Goal: Task Accomplishment & Management: Manage account settings

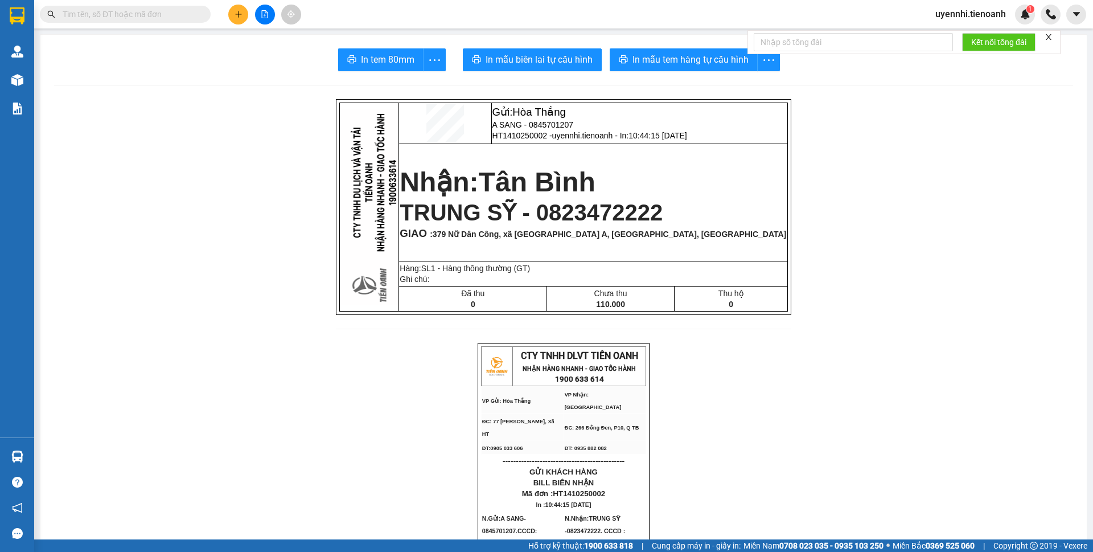
drag, startPoint x: 869, startPoint y: 221, endPoint x: 879, endPoint y: 225, distance: 10.5
drag, startPoint x: 879, startPoint y: 225, endPoint x: 804, endPoint y: 261, distance: 83.5
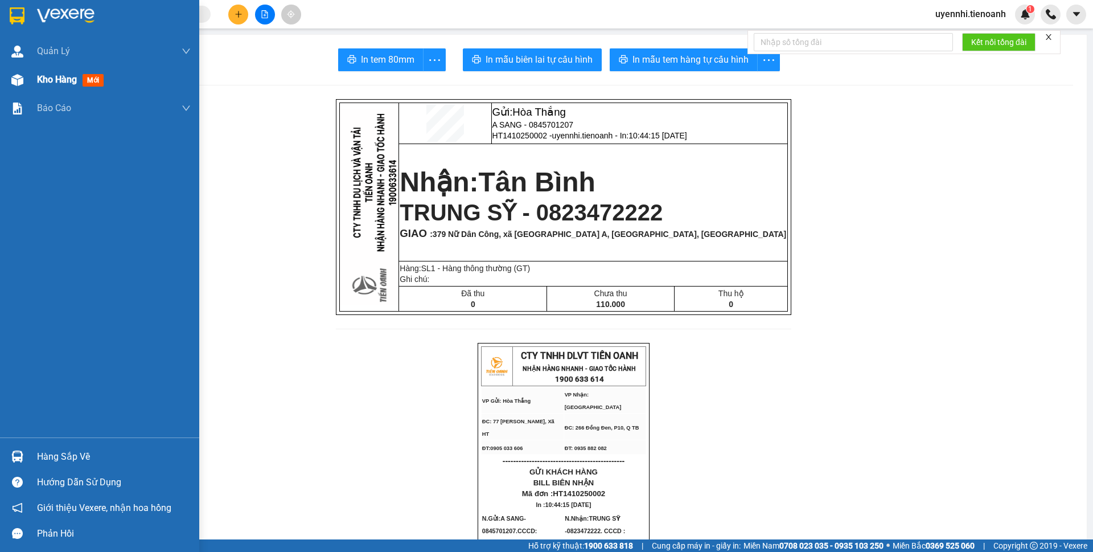
click at [46, 75] on span "Kho hàng" at bounding box center [57, 79] width 40 height 11
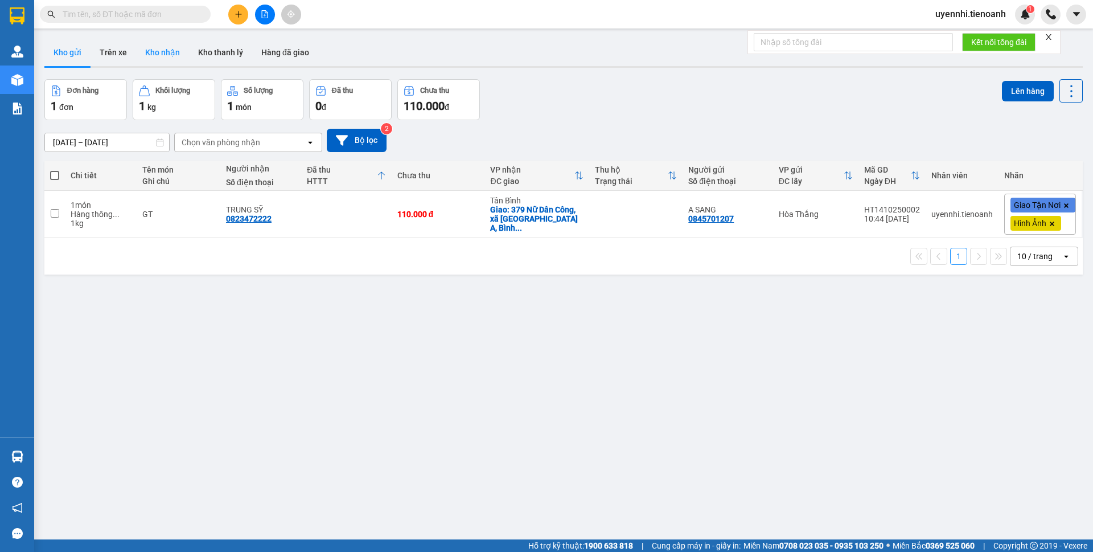
click at [166, 48] on button "Kho nhận" at bounding box center [162, 52] width 53 height 27
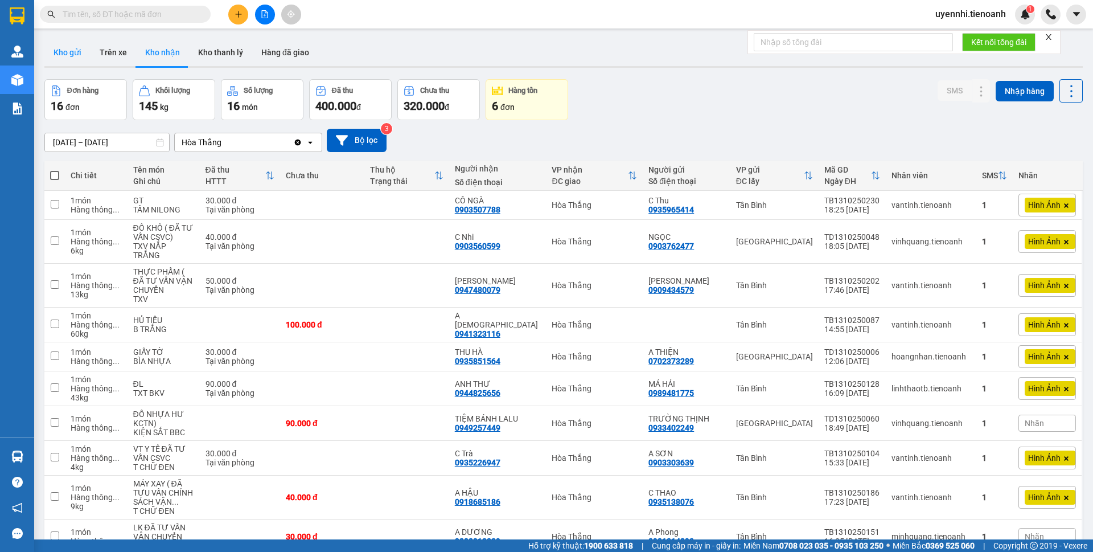
click at [81, 51] on button "Kho gửi" at bounding box center [67, 52] width 46 height 27
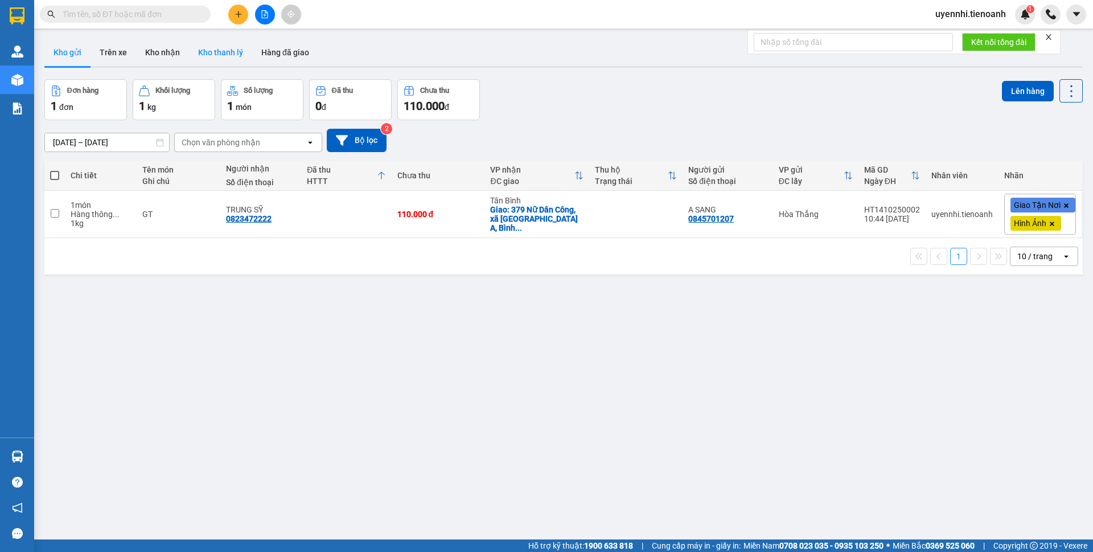
click at [219, 50] on button "Kho thanh lý" at bounding box center [220, 52] width 63 height 27
type input "07/10/2025 – 14/10/2025"
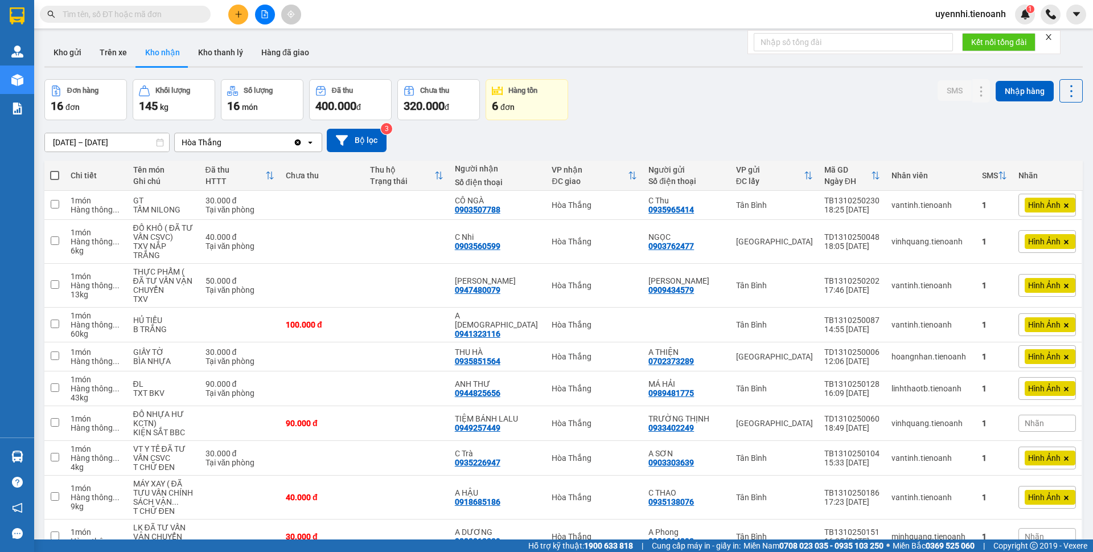
click at [236, 15] on icon "plus" at bounding box center [239, 14] width 8 height 8
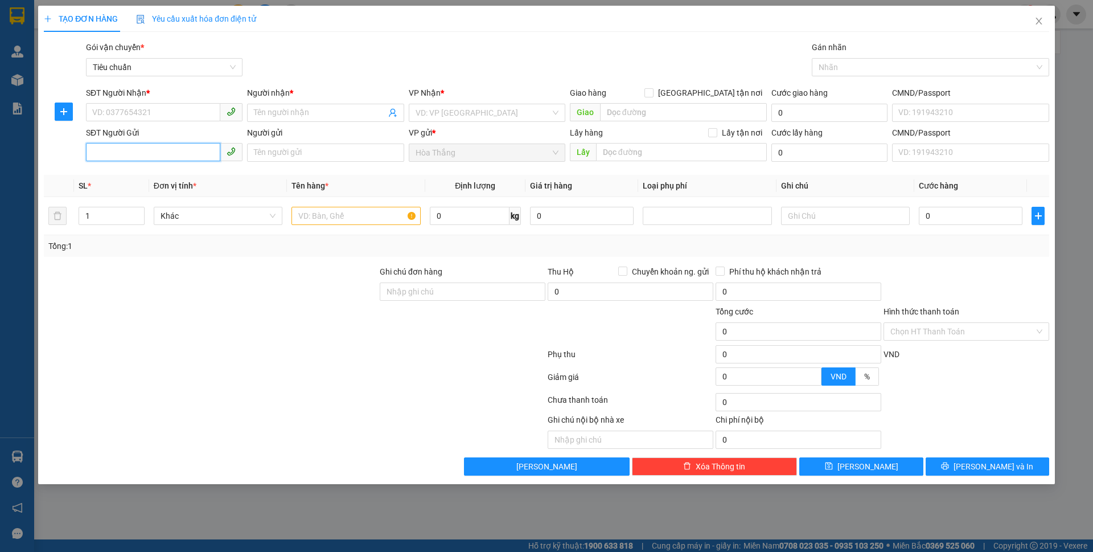
click at [120, 155] on input "SĐT Người Gửi" at bounding box center [153, 152] width 134 height 18
type input "0947853"
click at [167, 173] on div "0947853359 - CÔ Phấn" at bounding box center [164, 175] width 143 height 13
type input "0917165223"
type input "C Ngân"
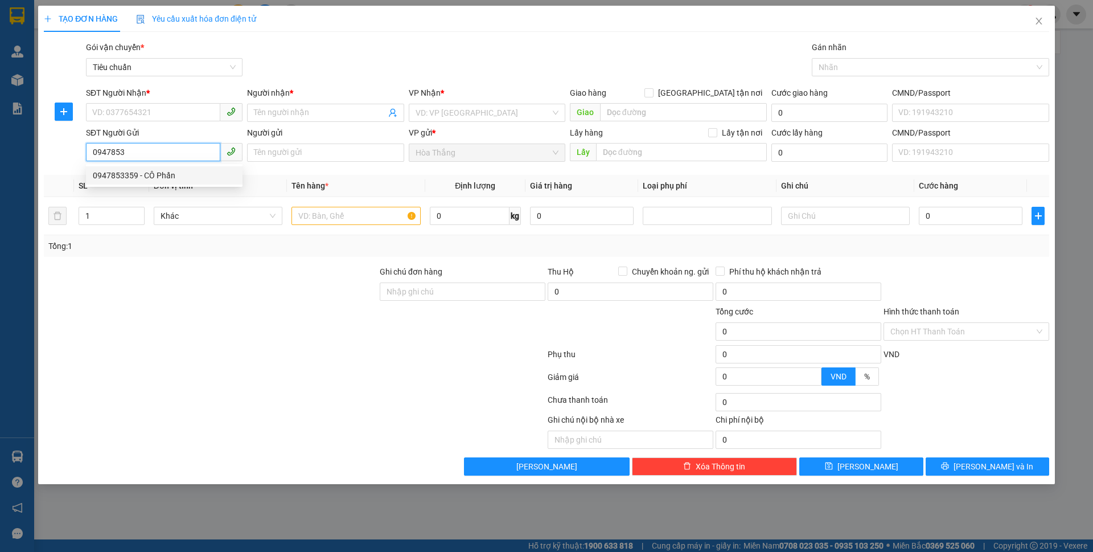
type input "0947853359"
type input "CÔ Phấn"
type input "40.000"
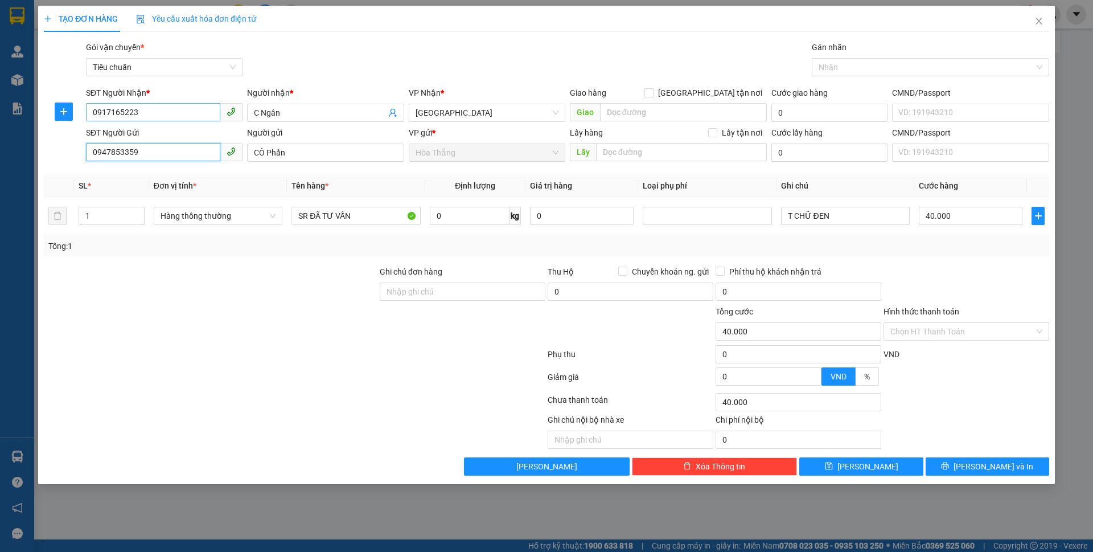
type input "0947853359"
drag, startPoint x: 140, startPoint y: 112, endPoint x: 0, endPoint y: 106, distance: 140.2
click at [0, 106] on div "TẠO ĐƠN HÀNG Yêu cầu xuất hóa đơn điện tử Transit Pickup Surcharge Ids Transit …" at bounding box center [546, 276] width 1093 height 552
click at [375, 429] on div at bounding box center [441, 430] width 210 height 35
click at [470, 215] on input "0" at bounding box center [470, 216] width 80 height 18
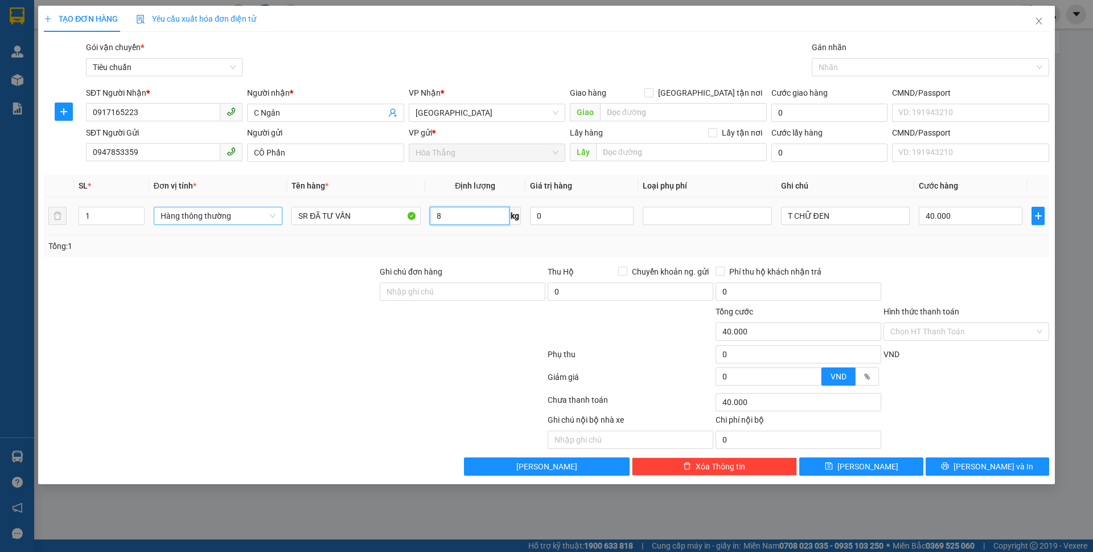
type input "8"
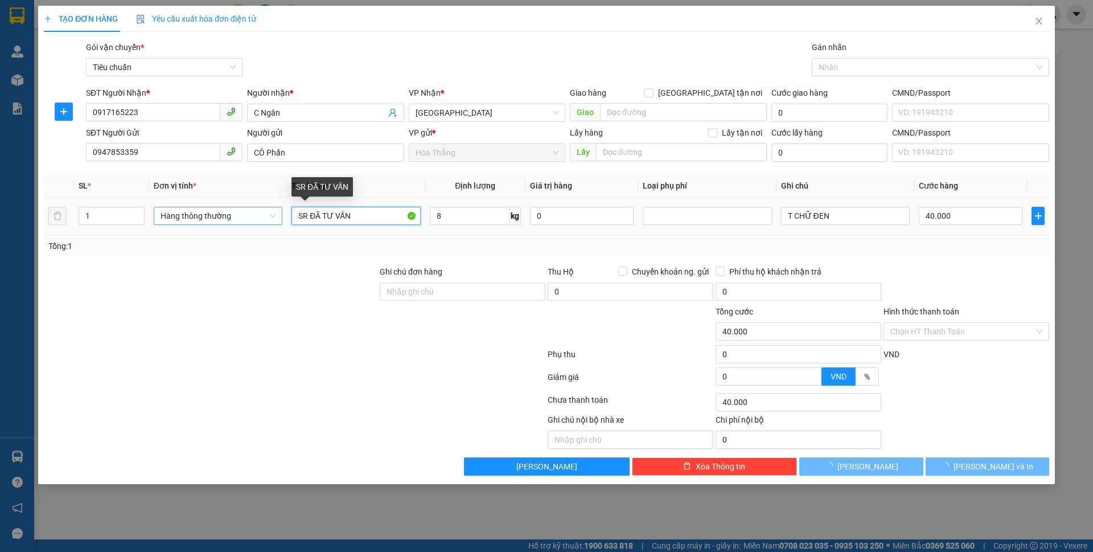
drag, startPoint x: 267, startPoint y: 220, endPoint x: 205, endPoint y: 220, distance: 61.5
click at [205, 220] on tr "1 Hàng thông thường SR ĐÃ TƯ VẤN 8 kg 0 T CHỮ ĐEN 40.000" at bounding box center [546, 216] width 1005 height 38
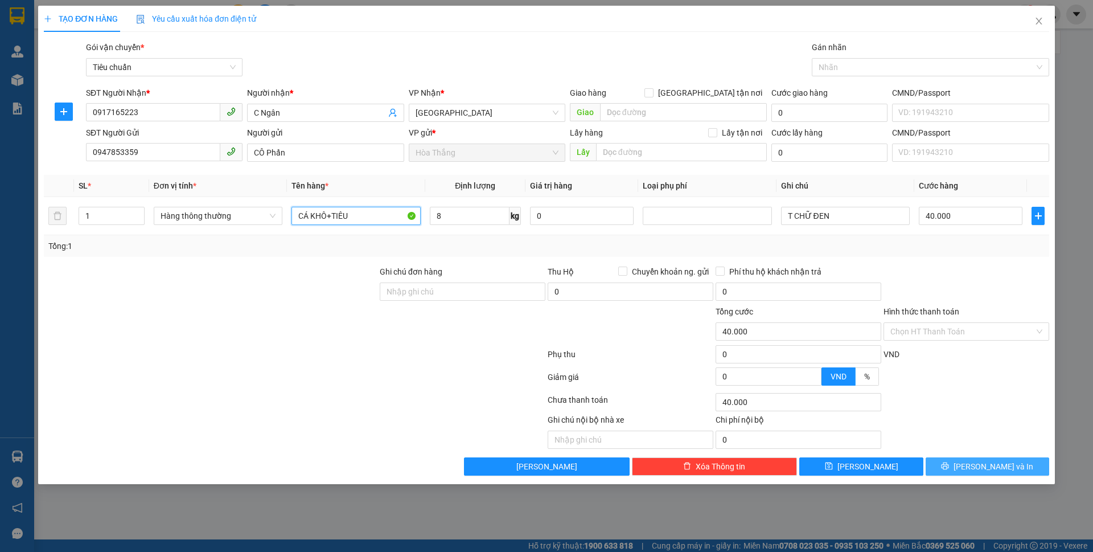
type input "CÁ KHÔ+TIÊU"
click at [990, 470] on span "[PERSON_NAME] và In" at bounding box center [993, 466] width 80 height 13
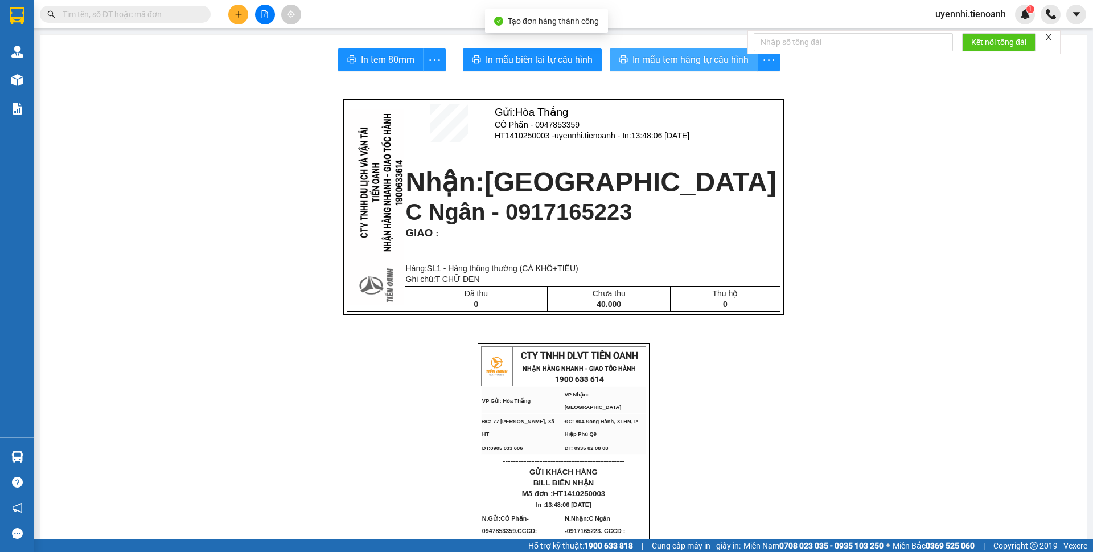
click at [661, 63] on span "In mẫu tem hàng tự cấu hình" at bounding box center [690, 59] width 116 height 14
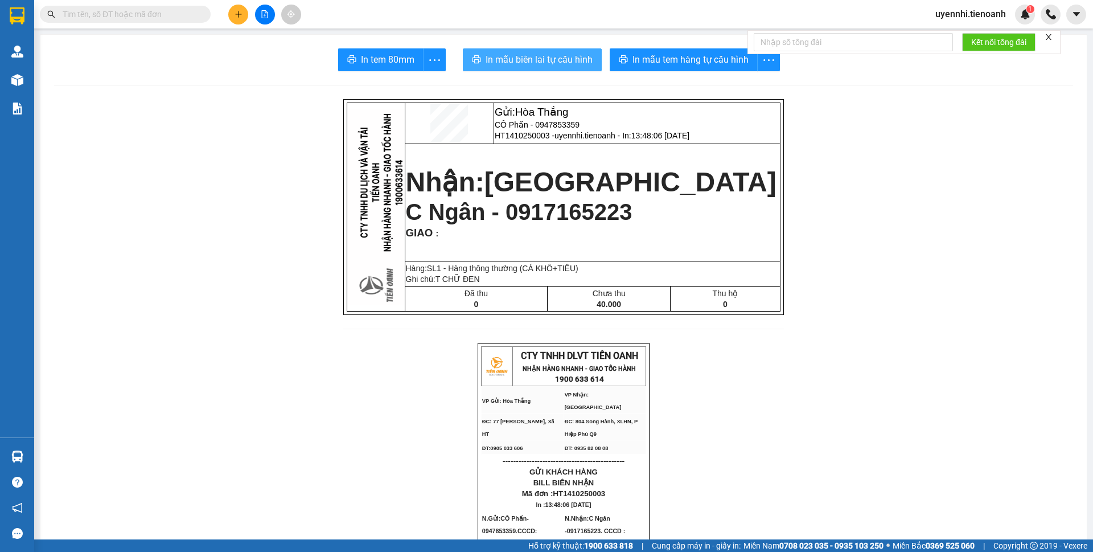
click at [509, 56] on span "In mẫu biên lai tự cấu hình" at bounding box center [539, 59] width 107 height 14
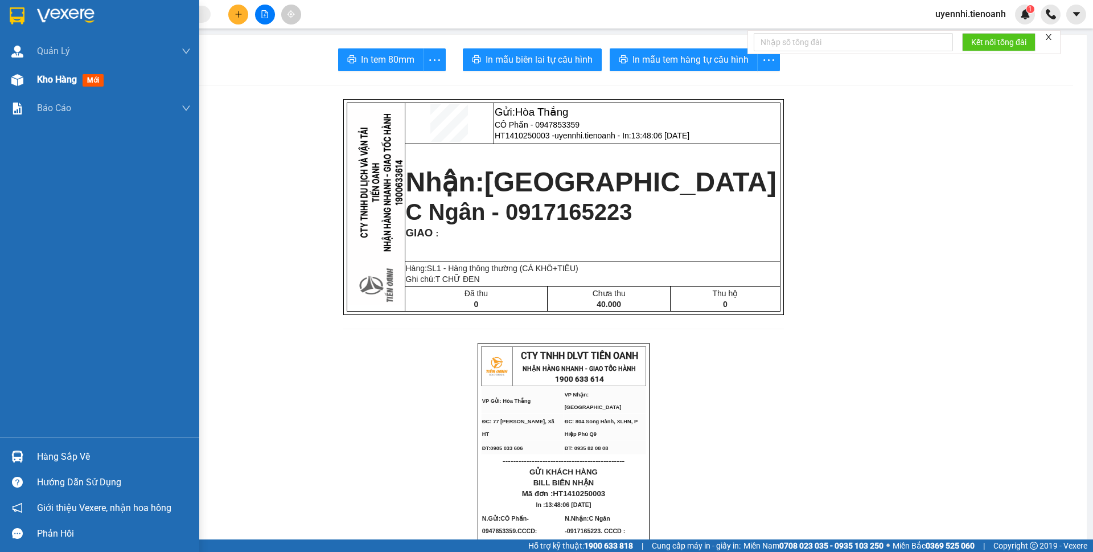
click at [53, 84] on span "Kho hàng" at bounding box center [57, 79] width 40 height 11
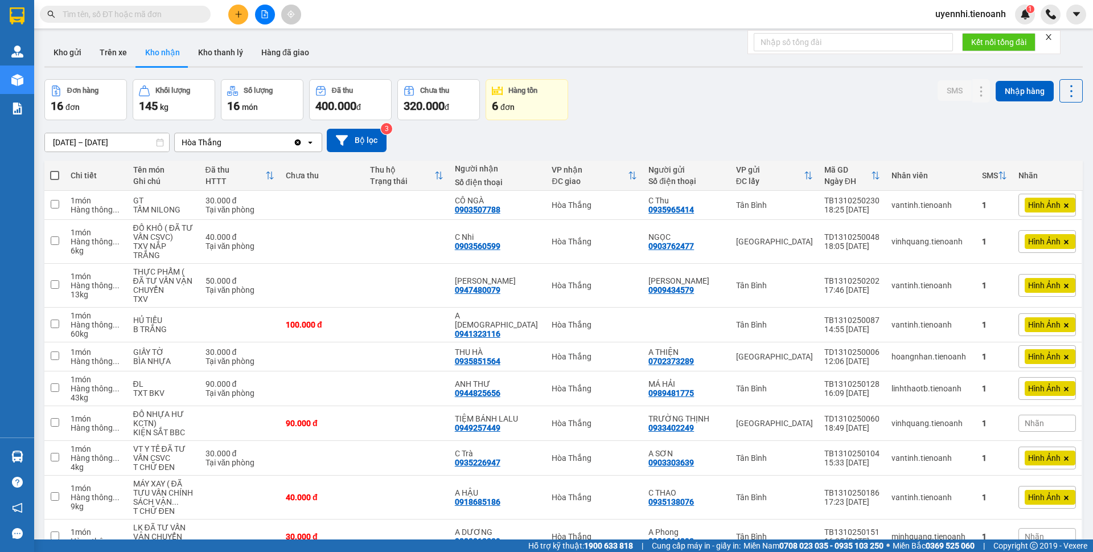
click at [54, 84] on button "Đơn hàng 16 đơn" at bounding box center [85, 99] width 83 height 41
click at [239, 14] on icon "plus" at bounding box center [239, 14] width 8 height 8
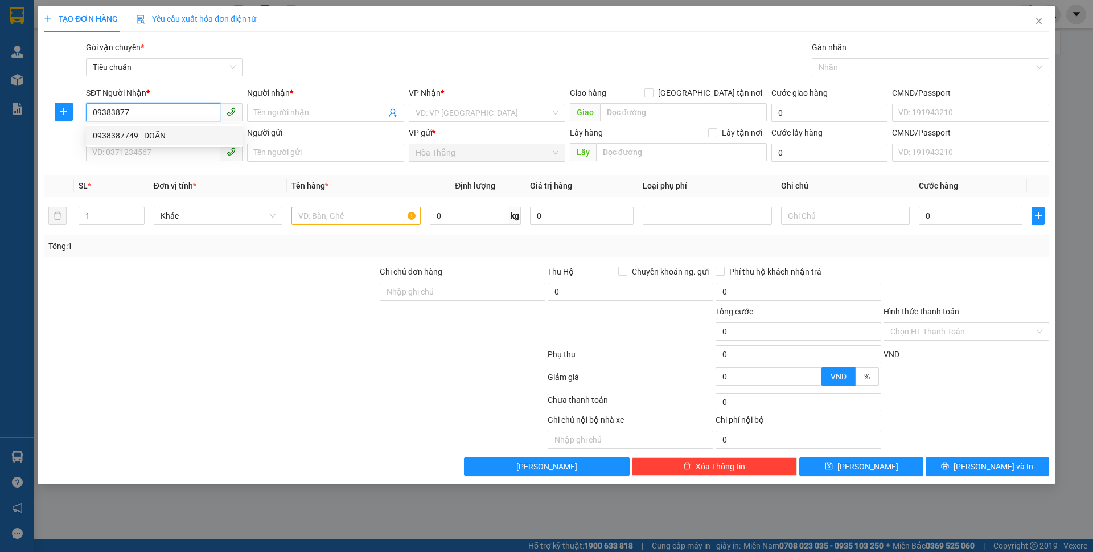
click at [127, 109] on input "09383877" at bounding box center [153, 112] width 134 height 18
drag, startPoint x: 138, startPoint y: 106, endPoint x: 24, endPoint y: 93, distance: 115.1
click at [24, 93] on div "TẠO ĐƠN HÀNG Yêu cầu xuất hóa đơn điện tử Transit Pickup Surcharge Ids Transit …" at bounding box center [546, 276] width 1093 height 552
click at [149, 134] on div "0938377657 - C NHUNG" at bounding box center [164, 135] width 143 height 13
type input "0938377657"
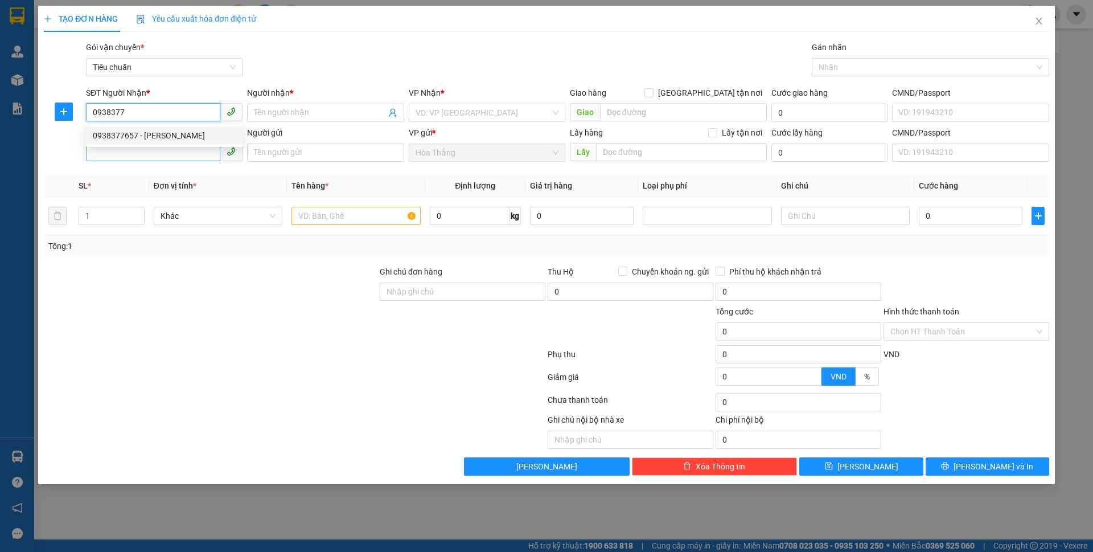
type input "C NHUNG"
type input "0938377657"
click at [145, 157] on input "SĐT Người Gửi" at bounding box center [153, 152] width 134 height 18
type input "60.000"
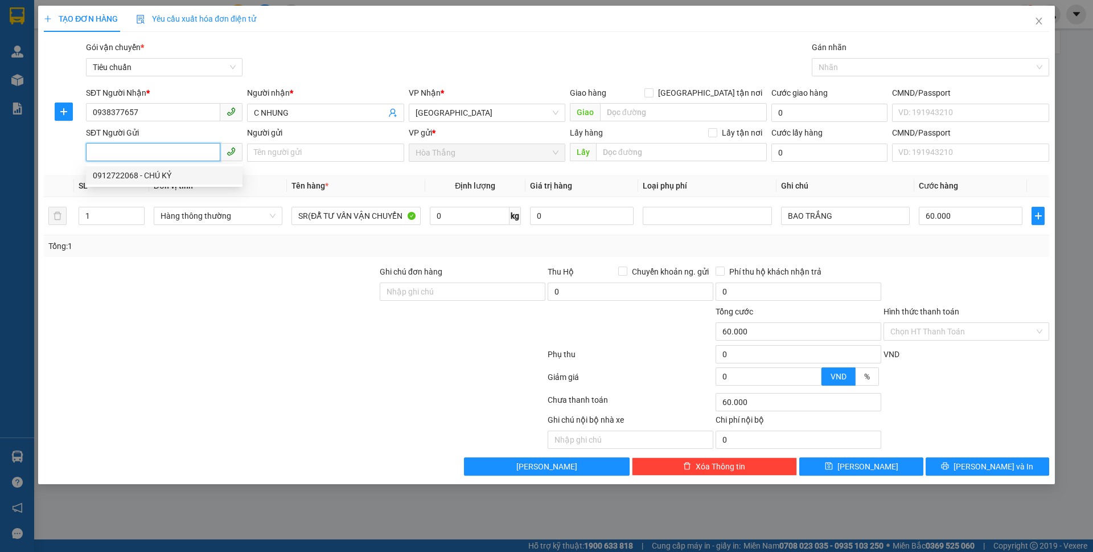
click at [178, 172] on div "0912722068 - CHÚ KỶ" at bounding box center [164, 175] width 143 height 13
type input "0912722068"
type input "CHÚ KỶ"
type input "040066005361"
click at [483, 217] on input "0" at bounding box center [470, 216] width 80 height 18
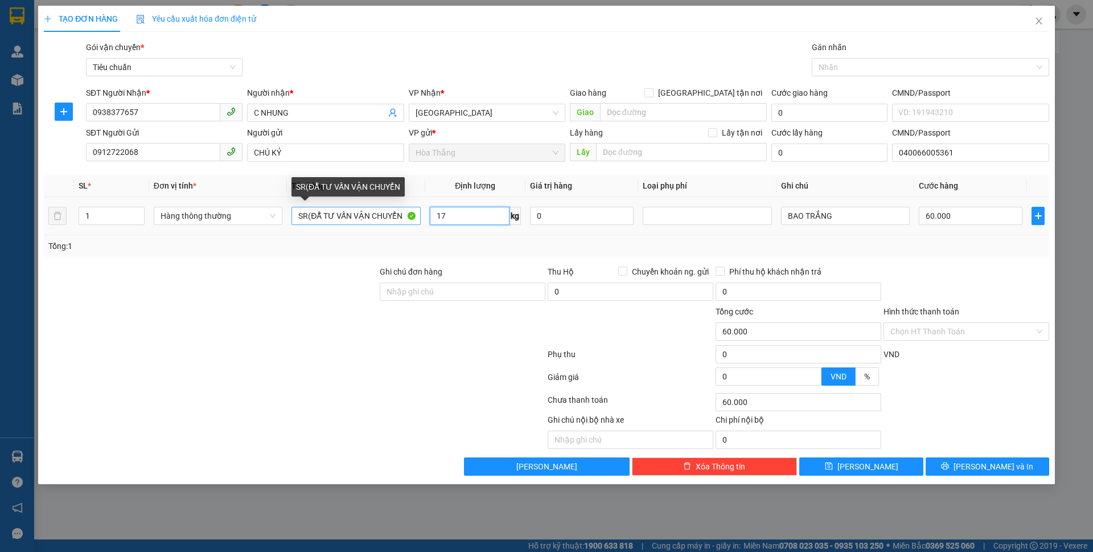
type input "17"
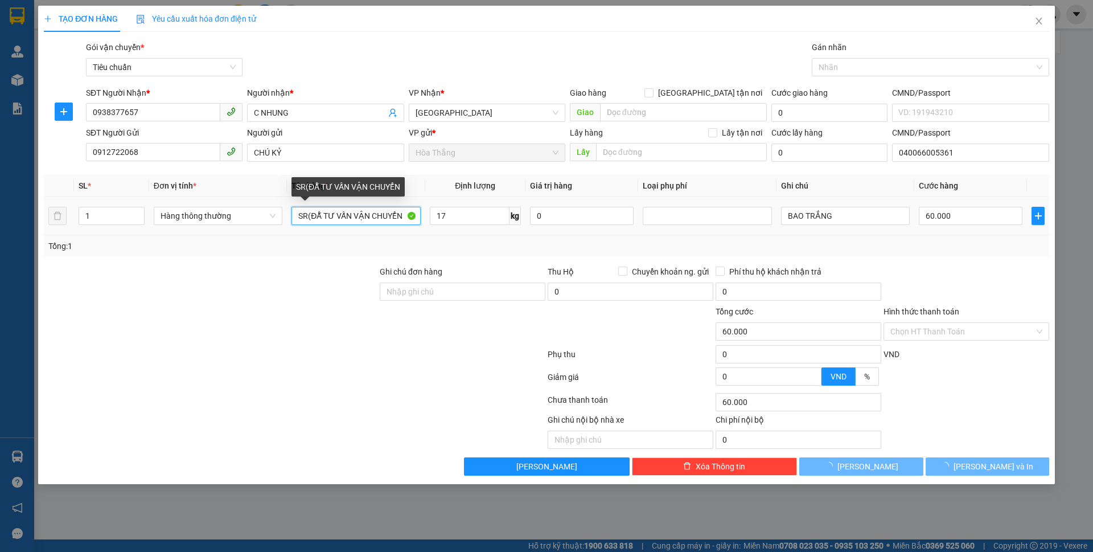
drag, startPoint x: 294, startPoint y: 211, endPoint x: 683, endPoint y: 261, distance: 392.1
click at [682, 261] on div "Transit Pickup Surcharge Ids Transit Deliver Surcharge Ids Transit Deliver Surc…" at bounding box center [546, 258] width 1005 height 434
type input "55.000"
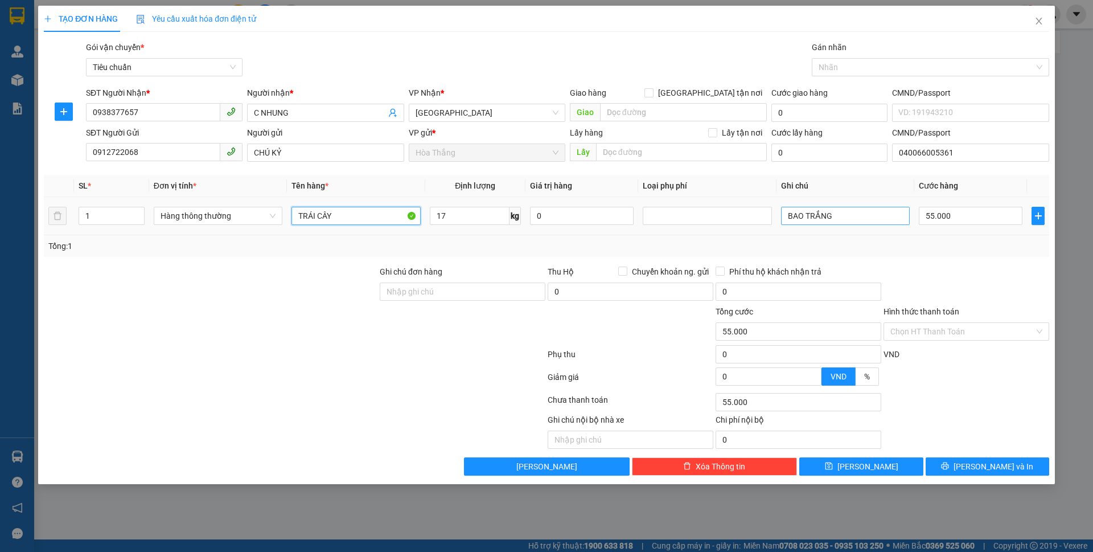
type input "TRÁI CÂY"
drag, startPoint x: 804, startPoint y: 210, endPoint x: 707, endPoint y: 196, distance: 97.7
click at [707, 196] on table "SL * Đơn vị tính * Tên hàng * Định lượng Giá trị hàng Loại phụ phí Ghi chú Cước…" at bounding box center [546, 205] width 1005 height 60
type input "T XANH CHỮ TRẮNG"
click at [981, 220] on input "55.000" at bounding box center [971, 216] width 104 height 18
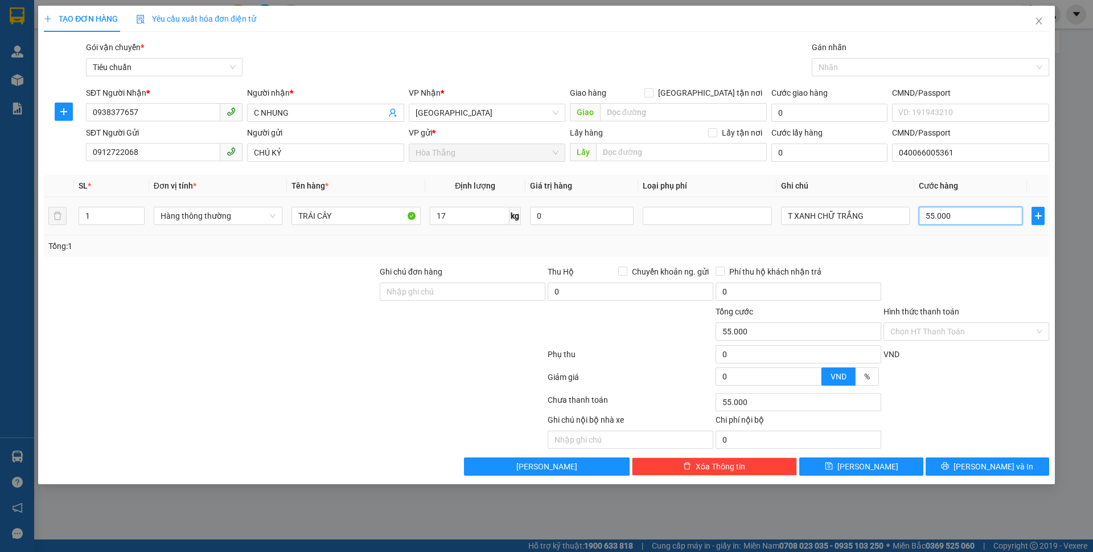
type input "6"
type input "60"
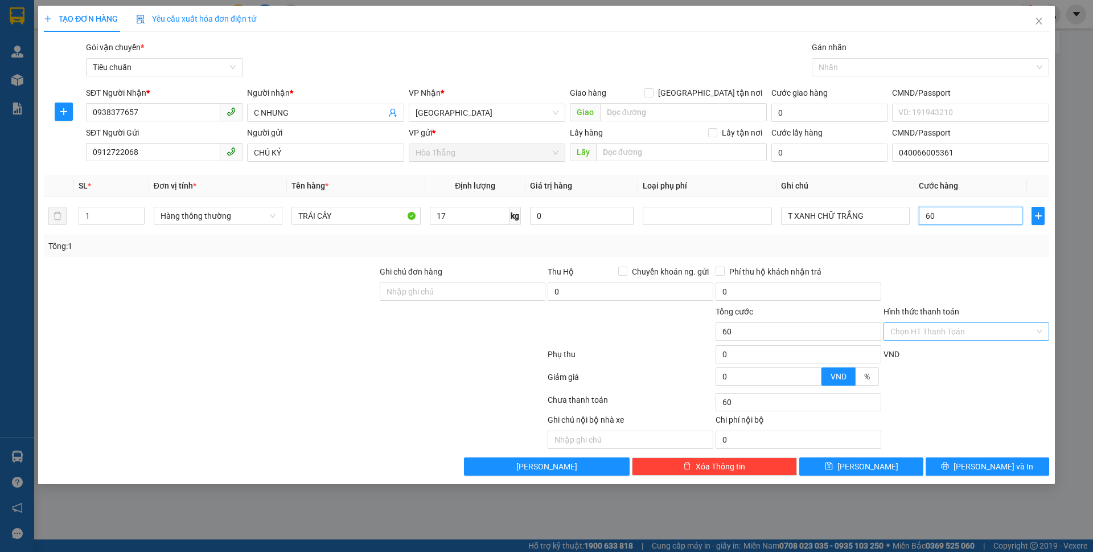
click at [942, 340] on div "Chọn HT Thanh Toán" at bounding box center [966, 331] width 166 height 18
type input "60"
type input "60.000"
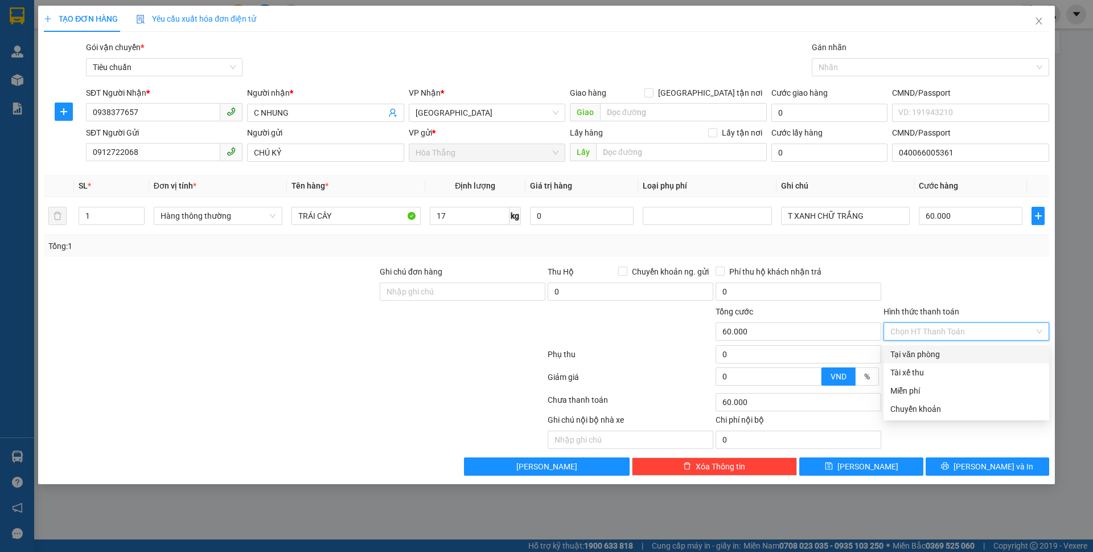
click at [934, 354] on div "Tại văn phòng" at bounding box center [966, 354] width 152 height 13
type input "0"
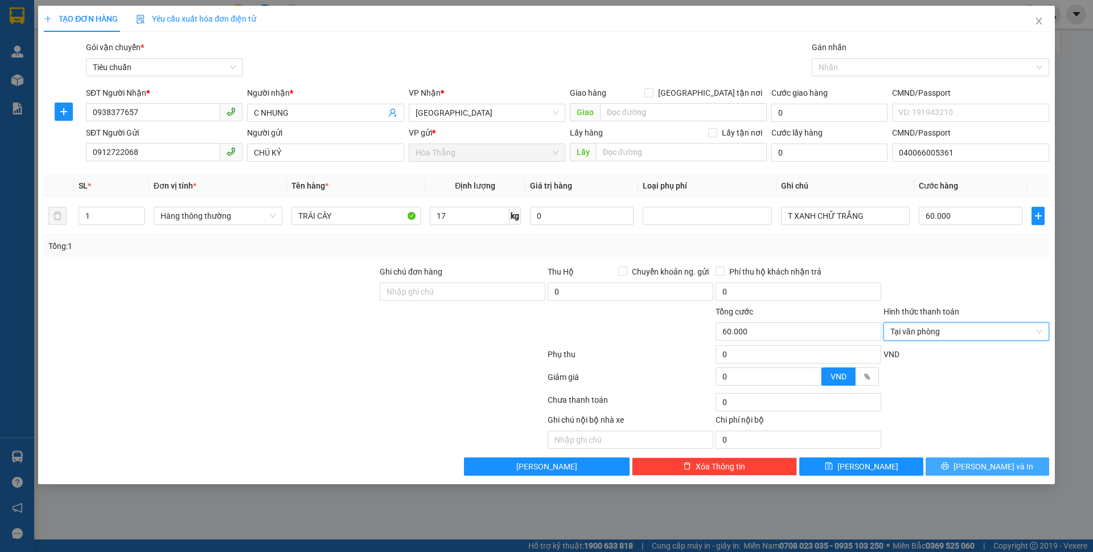
click at [1010, 465] on button "[PERSON_NAME] và In" at bounding box center [988, 466] width 124 height 18
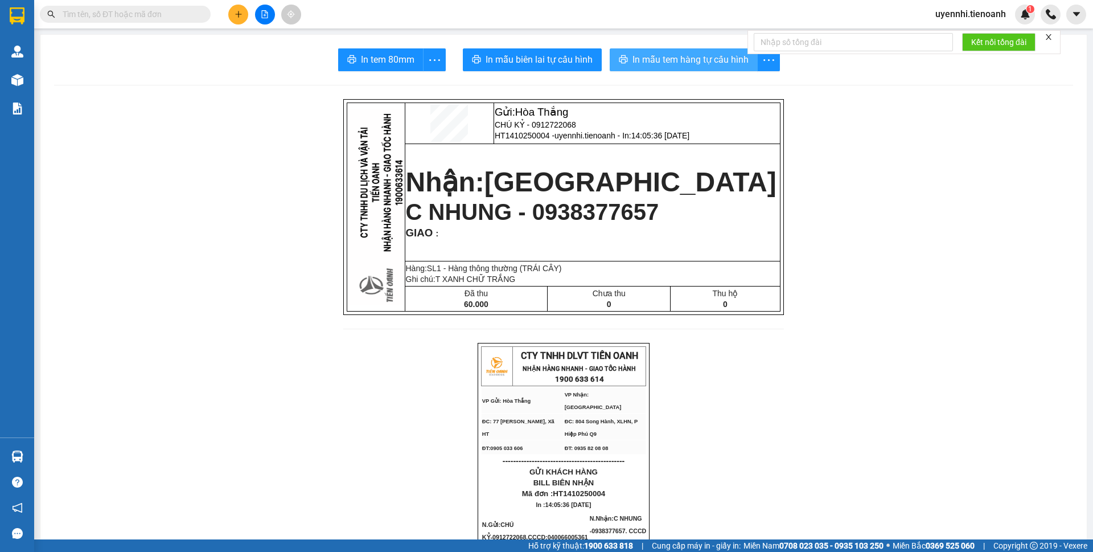
click at [675, 52] on button "In mẫu tem hàng tự cấu hình" at bounding box center [684, 59] width 148 height 23
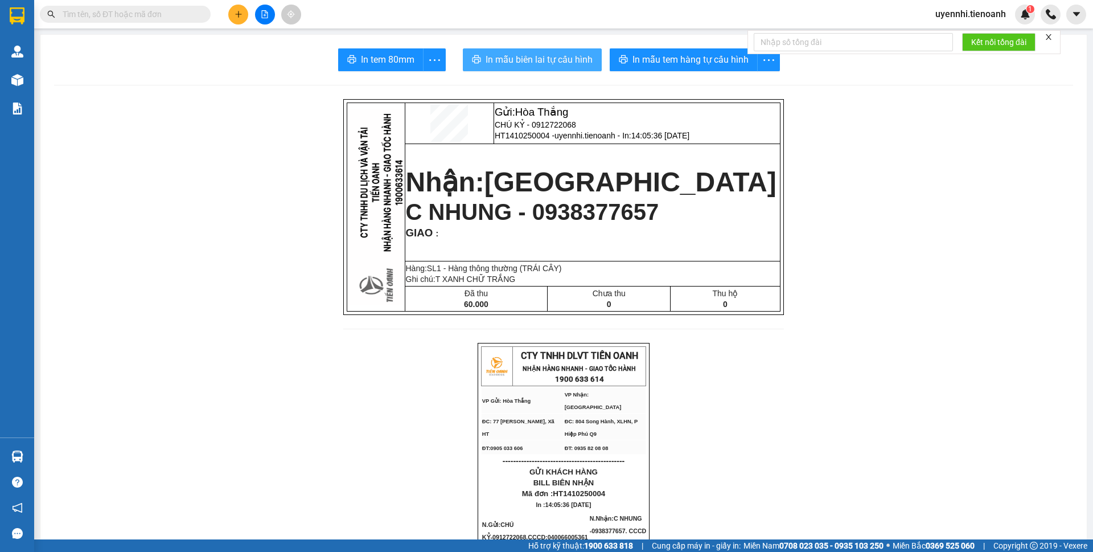
click at [533, 53] on span "In mẫu biên lai tự cấu hình" at bounding box center [539, 59] width 107 height 14
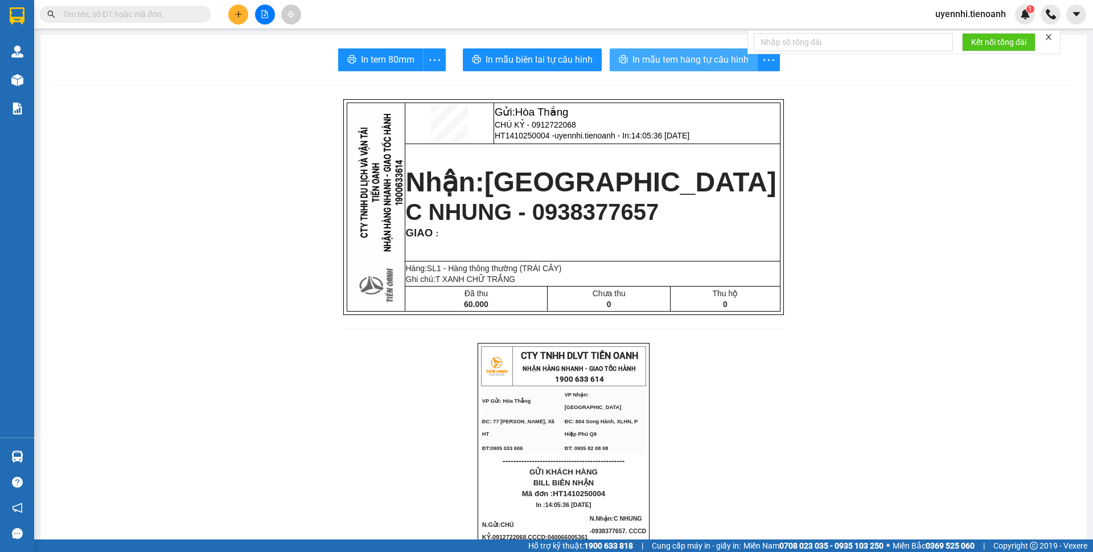
click at [671, 67] on div "In mẫu tem hàng tự cấu hình" at bounding box center [695, 59] width 170 height 23
click at [671, 67] on button "In mẫu tem hàng tự cấu hình" at bounding box center [684, 59] width 148 height 23
click at [240, 9] on button at bounding box center [238, 15] width 20 height 20
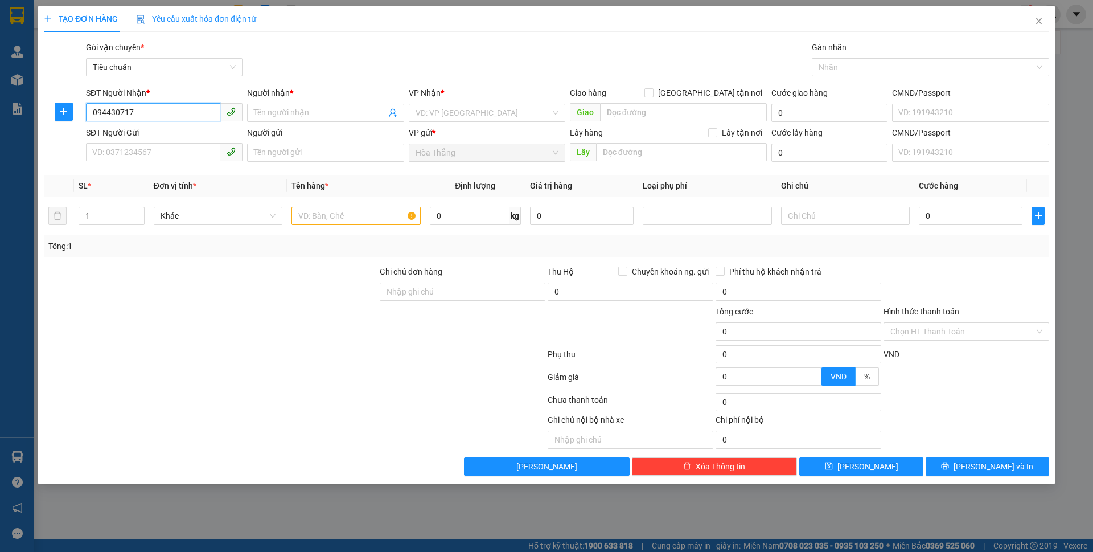
type input "0944307172"
click at [129, 135] on div "0944307172 - DŨNG" at bounding box center [164, 135] width 143 height 13
type input "DŨNG"
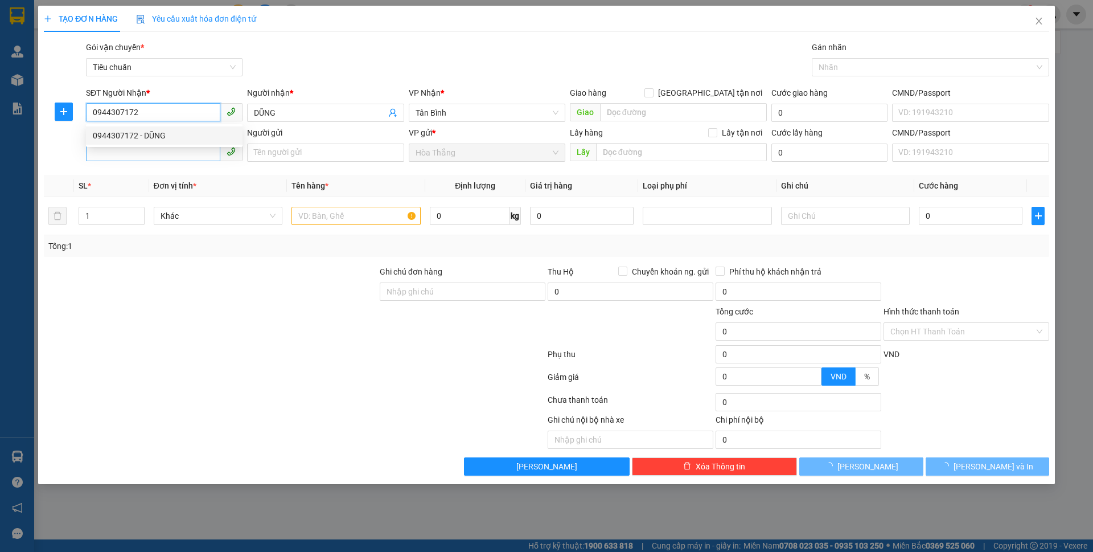
type input "30.000"
type input "0944307172"
click at [147, 152] on input "SĐT Người Gửi" at bounding box center [153, 152] width 134 height 18
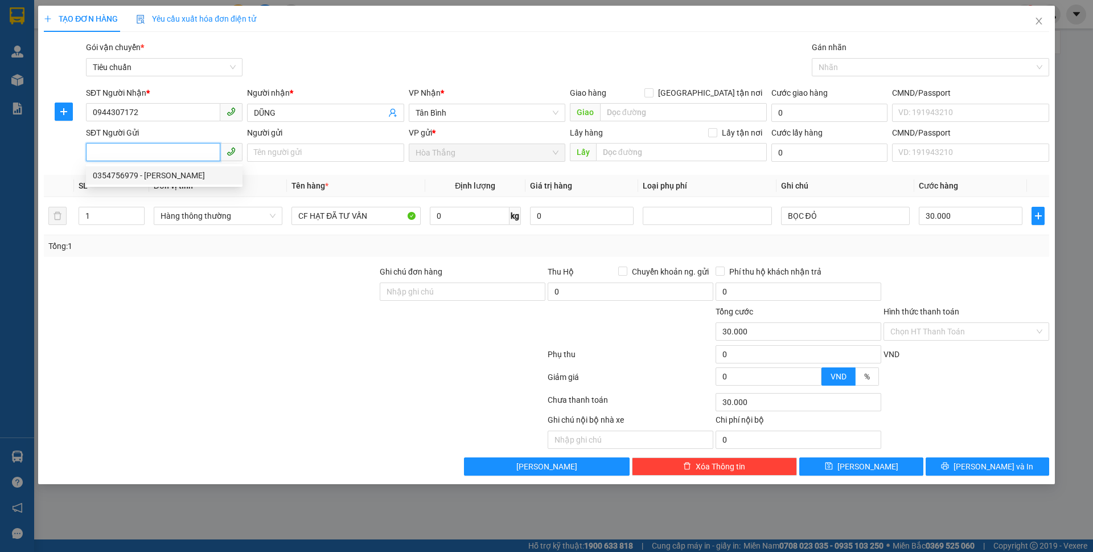
click at [165, 173] on div "0354756979 - Chị Quỳnh" at bounding box center [164, 175] width 143 height 13
type input "0354756979"
type input "[PERSON_NAME]"
type input "040178016093"
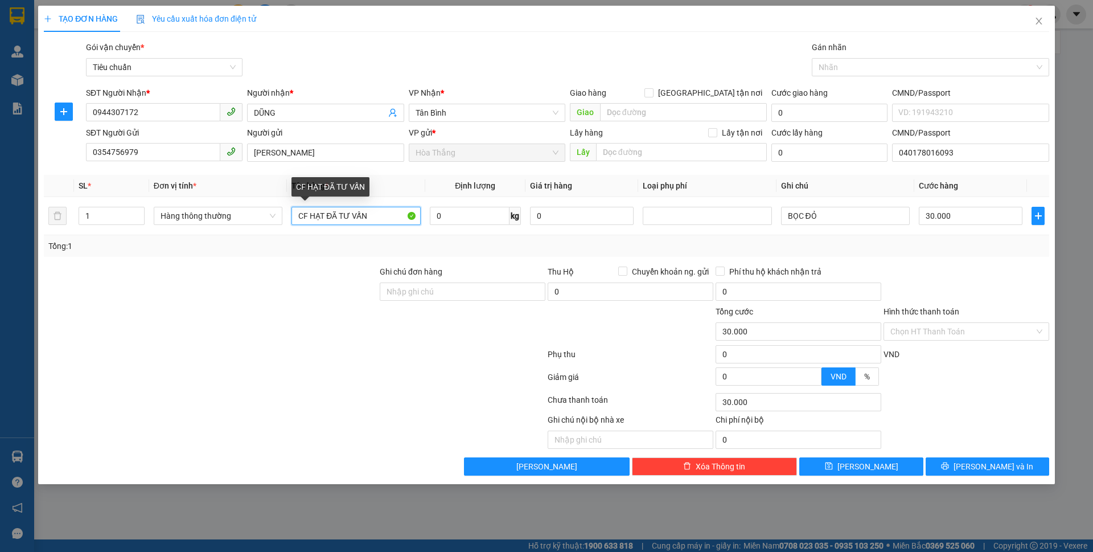
drag, startPoint x: 402, startPoint y: 212, endPoint x: 213, endPoint y: 187, distance: 190.0
click at [213, 187] on table "SL * Đơn vị tính * Tên hàng * Định lượng Giá trị hàng Loại phụ phí Ghi chú Cước…" at bounding box center [546, 205] width 1005 height 60
type input "SẦU RIÊNG"
click at [478, 205] on span "0 kg" at bounding box center [475, 214] width 91 height 20
click at [466, 227] on div "0 kg" at bounding box center [475, 215] width 91 height 23
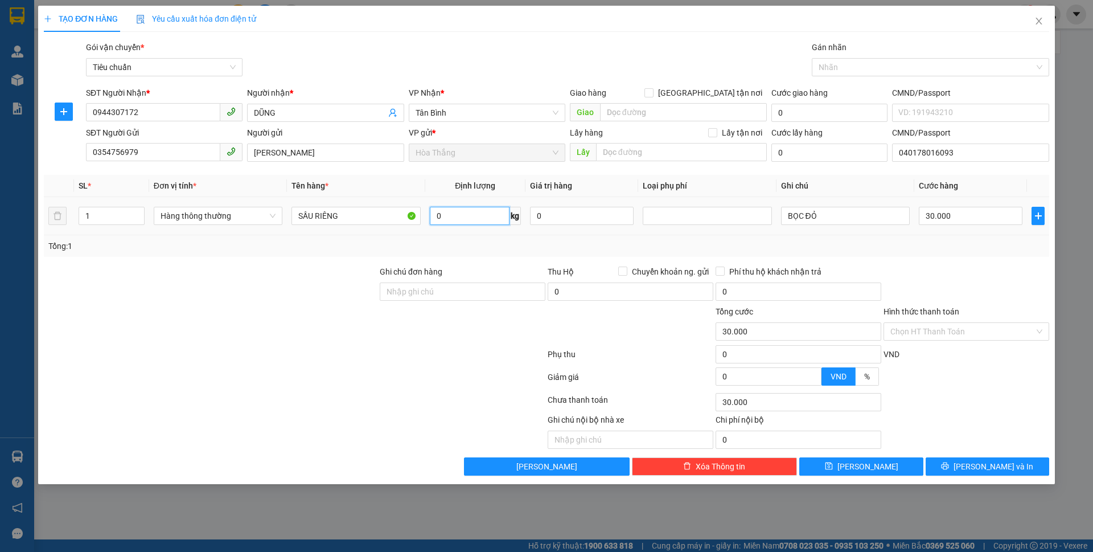
click at [468, 212] on input "0" at bounding box center [470, 216] width 80 height 18
type input "11"
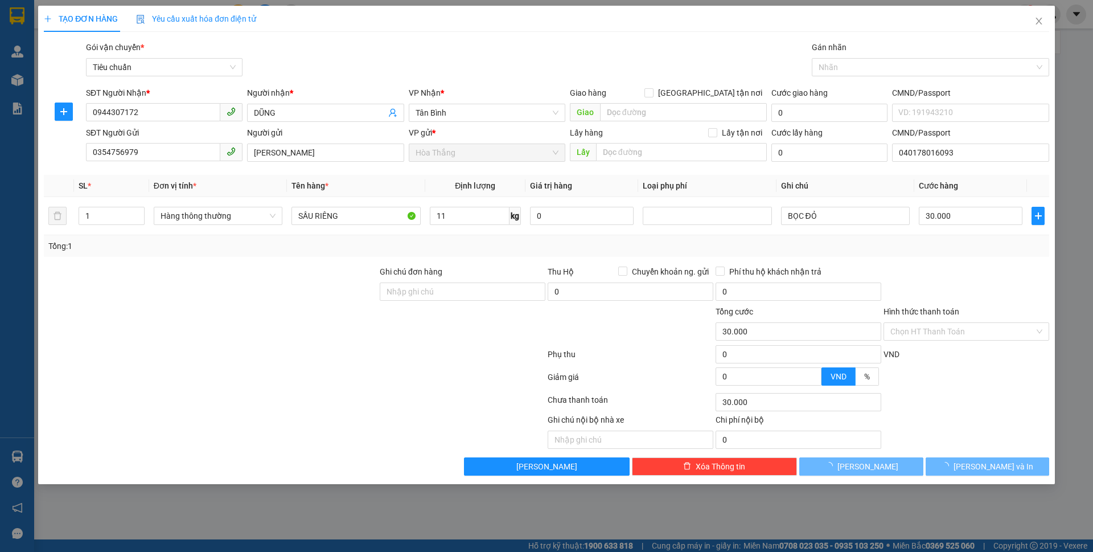
click at [422, 253] on div "Tổng: 1" at bounding box center [546, 246] width 1005 height 22
click at [430, 250] on div "Tổng: 1" at bounding box center [546, 246] width 996 height 13
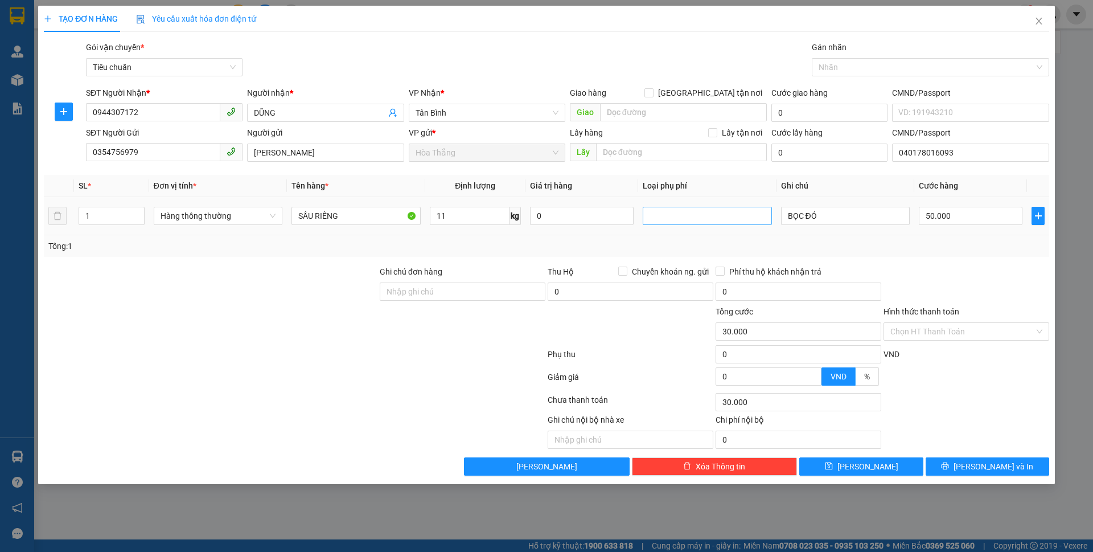
type input "50.000"
drag, startPoint x: 830, startPoint y: 213, endPoint x: 750, endPoint y: 212, distance: 79.7
click at [750, 212] on tr "1 Hàng thông thường SẦU RIÊNG 11 kg 0 BỌC ĐỎ 50.000" at bounding box center [546, 216] width 1005 height 38
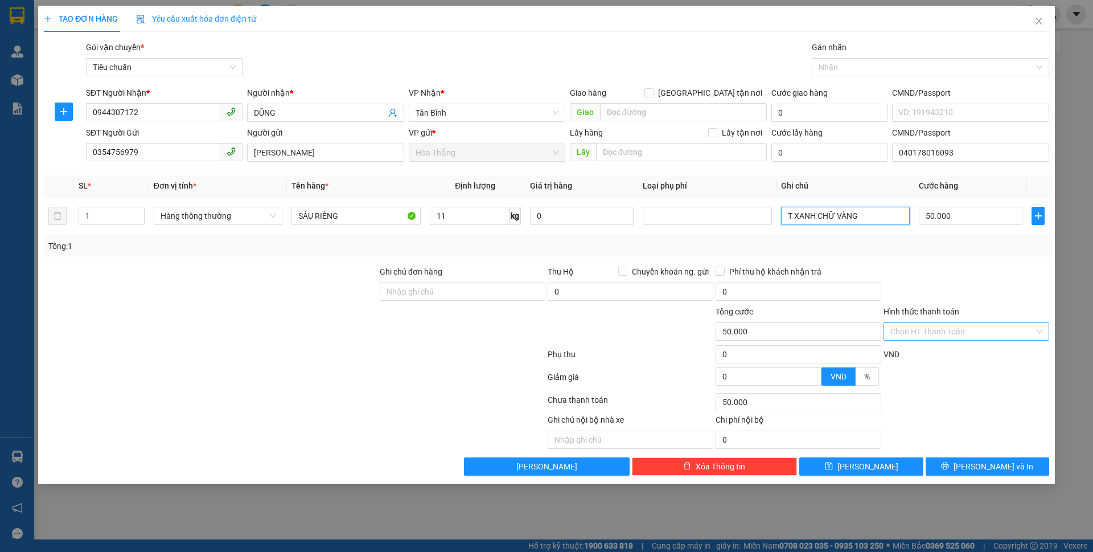
type input "T XANH CHỮ VÀNG"
click at [920, 329] on input "Hình thức thanh toán" at bounding box center [962, 331] width 144 height 17
click at [933, 362] on div "Tại văn phòng" at bounding box center [966, 354] width 166 height 18
type input "0"
click at [996, 465] on span "[PERSON_NAME] và In" at bounding box center [993, 466] width 80 height 13
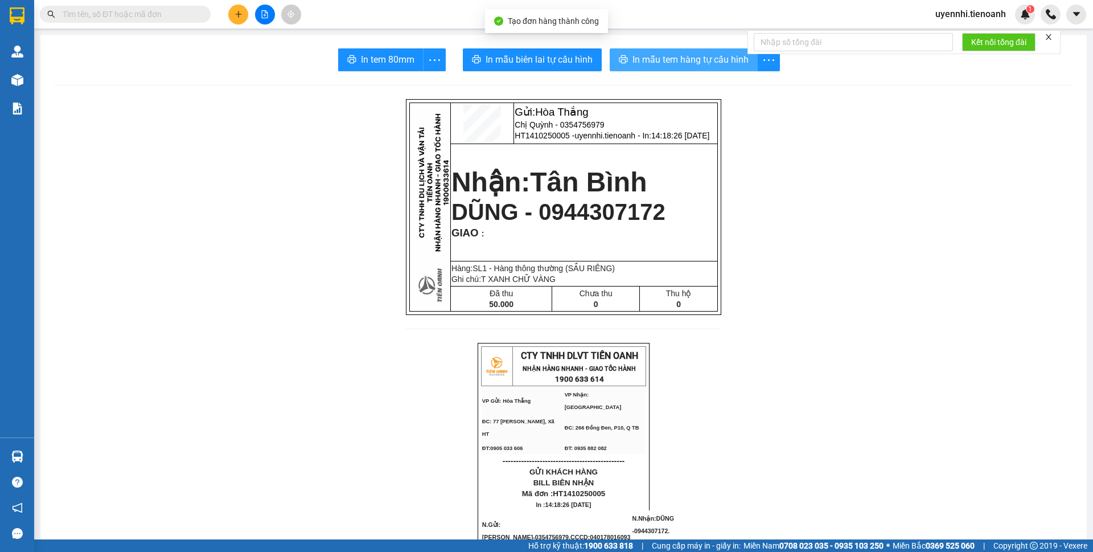
click at [688, 67] on button "In mẫu tem hàng tự cấu hình" at bounding box center [684, 59] width 148 height 23
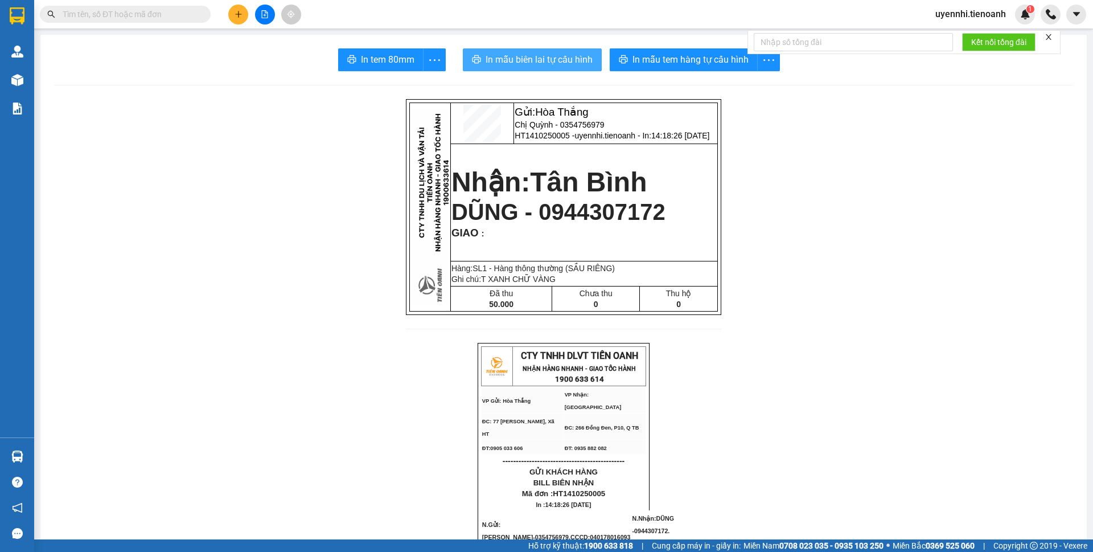
click at [508, 56] on span "In mẫu biên lai tự cấu hình" at bounding box center [539, 59] width 107 height 14
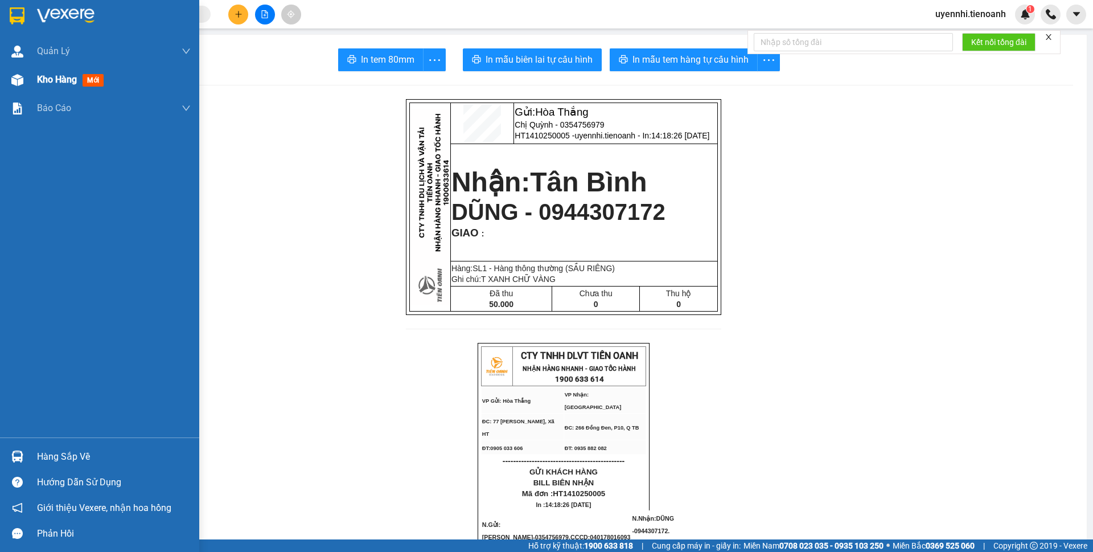
click at [69, 72] on div "Kho hàng mới" at bounding box center [72, 79] width 71 height 14
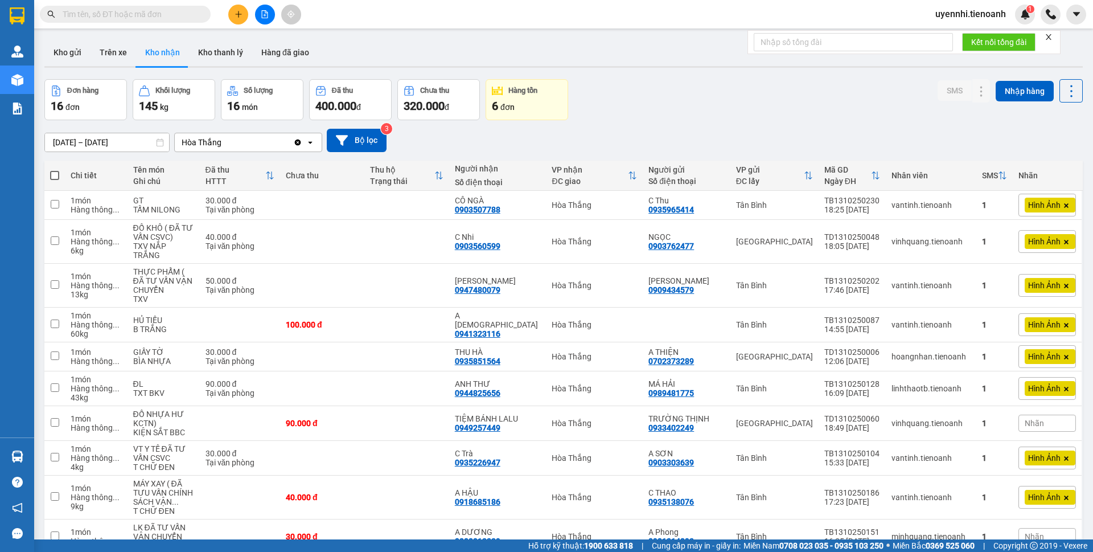
click at [233, 16] on button at bounding box center [238, 15] width 20 height 20
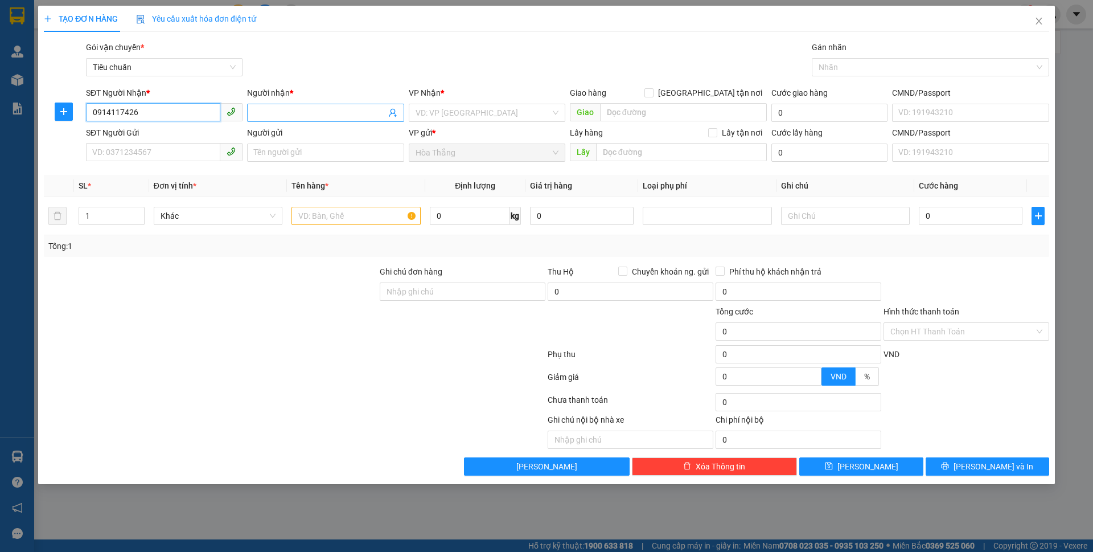
type input "0914117426"
click at [309, 113] on input "Người nhận *" at bounding box center [319, 112] width 131 height 13
drag, startPoint x: 142, startPoint y: 108, endPoint x: 81, endPoint y: 101, distance: 61.9
click at [81, 101] on div "SĐT Người Nhận * 0914117426 0914117426 Người nhận * Tên người nhận VP Nhận * VD…" at bounding box center [547, 107] width 1008 height 40
type input "0914117426"
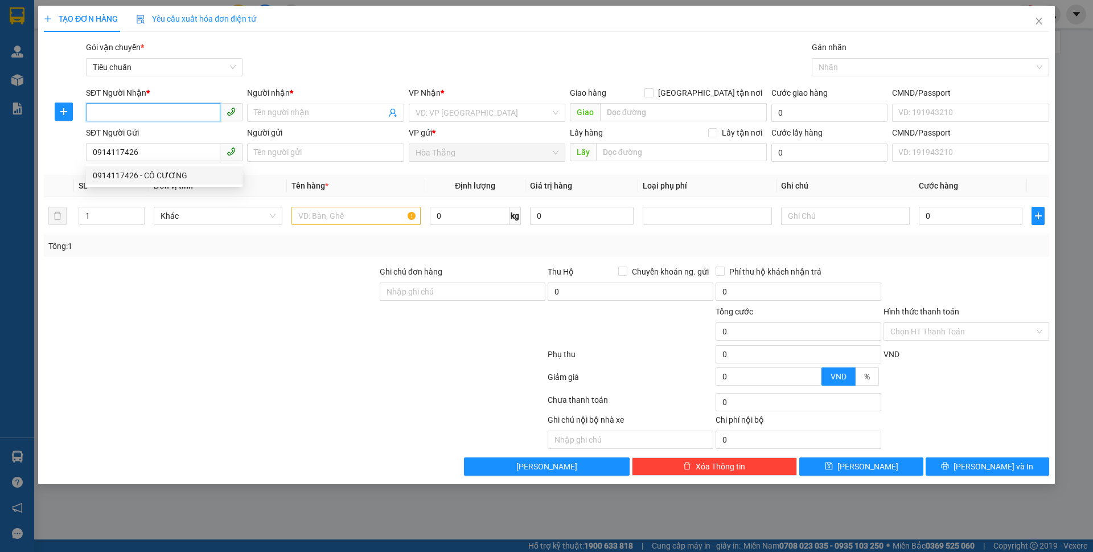
click at [134, 113] on input "SĐT Người Nhận *" at bounding box center [153, 112] width 134 height 18
type input "0937894139"
click at [274, 111] on input "Người nhận *" at bounding box center [319, 112] width 131 height 13
drag, startPoint x: 275, startPoint y: 110, endPoint x: 155, endPoint y: 101, distance: 119.9
click at [155, 101] on div "SĐT Người Nhận * 0937894139 Người nhận * tuyết VP Nhận * VD: VP Sài Gòn Giao hà…" at bounding box center [568, 107] width 968 height 40
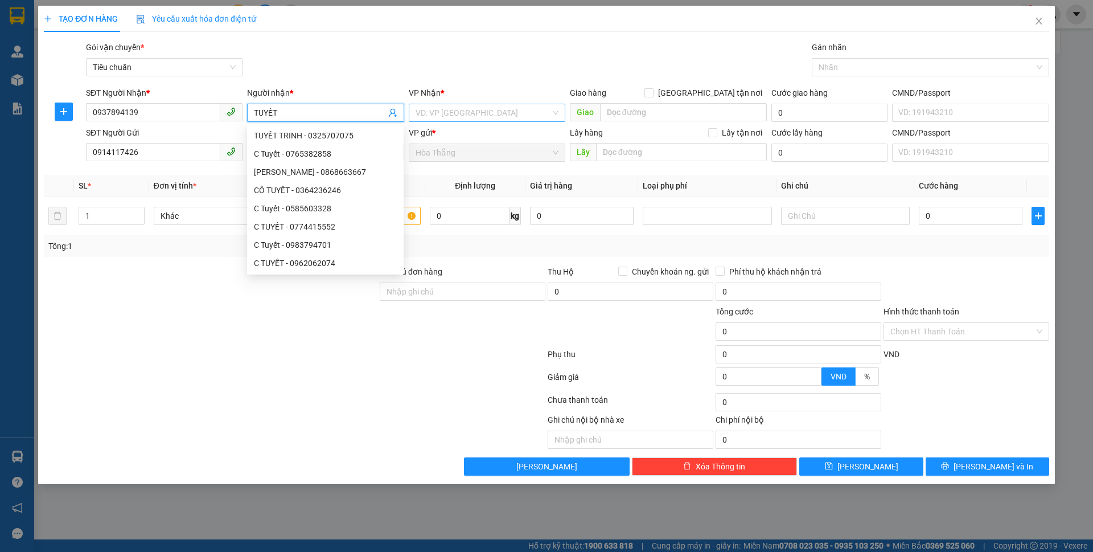
type input "TUYẾT"
click at [458, 113] on input "search" at bounding box center [483, 112] width 135 height 17
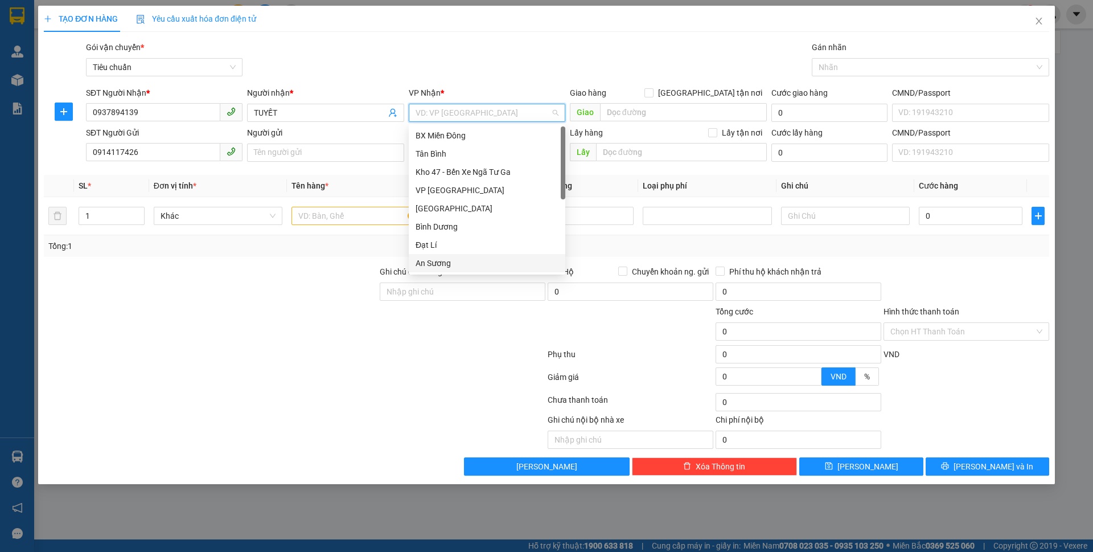
click at [451, 263] on div "An Sương" at bounding box center [487, 263] width 143 height 13
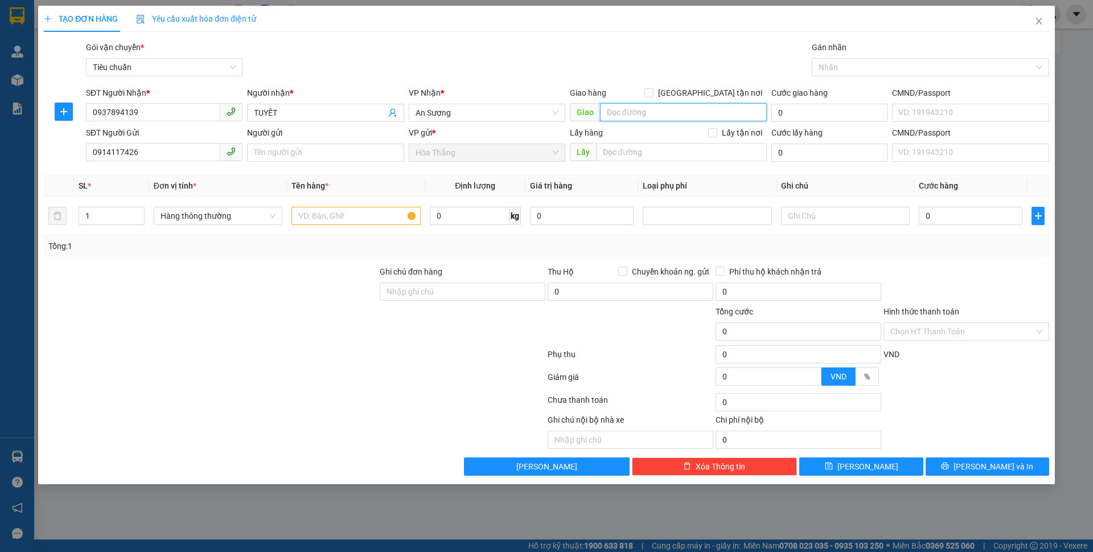
click at [638, 108] on input "search" at bounding box center [683, 112] width 167 height 18
click at [652, 91] on input "[GEOGRAPHIC_DATA] tận nơi" at bounding box center [648, 92] width 8 height 8
checkbox input "true"
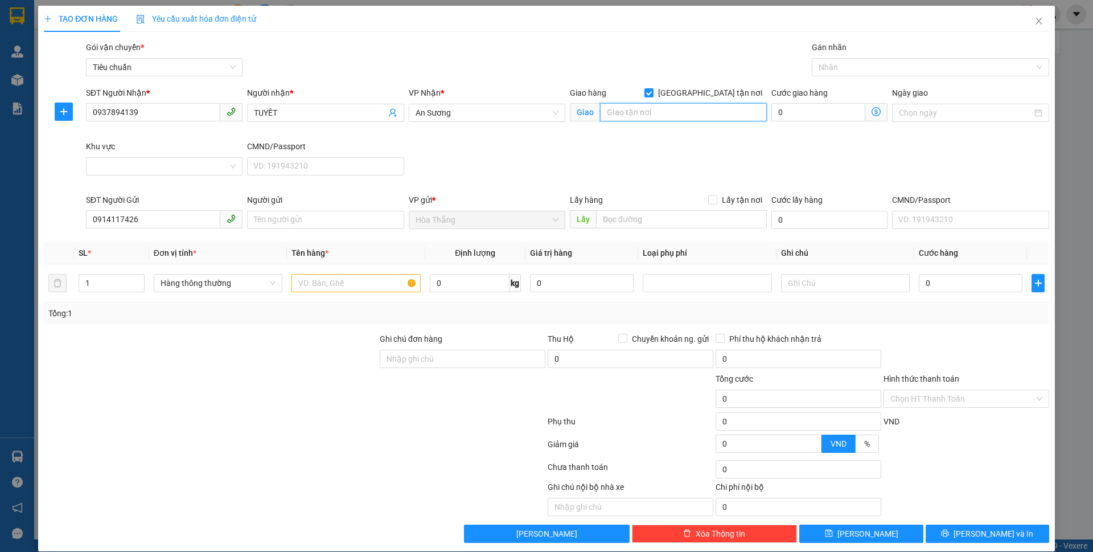
click at [659, 111] on input "search" at bounding box center [683, 112] width 167 height 18
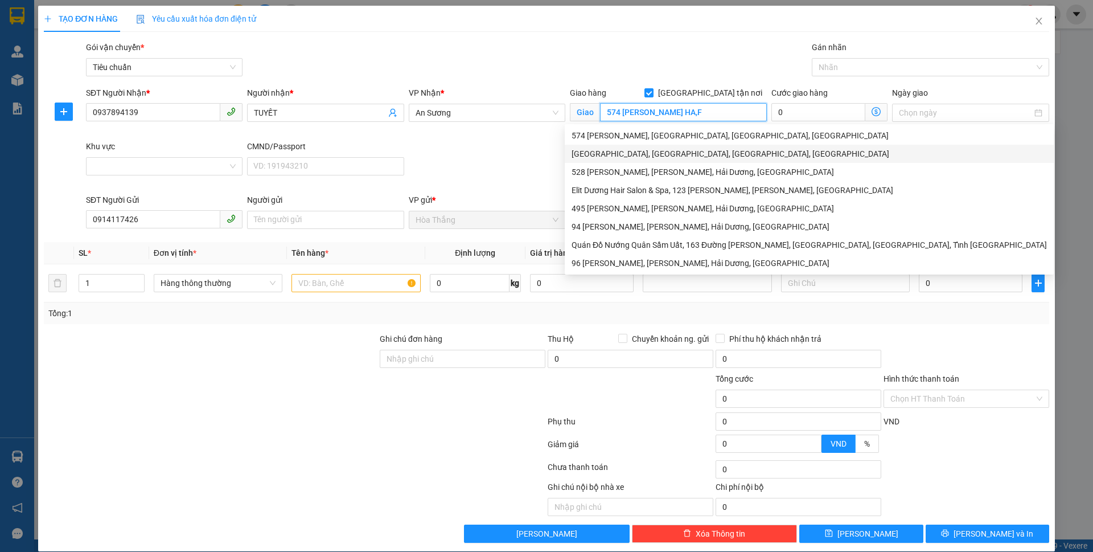
click at [634, 154] on div "574 Dương Quảng Hàm, phường 6, Gò Vấp, Hồ Chí Minh" at bounding box center [809, 153] width 475 height 13
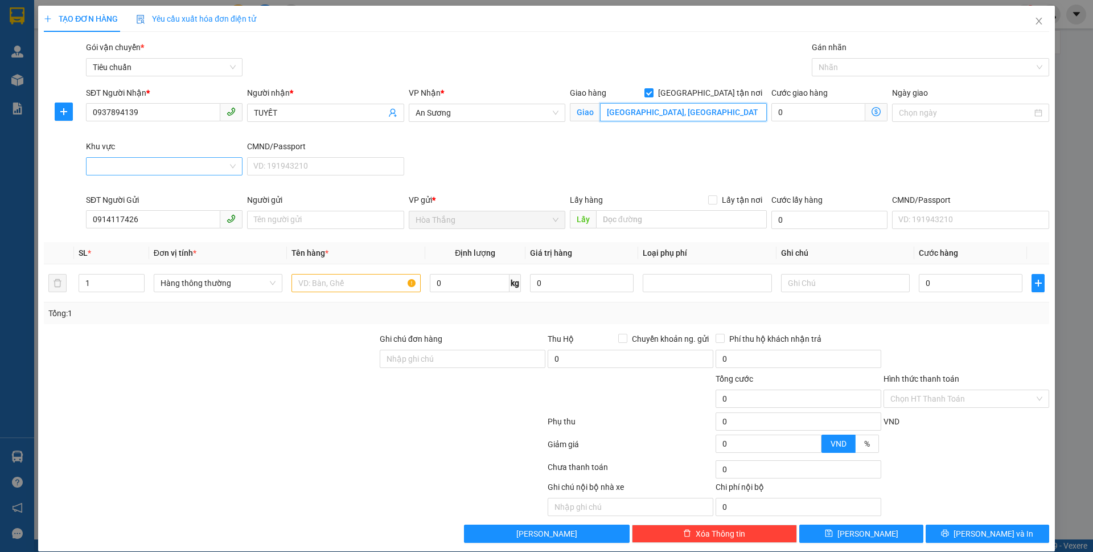
type input "574 Dương Quảng Hàm, phường 6, Gò Vấp, Hồ Chí Minh"
click at [138, 163] on input "Khu vực" at bounding box center [160, 166] width 135 height 17
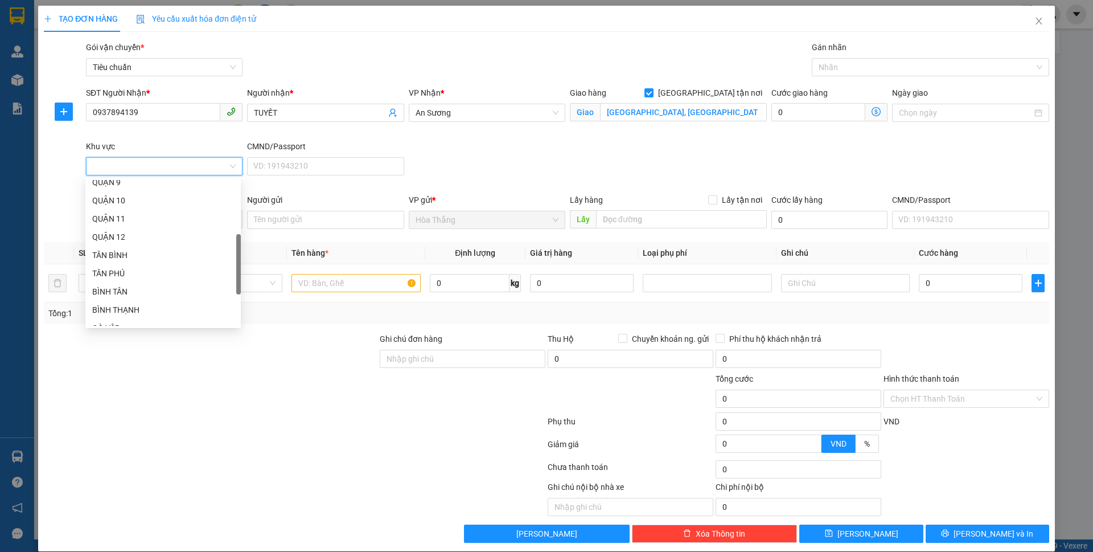
scroll to position [228, 0]
click at [121, 276] on div "GÒ VẤP" at bounding box center [163, 271] width 142 height 13
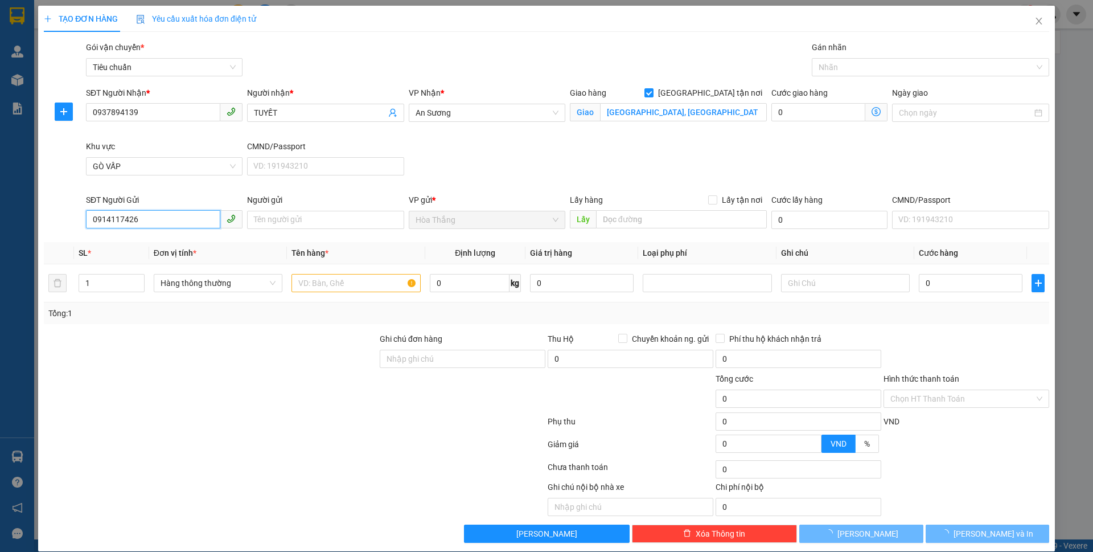
click at [139, 220] on input "0914117426" at bounding box center [153, 219] width 134 height 18
click at [155, 220] on input "0914117426" at bounding box center [153, 219] width 134 height 18
click at [189, 222] on input "0914117426" at bounding box center [153, 219] width 134 height 18
click at [177, 222] on input "0914117426" at bounding box center [153, 219] width 134 height 18
click at [177, 221] on input "0914117426" at bounding box center [153, 219] width 134 height 18
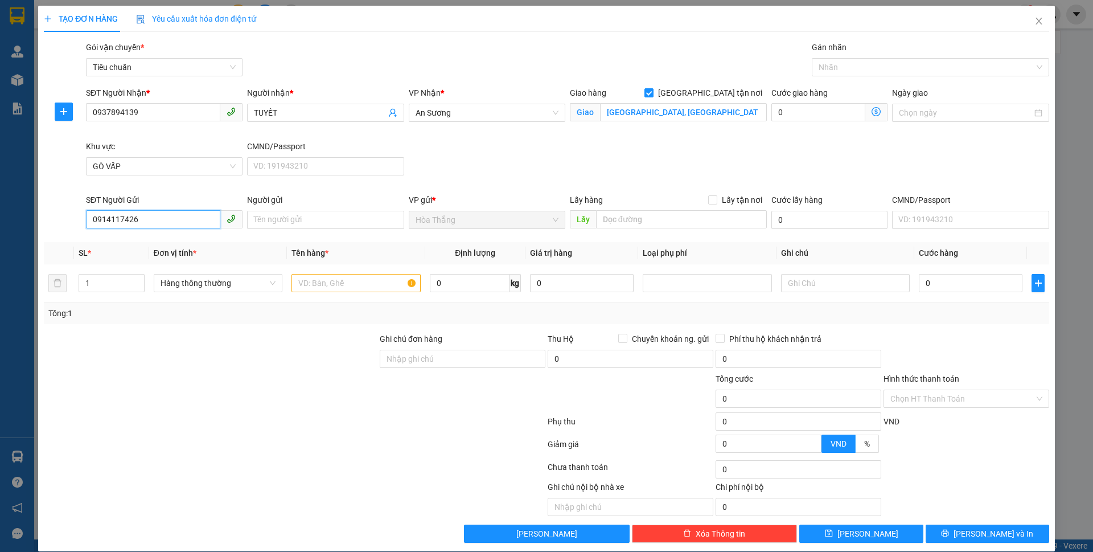
click at [177, 221] on input "0914117426" at bounding box center [153, 219] width 134 height 18
click at [280, 217] on input "Người gửi" at bounding box center [325, 220] width 157 height 18
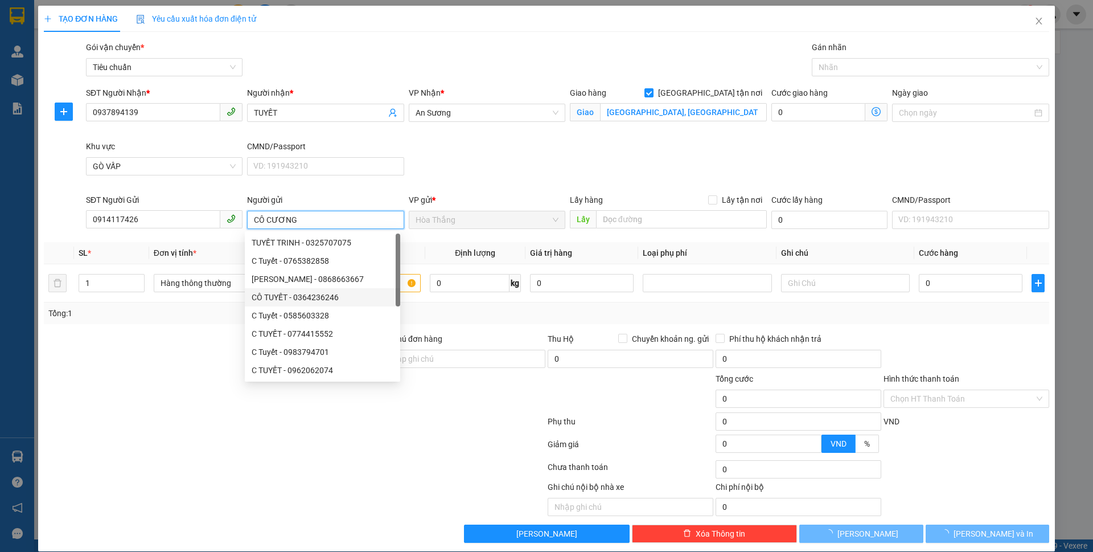
type input "CÔ CƯƠNG"
click at [135, 461] on div at bounding box center [295, 469] width 504 height 23
click at [141, 462] on div at bounding box center [295, 469] width 504 height 23
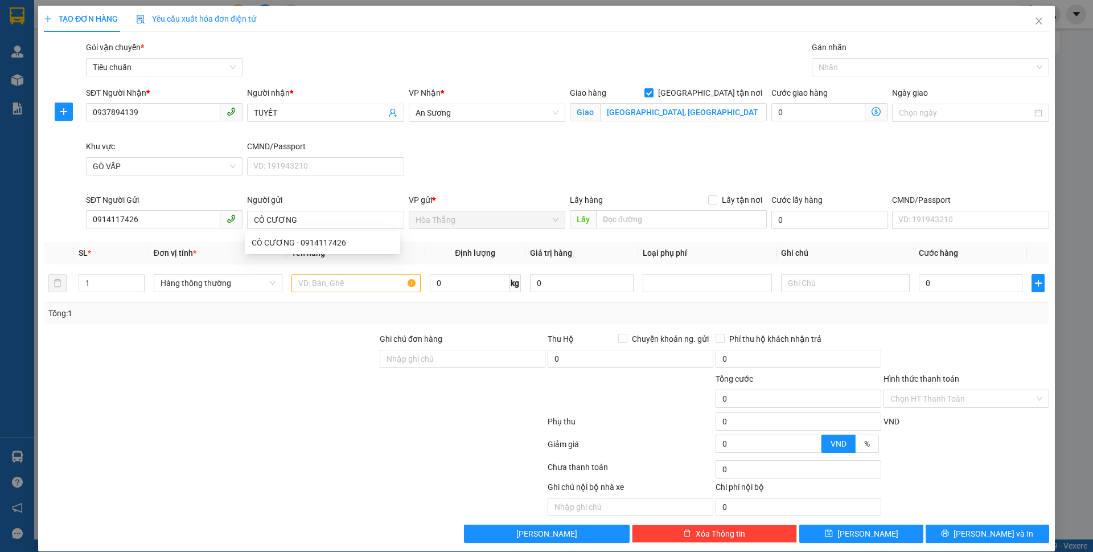
click at [144, 459] on div at bounding box center [295, 469] width 504 height 23
click at [340, 286] on input "text" at bounding box center [355, 283] width 129 height 18
type input "THUỐC"
click at [450, 294] on td "0 kg" at bounding box center [475, 283] width 100 height 38
click at [452, 282] on input "0" at bounding box center [470, 283] width 80 height 18
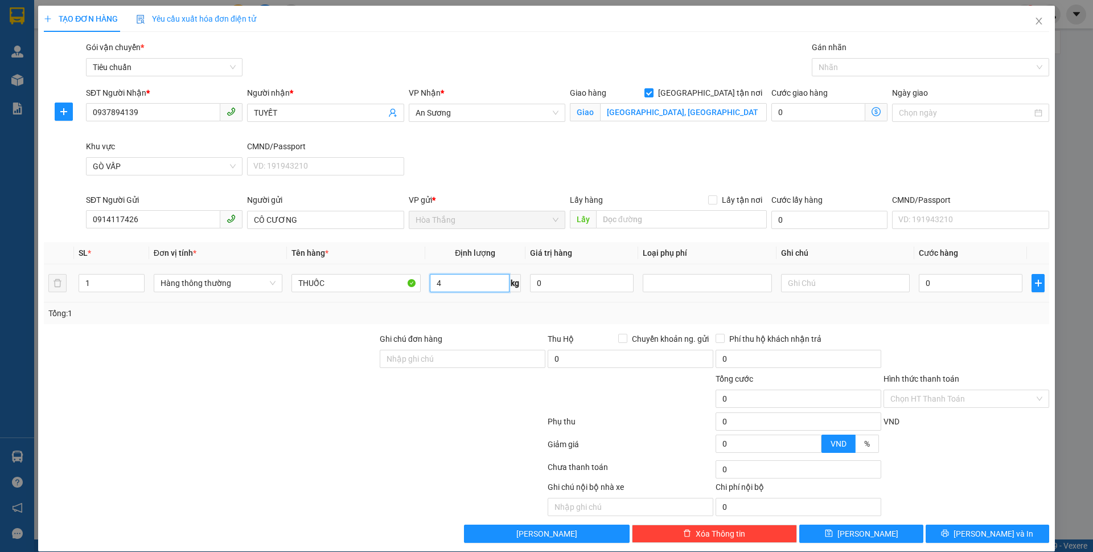
type input "4"
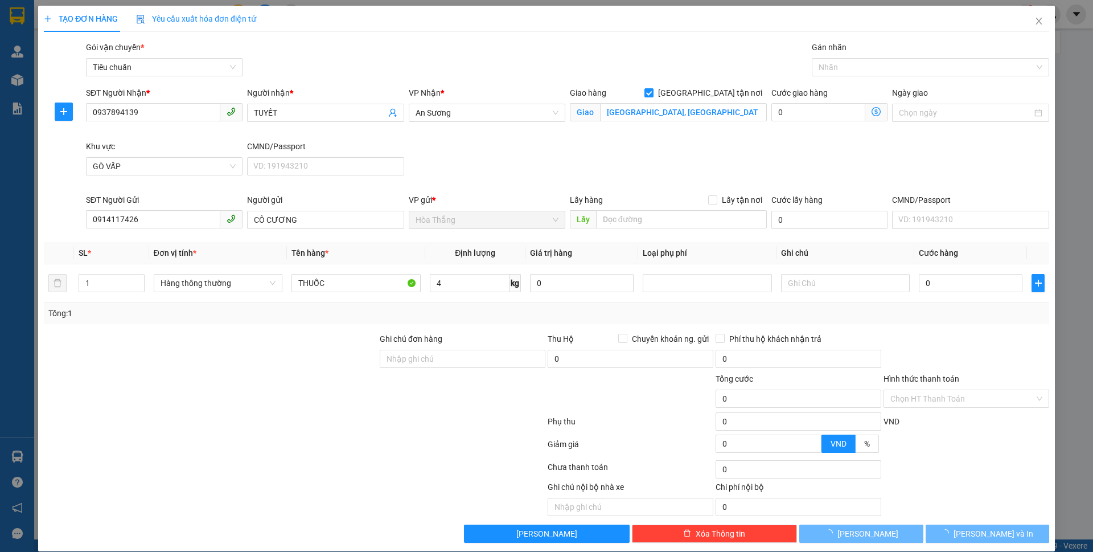
click at [292, 323] on div "Transit Pickup Surcharge Ids Transit Deliver Surcharge Ids Transit Deliver Surc…" at bounding box center [546, 292] width 1005 height 502
click at [294, 323] on div "Tổng: 1" at bounding box center [546, 313] width 1005 height 22
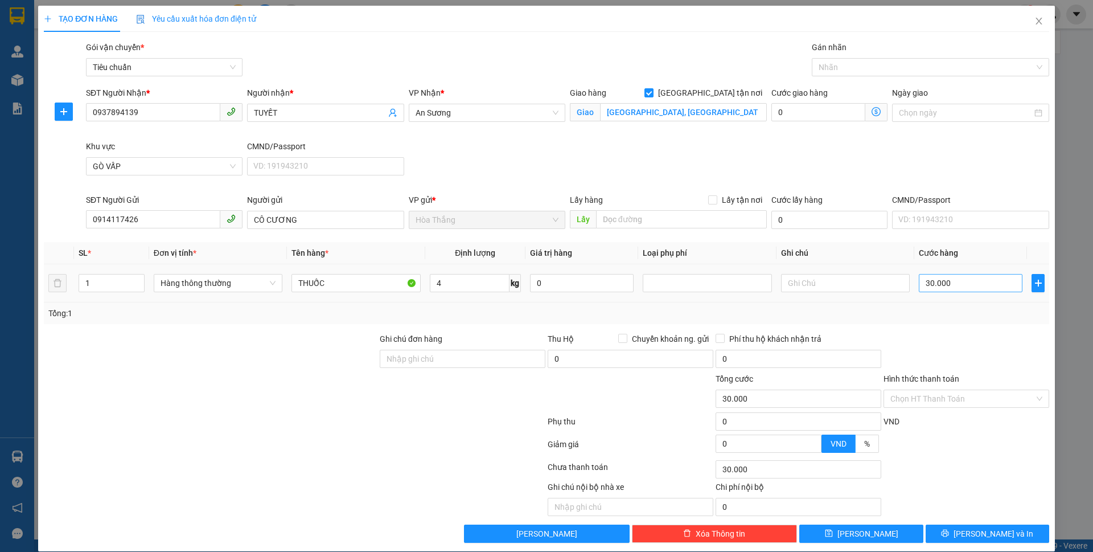
type input "30.000"
type input "110.000"
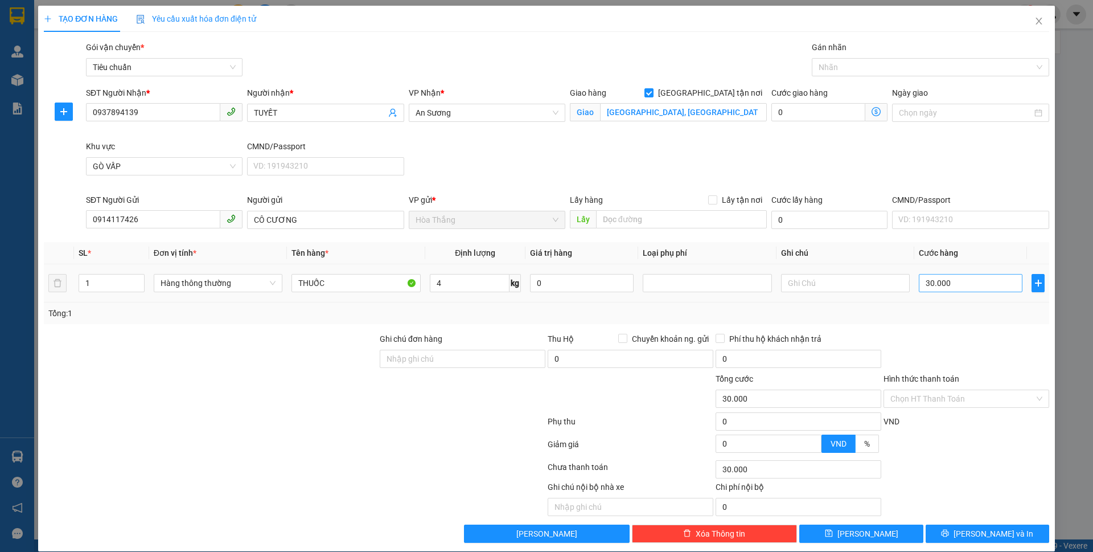
type input "80.000"
click at [872, 109] on icon "dollar-circle" at bounding box center [876, 111] width 9 height 9
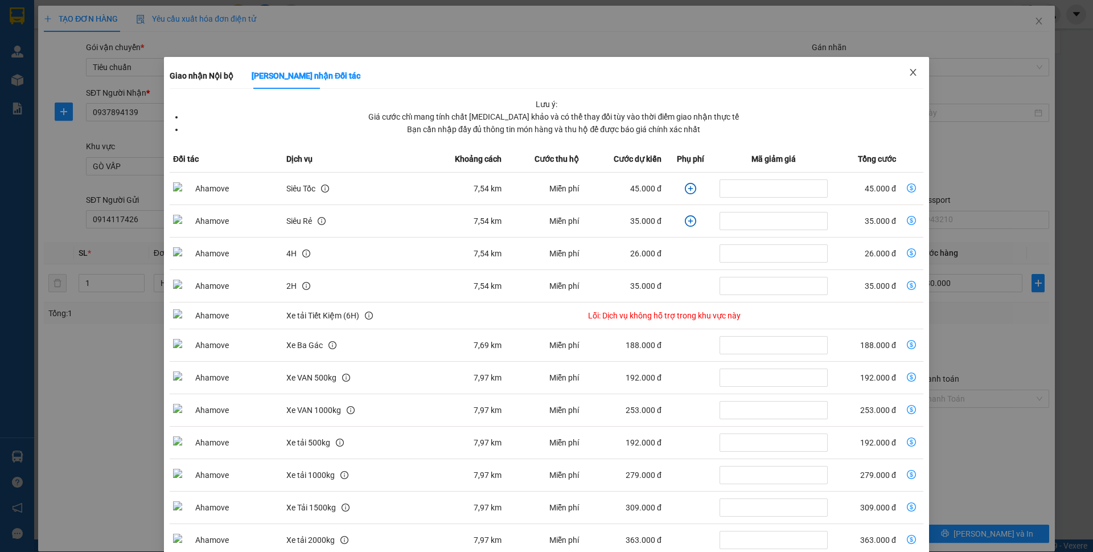
click at [909, 74] on icon "close" at bounding box center [913, 72] width 9 height 9
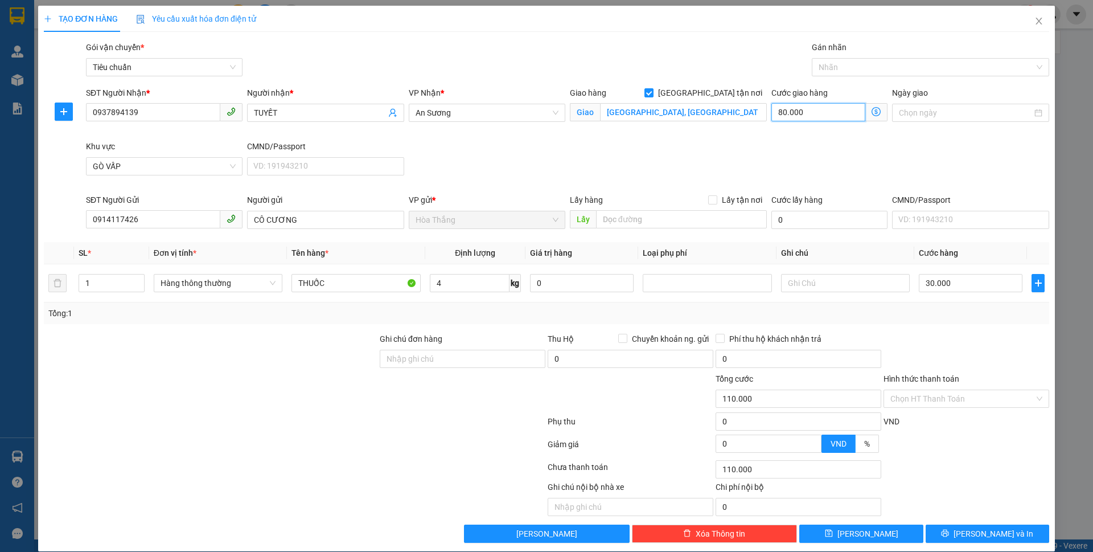
click at [840, 107] on input "80.000" at bounding box center [818, 112] width 94 height 18
type input "30.006"
type input "6"
type input "30.060"
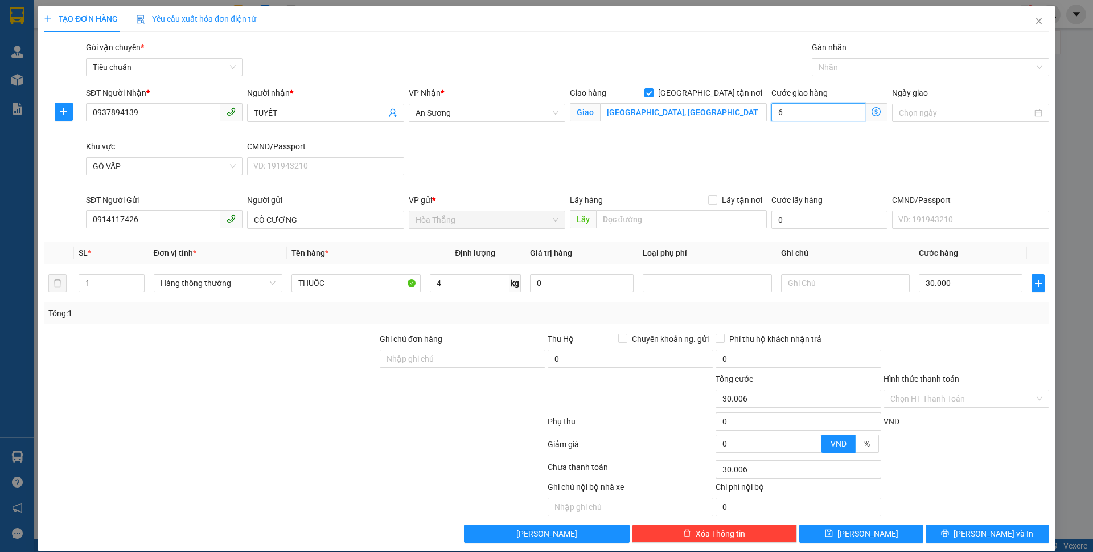
type input "30.060"
drag, startPoint x: 833, startPoint y: 66, endPoint x: 845, endPoint y: 86, distance: 23.2
click at [833, 65] on div at bounding box center [925, 67] width 220 height 14
type input "60"
type input "90.000"
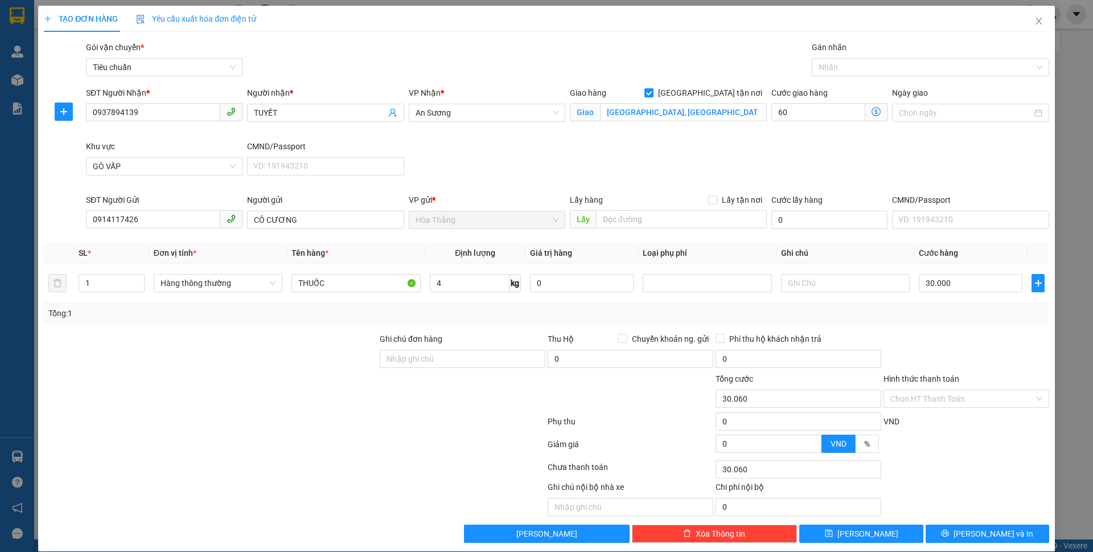
type input "90.000"
type input "60.000"
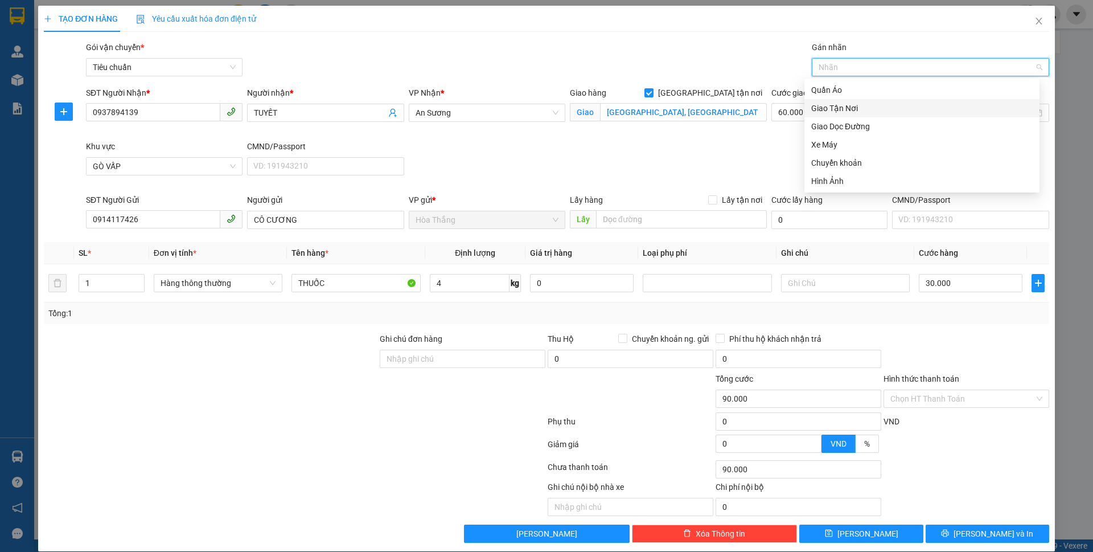
click at [840, 109] on div "Giao Tận Nơi" at bounding box center [921, 108] width 221 height 13
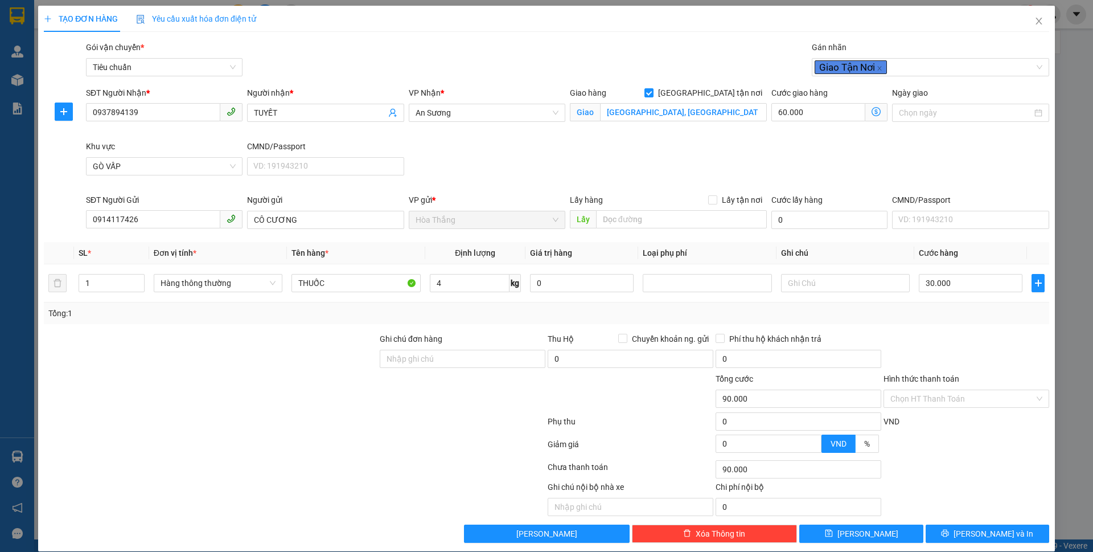
click at [686, 183] on div "SĐT Người Nhận * 0937894139 Người nhận * TUYẾT VP Nhận * An Sương Giao hàng Gia…" at bounding box center [568, 140] width 968 height 107
click at [807, 279] on input "text" at bounding box center [845, 283] width 129 height 18
type input "T TRẮNG CHỮ ĐỎ"
click at [931, 401] on input "Hình thức thanh toán" at bounding box center [962, 398] width 144 height 17
click at [929, 428] on div "Tại văn phòng" at bounding box center [958, 421] width 164 height 18
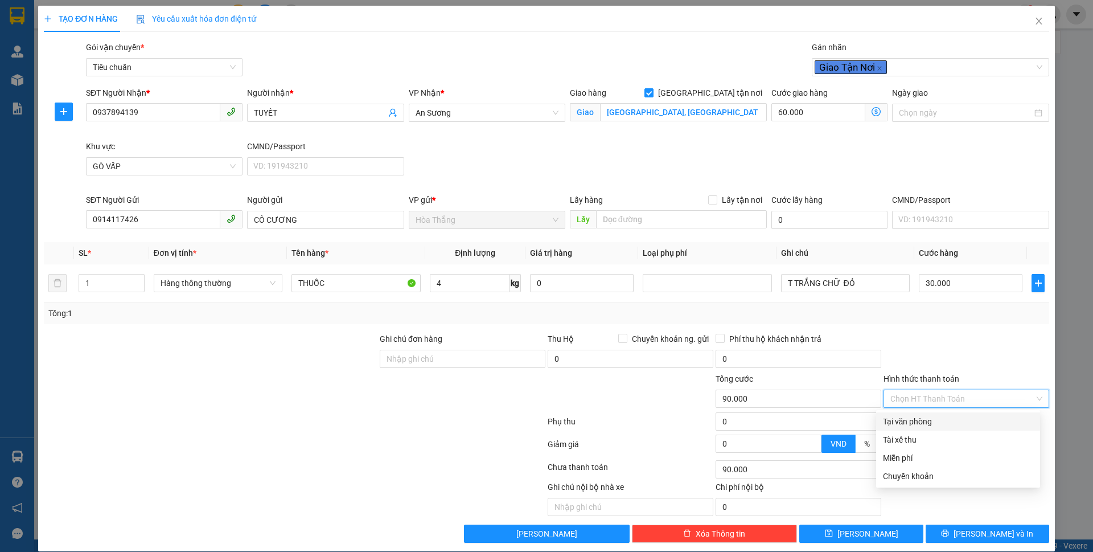
type input "0"
click at [1010, 524] on div "Transit Pickup Surcharge Ids Transit Deliver Surcharge Ids Transit Deliver Surc…" at bounding box center [546, 292] width 1005 height 502
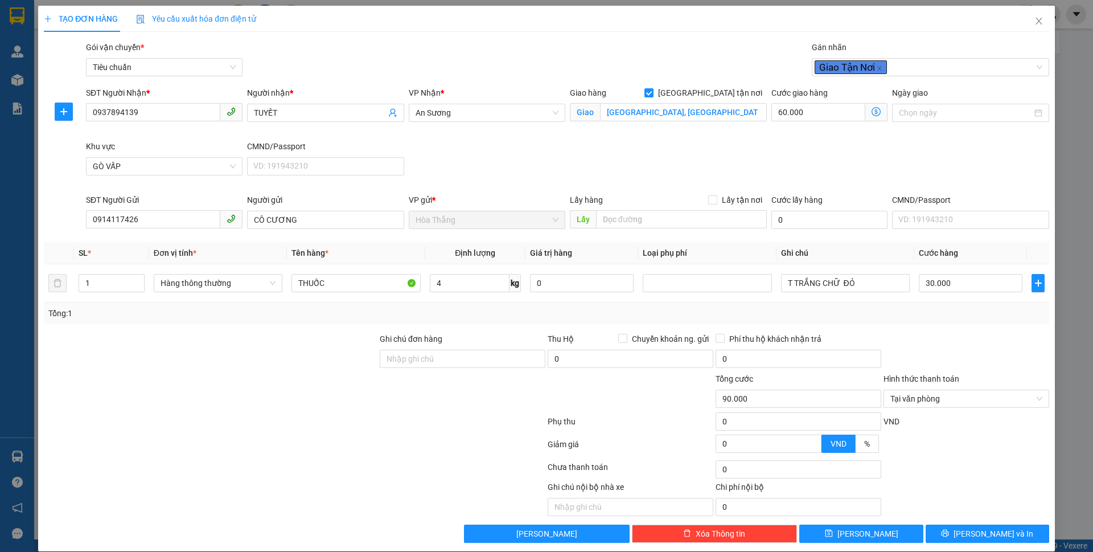
click at [963, 548] on div "TẠO ĐƠN HÀNG Yêu cầu xuất hóa đơn điện tử Transit Pickup Surcharge Ids Transit …" at bounding box center [546, 278] width 1017 height 545
click at [963, 544] on div "TẠO ĐƠN HÀNG Yêu cầu xuất hóa đơn điện tử Transit Pickup Surcharge Ids Transit …" at bounding box center [546, 278] width 1017 height 545
click at [997, 347] on div at bounding box center [966, 352] width 168 height 40
click at [982, 535] on span "[PERSON_NAME] và In" at bounding box center [993, 533] width 80 height 13
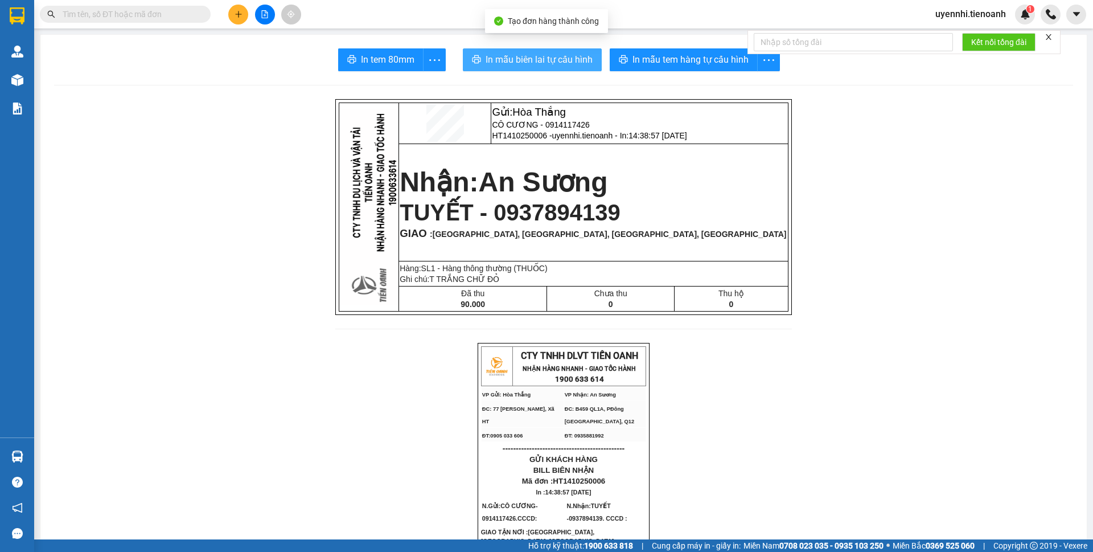
click at [546, 52] on span "In mẫu biên lai tự cấu hình" at bounding box center [539, 59] width 107 height 14
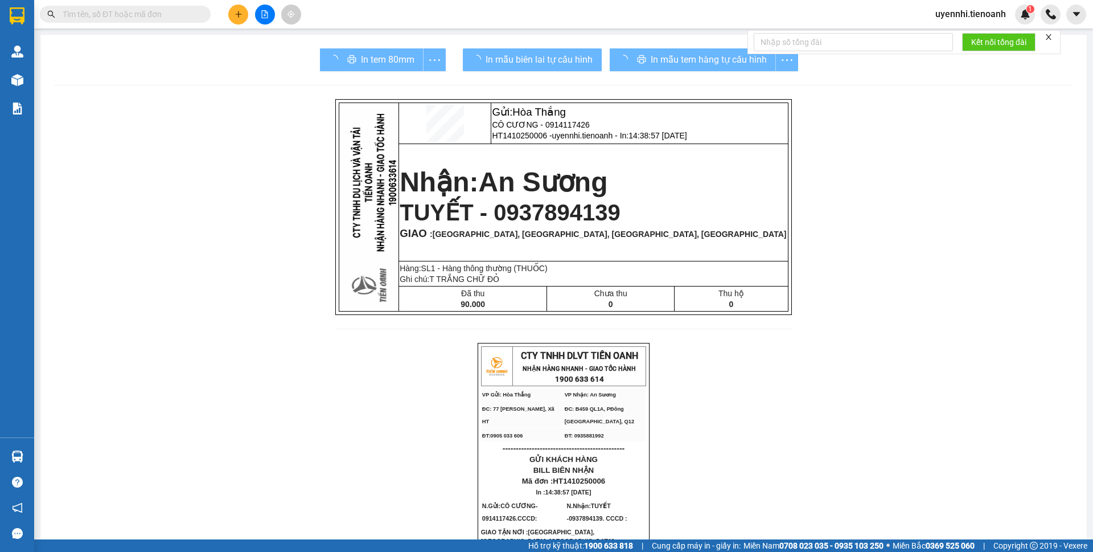
click at [677, 52] on div "In mẫu tem hàng tự cấu hình" at bounding box center [704, 59] width 188 height 23
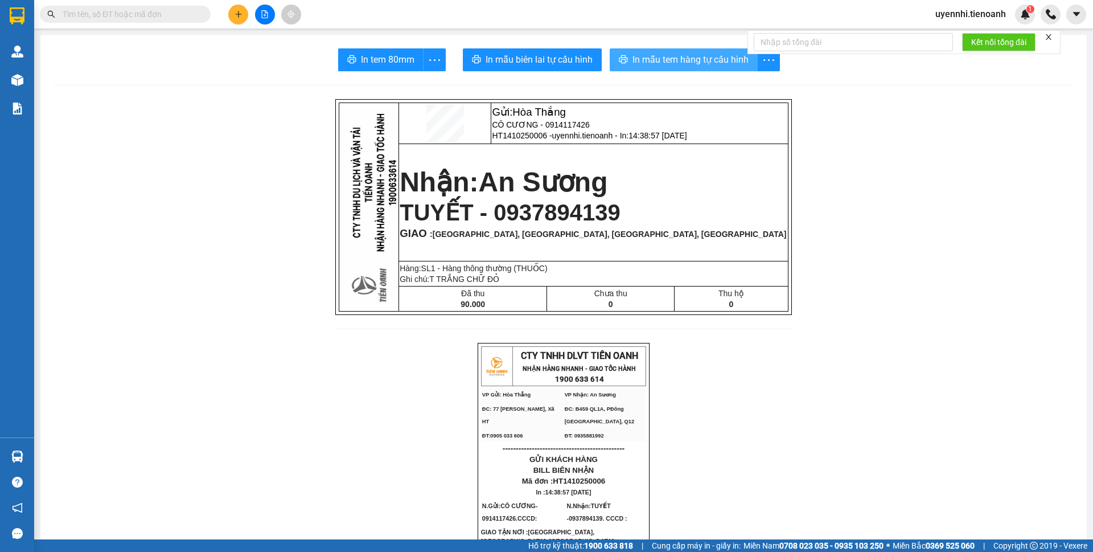
click at [677, 52] on span "In mẫu tem hàng tự cấu hình" at bounding box center [690, 59] width 116 height 14
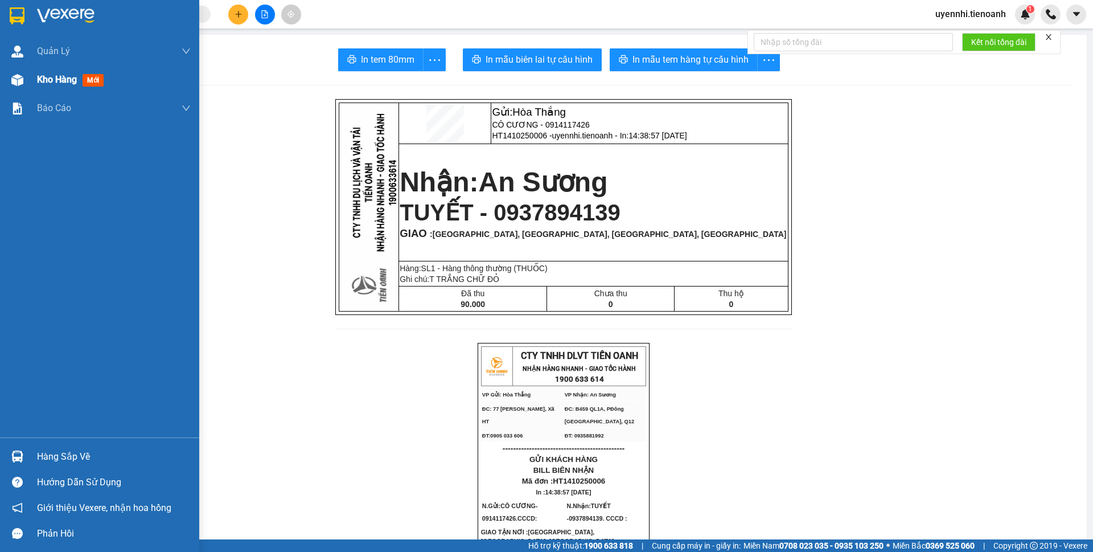
click at [54, 74] on span "Kho hàng" at bounding box center [57, 79] width 40 height 11
click at [54, 77] on span "Kho hàng" at bounding box center [57, 79] width 40 height 11
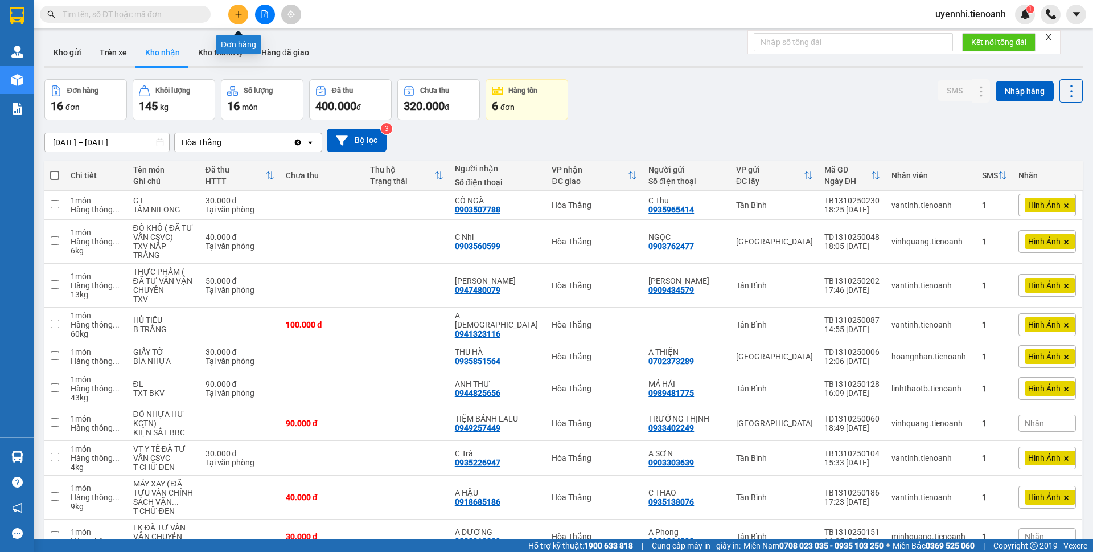
click at [235, 15] on icon "plus" at bounding box center [239, 14] width 8 height 8
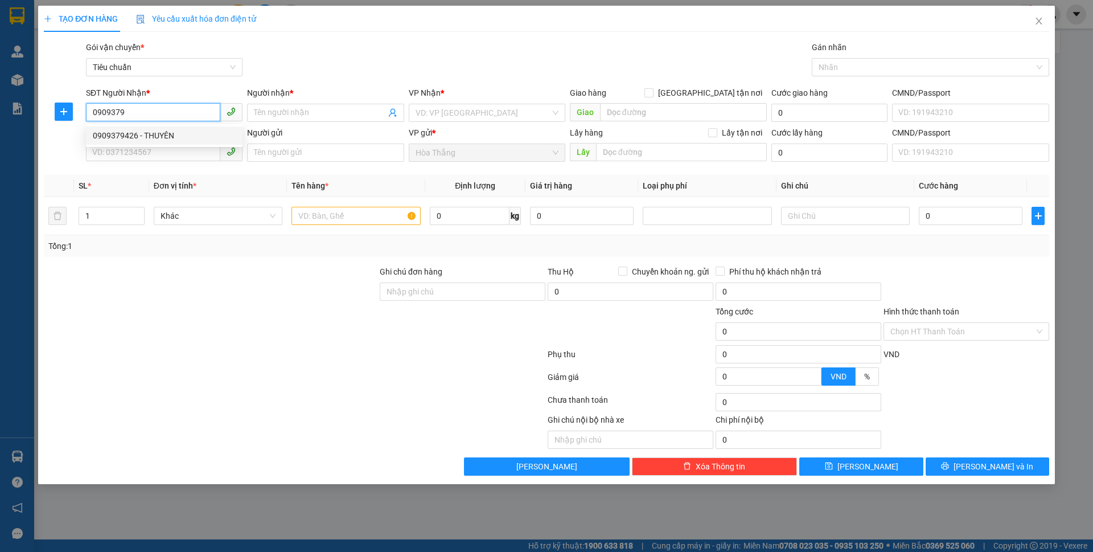
click at [136, 137] on div "0909379426 - THUYÊN" at bounding box center [164, 135] width 143 height 13
type input "0909379426"
type input "THUYÊN"
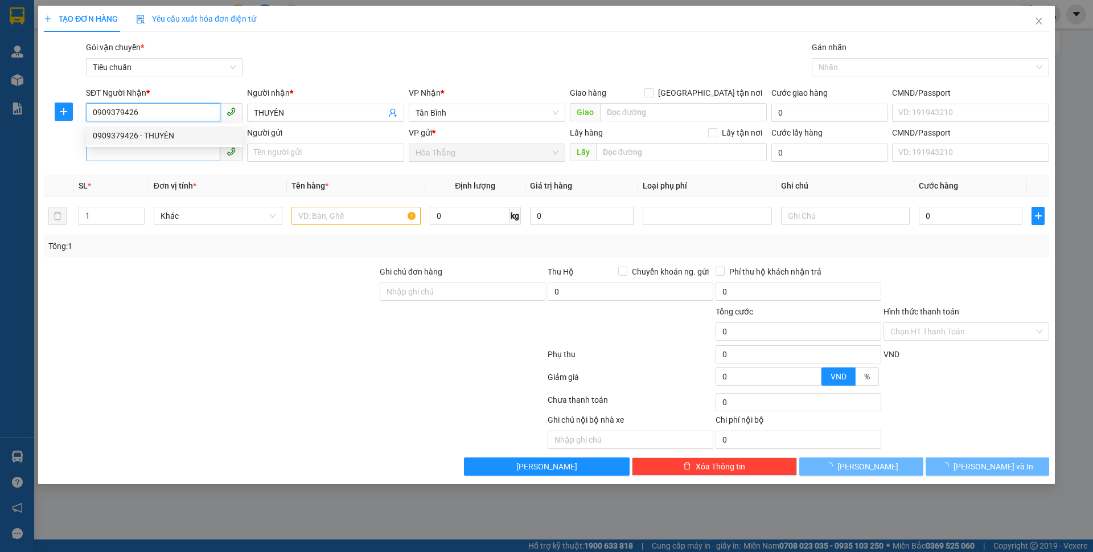
type input "0909379426"
type input "60.000"
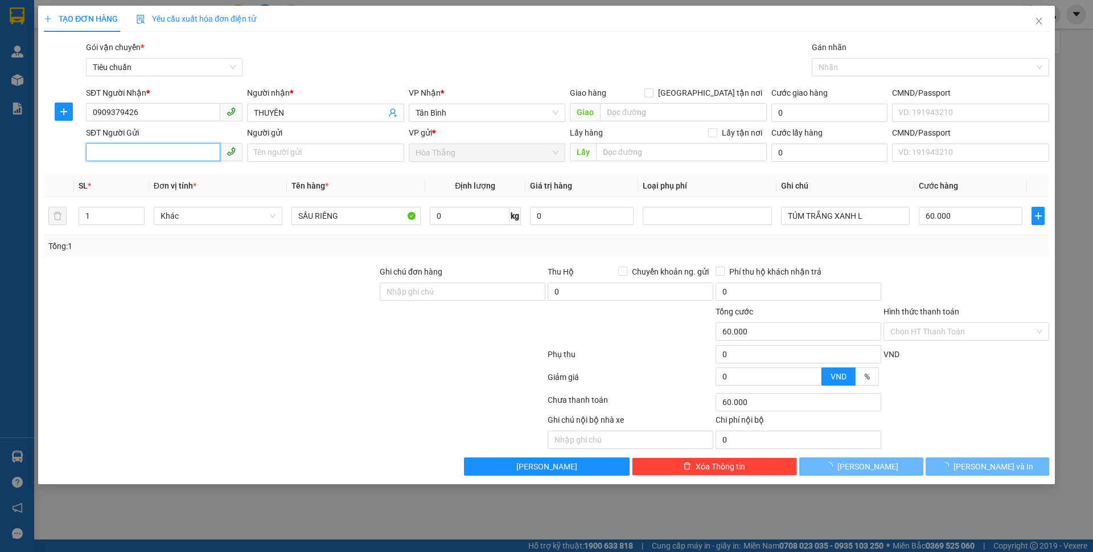
click at [128, 159] on input "SĐT Người Gửi" at bounding box center [153, 152] width 134 height 18
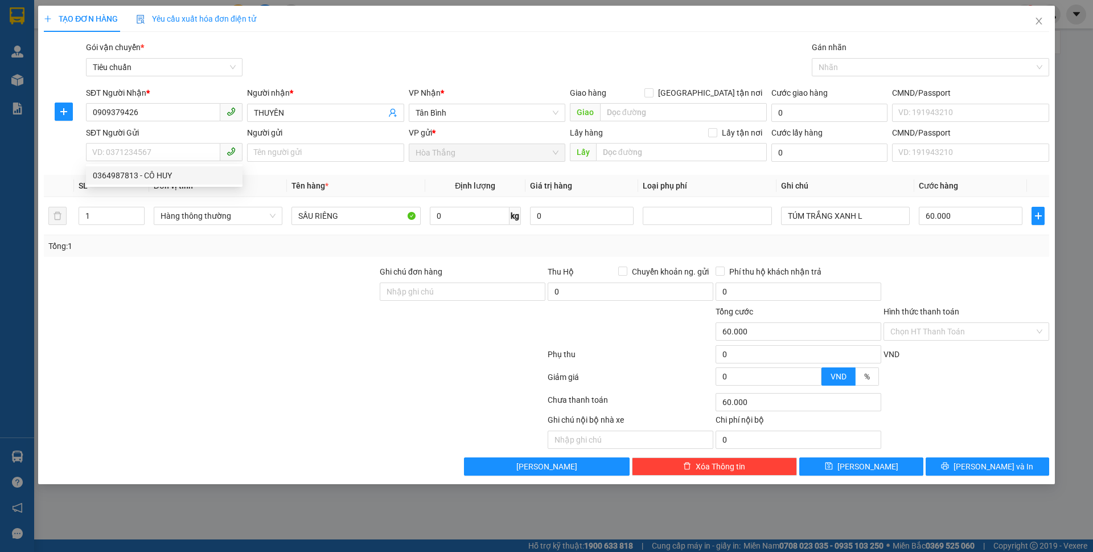
click at [221, 348] on div at bounding box center [295, 356] width 504 height 23
click at [420, 289] on input "Ghi chú đơn hàng" at bounding box center [463, 291] width 166 height 18
type input "NGƯỜI GỬI LÀ NGƯỜI NHẬN"
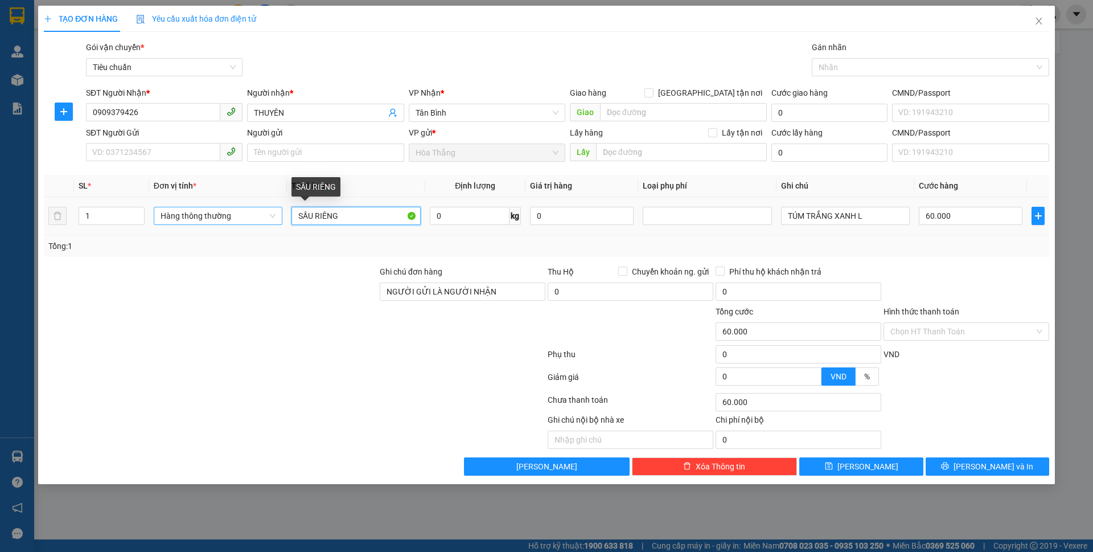
drag, startPoint x: 328, startPoint y: 217, endPoint x: 192, endPoint y: 217, distance: 135.5
click at [192, 217] on tr "1 Hàng thông thường SẦU RIÊNG 0 kg 0 TÚM TRẮNG XANH L 60.000" at bounding box center [546, 216] width 1005 height 38
type input "vali QA"
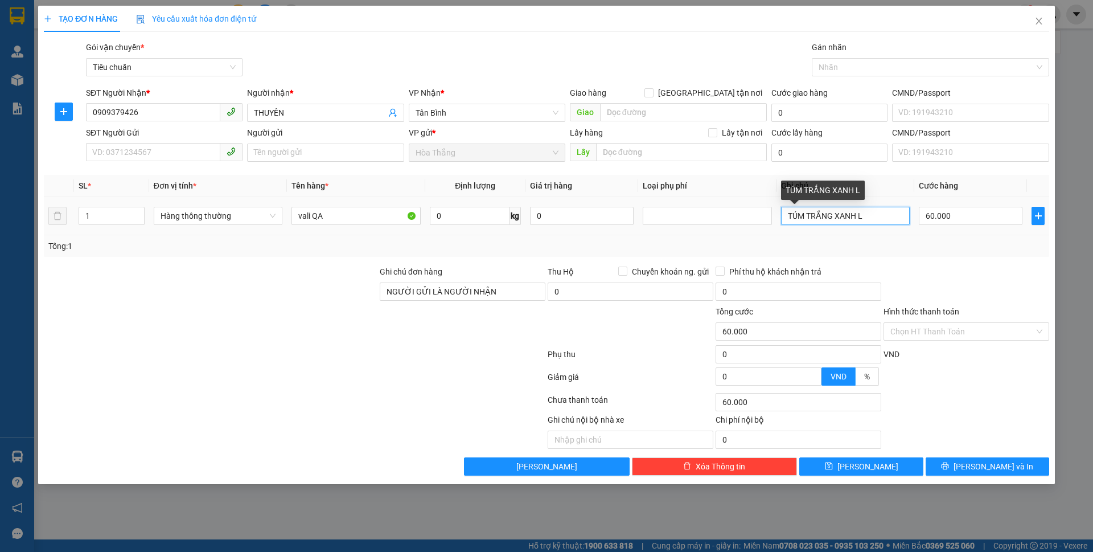
drag, startPoint x: 864, startPoint y: 215, endPoint x: 663, endPoint y: 191, distance: 202.9
click at [663, 191] on table "SL * Đơn vị tính * Tên hàng * Định lượng Giá trị hàng Loại phụ phí Ghi chú Cước…" at bounding box center [546, 205] width 1005 height 60
type input "VALI XANH BNL"
click at [976, 208] on input "60.000" at bounding box center [971, 216] width 104 height 18
type input "5"
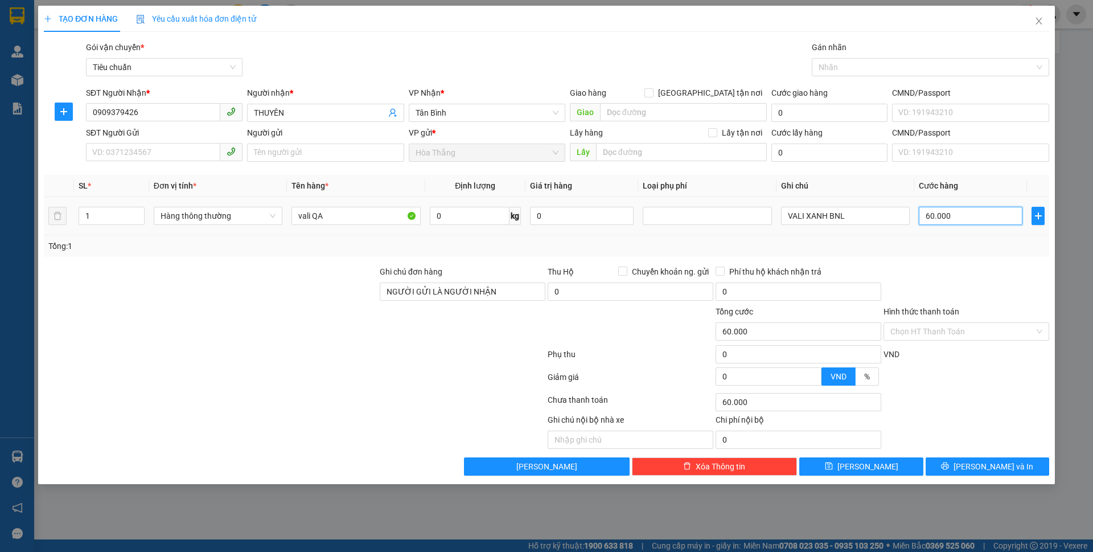
type input "5"
type input "50"
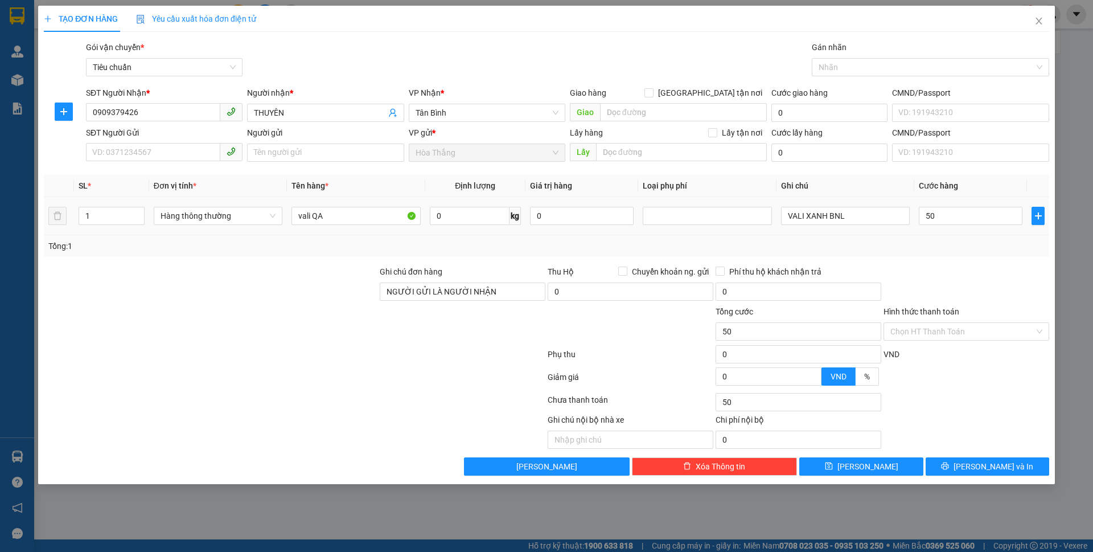
type input "50.000"
click at [963, 260] on div "Transit Pickup Surcharge Ids Transit Deliver Surcharge Ids Transit Deliver Surc…" at bounding box center [546, 258] width 1005 height 434
drag, startPoint x: 938, startPoint y: 326, endPoint x: 940, endPoint y: 333, distance: 7.0
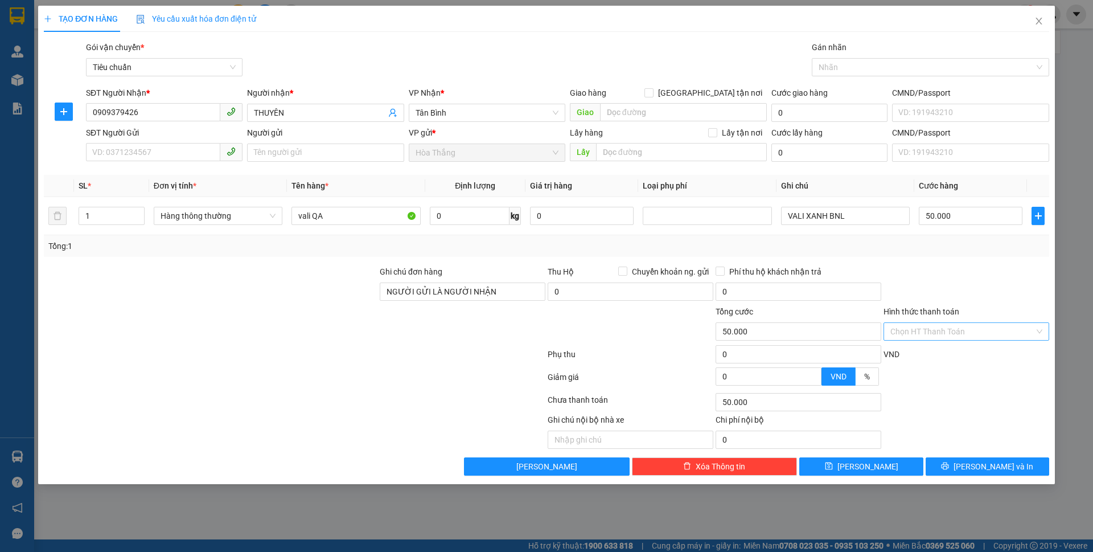
click at [938, 326] on input "Hình thức thanh toán" at bounding box center [962, 331] width 144 height 17
click at [940, 363] on div "Tại văn phòng" at bounding box center [966, 354] width 166 height 18
type input "0"
click at [949, 462] on icon "printer" at bounding box center [945, 466] width 8 height 8
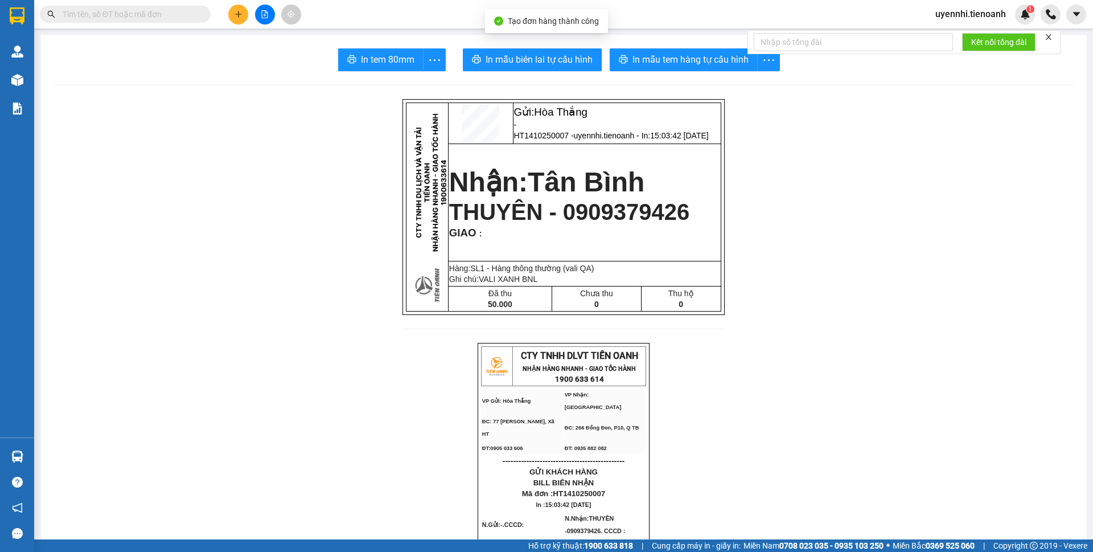
click at [654, 61] on span "In mẫu tem hàng tự cấu hình" at bounding box center [690, 59] width 116 height 14
click at [530, 57] on span "In mẫu biên lai tự cấu hình" at bounding box center [539, 59] width 107 height 14
click at [241, 11] on icon "plus" at bounding box center [239, 14] width 8 height 8
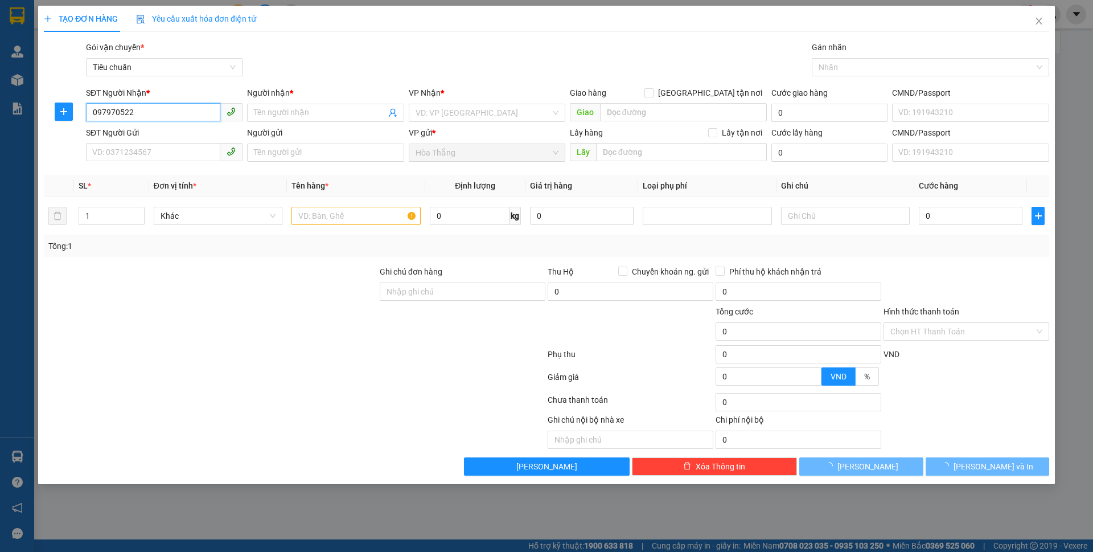
type input "0979705222"
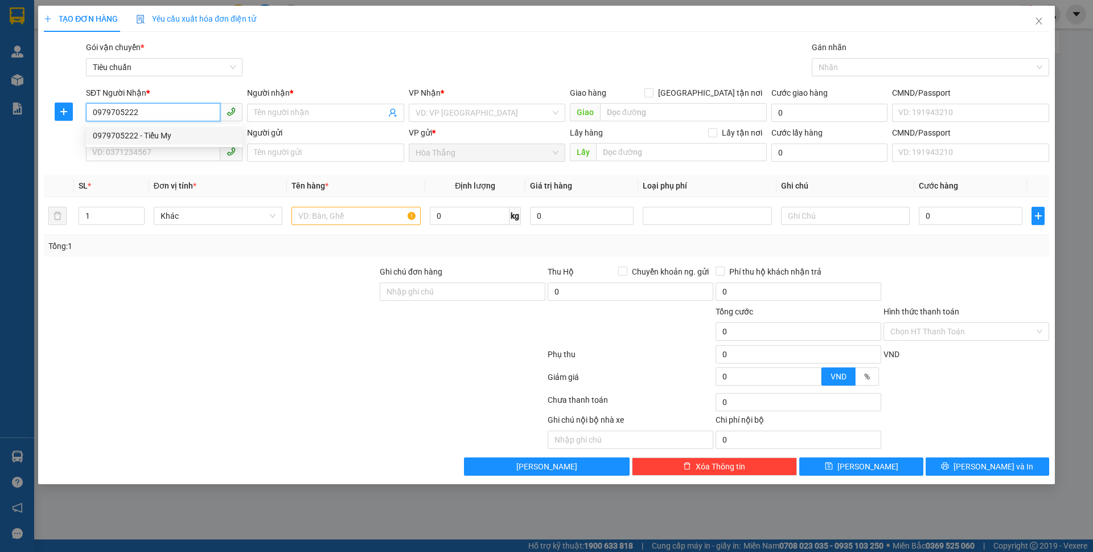
click at [161, 137] on div "0979705222 - Tiểu My" at bounding box center [164, 135] width 143 height 13
type input "Tiểu My"
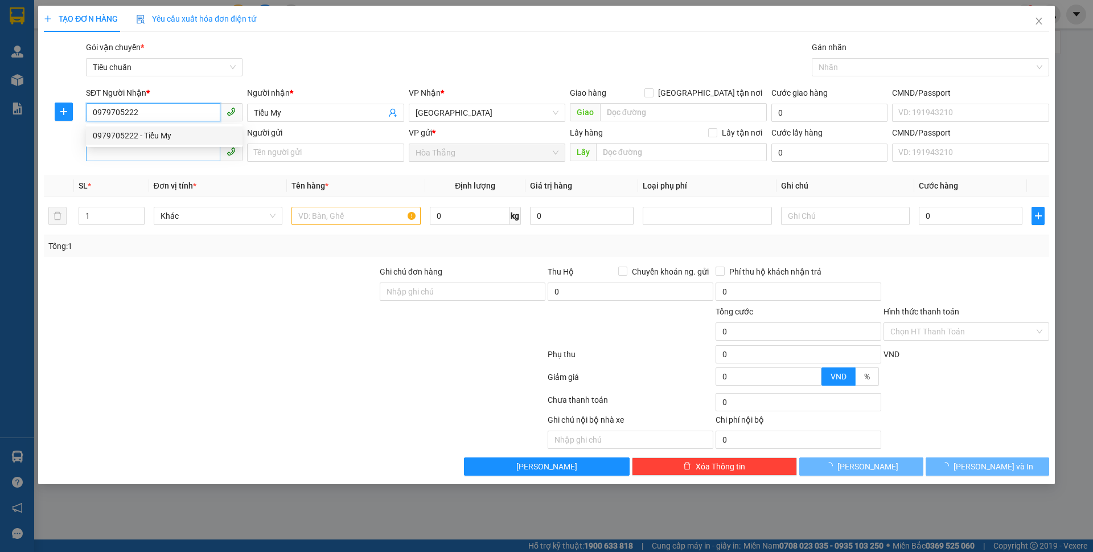
type input "0979705222"
type input "50.000"
click at [128, 158] on input "SĐT Người Gửi" at bounding box center [153, 152] width 134 height 18
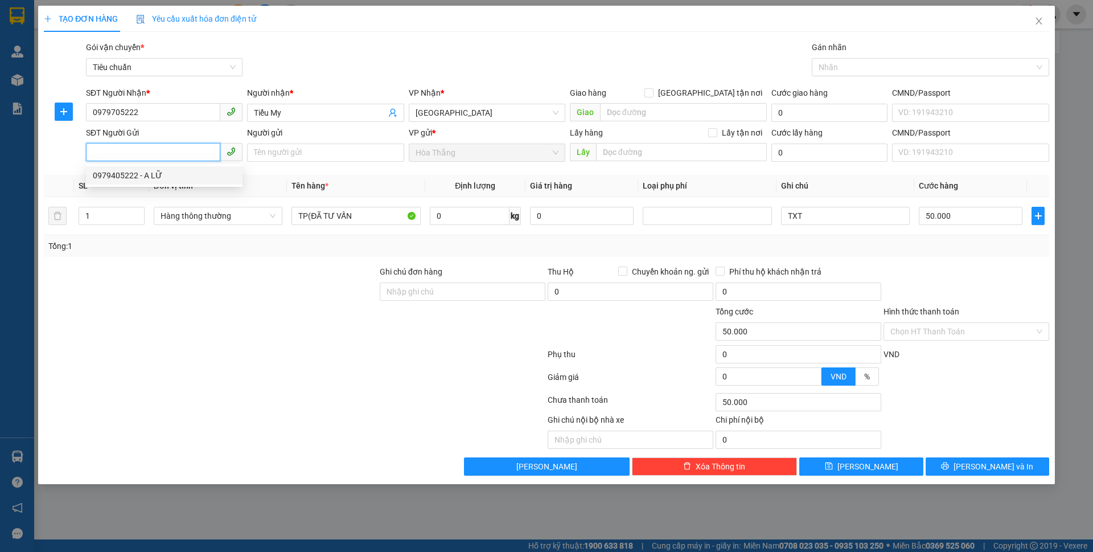
click at [174, 174] on div "0979405222 - A LỮ" at bounding box center [164, 175] width 143 height 13
type input "0979405222"
type input "A LỮ"
type input "066079007786"
click at [447, 213] on input "0" at bounding box center [470, 216] width 80 height 18
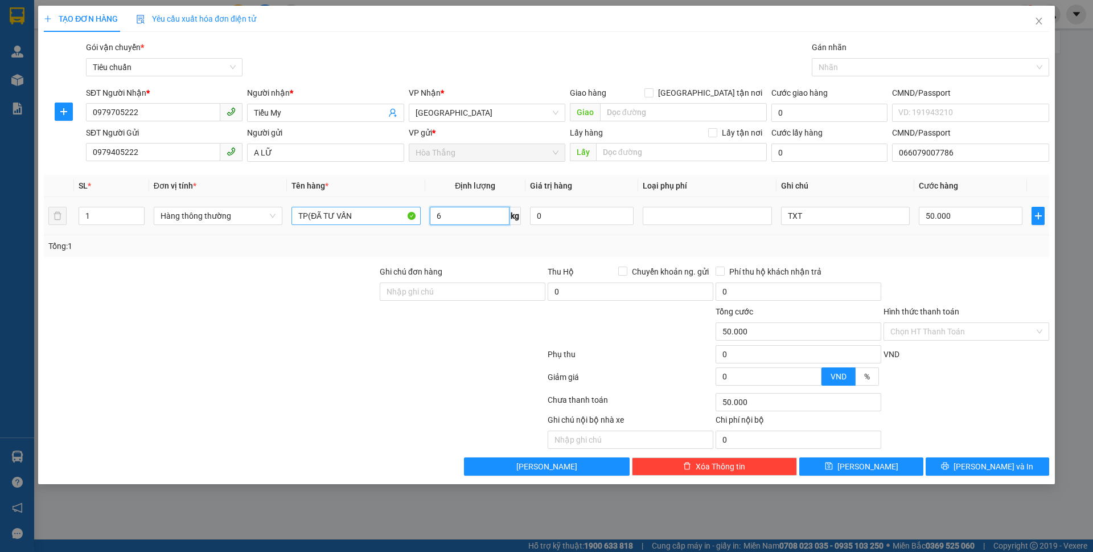
type input "6"
drag, startPoint x: 375, startPoint y: 221, endPoint x: 139, endPoint y: 217, distance: 235.1
click at [139, 217] on tr "1 Hàng thông thường TP(ĐÃ TƯ VẤN 6 kg 0 TXT 50.000" at bounding box center [546, 216] width 1005 height 38
type input "40.000"
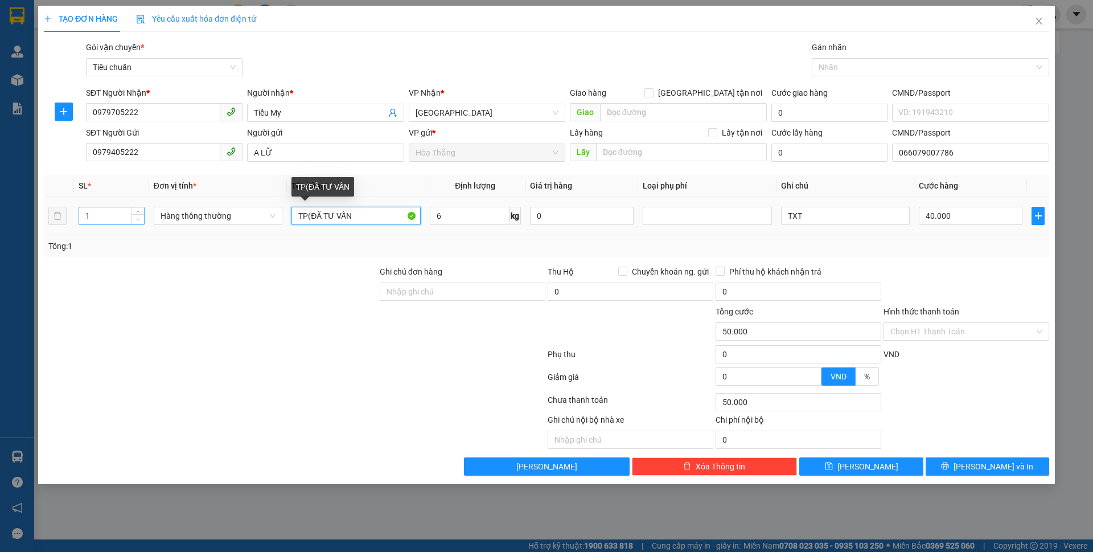
type input "40.000"
type input "THỰC PHẨM"
click at [852, 215] on input "TXT" at bounding box center [845, 216] width 129 height 18
click at [916, 326] on input "Hình thức thanh toán" at bounding box center [962, 331] width 144 height 17
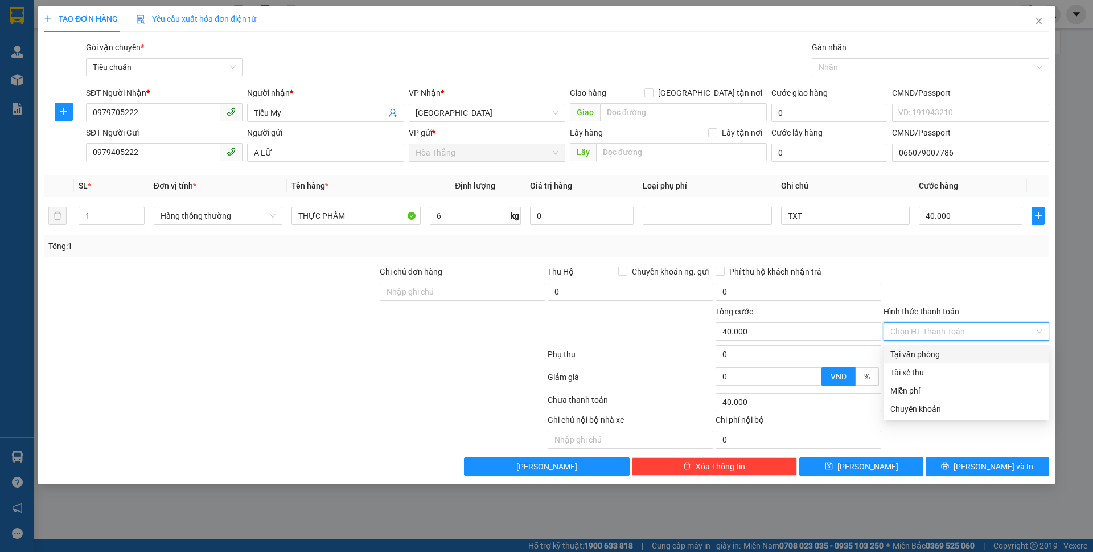
click at [906, 359] on div "Tại văn phòng" at bounding box center [966, 354] width 152 height 13
type input "0"
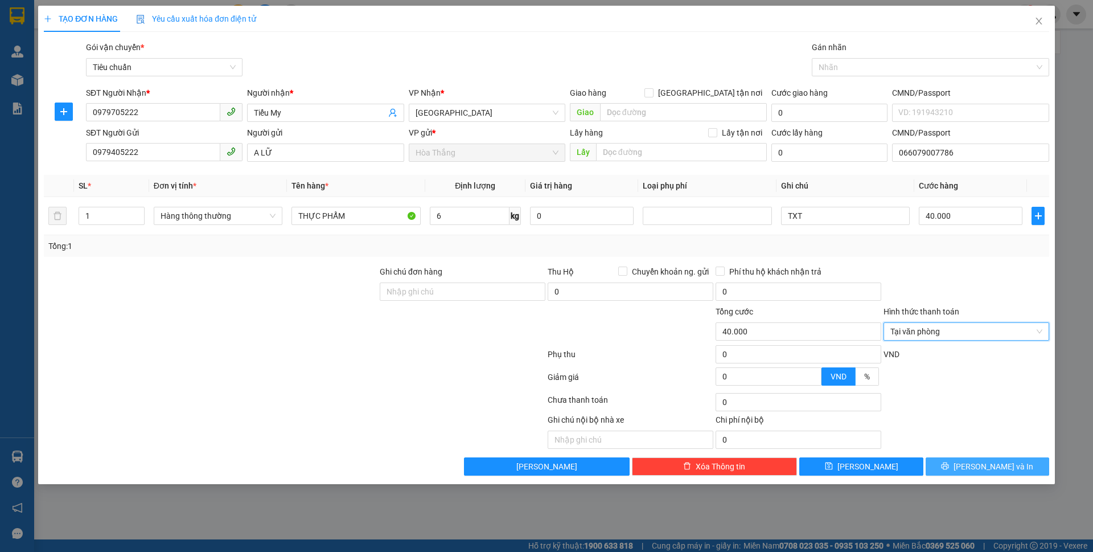
drag, startPoint x: 952, startPoint y: 456, endPoint x: 960, endPoint y: 473, distance: 18.8
click at [957, 459] on div "Transit Pickup Surcharge Ids Transit Deliver Surcharge Ids Transit Deliver Surc…" at bounding box center [546, 258] width 1005 height 434
click at [961, 475] on button "[PERSON_NAME] và In" at bounding box center [988, 466] width 124 height 18
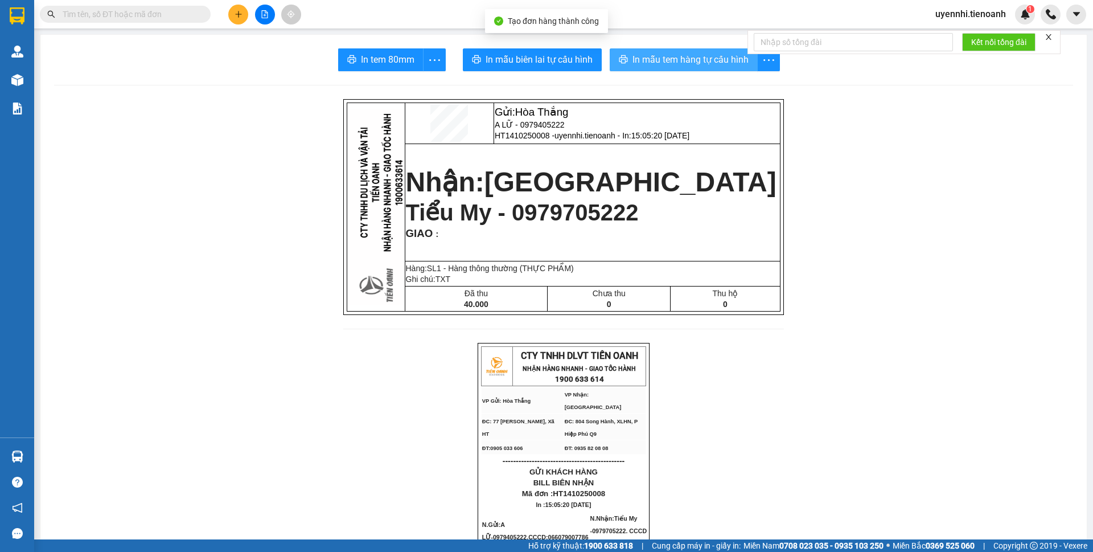
click at [693, 52] on span "In mẫu tem hàng tự cấu hình" at bounding box center [690, 59] width 116 height 14
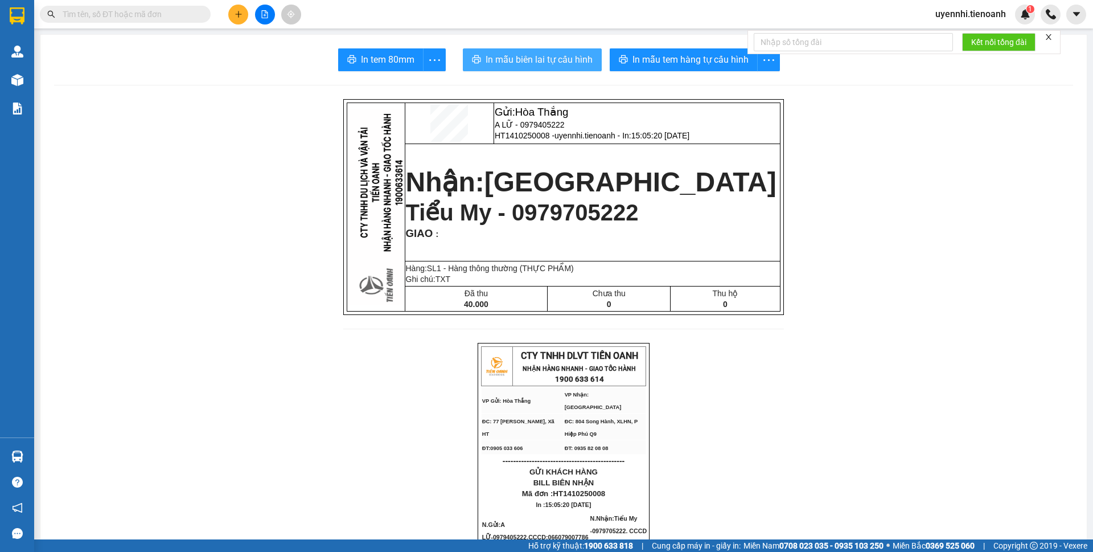
click at [564, 53] on span "In mẫu biên lai tự cấu hình" at bounding box center [539, 59] width 107 height 14
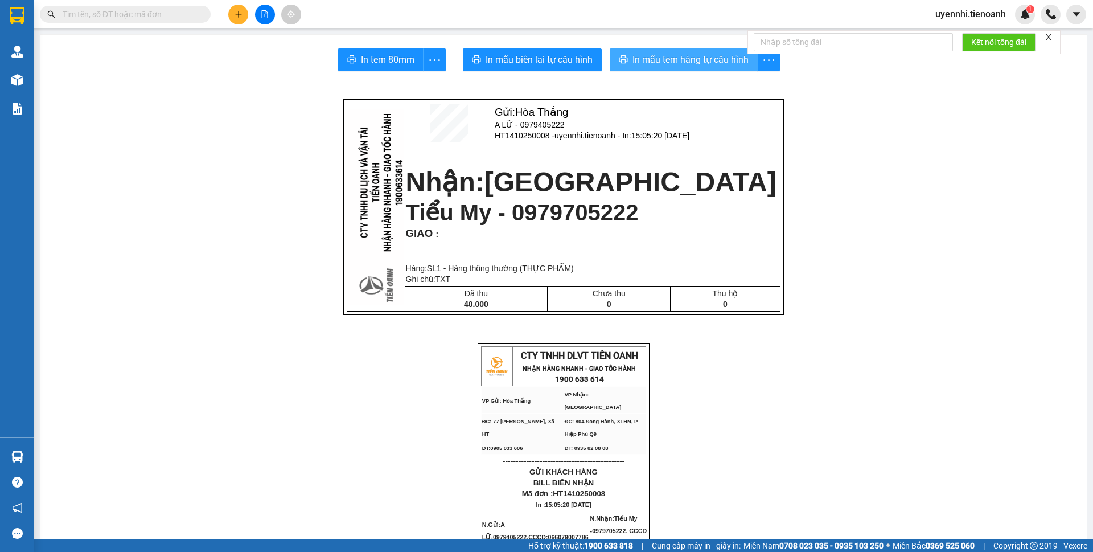
click at [675, 53] on span "In mẫu tem hàng tự cấu hình" at bounding box center [690, 59] width 116 height 14
click at [239, 10] on icon "plus" at bounding box center [239, 14] width 8 height 8
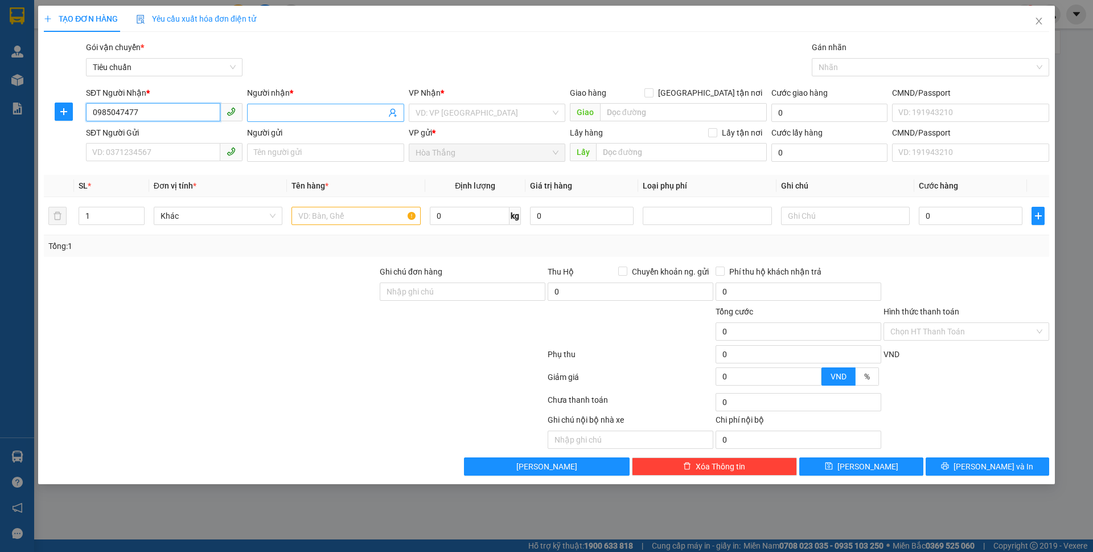
type input "0985047477"
click at [286, 109] on input "Người nhận *" at bounding box center [319, 112] width 131 height 13
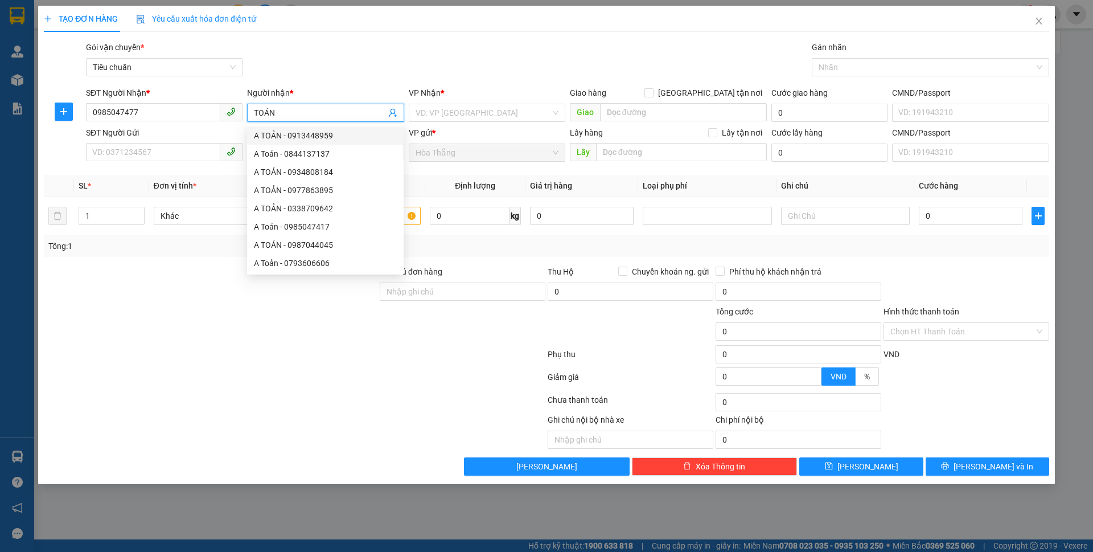
click at [253, 110] on span "TOẢN" at bounding box center [325, 113] width 157 height 18
click at [257, 113] on input "TOẢN" at bounding box center [319, 112] width 131 height 13
type input "A TOẢN"
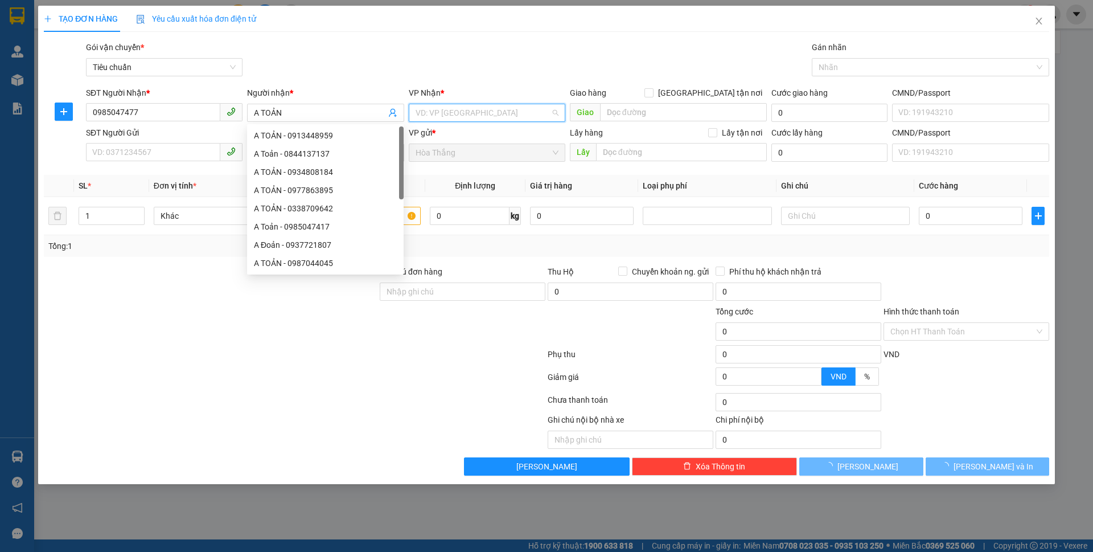
click at [490, 106] on input "search" at bounding box center [483, 112] width 135 height 17
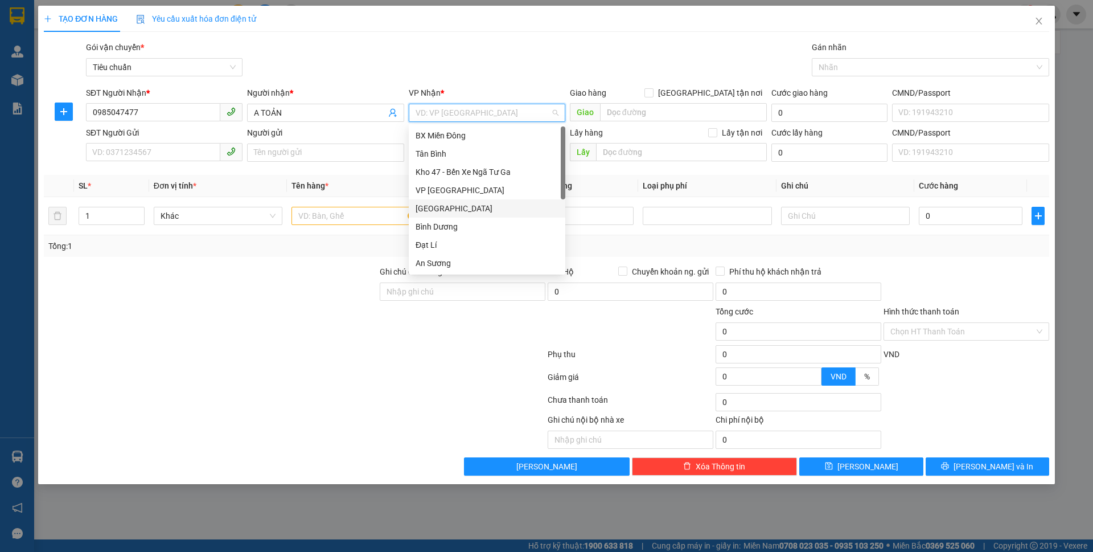
click at [431, 205] on div "[GEOGRAPHIC_DATA]" at bounding box center [487, 208] width 143 height 13
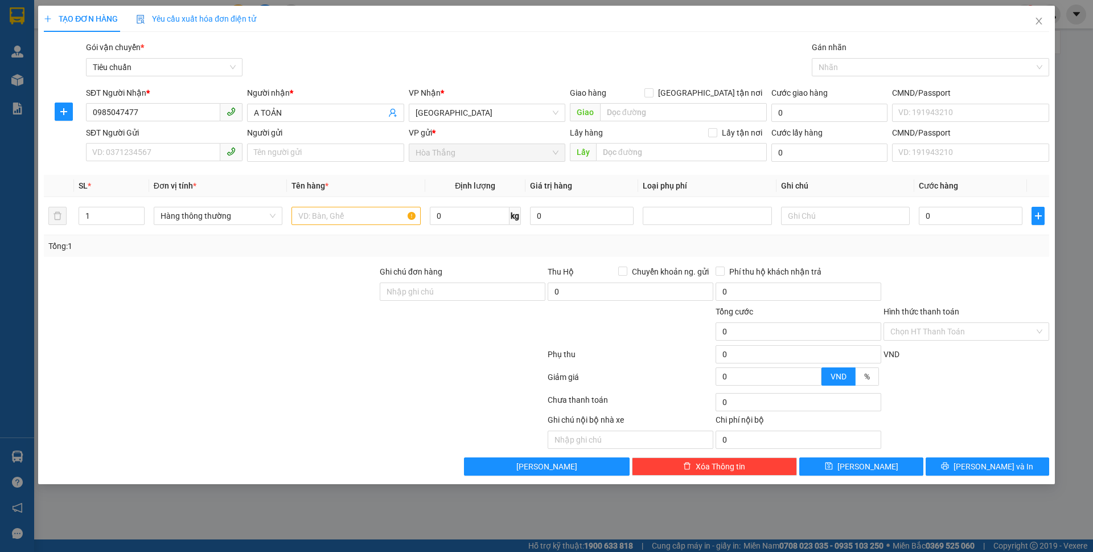
click at [142, 136] on div "SĐT Người Gửi" at bounding box center [164, 132] width 157 height 13
click at [142, 143] on input "SĐT Người Gửi" at bounding box center [153, 152] width 134 height 18
click at [140, 165] on div "SĐT Người Gửi VD: 0371234567" at bounding box center [164, 146] width 157 height 40
click at [142, 147] on input "SĐT Người Gửi" at bounding box center [153, 152] width 134 height 18
click at [121, 152] on input "09453799191" at bounding box center [153, 152] width 134 height 18
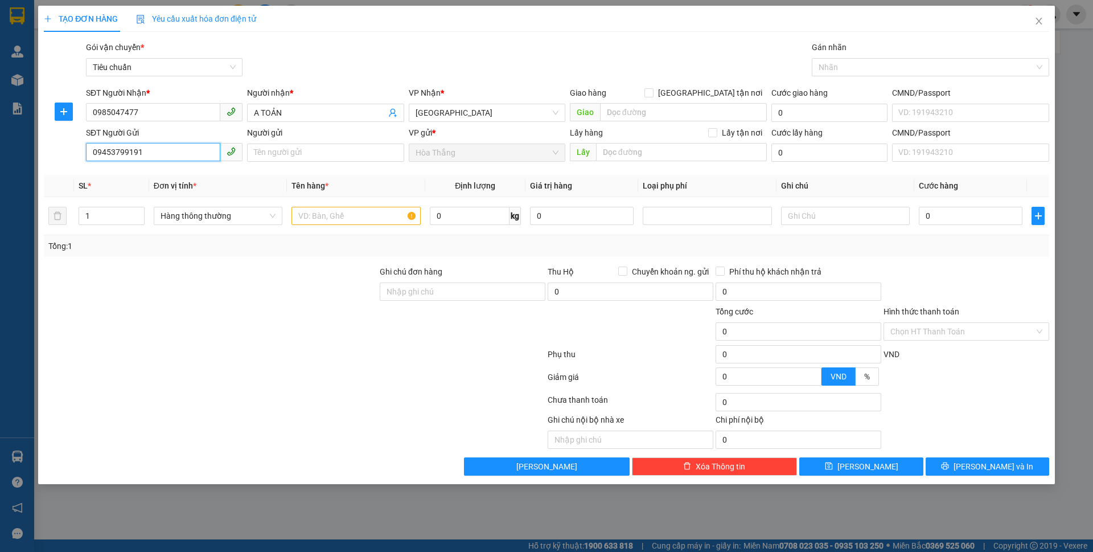
type input "0945379191"
click at [165, 174] on div "0945379191 - Tiến" at bounding box center [164, 175] width 143 height 13
type input "Tiến"
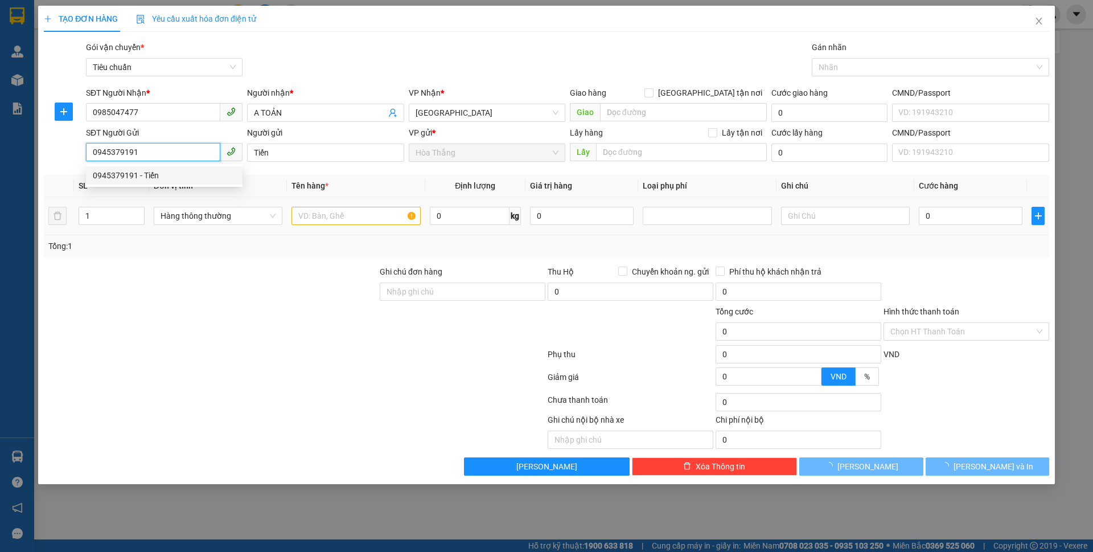
type input "40.000"
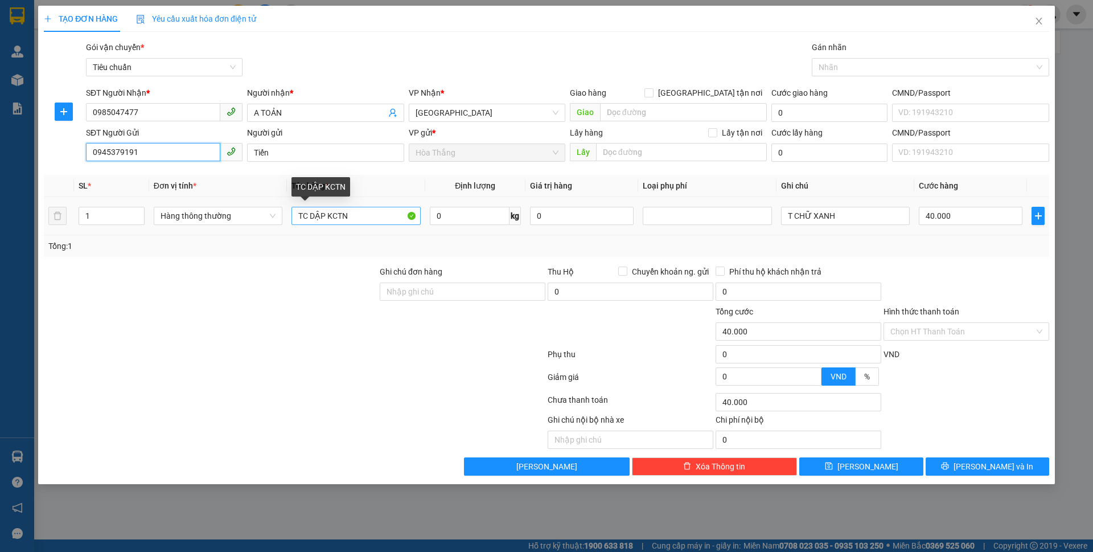
type input "0945379191"
drag, startPoint x: 336, startPoint y: 214, endPoint x: 181, endPoint y: 212, distance: 154.8
click at [181, 212] on tr "1 Hàng thông thường TC DẬP KCTN 0 kg 0 T CHỮ XANH 40.000" at bounding box center [546, 216] width 1005 height 38
type input "GT"
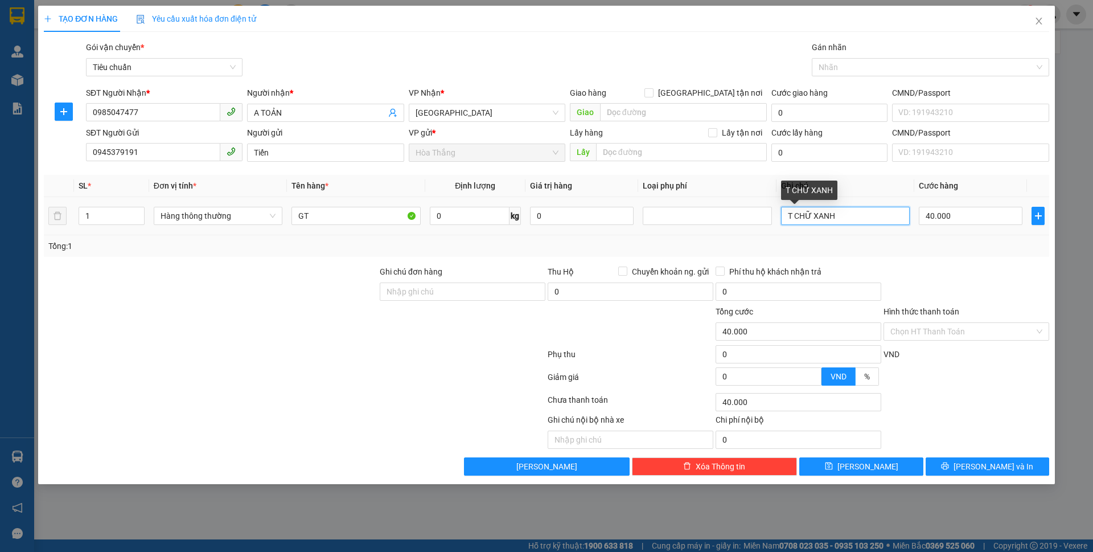
drag, startPoint x: 873, startPoint y: 218, endPoint x: 727, endPoint y: 200, distance: 146.9
click at [727, 200] on tr "1 Hàng thông thường GT 0 kg 0 T CHỮ XANH 40.000" at bounding box center [546, 216] width 1005 height 38
type input "KIỆN DẸP TRƠN"
click at [989, 221] on input "40.000" at bounding box center [971, 216] width 104 height 18
type input "3"
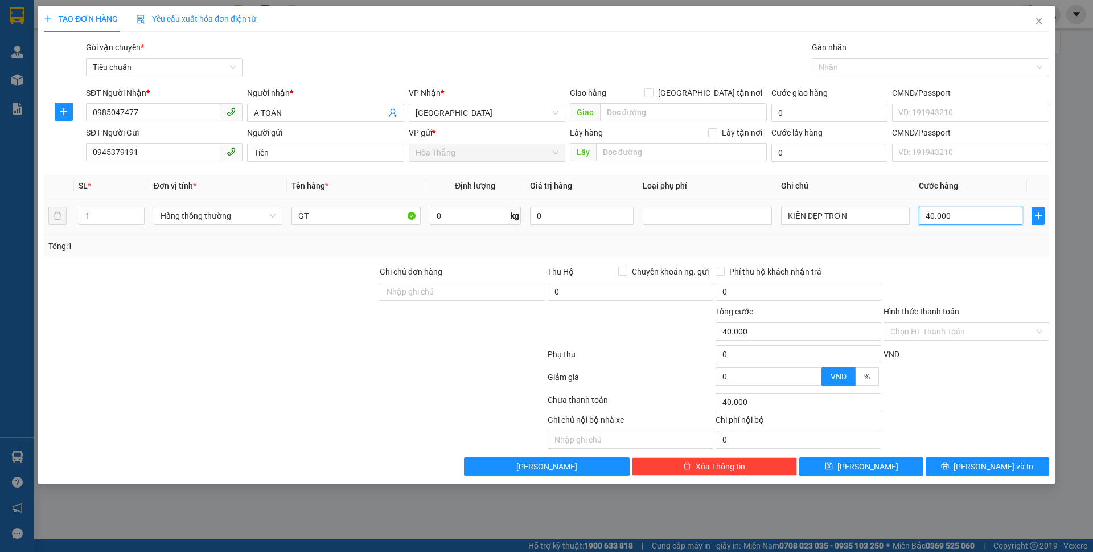
type input "3"
type input "30"
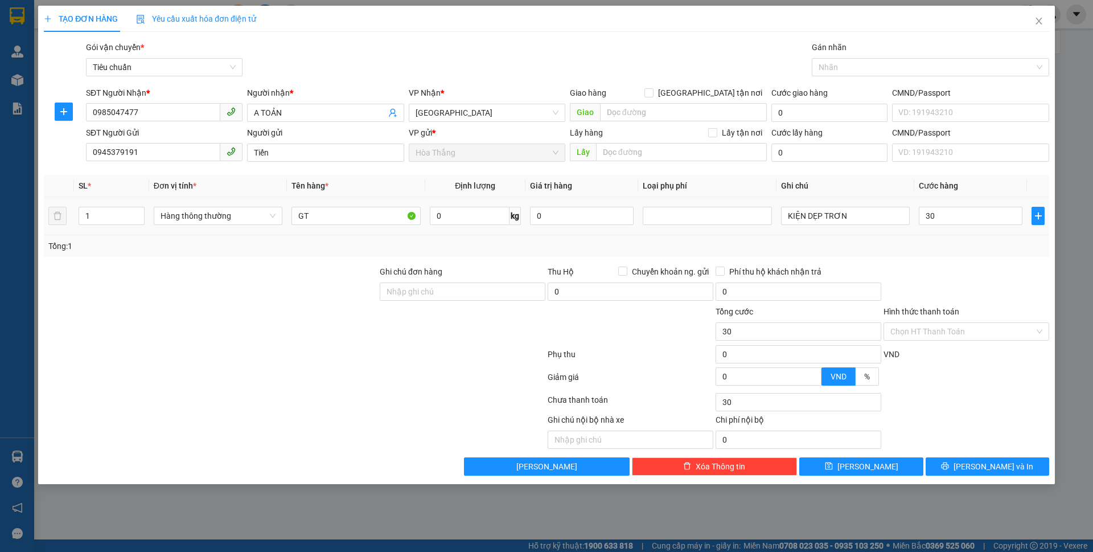
type input "30.000"
click at [977, 237] on div "Tổng: 1" at bounding box center [546, 246] width 1005 height 22
click at [913, 324] on input "Hình thức thanh toán" at bounding box center [962, 331] width 144 height 17
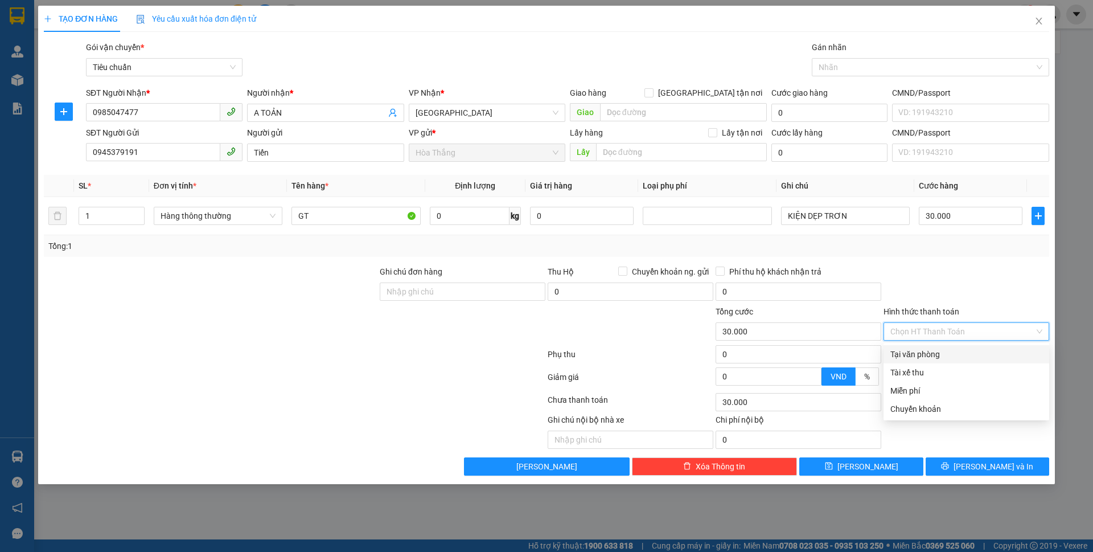
click at [918, 355] on div "Tại văn phòng" at bounding box center [966, 354] width 152 height 13
type input "0"
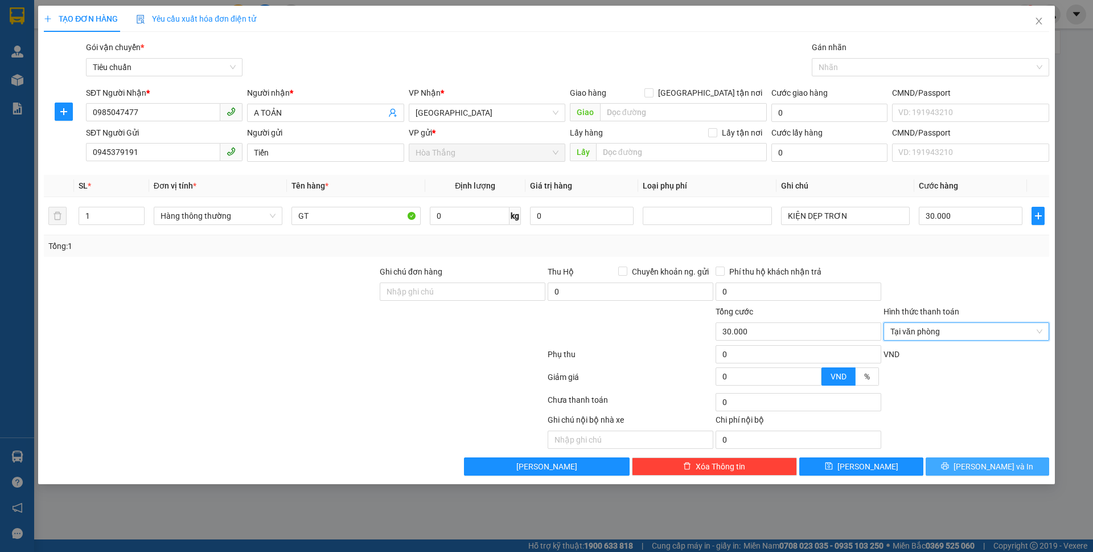
click at [968, 472] on button "[PERSON_NAME] và In" at bounding box center [988, 466] width 124 height 18
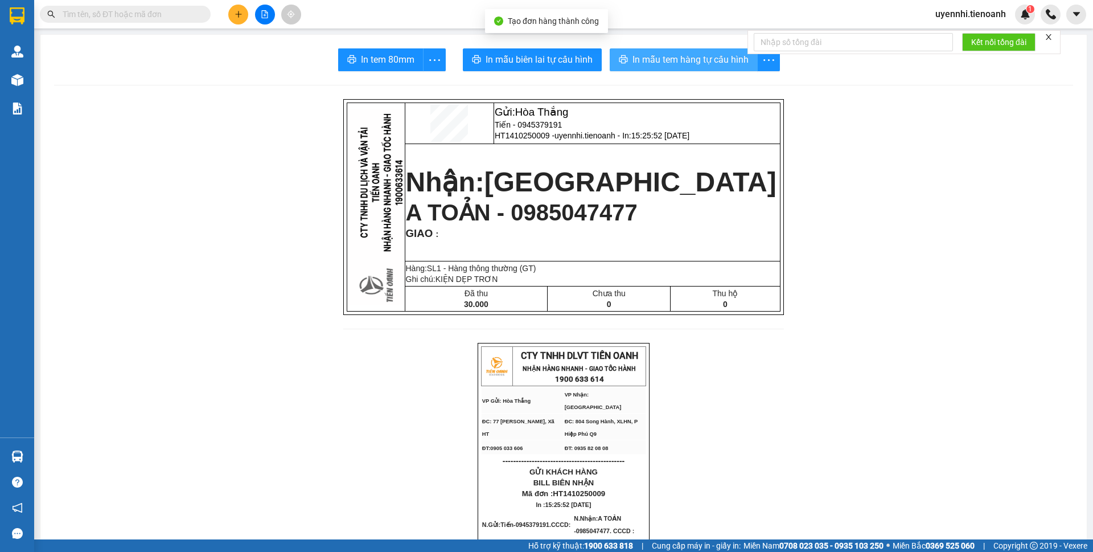
click at [666, 67] on button "In mẫu tem hàng tự cấu hình" at bounding box center [684, 59] width 148 height 23
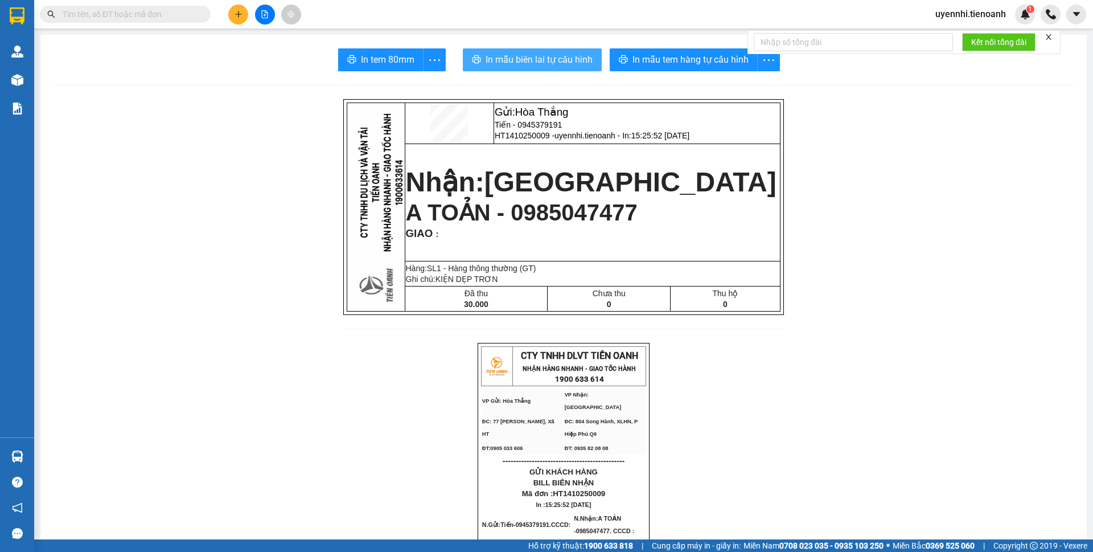
click at [497, 50] on button "In mẫu biên lai tự cấu hình" at bounding box center [532, 59] width 139 height 23
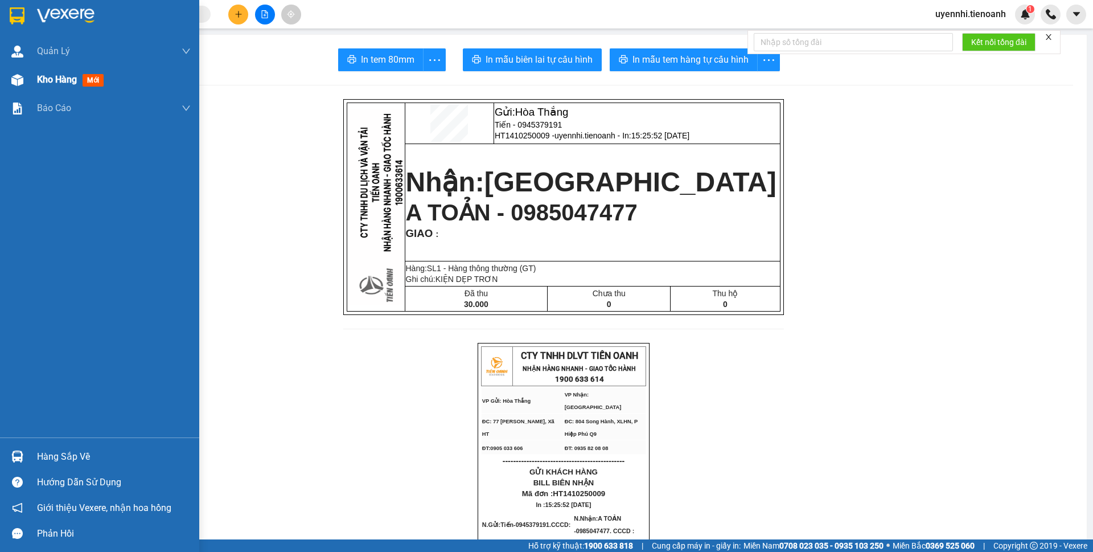
click at [63, 74] on span "Kho hàng" at bounding box center [57, 79] width 40 height 11
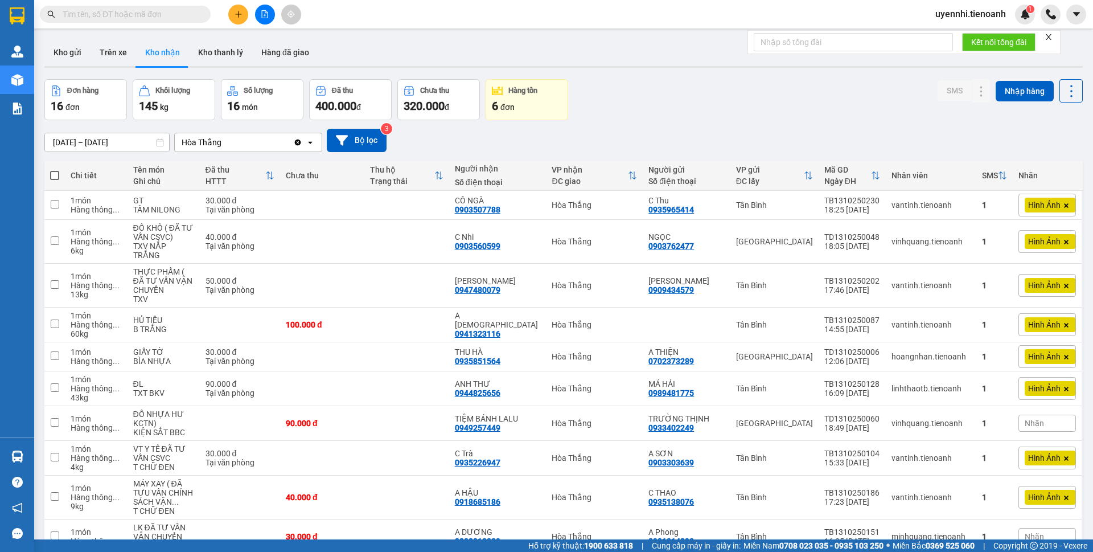
click at [235, 17] on icon "plus" at bounding box center [239, 14] width 8 height 8
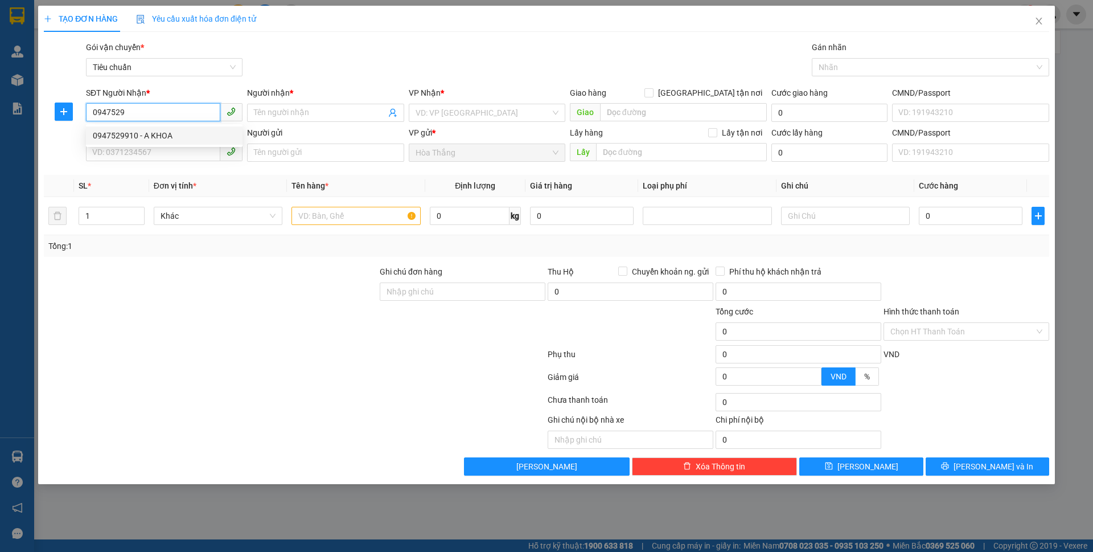
click at [161, 135] on div "0947529910 - A KHOA" at bounding box center [164, 135] width 143 height 13
type input "0947529910"
type input "A KHOA"
type input "066204004415"
type input "60.000"
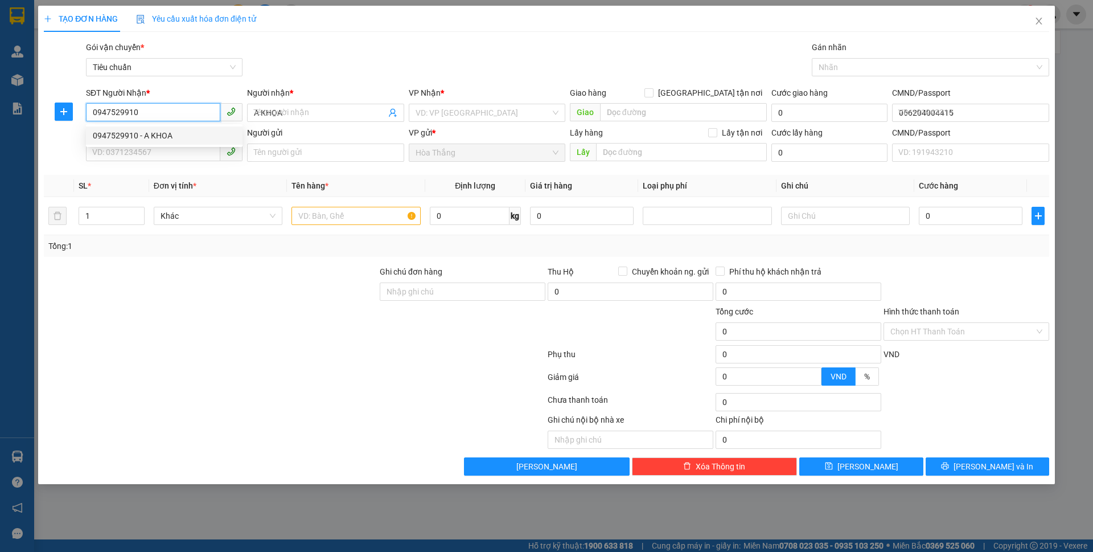
type input "60.000"
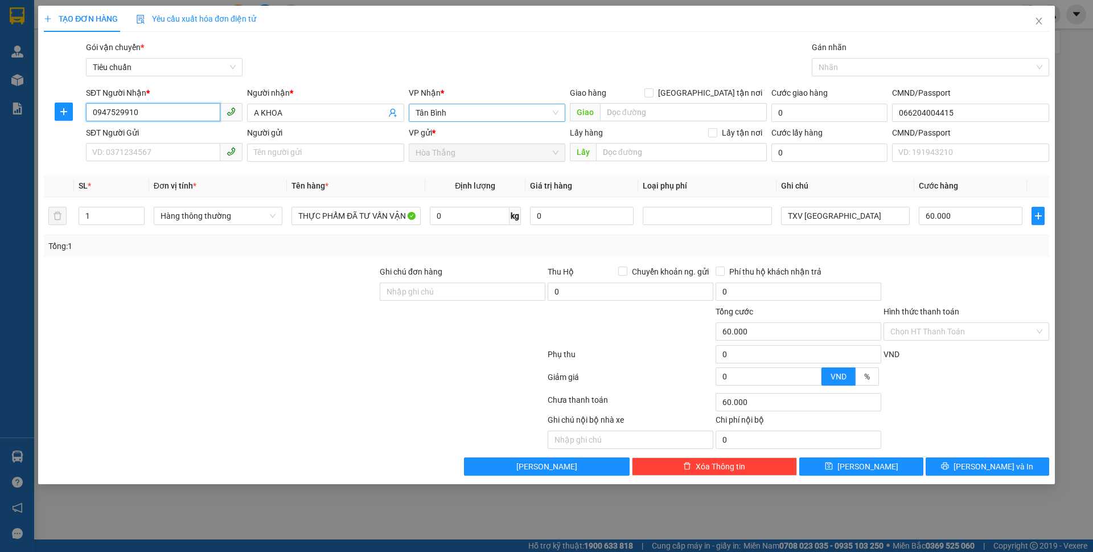
click at [443, 108] on span "Tân Bình" at bounding box center [487, 112] width 143 height 17
type input "0947529910"
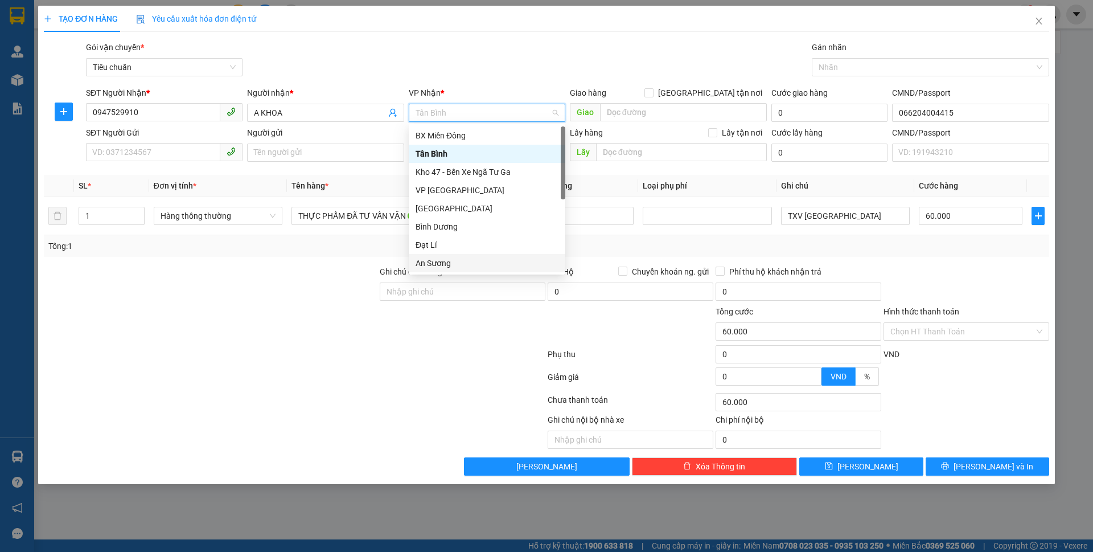
click at [442, 266] on div "An Sương" at bounding box center [487, 263] width 143 height 13
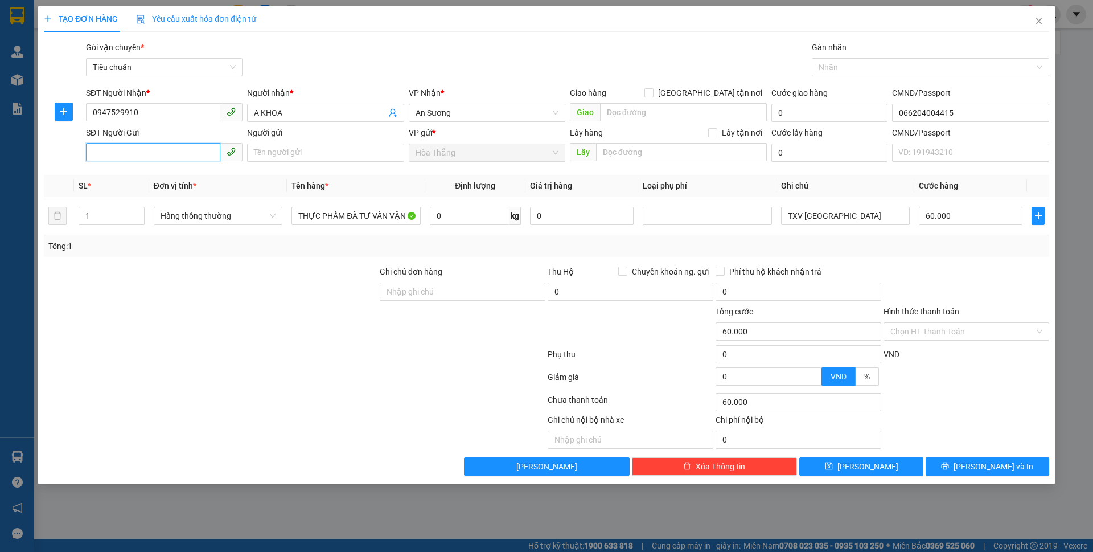
click at [145, 155] on input "SĐT Người Gửi" at bounding box center [153, 152] width 134 height 18
click at [152, 180] on div "0944894874 - C XUÂN" at bounding box center [164, 175] width 143 height 13
type input "0944894874"
type input "[PERSON_NAME]"
click at [474, 212] on input "0" at bounding box center [470, 216] width 80 height 18
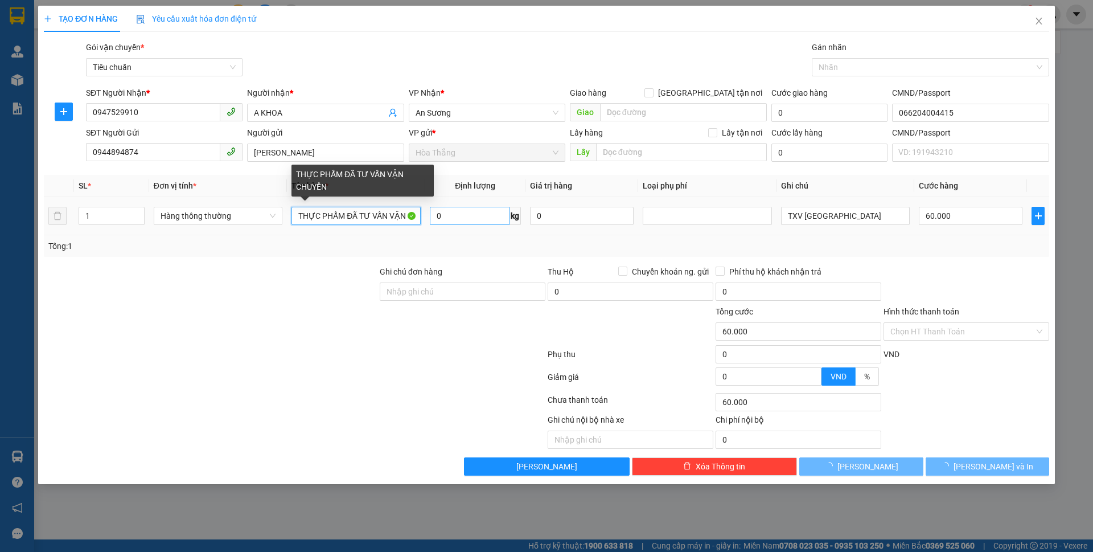
drag, startPoint x: 364, startPoint y: 209, endPoint x: 470, endPoint y: 223, distance: 107.3
click at [470, 223] on tr "1 Hàng thông thường THỰC PHẨM ĐÃ TƯ VẤN VẬN CHUYỂN 0 kg 0 TXV DC 60.000" at bounding box center [546, 216] width 1005 height 38
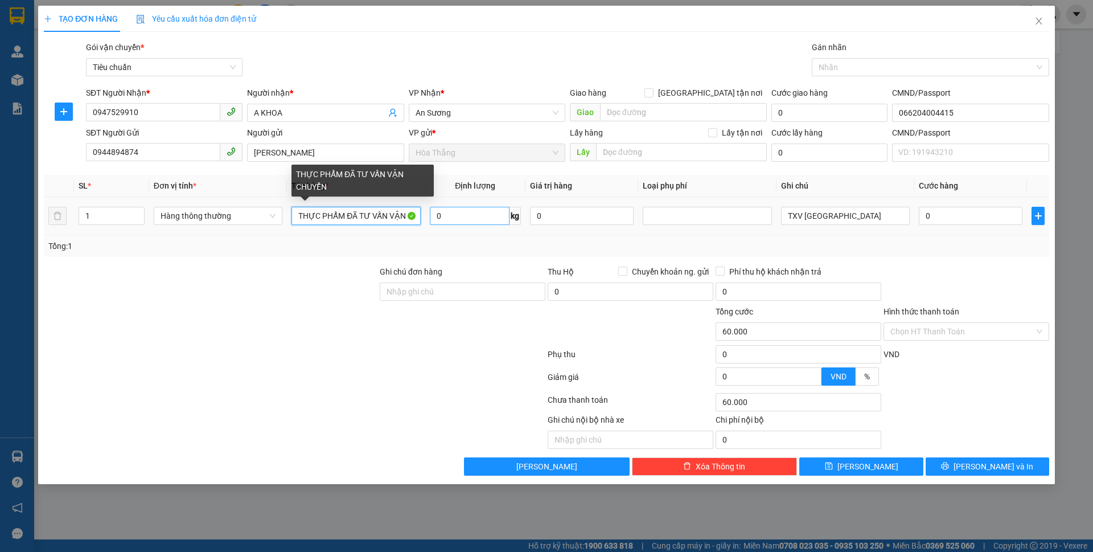
type input "0"
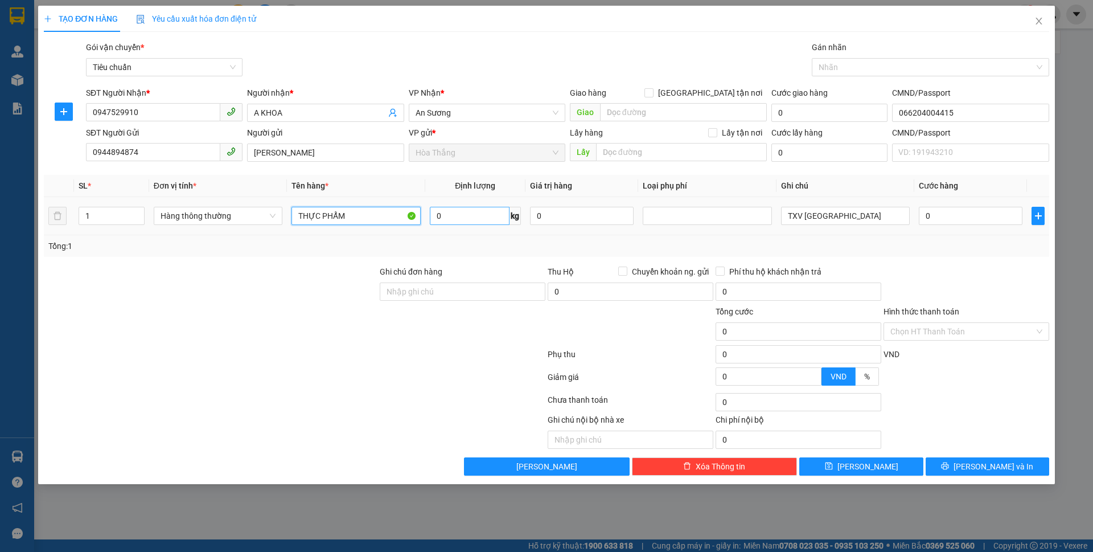
type input "THỰC PHẨM"
click at [480, 216] on input "0" at bounding box center [470, 216] width 80 height 18
type input "19"
click at [944, 212] on input "0" at bounding box center [971, 216] width 104 height 18
type input "55.000"
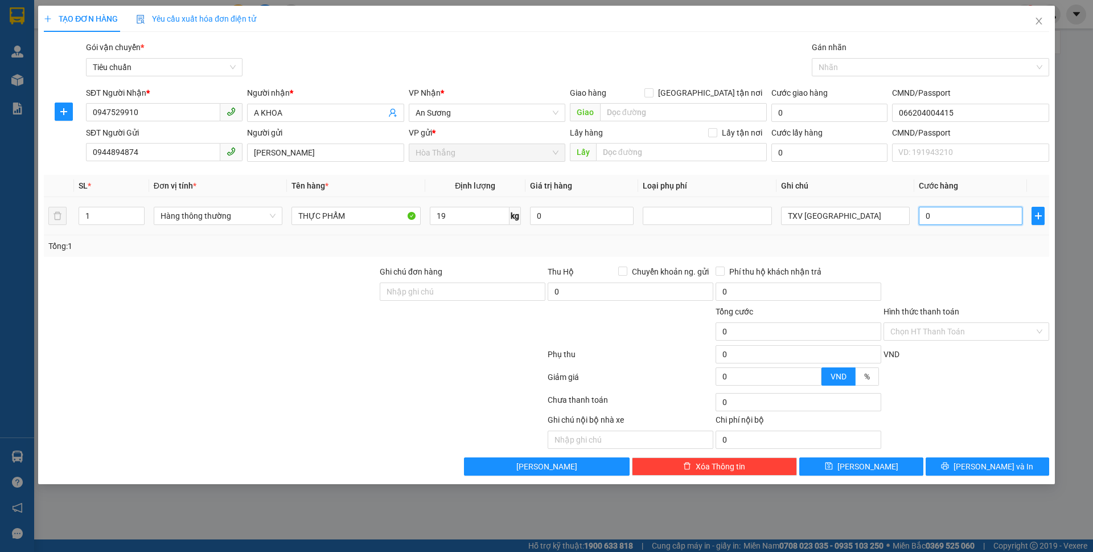
type input "55.000"
drag, startPoint x: 964, startPoint y: 221, endPoint x: 841, endPoint y: 207, distance: 123.8
click at [841, 207] on tr "1 Hàng thông thường THỰC PHẨM 19 kg 0 TXV DC 55.000" at bounding box center [546, 216] width 1005 height 38
click at [137, 213] on icon "up" at bounding box center [138, 213] width 4 height 4
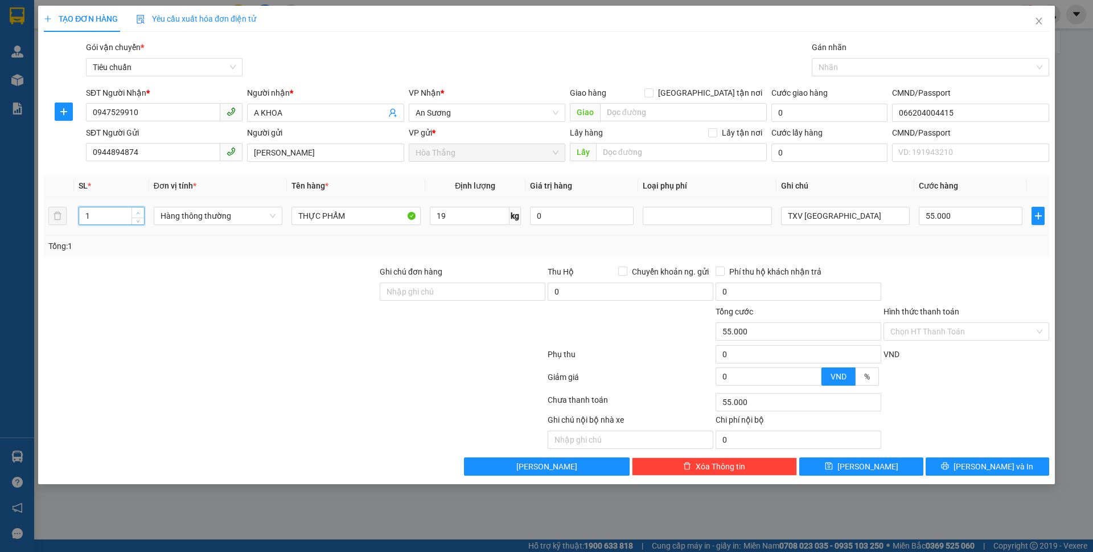
type input "2"
click at [139, 212] on icon "up" at bounding box center [138, 213] width 4 height 4
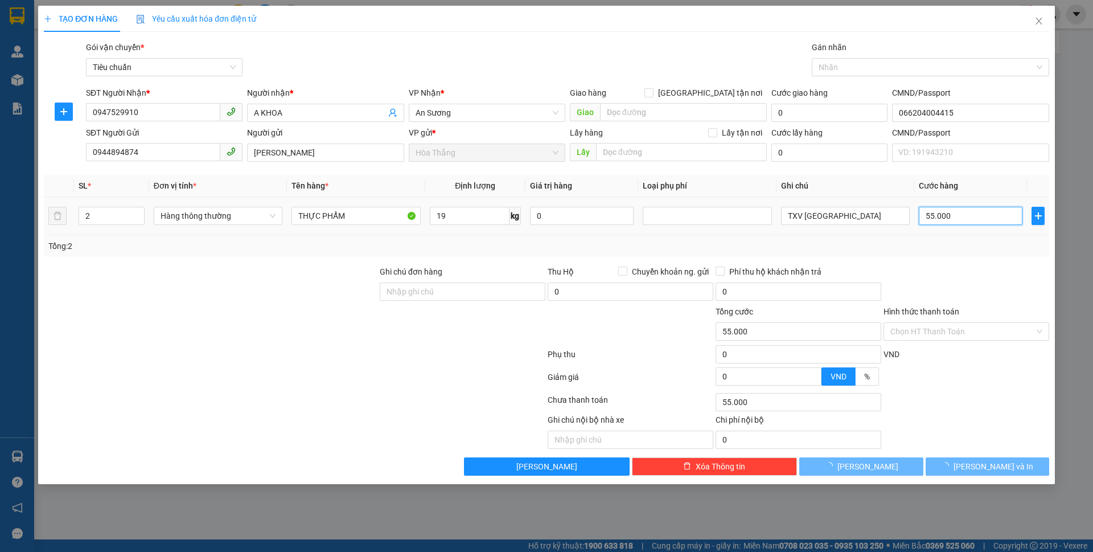
click at [1007, 222] on input "55.000" at bounding box center [971, 216] width 104 height 18
type input "1"
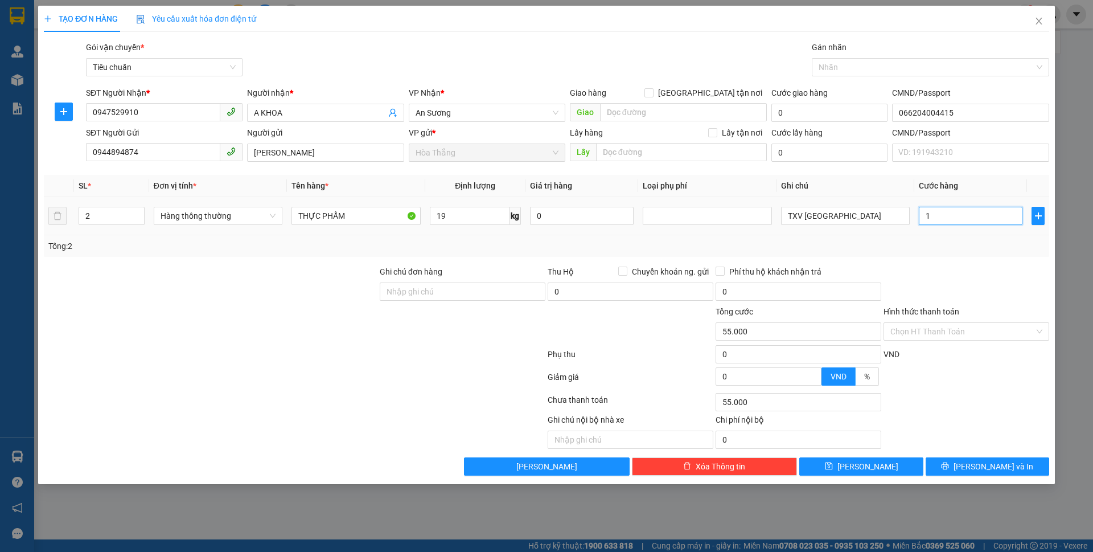
type input "12"
type input "120"
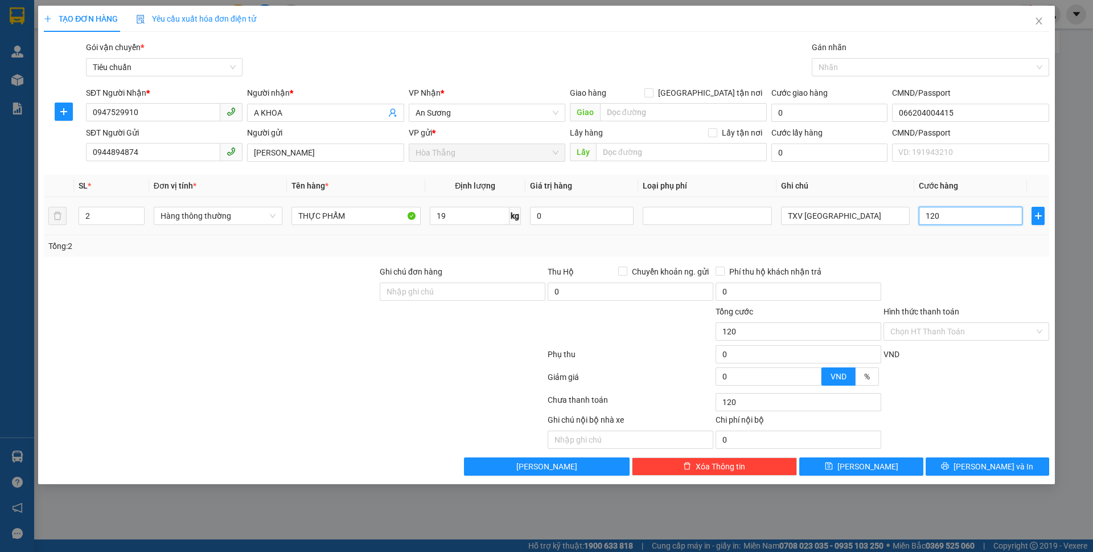
type input "120"
type input "120.000"
click at [873, 269] on div "Phí thu hộ khách nhận trả" at bounding box center [799, 271] width 166 height 13
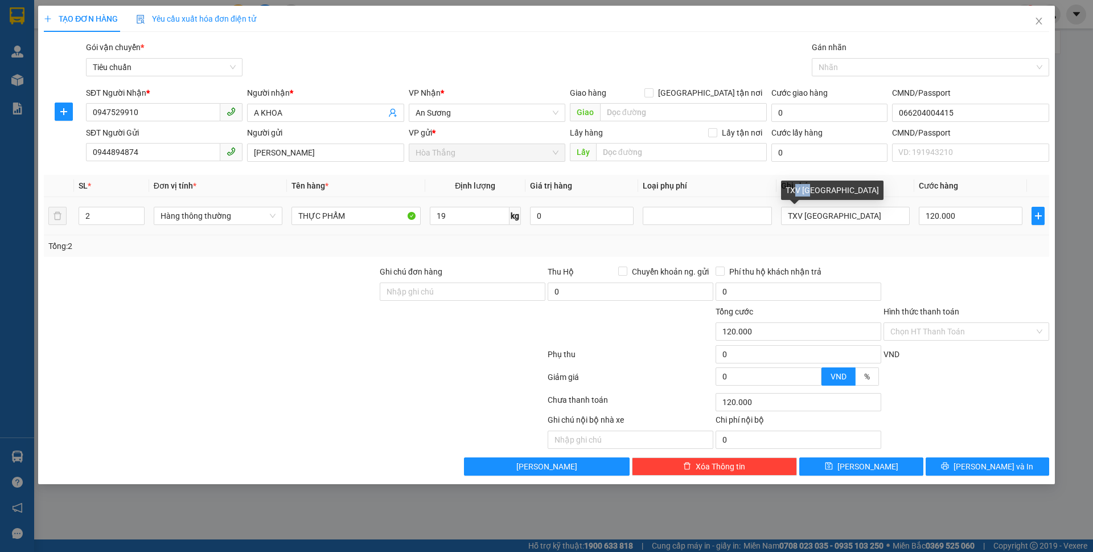
drag, startPoint x: 795, startPoint y: 202, endPoint x: 815, endPoint y: 205, distance: 20.2
click at [815, 205] on div "TXV DC" at bounding box center [832, 193] width 102 height 27
click at [833, 225] on div "TXV DC" at bounding box center [845, 215] width 129 height 23
drag, startPoint x: 803, startPoint y: 217, endPoint x: 913, endPoint y: 228, distance: 110.5
click at [913, 228] on td "TXV DC" at bounding box center [845, 216] width 138 height 38
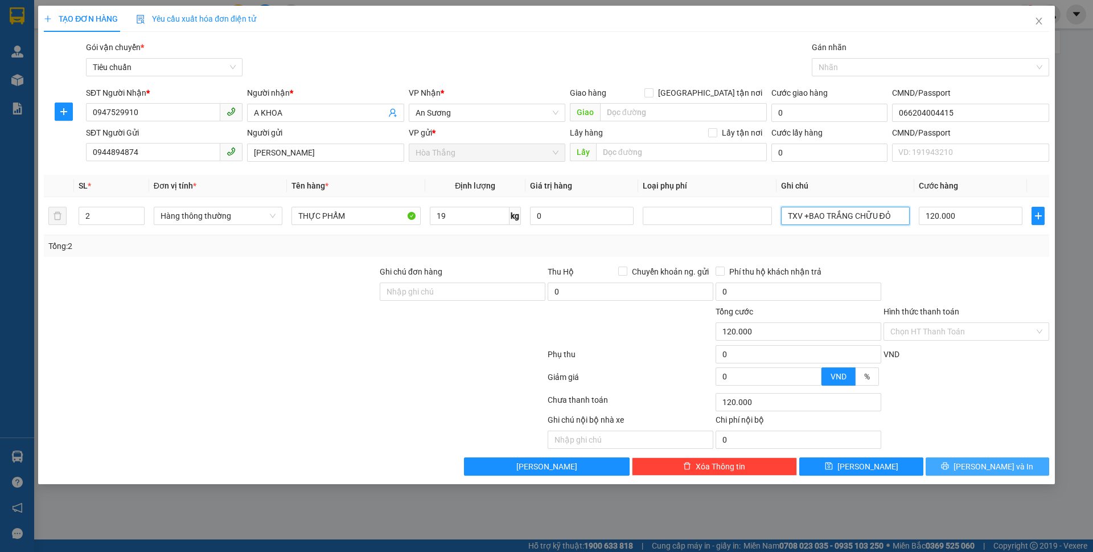
type input "TXV +BAO TRẮNG CHỮU ĐỎ"
click at [989, 467] on span "[PERSON_NAME] và In" at bounding box center [993, 466] width 80 height 13
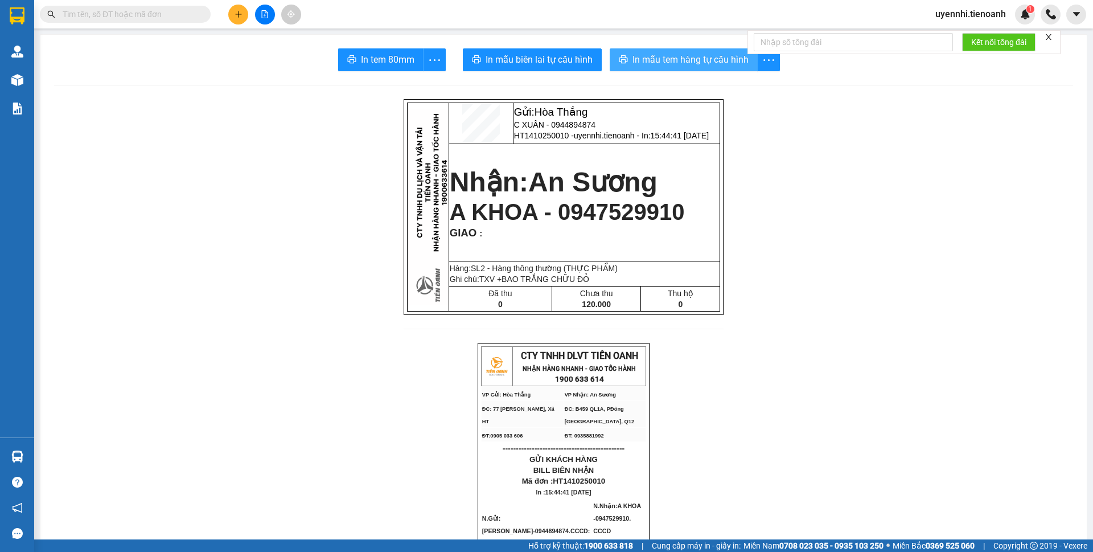
click at [632, 65] on span "In mẫu tem hàng tự cấu hình" at bounding box center [690, 59] width 116 height 14
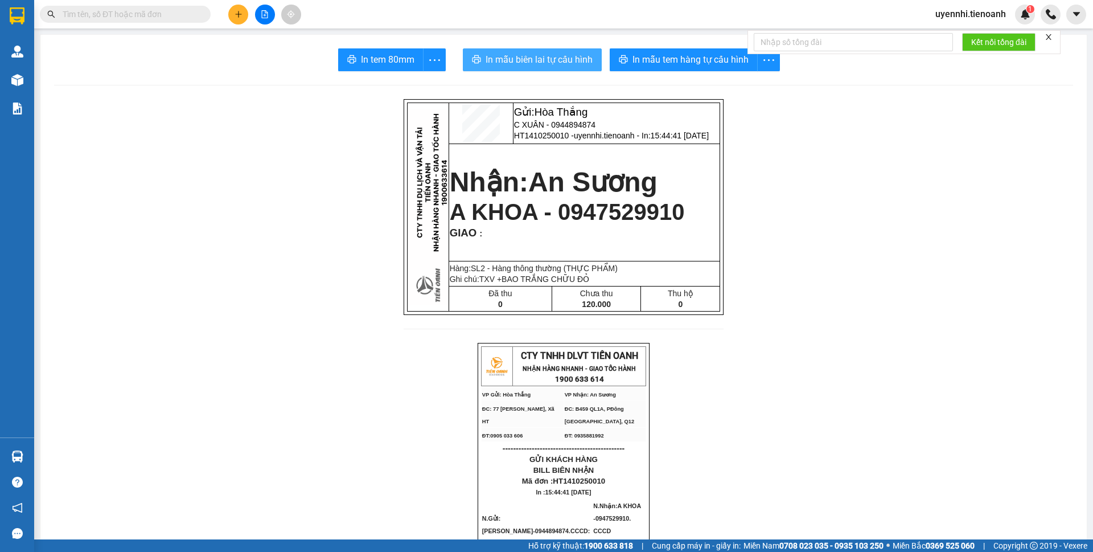
click at [492, 60] on span "In mẫu biên lai tự cấu hình" at bounding box center [539, 59] width 107 height 14
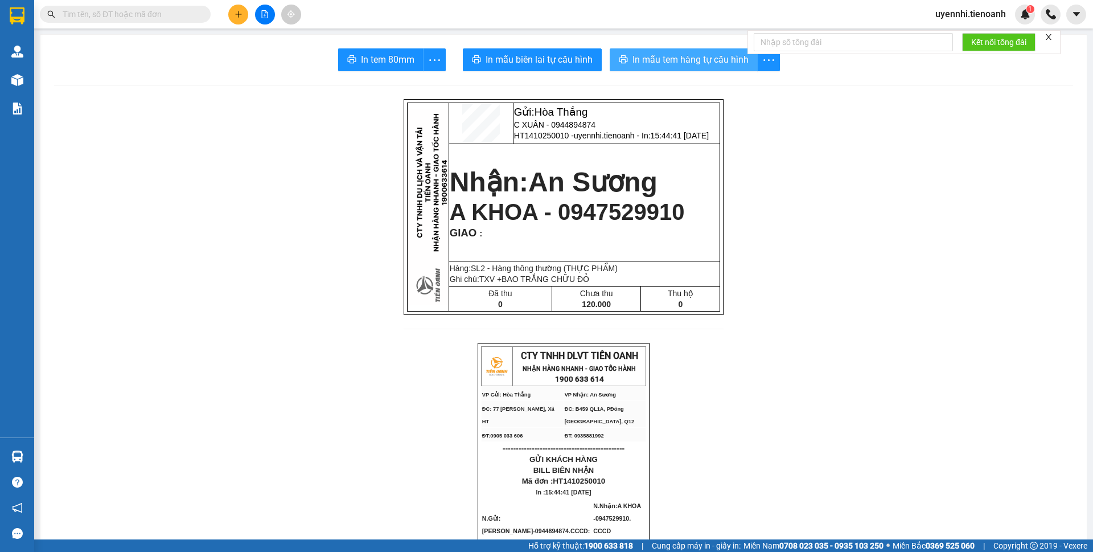
click at [677, 62] on span "In mẫu tem hàng tự cấu hình" at bounding box center [690, 59] width 116 height 14
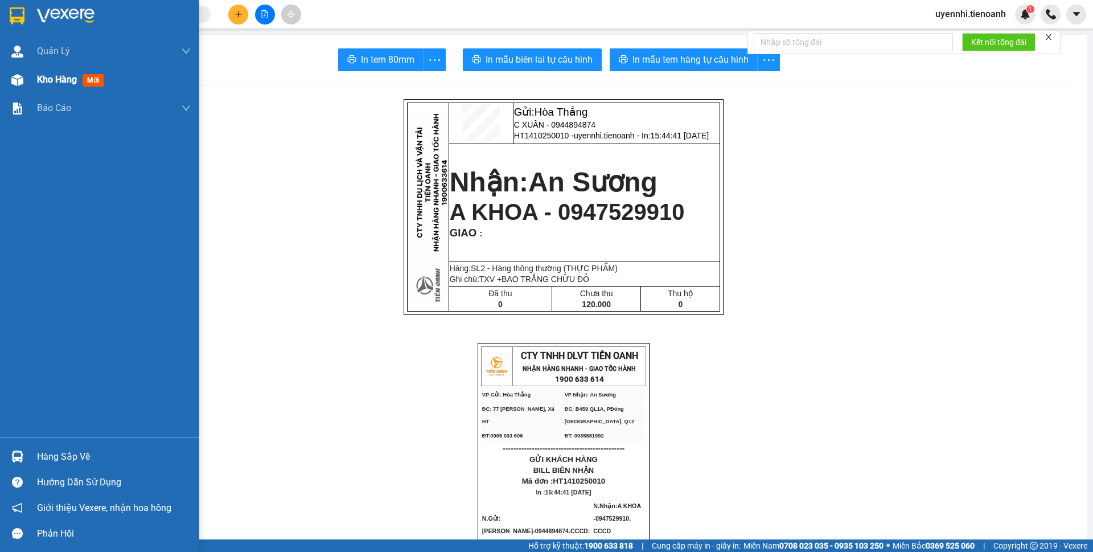
click at [79, 77] on div "Kho hàng mới" at bounding box center [72, 79] width 71 height 14
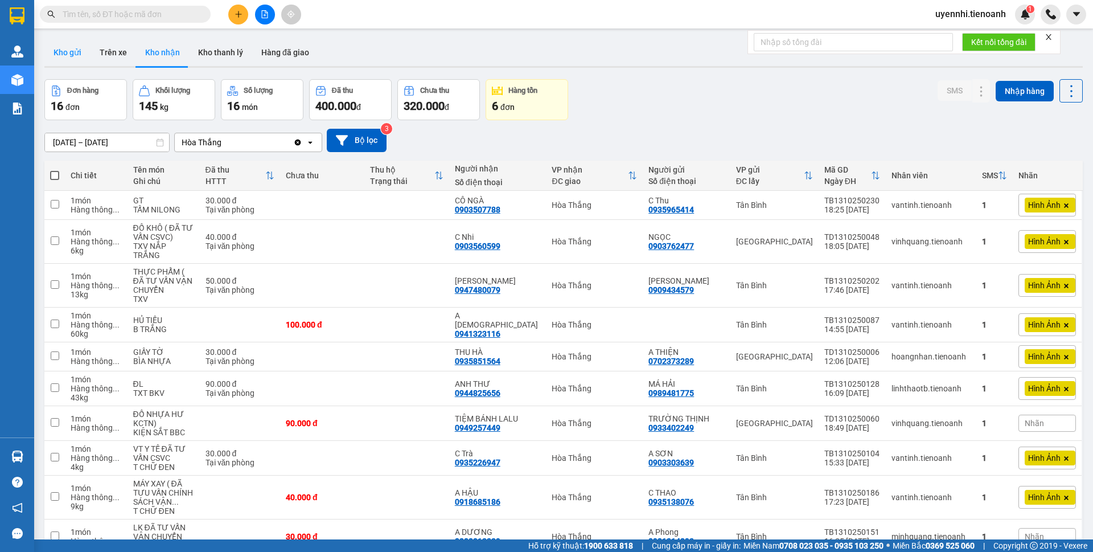
click at [61, 47] on button "Kho gửi" at bounding box center [67, 52] width 46 height 27
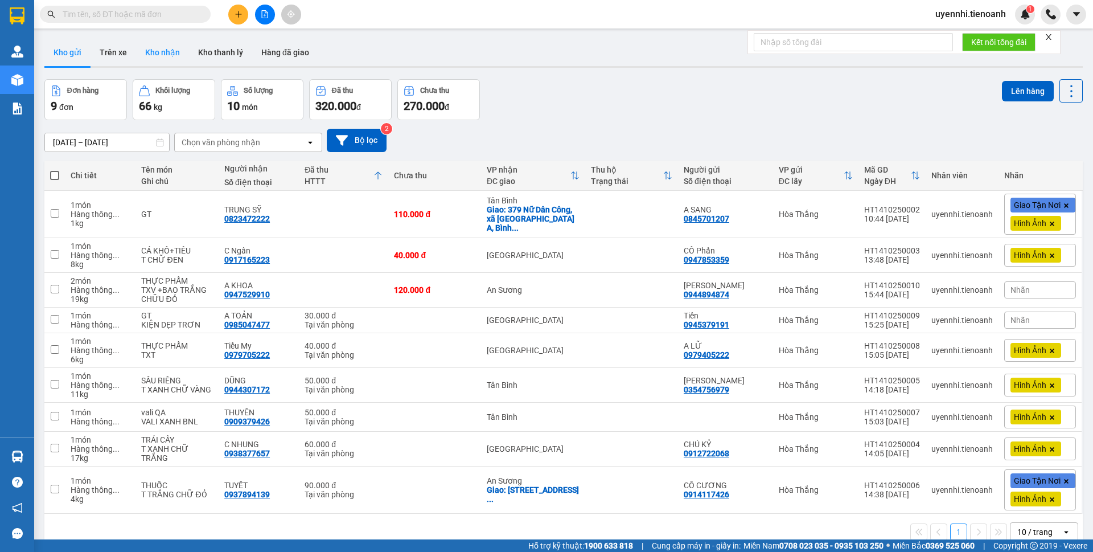
click at [163, 49] on button "Kho nhận" at bounding box center [162, 52] width 53 height 27
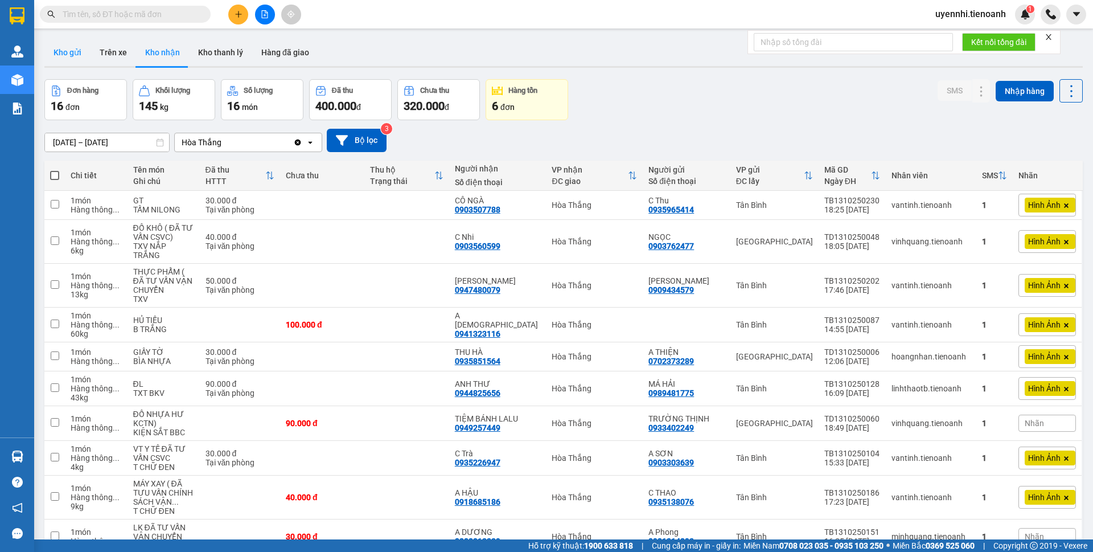
click at [67, 58] on button "Kho gửi" at bounding box center [67, 52] width 46 height 27
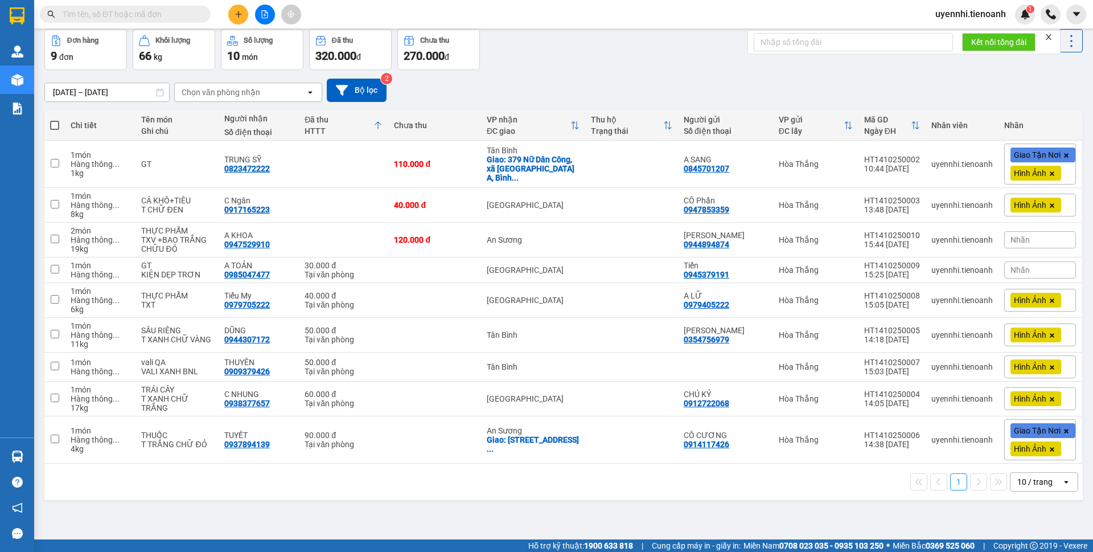
scroll to position [52, 0]
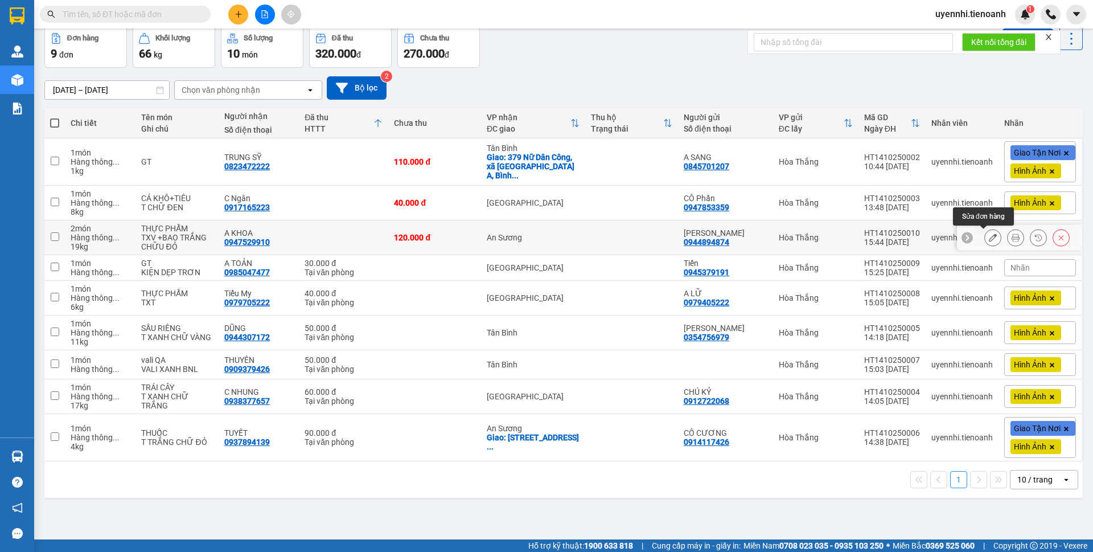
click at [985, 235] on button at bounding box center [993, 238] width 16 height 20
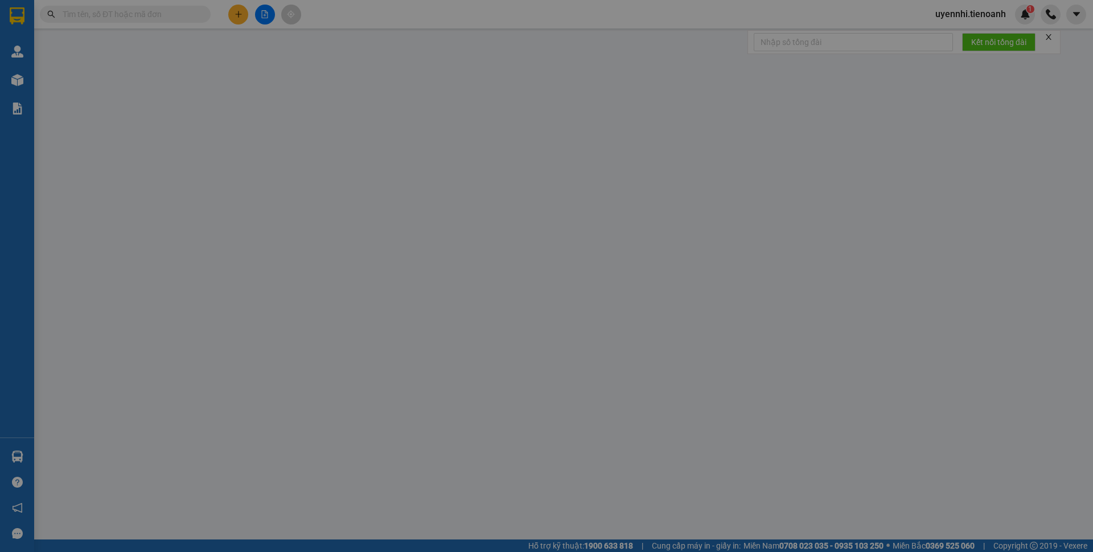
type input "0947529910"
type input "A KHOA"
type input "066204004415"
type input "0944894874"
type input "[PERSON_NAME]"
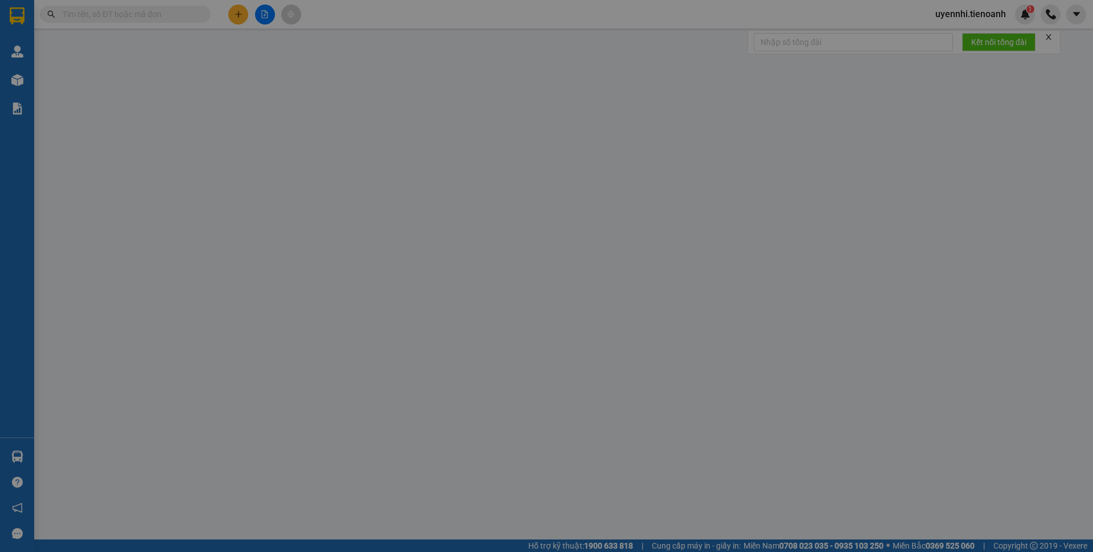
type input "0"
type input "120.000"
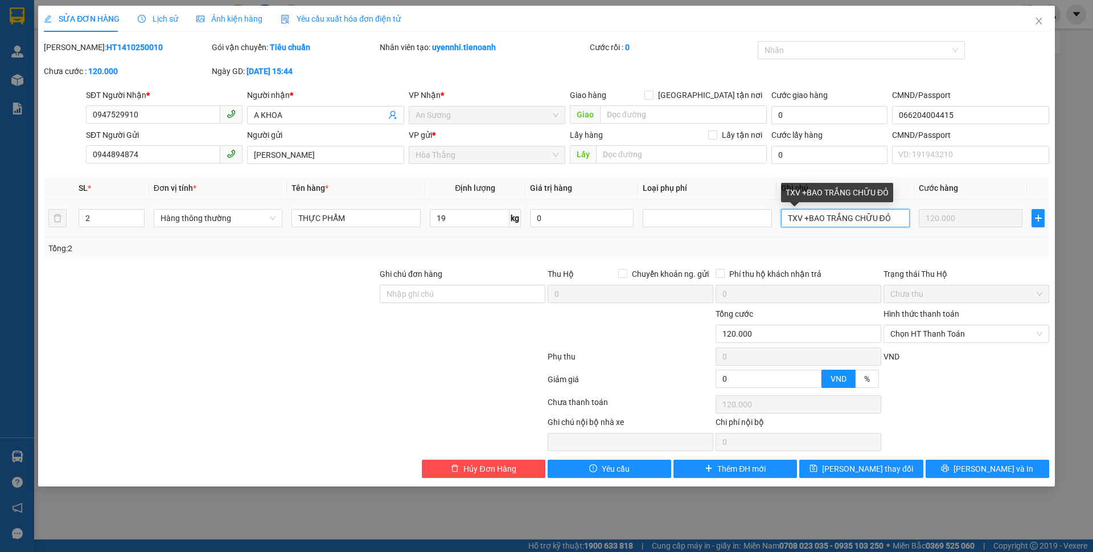
click at [877, 220] on input "TXV +BAO TRẮNG CHỮU ĐỎ" at bounding box center [845, 218] width 129 height 18
click at [933, 327] on span "Chọn HT Thanh Toán" at bounding box center [966, 333] width 152 height 17
type input "TXV +BAO TRẮNG CHỮ ĐỎ"
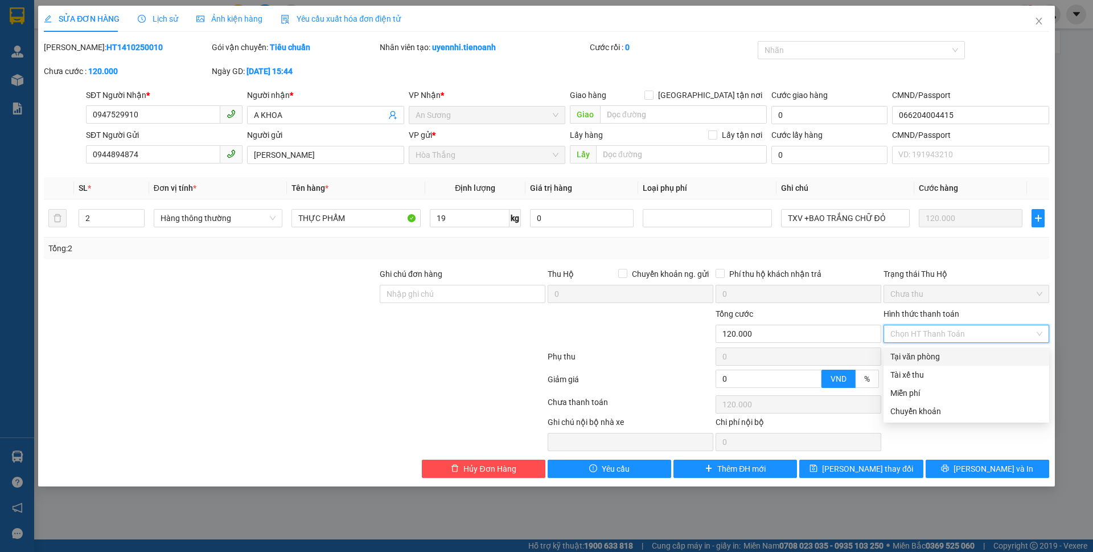
click at [921, 361] on div "Tại văn phòng" at bounding box center [966, 356] width 152 height 13
type input "0"
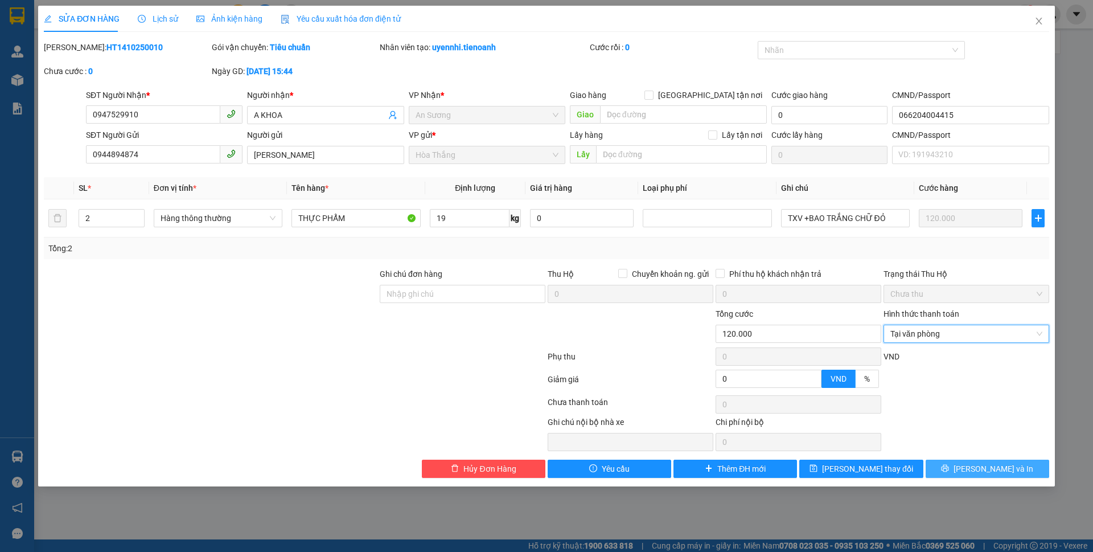
click at [955, 471] on button "[PERSON_NAME] và In" at bounding box center [988, 468] width 124 height 18
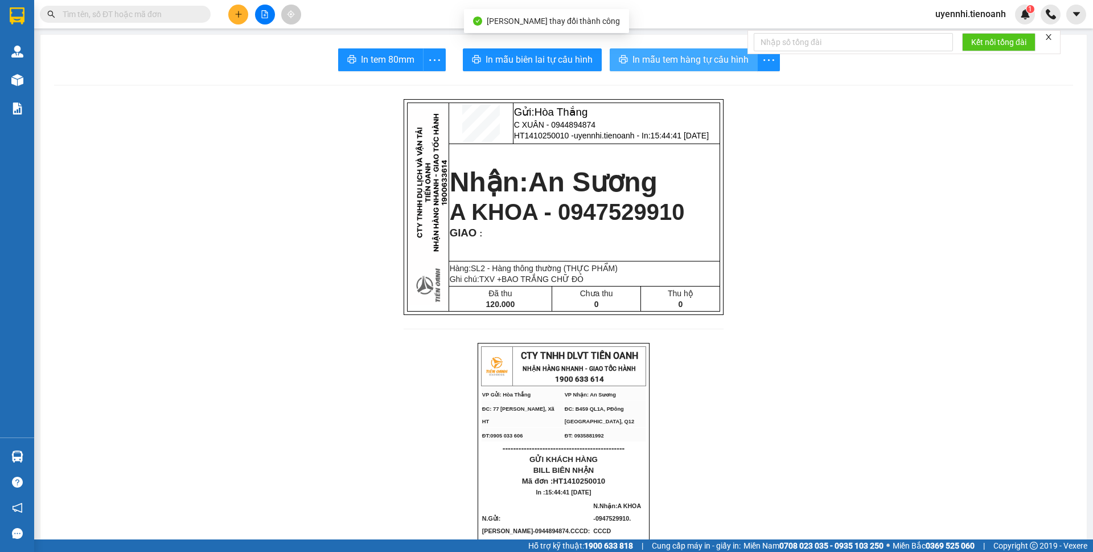
click at [657, 59] on span "In mẫu tem hàng tự cấu hình" at bounding box center [690, 59] width 116 height 14
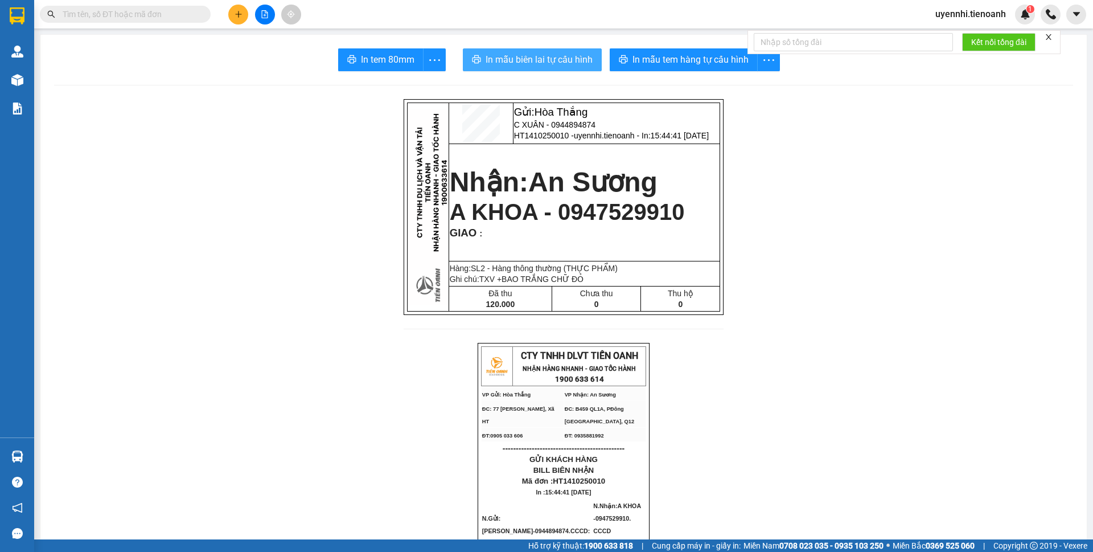
click at [516, 55] on span "In mẫu biên lai tự cấu hình" at bounding box center [539, 59] width 107 height 14
click at [236, 14] on icon "plus" at bounding box center [239, 14] width 8 height 8
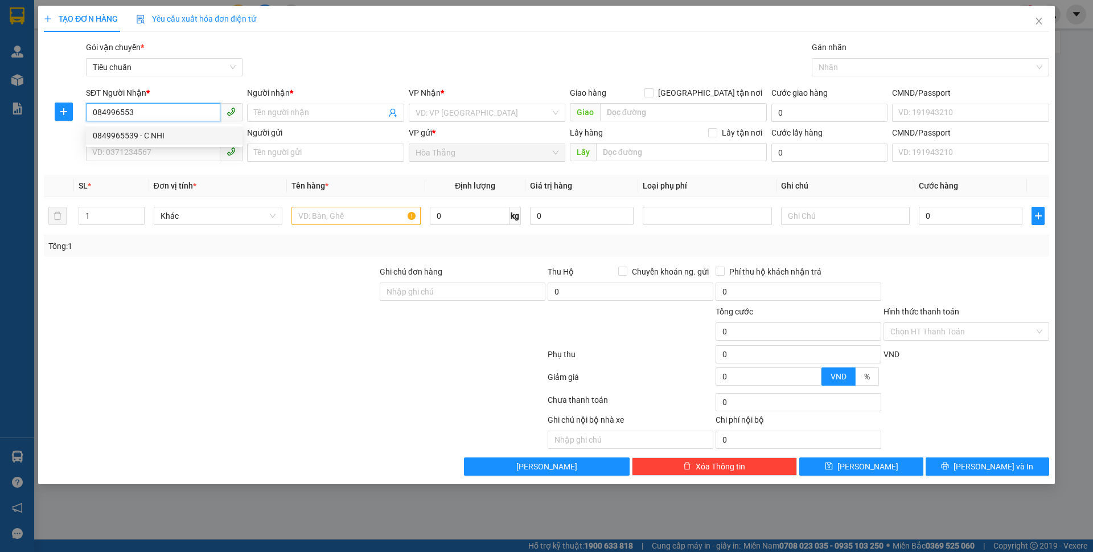
click at [145, 135] on div "0849965539 - C NHI" at bounding box center [164, 135] width 143 height 13
type input "0849965539"
type input "C NHI"
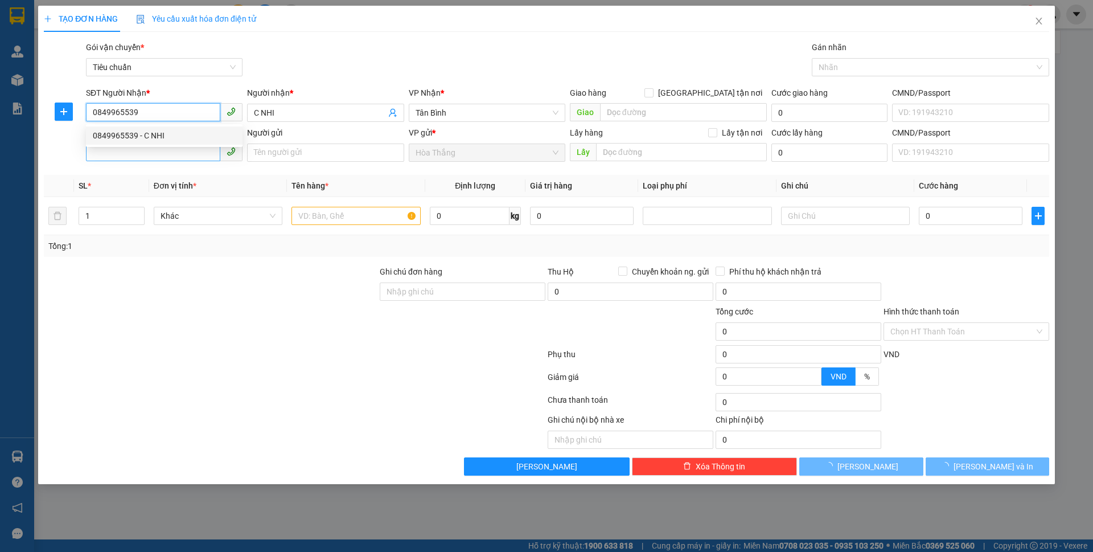
type input "0849965539"
click at [150, 150] on input "SĐT Người Gửi" at bounding box center [153, 152] width 134 height 18
type input "100.000"
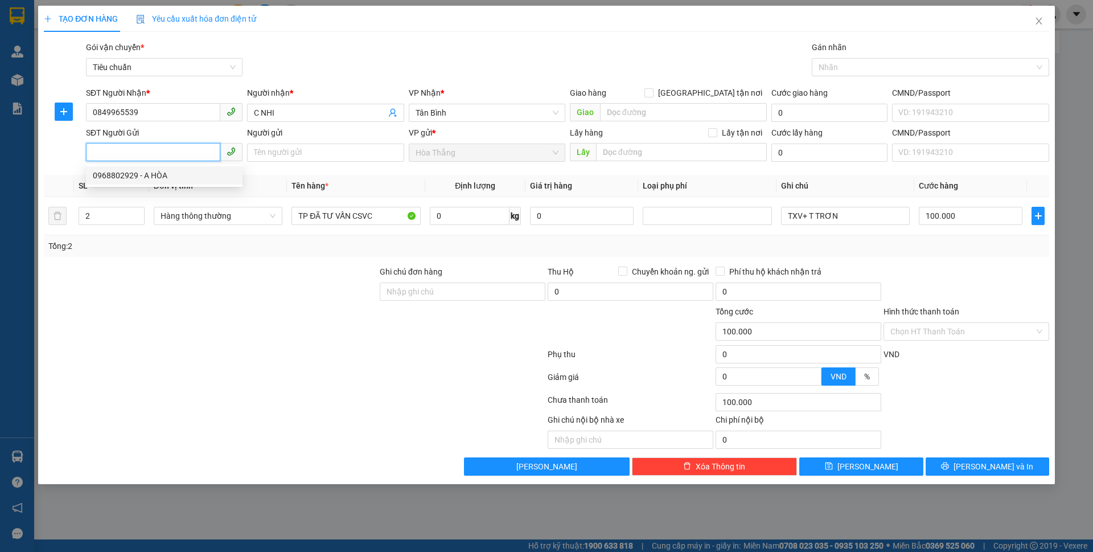
click at [161, 178] on div "0968802929 - A HÒA" at bounding box center [164, 175] width 143 height 13
type input "0968802929"
type input "A HÒA"
click at [472, 205] on span "0 kg" at bounding box center [475, 214] width 91 height 20
click at [471, 213] on input "0" at bounding box center [470, 216] width 80 height 18
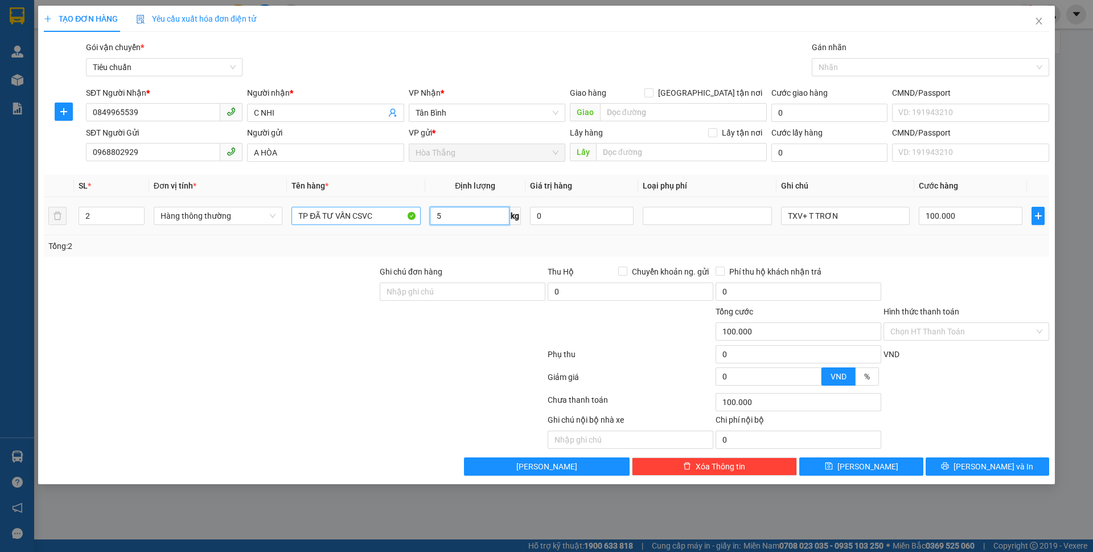
type input "5"
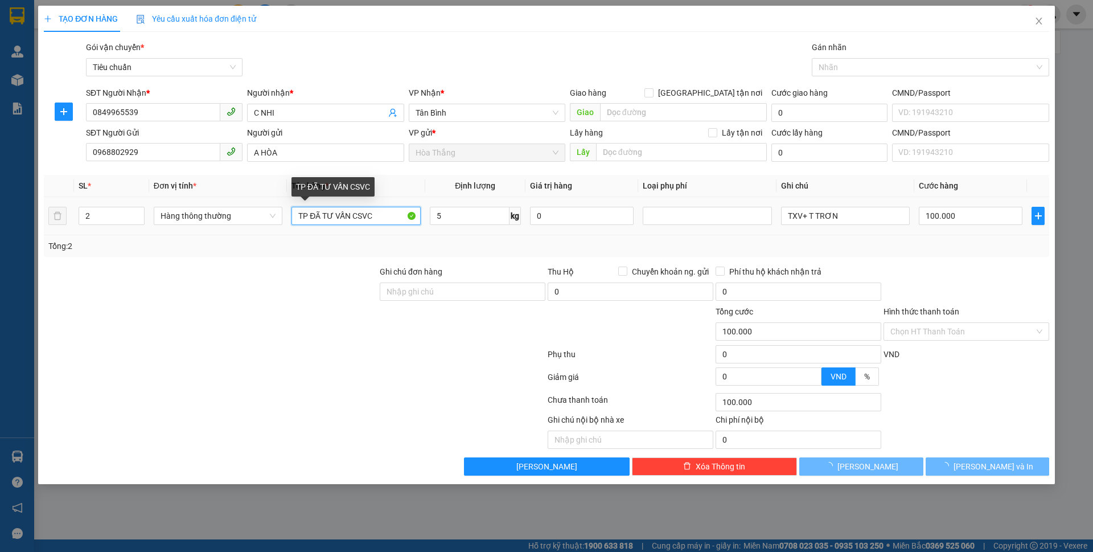
click at [306, 217] on input "TP ĐÃ TƯ VẤN CSVC" at bounding box center [355, 216] width 129 height 18
type input "30.000"
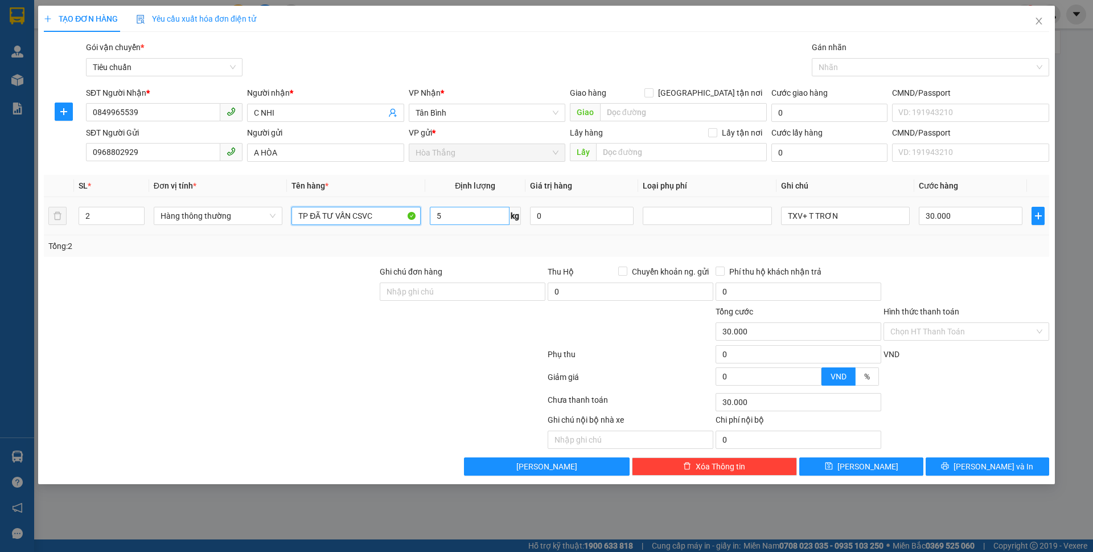
drag, startPoint x: 302, startPoint y: 215, endPoint x: 441, endPoint y: 223, distance: 138.6
click at [441, 223] on tr "2 Hàng thông thường TP ĐÃ TƯ VẤN CSVC 5 kg 0 TXV+ T TRƠN 30.000" at bounding box center [546, 216] width 1005 height 38
type input "THỰC PHẨM"
drag, startPoint x: 734, startPoint y: 207, endPoint x: 709, endPoint y: 205, distance: 25.7
click at [709, 205] on tr "2 Hàng thông thường THỰC PHẨM 5 kg 0 TXV+ T TRƠN 30.000" at bounding box center [546, 216] width 1005 height 38
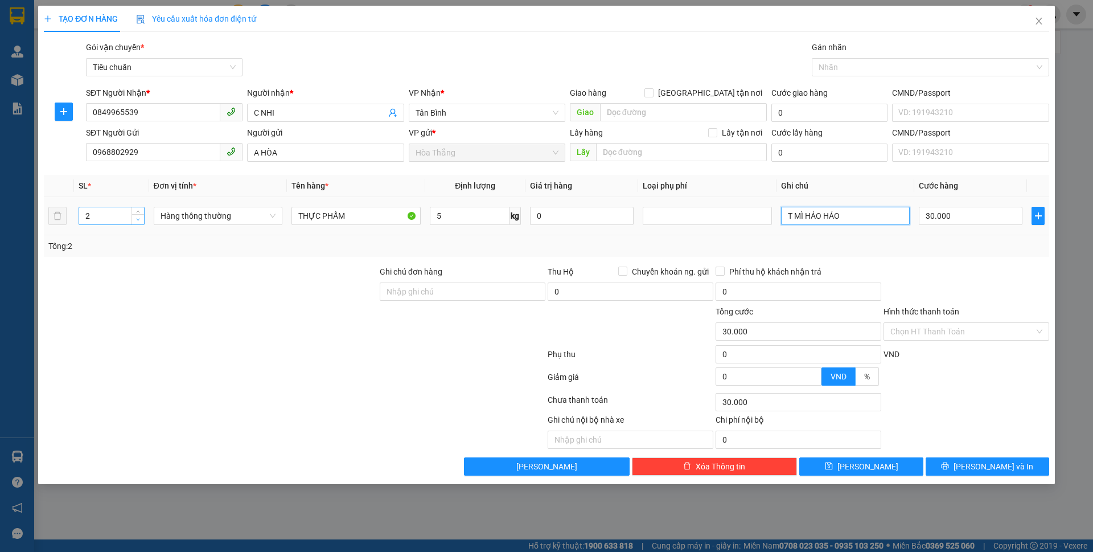
type input "T MÌ HẢO HẢO"
type input "1"
click at [140, 221] on span "down" at bounding box center [138, 219] width 7 height 7
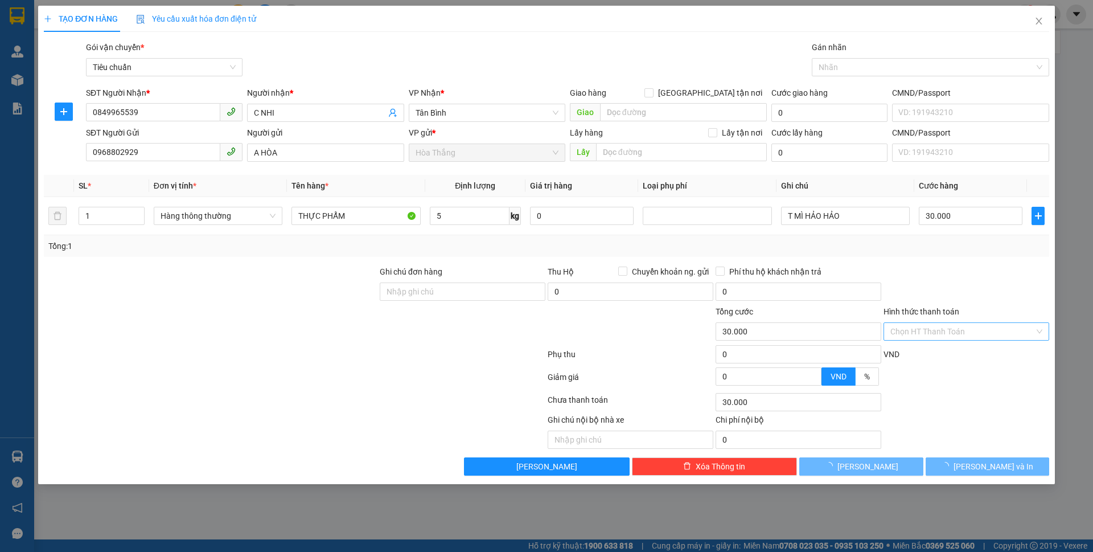
click at [928, 324] on input "Hình thức thanh toán" at bounding box center [962, 331] width 144 height 17
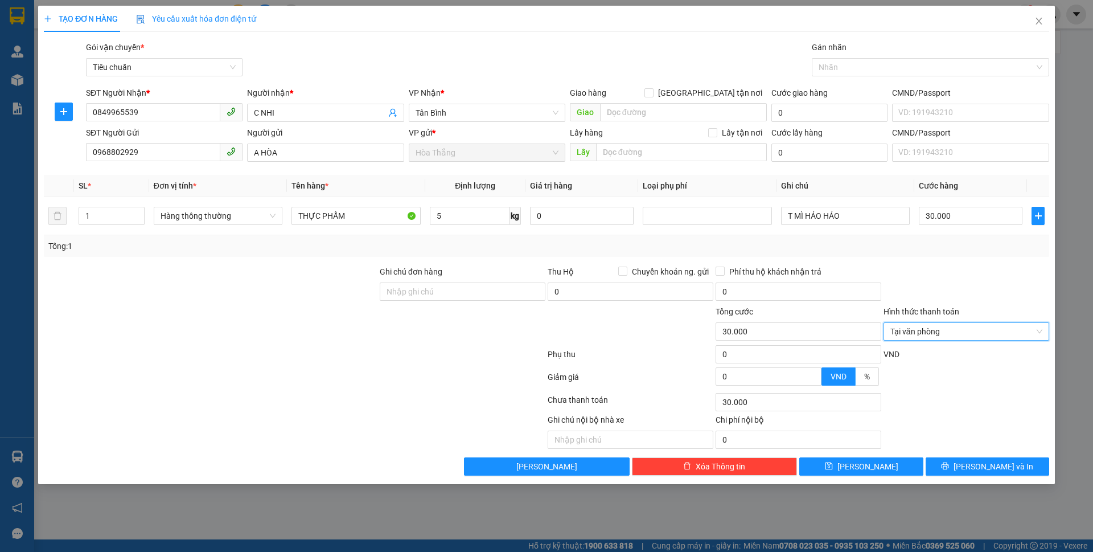
type input "0"
click at [993, 460] on span "[PERSON_NAME] và In" at bounding box center [993, 466] width 80 height 13
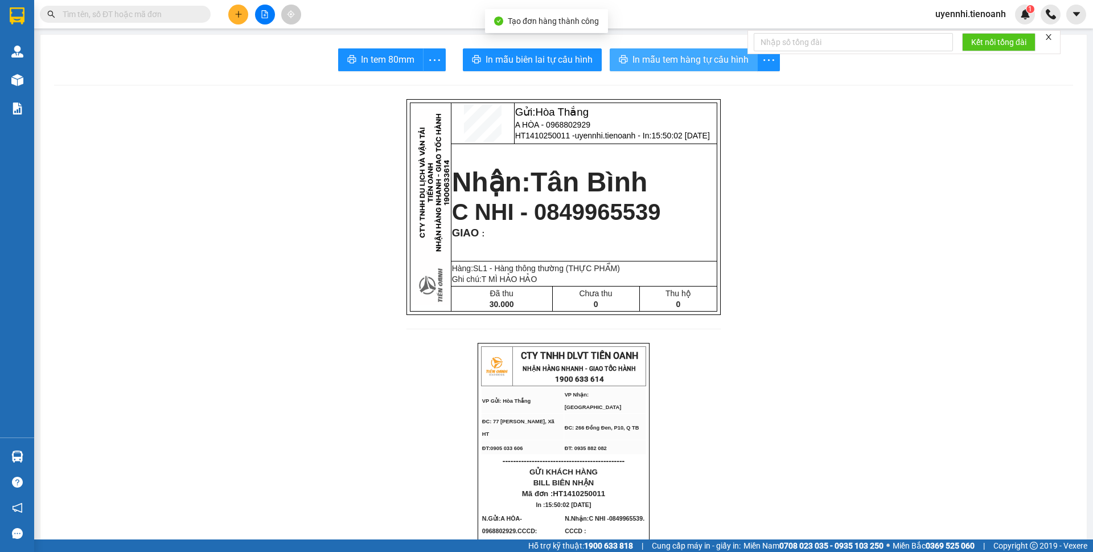
click at [687, 55] on span "In mẫu tem hàng tự cấu hình" at bounding box center [690, 59] width 116 height 14
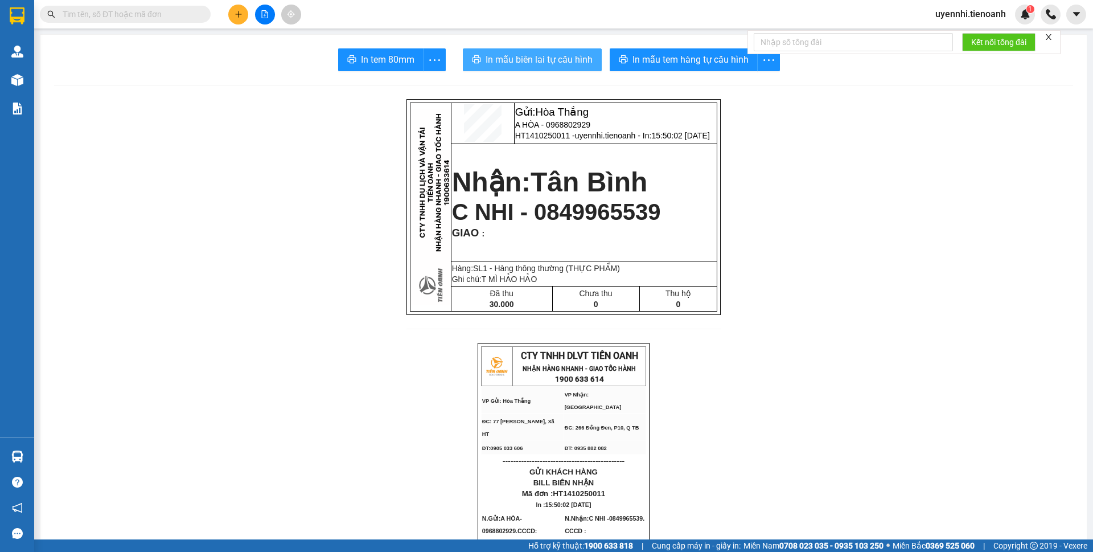
click at [548, 57] on span "In mẫu biên lai tự cấu hình" at bounding box center [539, 59] width 107 height 14
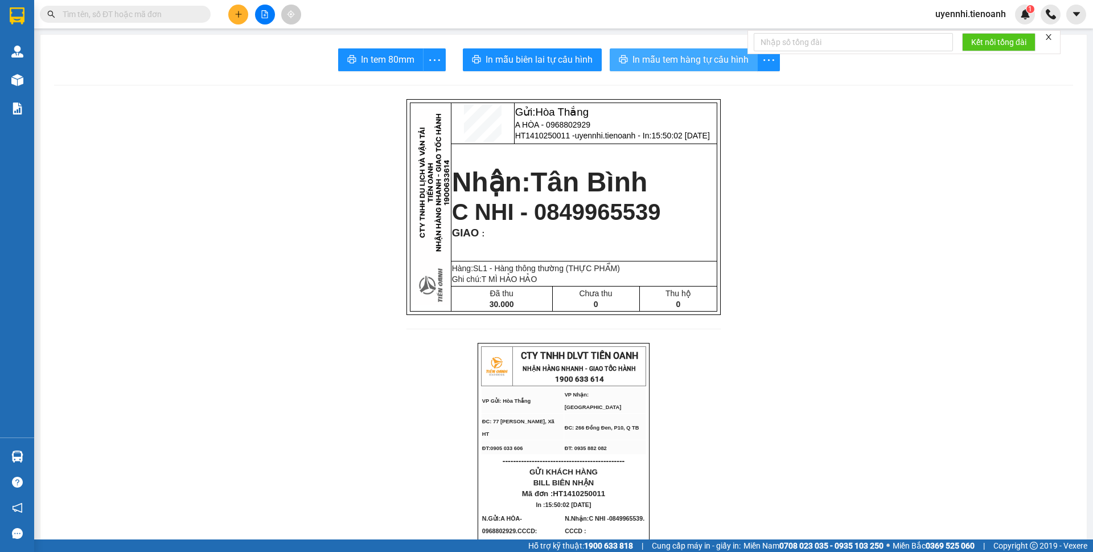
drag, startPoint x: 880, startPoint y: 452, endPoint x: 635, endPoint y: 60, distance: 462.3
click at [635, 60] on span "In mẫu tem hàng tự cấu hình" at bounding box center [690, 59] width 116 height 14
click at [240, 22] on button at bounding box center [238, 15] width 20 height 20
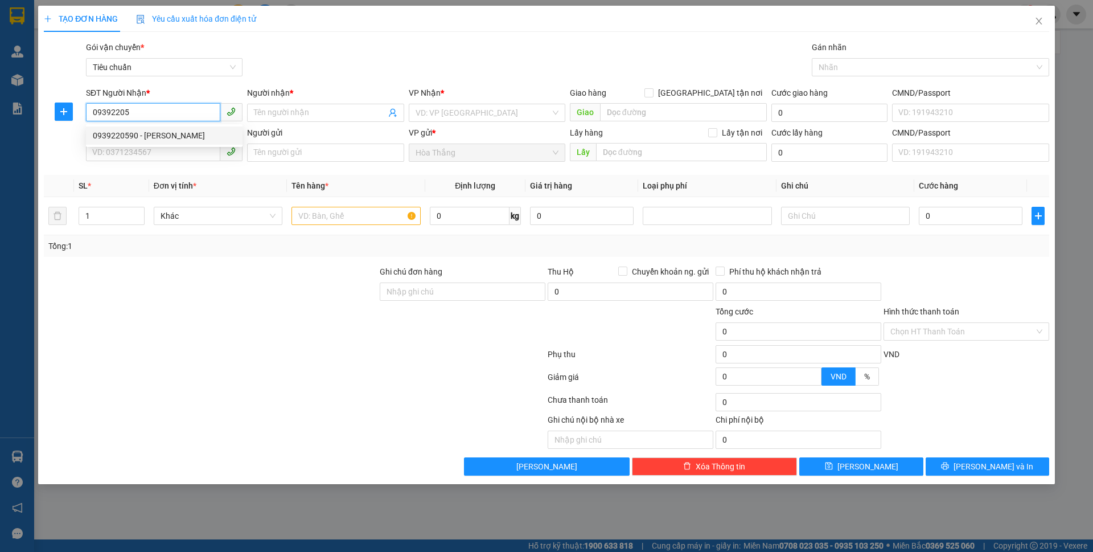
click at [142, 131] on div "0939220590 - LAN TRINH" at bounding box center [164, 135] width 143 height 13
type input "0939220590"
type input "[PERSON_NAME]"
checkbox input "true"
type input "170 Nguyễn Văn Hưởng, Thảo Điền, Thủ Đức, Hồ Chí Minh"
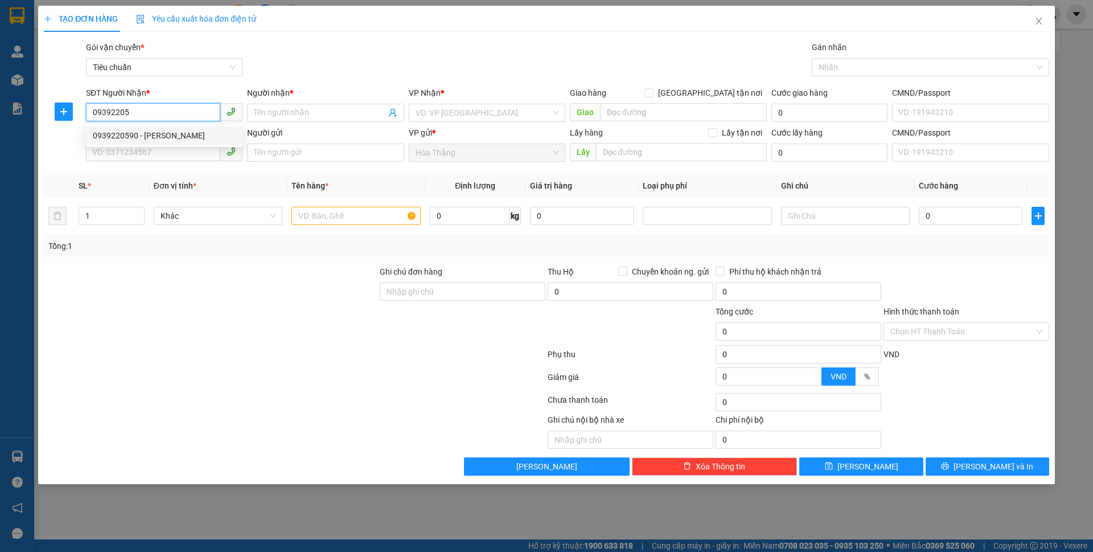
type input "170 Nguyễn Văn Hưởng. Phường Thảo Điền . Quận 2"
type input "70.000"
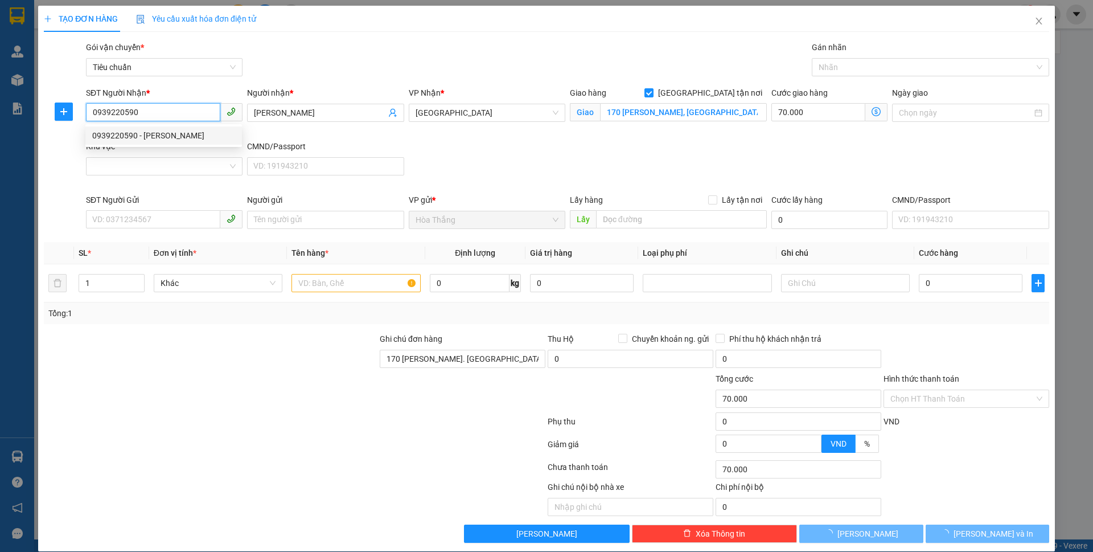
type input "110.000"
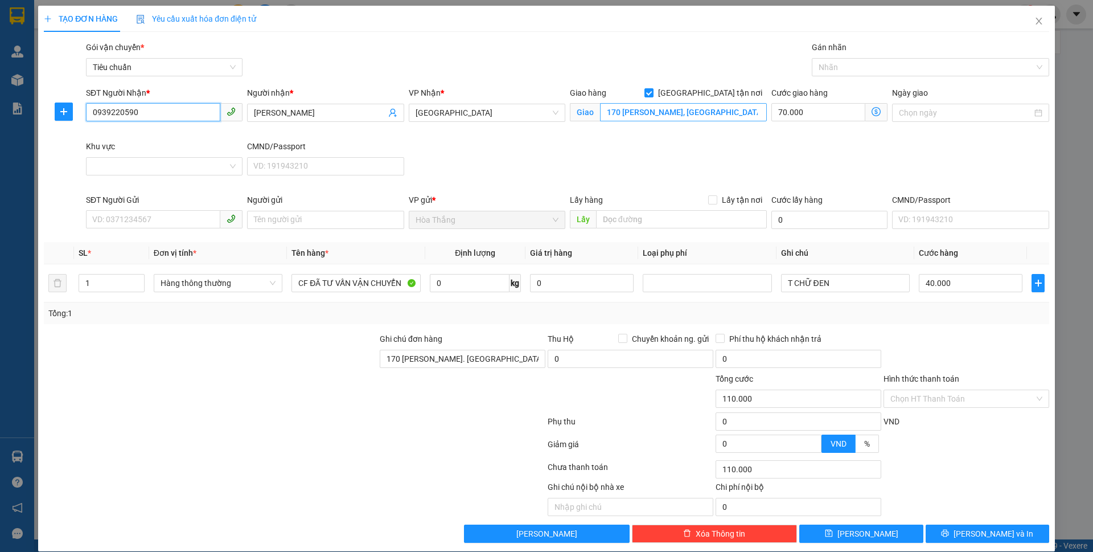
type input "0939220590"
drag, startPoint x: 726, startPoint y: 114, endPoint x: 795, endPoint y: 115, distance: 68.9
click at [795, 115] on div "SĐT Người Nhận * 0939220590 Người nhận * LAN TRINH VP Nhận * Thủ Đức Giao hàng …" at bounding box center [568, 140] width 968 height 107
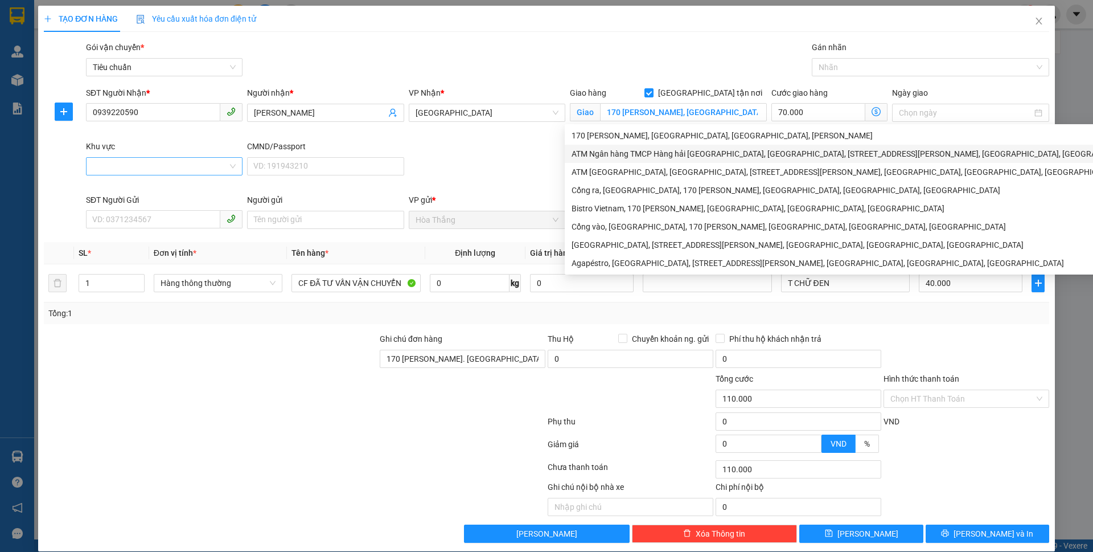
click at [113, 161] on input "Khu vực" at bounding box center [160, 166] width 135 height 17
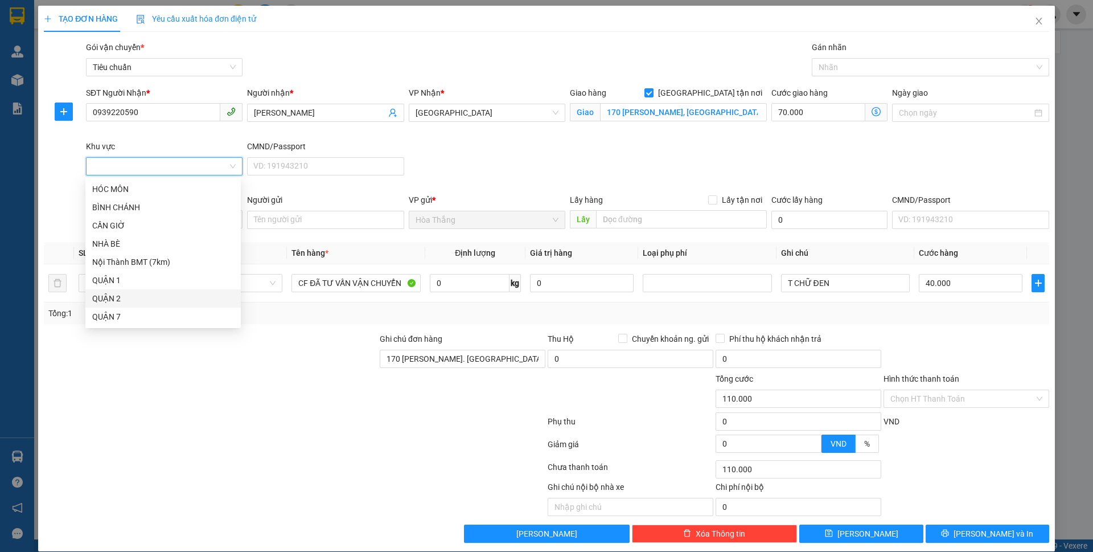
click at [109, 301] on div "QUẬN 2" at bounding box center [163, 298] width 142 height 13
type input "40.000"
type input "0"
click at [483, 174] on div "SĐT Người Nhận * 0939220590 Người nhận * LAN TRINH VP Nhận * Thủ Đức Giao hàng …" at bounding box center [568, 140] width 968 height 107
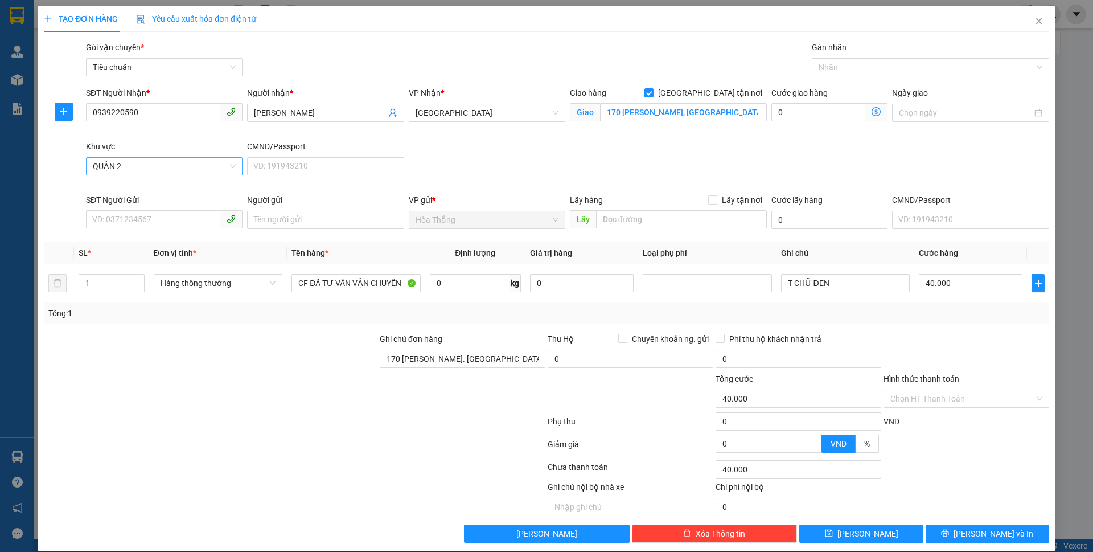
click at [146, 161] on span "QUẬN 2" at bounding box center [164, 166] width 143 height 17
click at [125, 529] on div "THỦ ĐỨC" at bounding box center [163, 535] width 142 height 13
click at [133, 225] on input "SĐT Người Gửi" at bounding box center [153, 219] width 134 height 18
click at [129, 166] on span "THỦ ĐỨC" at bounding box center [164, 166] width 143 height 17
click at [126, 292] on div "QUẬN 2" at bounding box center [163, 298] width 142 height 13
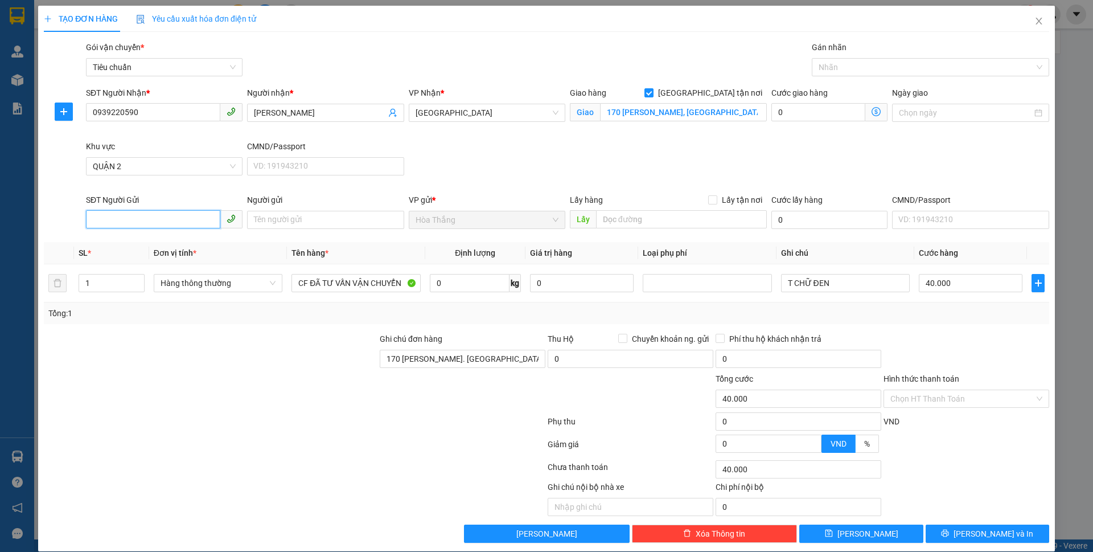
click at [158, 221] on input "SĐT Người Gửi" at bounding box center [153, 219] width 134 height 18
click at [165, 241] on div "0907957373 - CÔ HIẾU" at bounding box center [163, 242] width 142 height 13
type input "0907957373"
type input "CÔ HIẾU"
click at [477, 285] on input "0" at bounding box center [470, 283] width 80 height 18
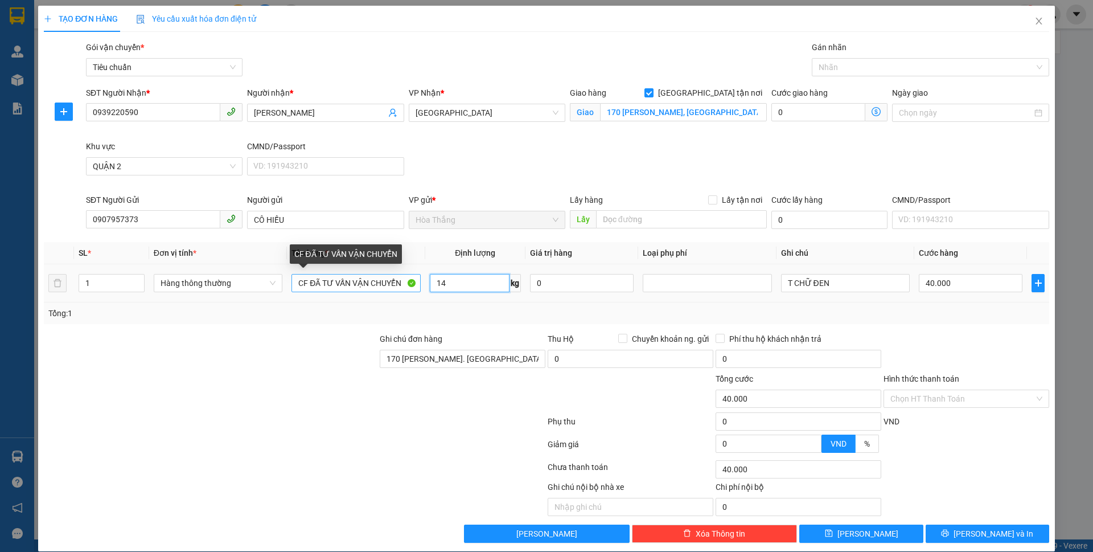
type input "14"
drag, startPoint x: 404, startPoint y: 287, endPoint x: 260, endPoint y: 287, distance: 143.5
click at [261, 287] on tr "1 Hàng thông thường CF ĐÃ TƯ VẤN VẬN CHUYỂN 14 kg 0 T CHỮ ĐEN 40.000" at bounding box center [546, 283] width 1005 height 38
type input "50.000"
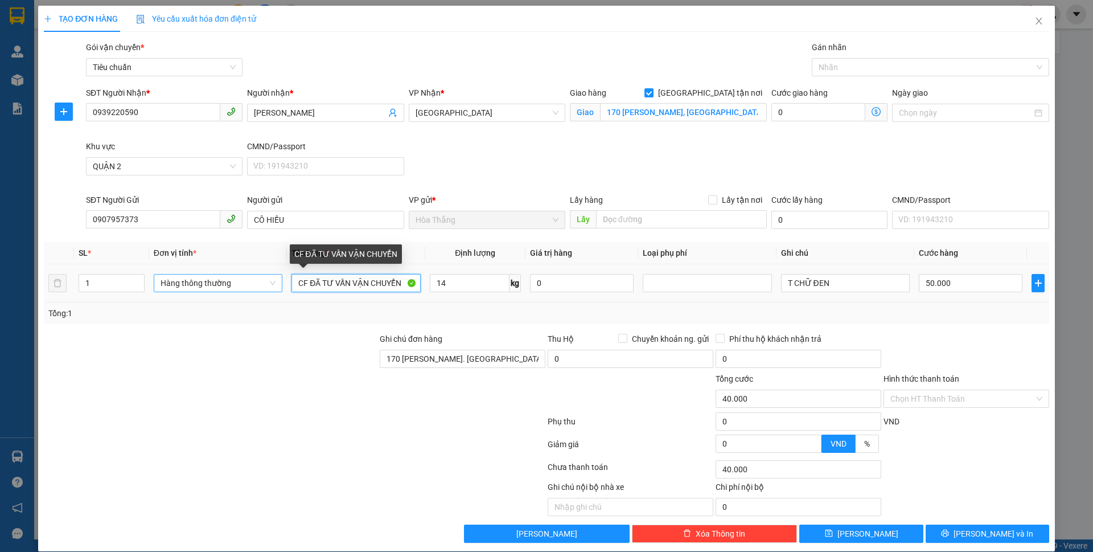
type input "50.000"
type input "120.000"
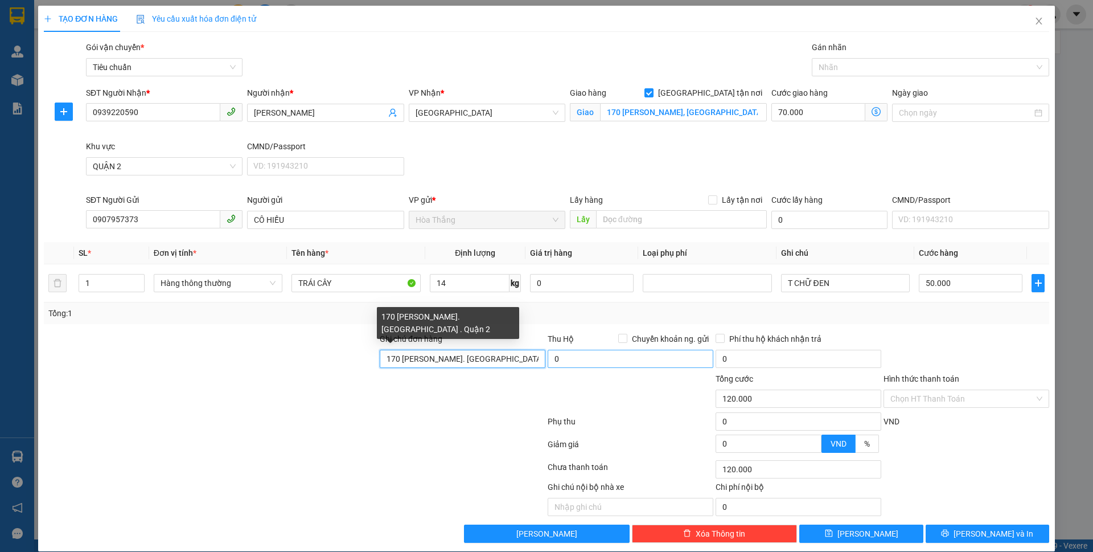
drag, startPoint x: 513, startPoint y: 356, endPoint x: 564, endPoint y: 355, distance: 51.2
click at [564, 355] on div "Ghi chú đơn hàng 170 Nguyễn Văn Hưởng. Phường Thảo Điền . Quận 2 Thu Hộ Chuyển …" at bounding box center [547, 352] width 1008 height 40
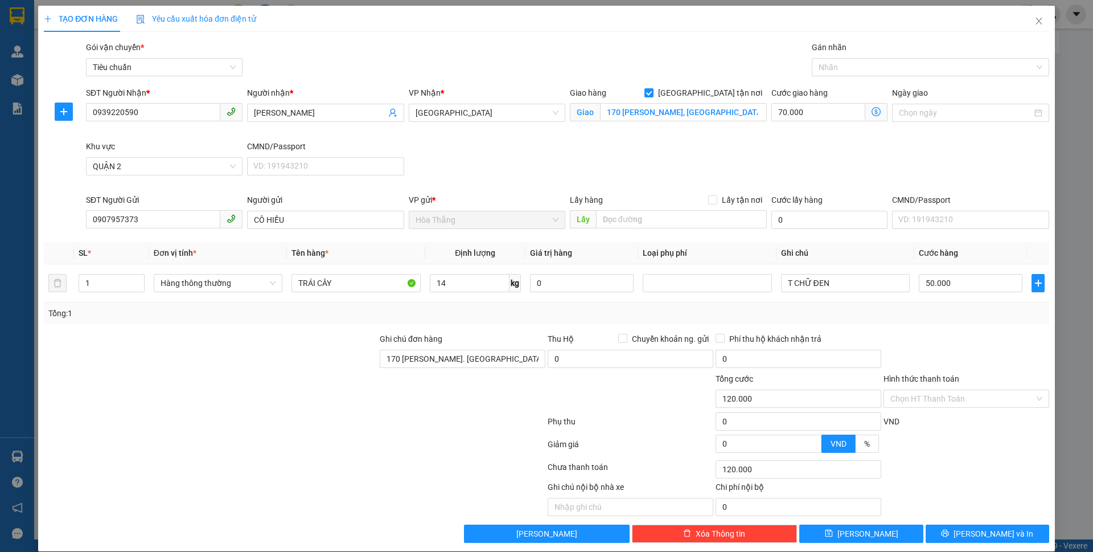
click at [443, 406] on div at bounding box center [463, 392] width 168 height 40
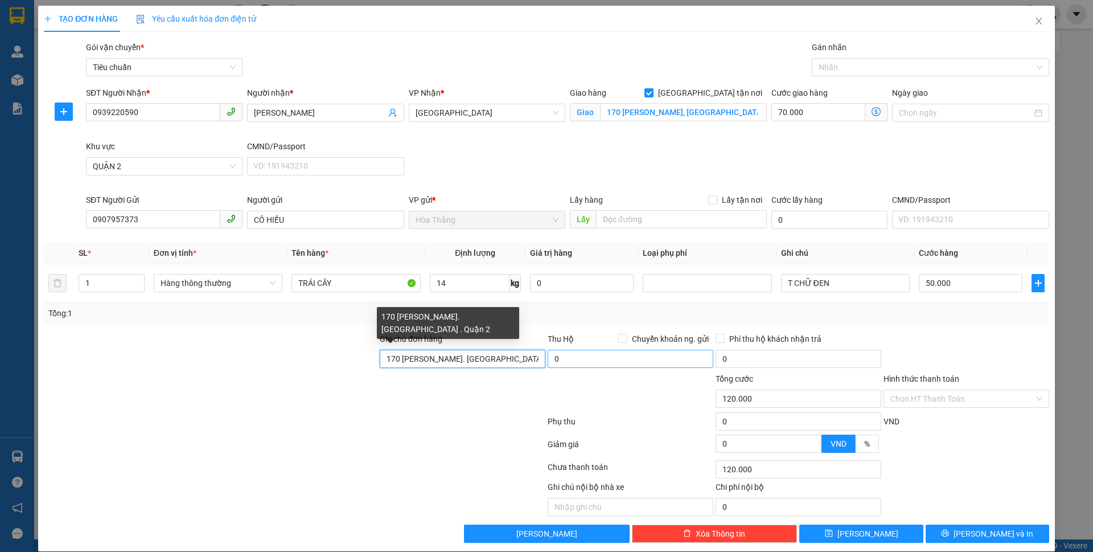
drag, startPoint x: 380, startPoint y: 359, endPoint x: 586, endPoint y: 362, distance: 206.1
click at [586, 362] on div "Ghi chú đơn hàng 170 Nguyễn Văn Hưởng. Phường Thảo Điền . Quận 2 Thu Hộ Chuyển …" at bounding box center [547, 352] width 1008 height 40
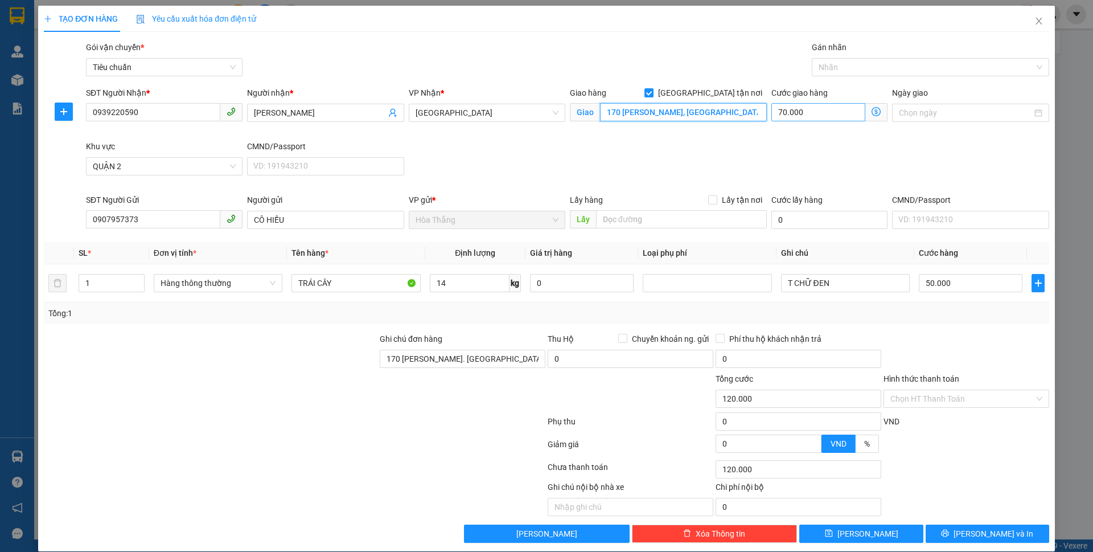
drag, startPoint x: 600, startPoint y: 112, endPoint x: 837, endPoint y: 114, distance: 237.4
click at [837, 114] on div "SĐT Người Nhận * 0939220590 Người nhận * LAN TRINH VP Nhận * Thủ Đức Giao hàng …" at bounding box center [568, 140] width 968 height 107
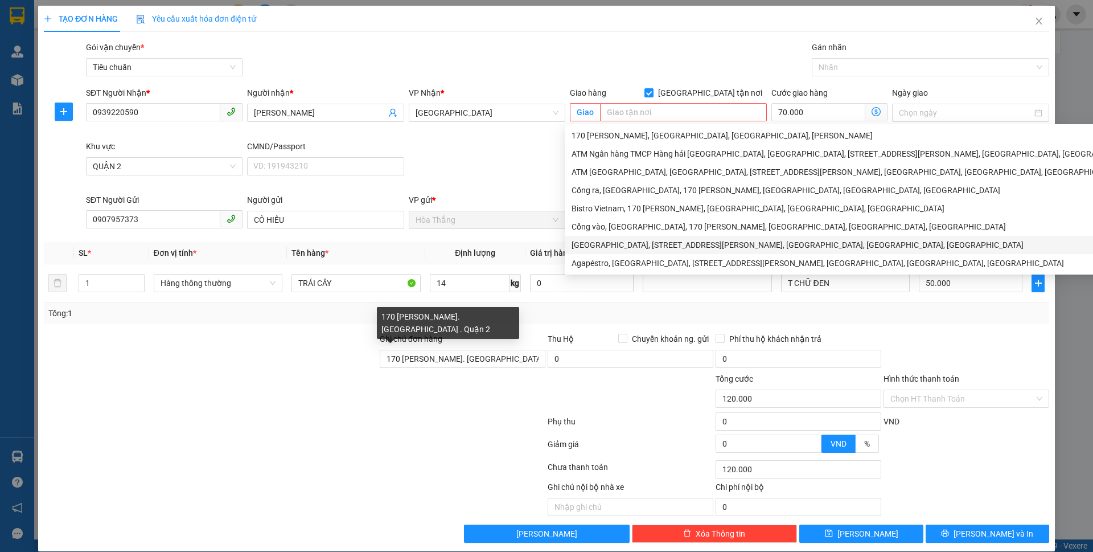
drag, startPoint x: 364, startPoint y: 443, endPoint x: 367, endPoint y: 437, distance: 7.4
click at [365, 443] on div at bounding box center [295, 446] width 504 height 23
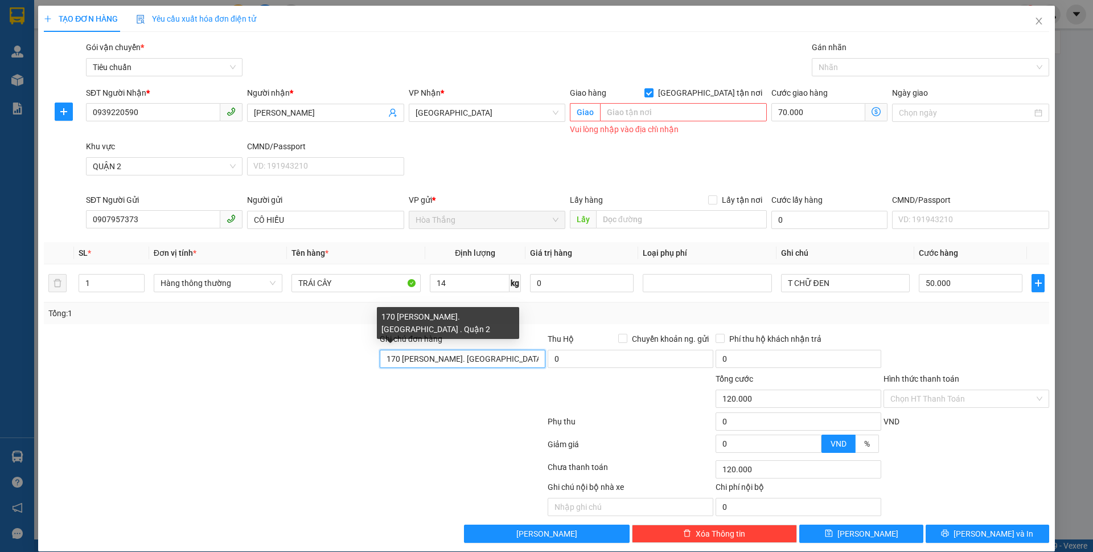
drag, startPoint x: 383, startPoint y: 356, endPoint x: 732, endPoint y: 369, distance: 349.8
click at [732, 369] on div "Ghi chú đơn hàng 170 Nguyễn Văn Hưởng. Phường Thảo Điền . Quận 2 Thu Hộ Chuyển …" at bounding box center [547, 352] width 1008 height 40
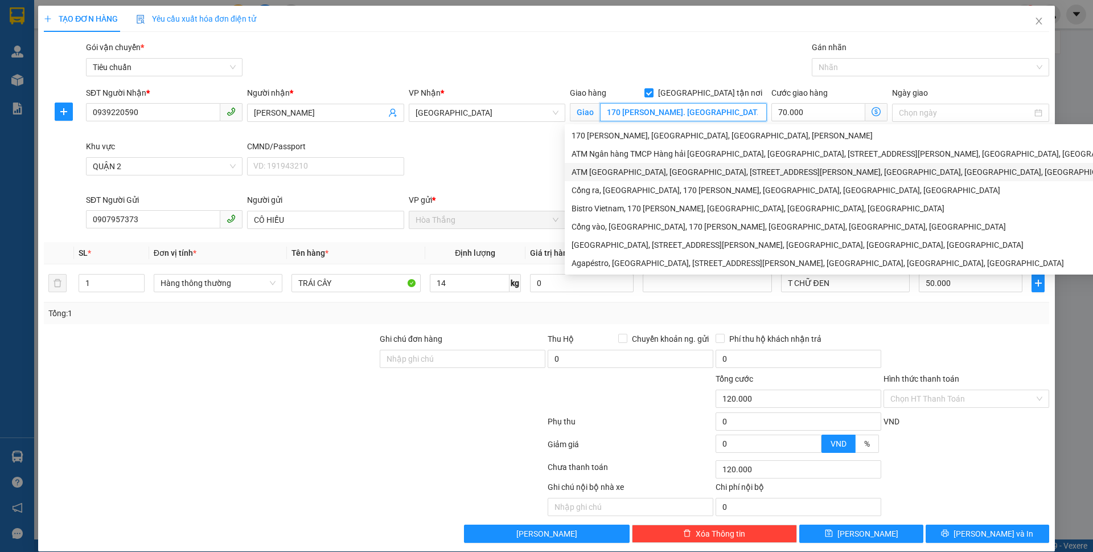
click at [707, 169] on div "ATM Ngân hàng Á Châu, River Garden, 170 Nguyễn Văn Hưởng, Thảo Điền, Thủ Đức, H…" at bounding box center [896, 172] width 648 height 13
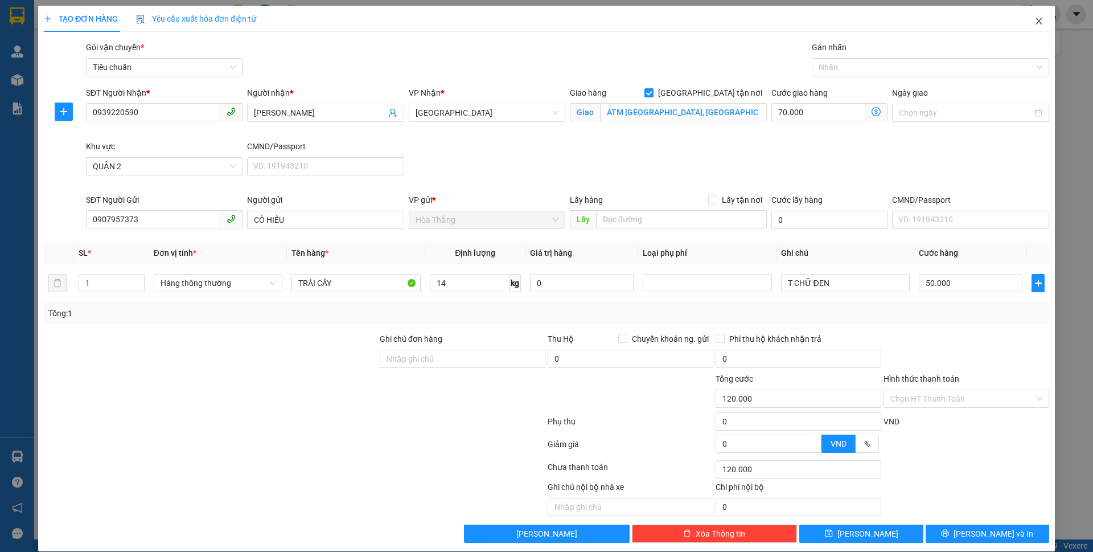
click at [1038, 19] on span "Close" at bounding box center [1039, 22] width 32 height 32
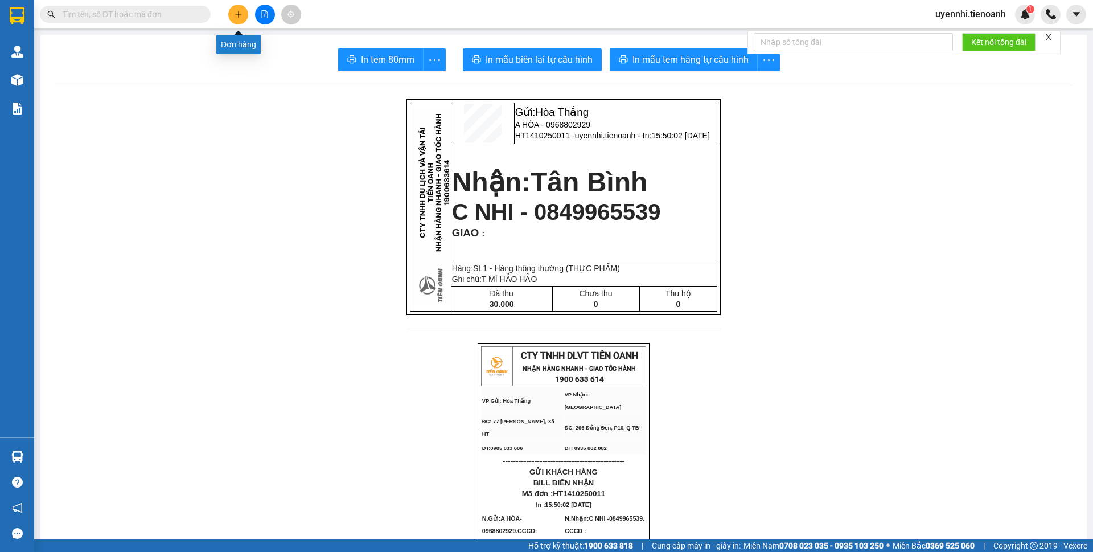
click at [240, 15] on icon "plus" at bounding box center [239, 14] width 8 height 8
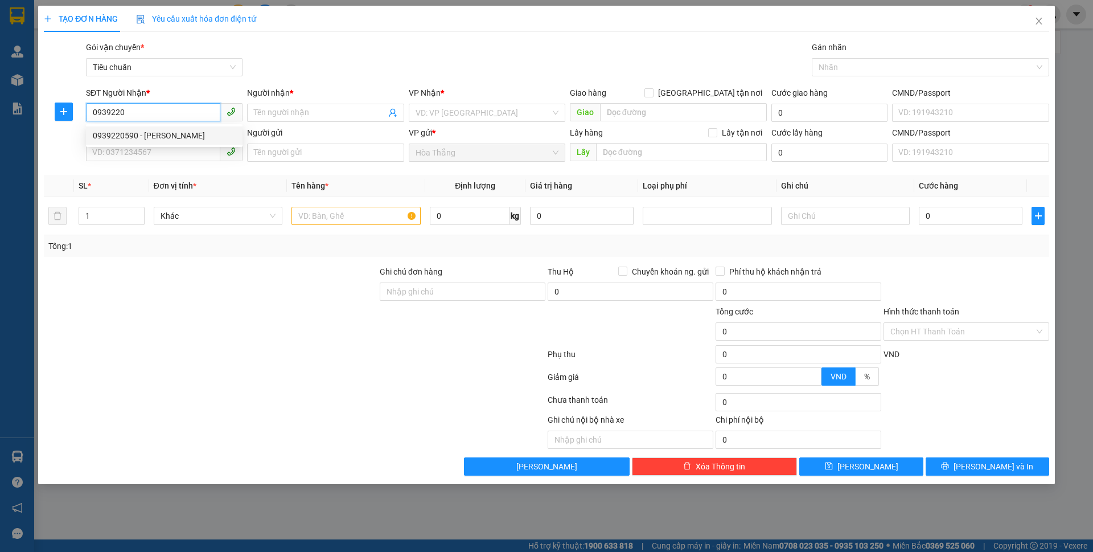
drag, startPoint x: 148, startPoint y: 134, endPoint x: 156, endPoint y: 142, distance: 11.7
click at [150, 134] on div "0939220590 - LAN TRINH" at bounding box center [164, 135] width 143 height 13
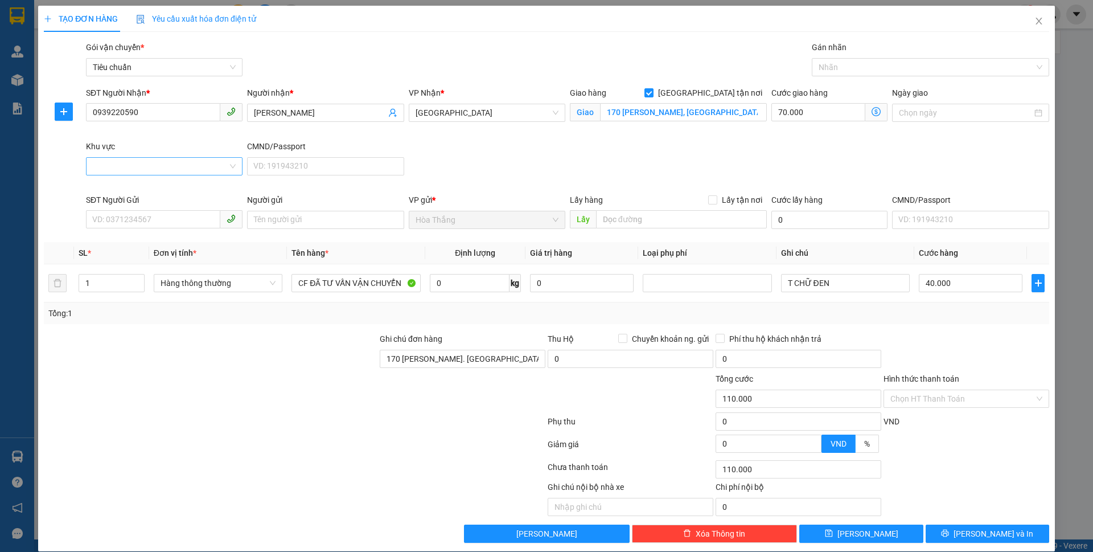
click at [142, 162] on input "Khu vực" at bounding box center [160, 166] width 135 height 17
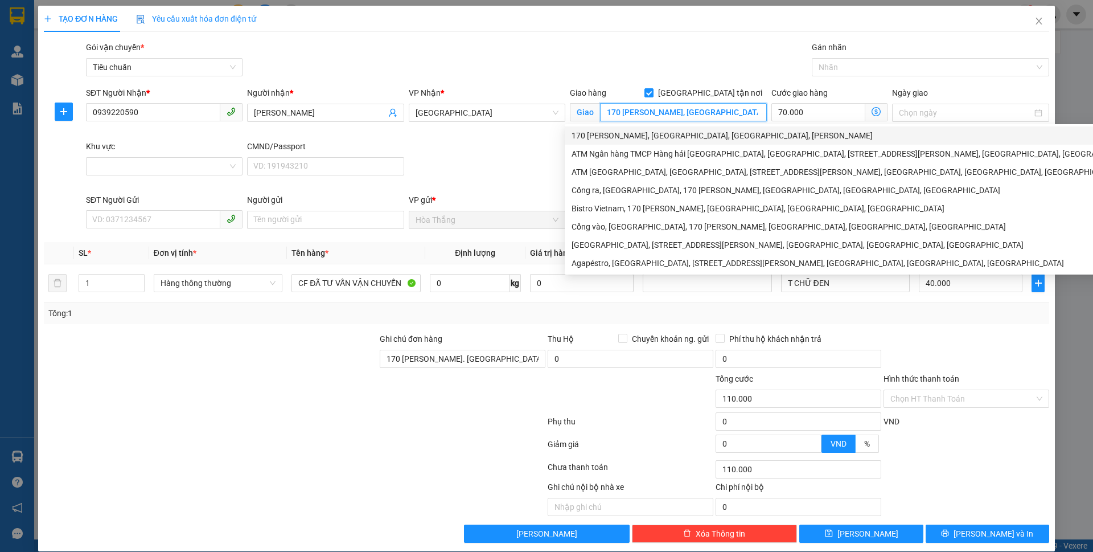
drag, startPoint x: 598, startPoint y: 114, endPoint x: 835, endPoint y: 144, distance: 238.7
click at [836, 144] on body "Kết quả tìm kiếm ( 0 ) Bộ lọc No Data uyennhi.tienoanh 1 Quản Lý Quản lý khách …" at bounding box center [546, 276] width 1093 height 552
drag, startPoint x: 375, startPoint y: 471, endPoint x: 377, endPoint y: 361, distance: 110.5
click at [375, 470] on div at bounding box center [295, 469] width 504 height 23
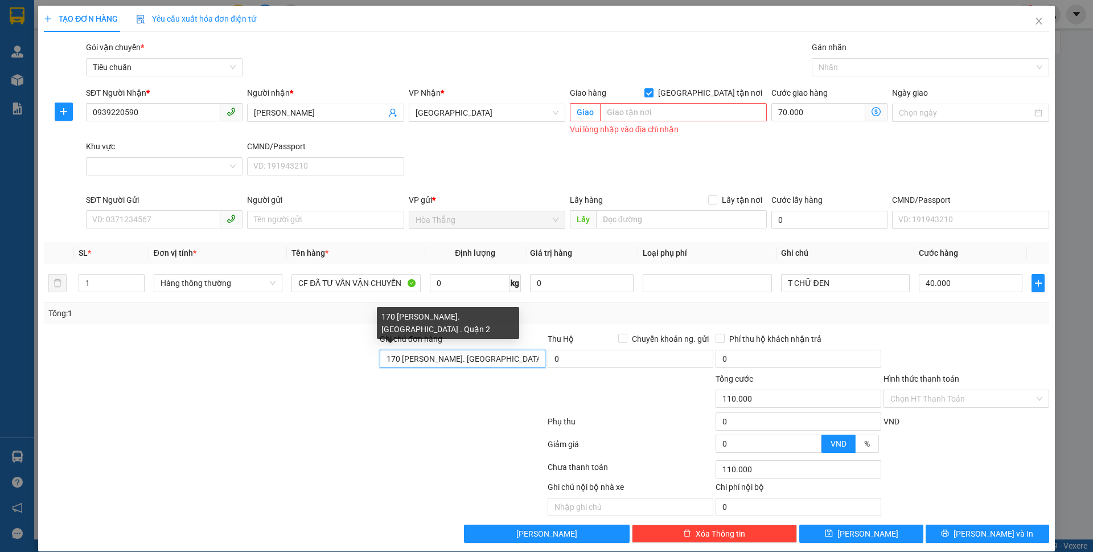
drag, startPoint x: 380, startPoint y: 364, endPoint x: 674, endPoint y: 375, distance: 293.9
click at [674, 375] on form "Ghi chú đơn hàng 170 Nguyễn Văn Hưởng. Phường Thảo Điền . Quận 2 Thu Hộ Chuyển …" at bounding box center [546, 394] width 1005 height 125
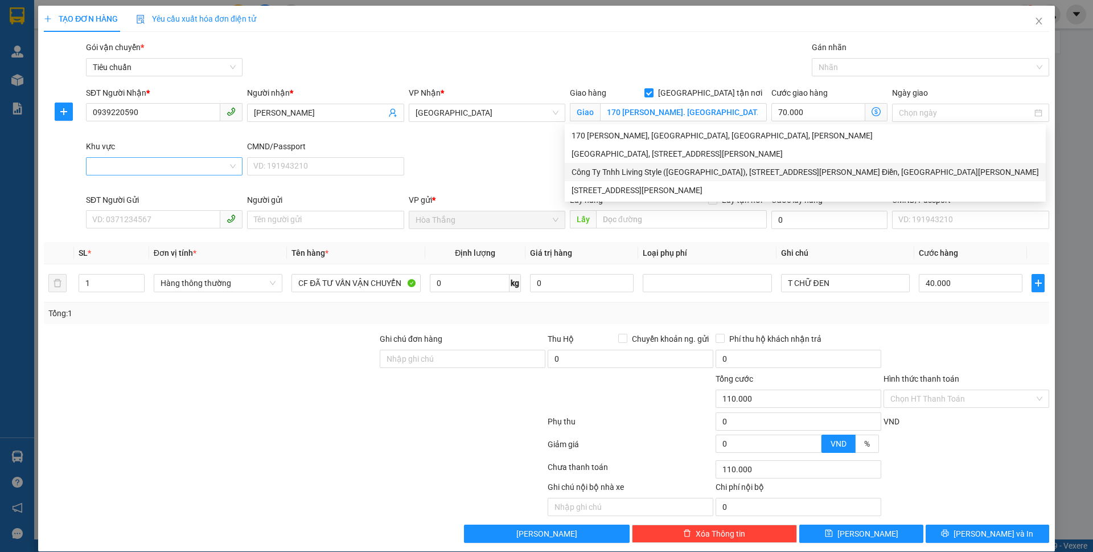
click at [121, 166] on input "Khu vực" at bounding box center [160, 166] width 135 height 17
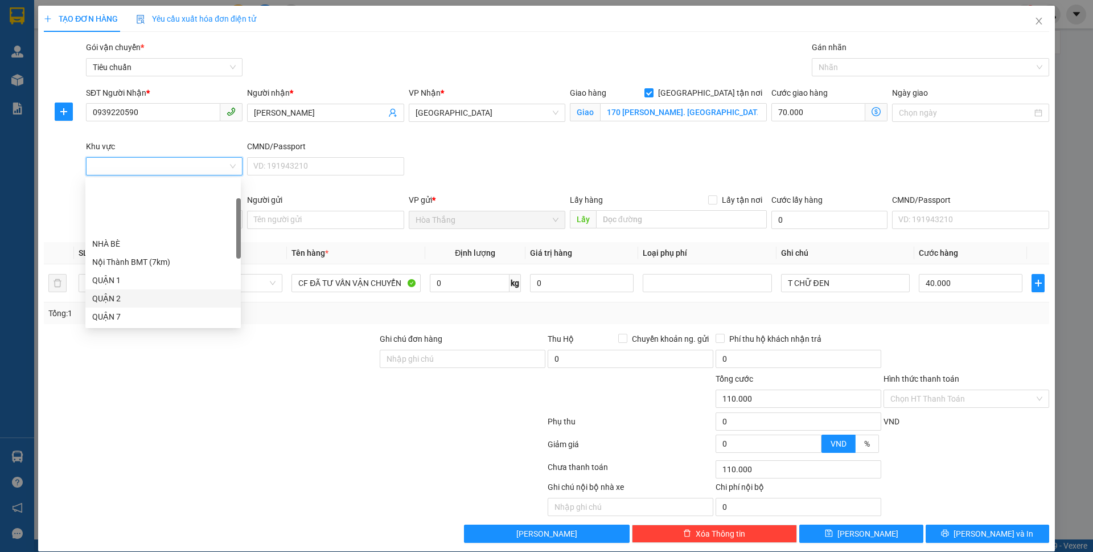
drag, startPoint x: 122, startPoint y: 245, endPoint x: 225, endPoint y: 245, distance: 102.5
click at [122, 292] on div "QUẬN 2" at bounding box center [163, 298] width 142 height 13
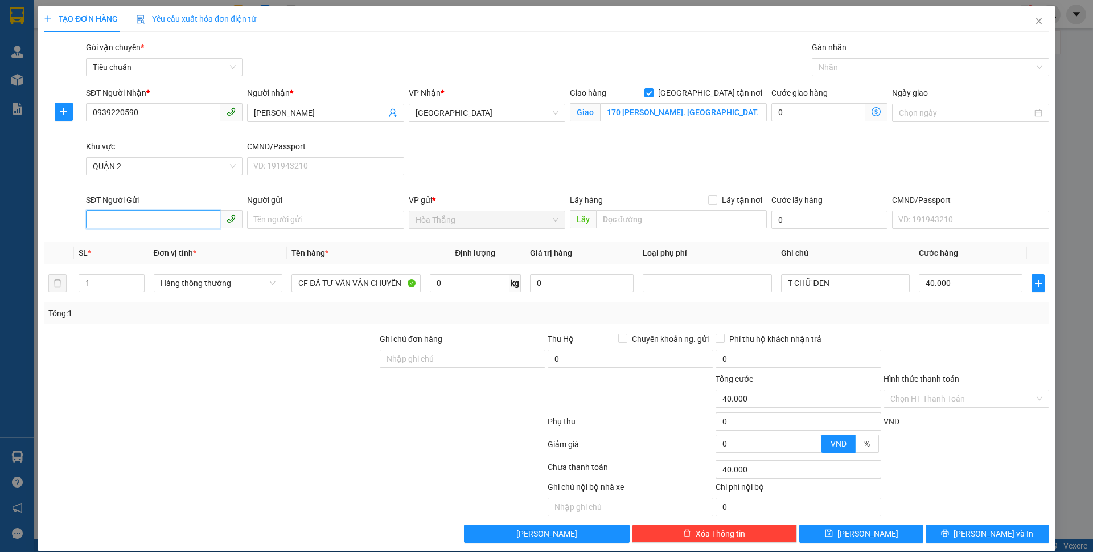
click at [122, 223] on input "SĐT Người Gửi" at bounding box center [153, 219] width 134 height 18
drag, startPoint x: 153, startPoint y: 240, endPoint x: 290, endPoint y: 249, distance: 137.5
click at [154, 240] on div "0907957373 - CÔ HIẾU" at bounding box center [163, 242] width 142 height 13
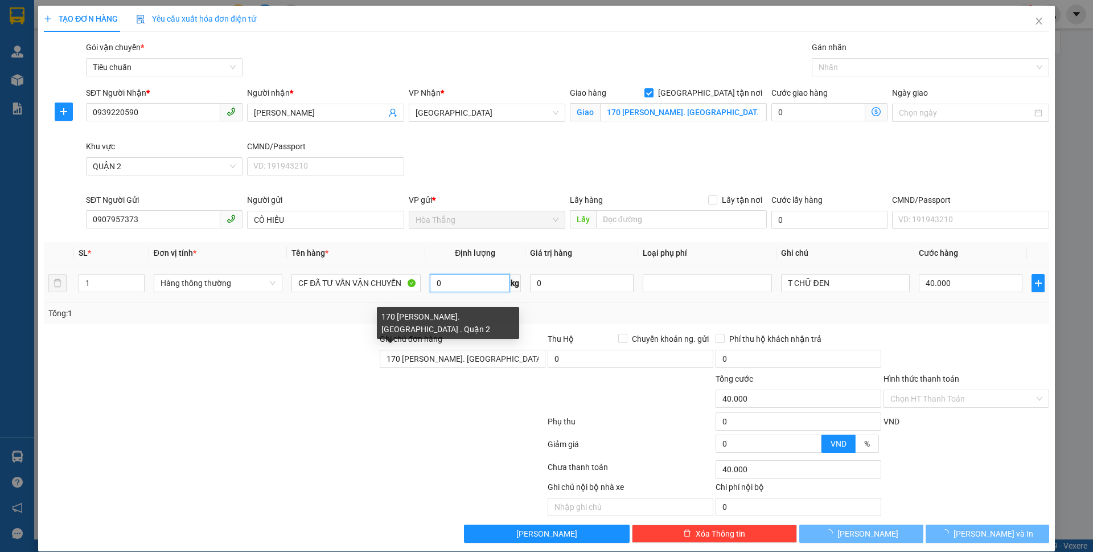
click at [465, 280] on input "0" at bounding box center [470, 283] width 80 height 18
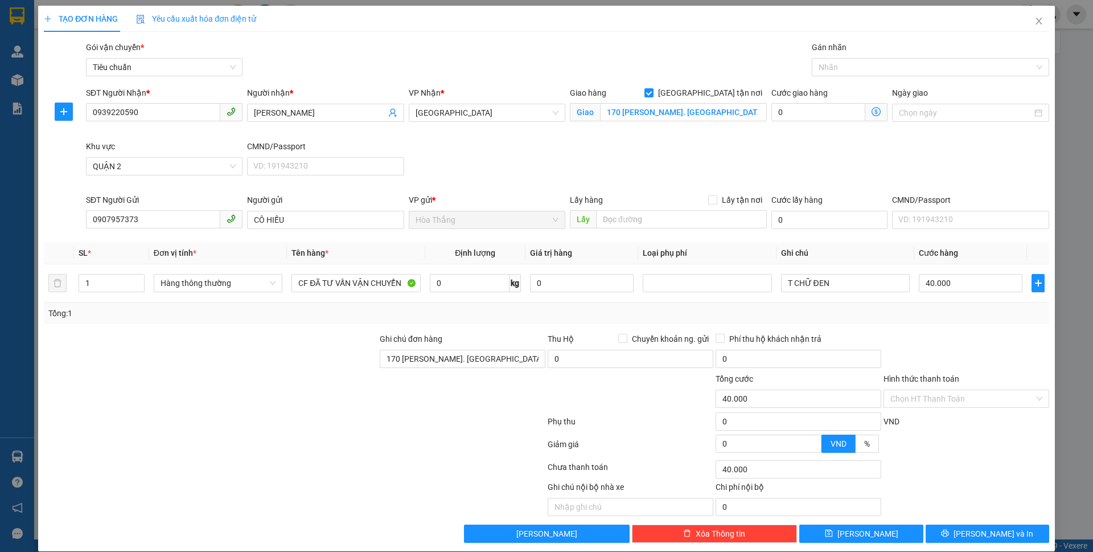
click at [215, 499] on div at bounding box center [190, 497] width 294 height 35
click at [457, 281] on input "0" at bounding box center [470, 283] width 80 height 18
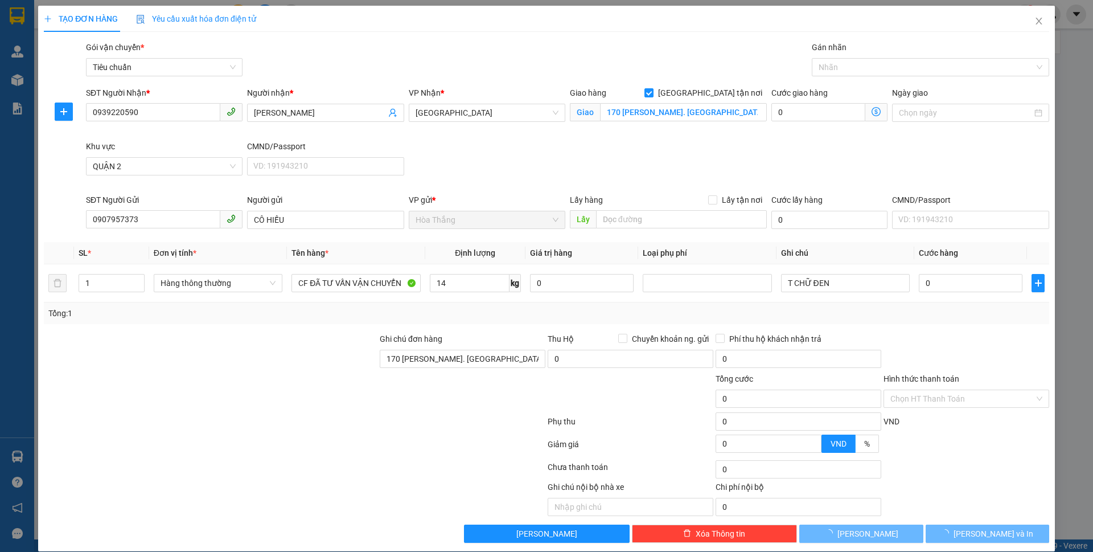
click at [295, 332] on div at bounding box center [211, 352] width 336 height 40
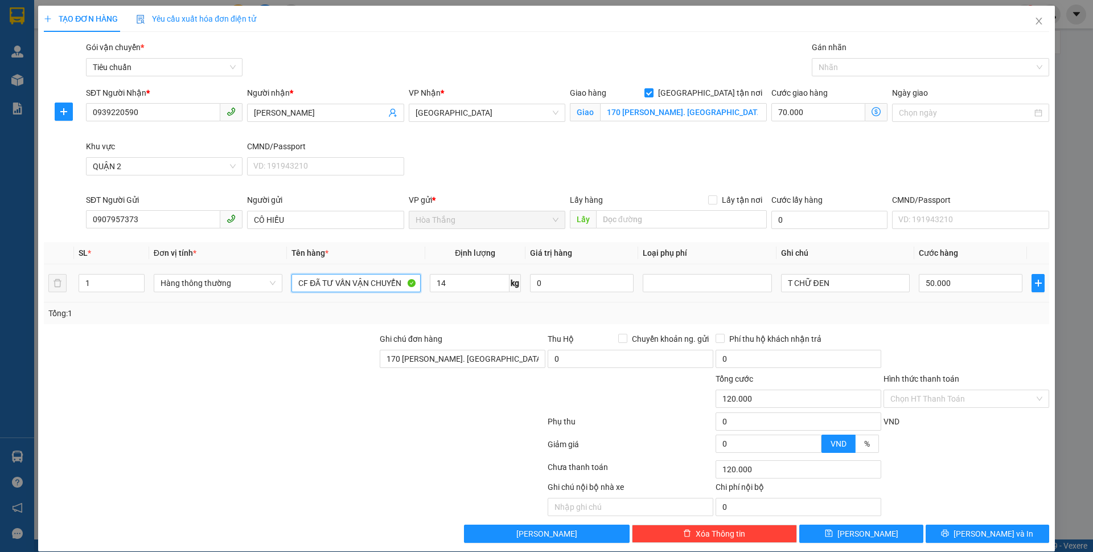
drag, startPoint x: 404, startPoint y: 281, endPoint x: 200, endPoint y: 272, distance: 203.4
click at [200, 272] on tr "1 Hàng thông thường CF ĐÃ TƯ VẤN VẬN CHUYỂN 14 kg 0 T CHỮ ĐEN 50.000" at bounding box center [546, 283] width 1005 height 38
click at [844, 64] on div at bounding box center [925, 67] width 220 height 14
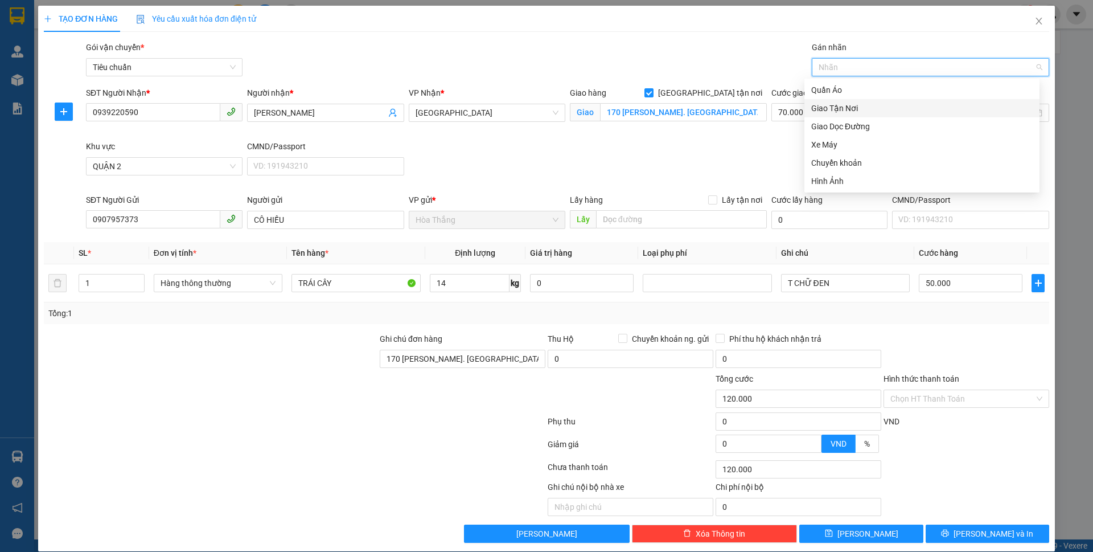
click at [822, 108] on div "Giao Tận Nơi" at bounding box center [921, 108] width 221 height 13
click at [733, 191] on div "SĐT Người Nhận * 0939220590 Người nhận * LAN TRINH VP Nhận * Thủ Đức Giao hàng …" at bounding box center [568, 140] width 968 height 107
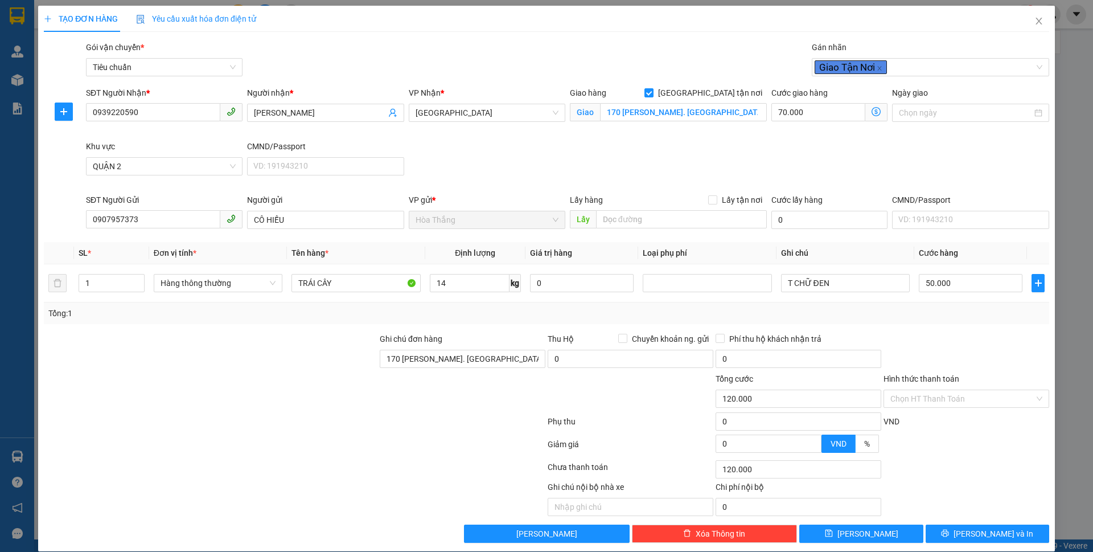
click at [865, 112] on span at bounding box center [876, 112] width 22 height 18
click at [872, 112] on icon "dollar-circle" at bounding box center [876, 111] width 9 height 9
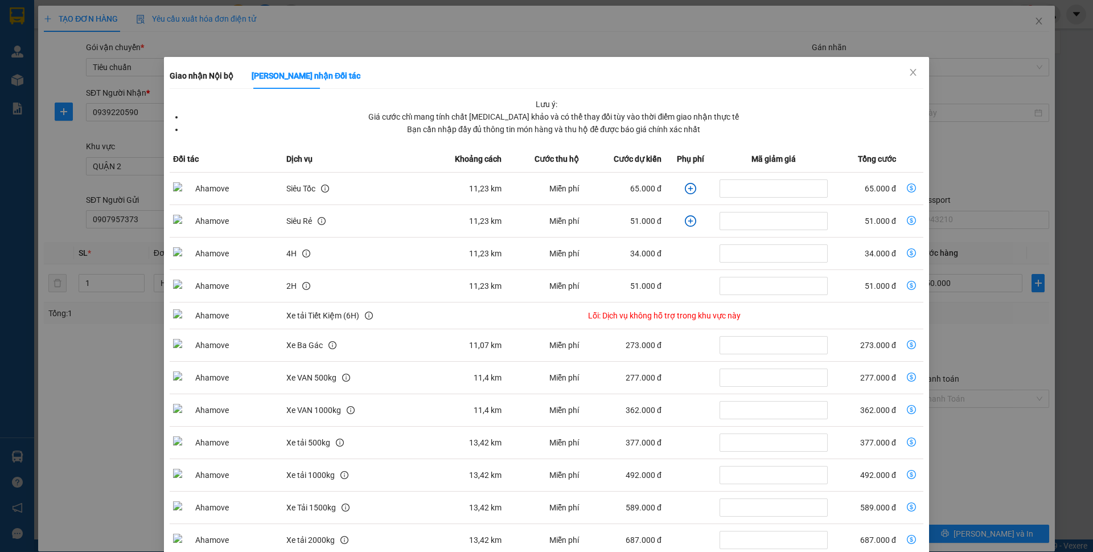
drag, startPoint x: 552, startPoint y: 176, endPoint x: 972, endPoint y: -3, distance: 456.5
click at [972, 0] on html "Kết quả tìm kiếm ( 0 ) Bộ lọc No Data uyennhi.tienoanh 1 Quản Lý Quản lý khách …" at bounding box center [546, 276] width 1093 height 552
click at [950, 23] on div "Giao nhận Nội bộ Giao nhận Đối tác Lưu ý: Giá cước chỉ mang tính chất tham khảo…" at bounding box center [546, 276] width 1093 height 552
click at [909, 70] on icon "close" at bounding box center [913, 72] width 9 height 9
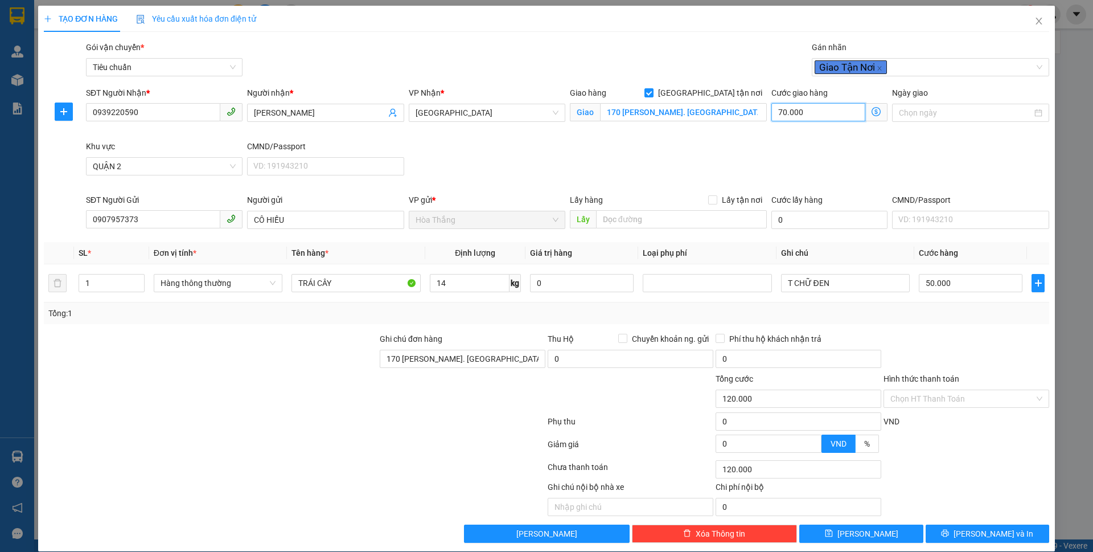
click at [812, 109] on input "70.000" at bounding box center [818, 112] width 94 height 18
click at [645, 165] on div "SĐT Người Nhận * 0939220590 Người nhận * LAN TRINH VP Nhận * Thủ Đức Giao hàng …" at bounding box center [568, 140] width 968 height 107
click at [971, 357] on div at bounding box center [966, 352] width 168 height 40
click at [945, 392] on input "Hình thức thanh toán" at bounding box center [962, 398] width 144 height 17
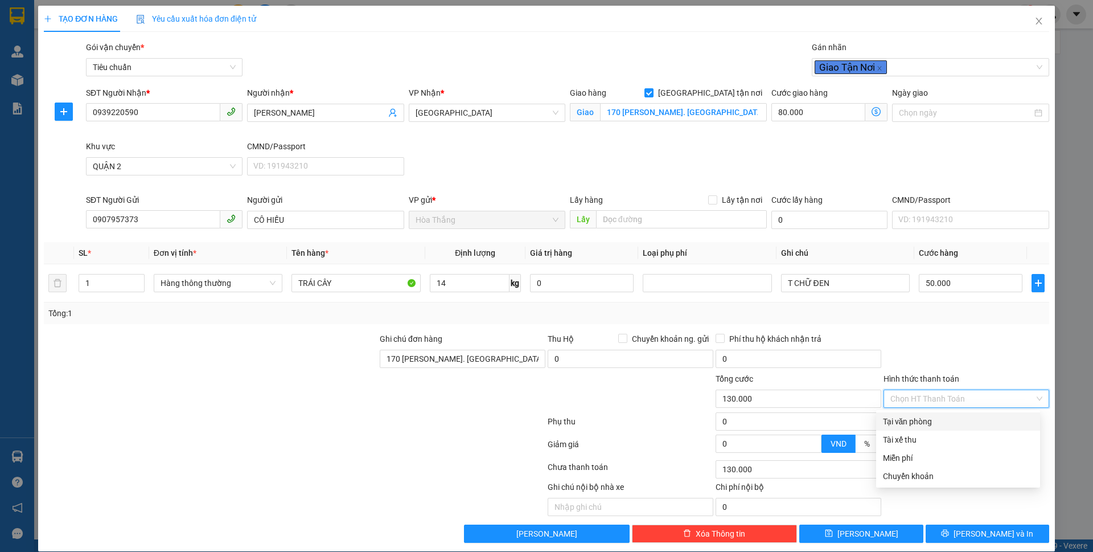
click at [908, 428] on div "Tại văn phòng" at bounding box center [958, 421] width 164 height 18
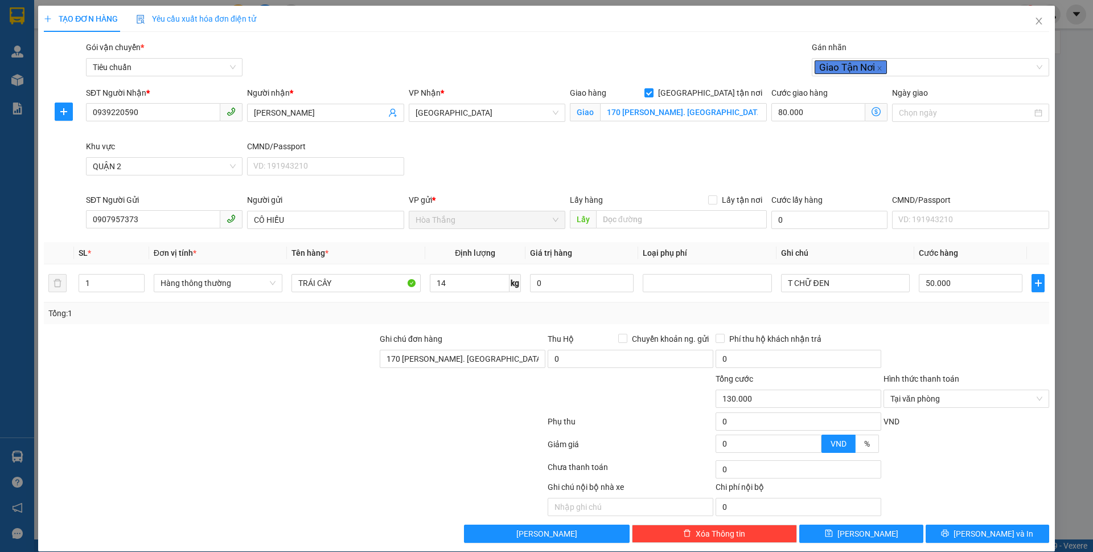
click at [959, 546] on div "TẠO ĐƠN HÀNG Yêu cầu xuất hóa đơn điện tử Transit Pickup Surcharge Ids Transit …" at bounding box center [546, 278] width 1017 height 545
click at [959, 540] on button "[PERSON_NAME] và In" at bounding box center [988, 533] width 124 height 18
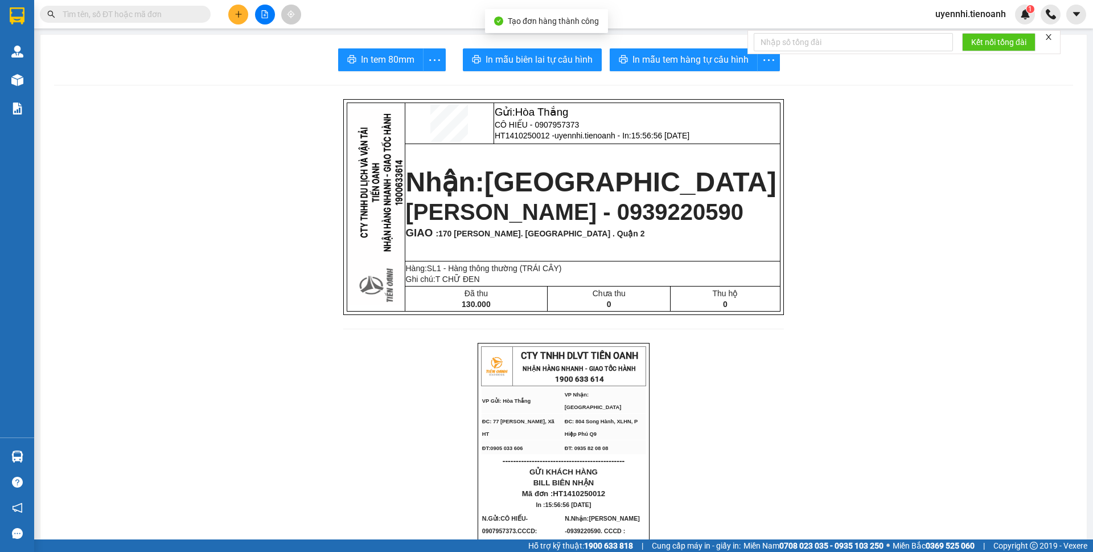
click at [641, 67] on button "In mẫu tem hàng tự cấu hình" at bounding box center [684, 59] width 148 height 23
click at [530, 59] on span "In mẫu biên lai tự cấu hình" at bounding box center [539, 59] width 107 height 14
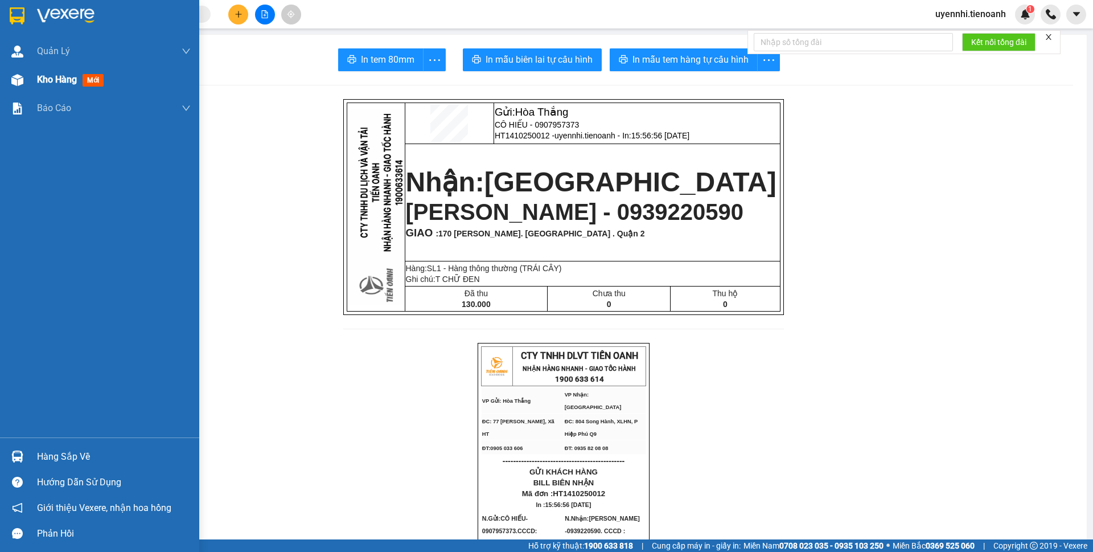
click at [57, 84] on span "Kho hàng" at bounding box center [57, 79] width 40 height 11
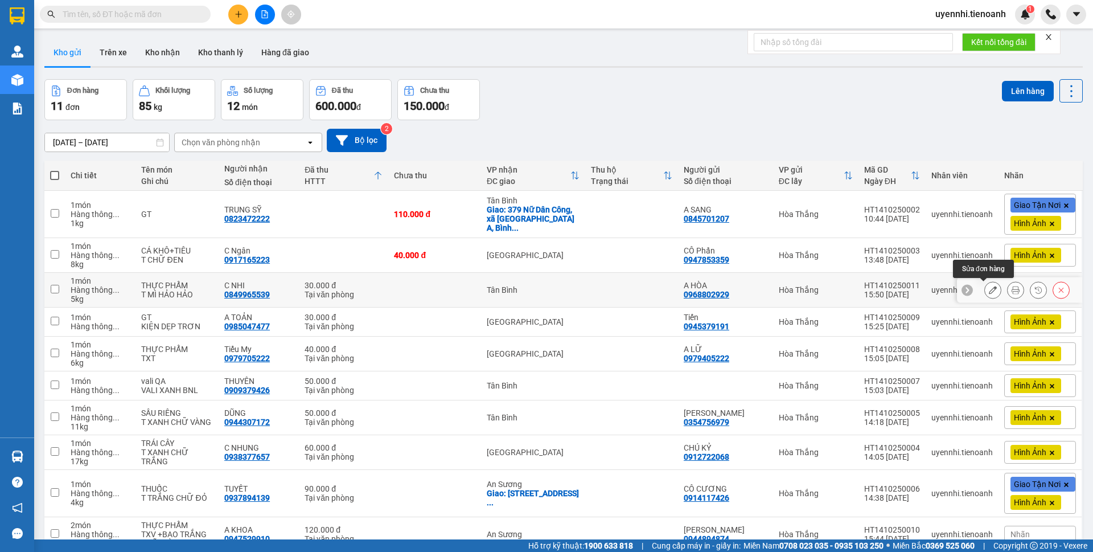
click at [985, 291] on button at bounding box center [993, 290] width 16 height 20
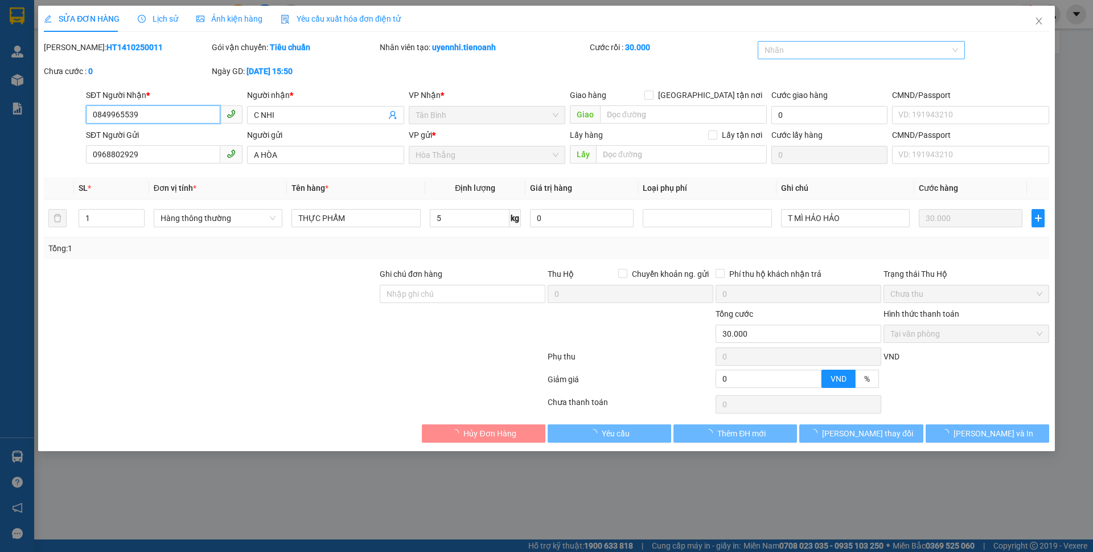
click at [803, 51] on div at bounding box center [856, 50] width 191 height 14
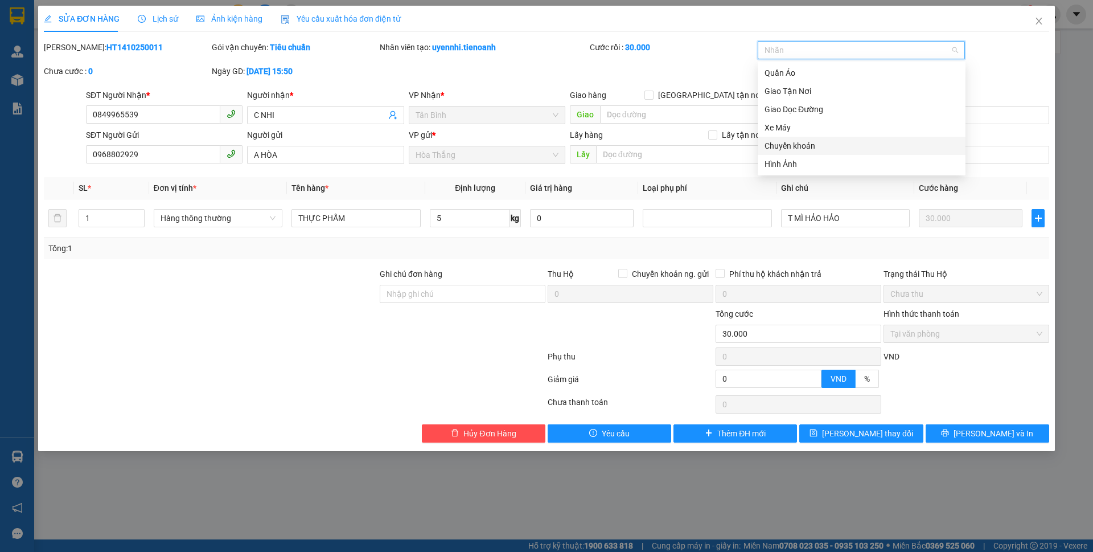
click at [788, 153] on div "Chuyển khoản" at bounding box center [862, 146] width 208 height 18
click at [837, 50] on icon "close" at bounding box center [835, 52] width 6 height 6
drag, startPoint x: 800, startPoint y: 166, endPoint x: 806, endPoint y: 186, distance: 21.4
click at [798, 166] on div "Hình Ảnh" at bounding box center [861, 164] width 194 height 13
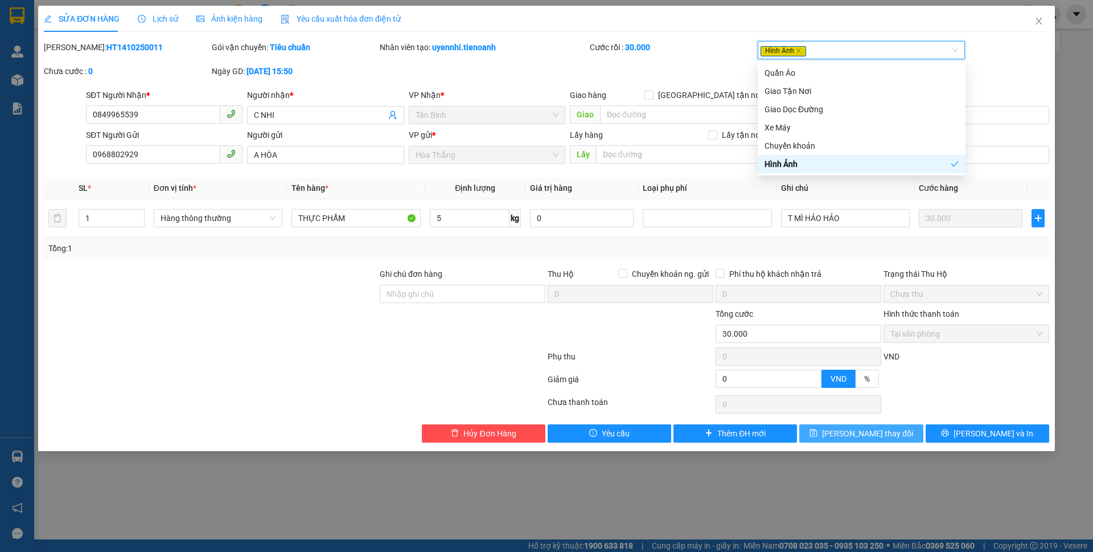
click at [858, 438] on span "[PERSON_NAME] thay đổi" at bounding box center [867, 433] width 91 height 13
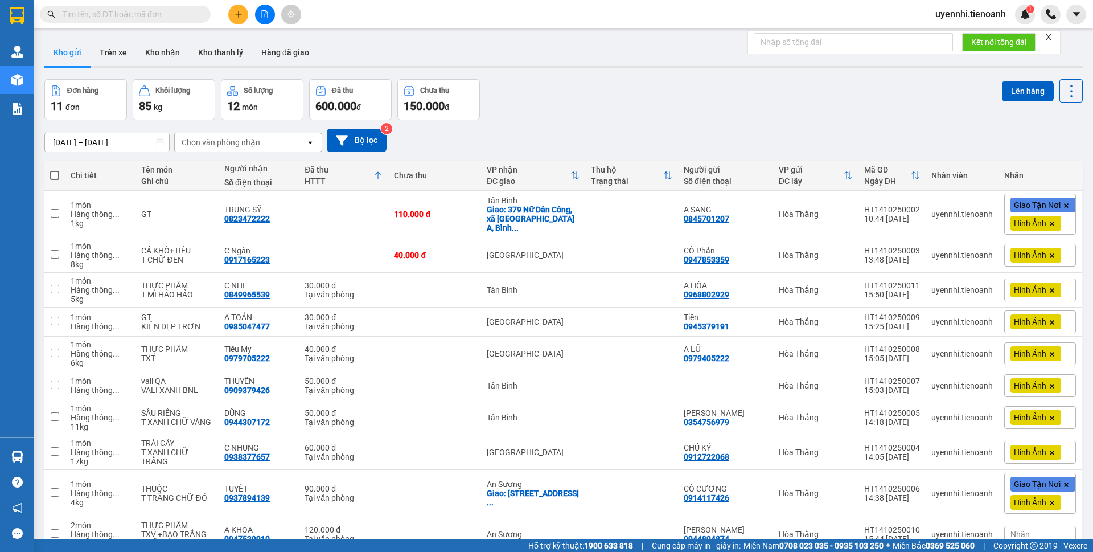
click at [1024, 539] on span "100 / trang" at bounding box center [1029, 544] width 41 height 11
click at [989, 530] on icon at bounding box center [993, 534] width 8 height 8
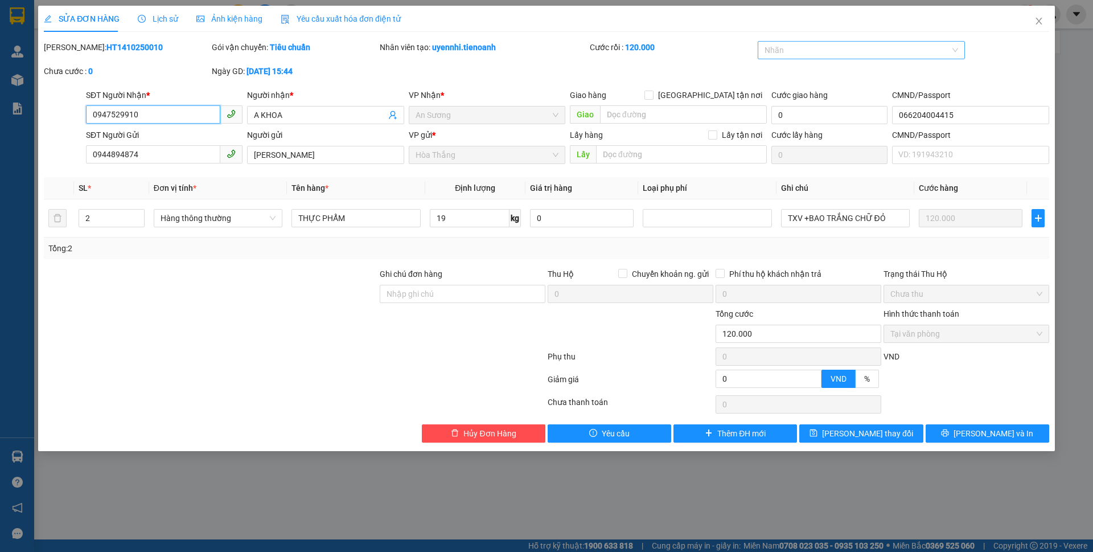
click at [792, 53] on div at bounding box center [856, 50] width 191 height 14
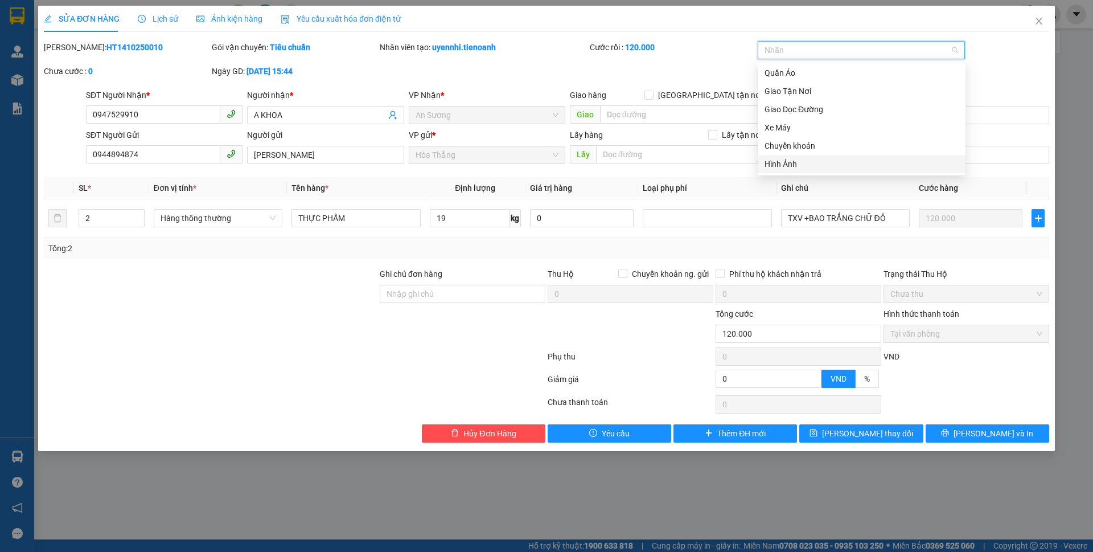
click at [786, 164] on div "Hình Ảnh" at bounding box center [861, 164] width 194 height 13
click at [871, 433] on span "[PERSON_NAME] thay đổi" at bounding box center [867, 433] width 91 height 13
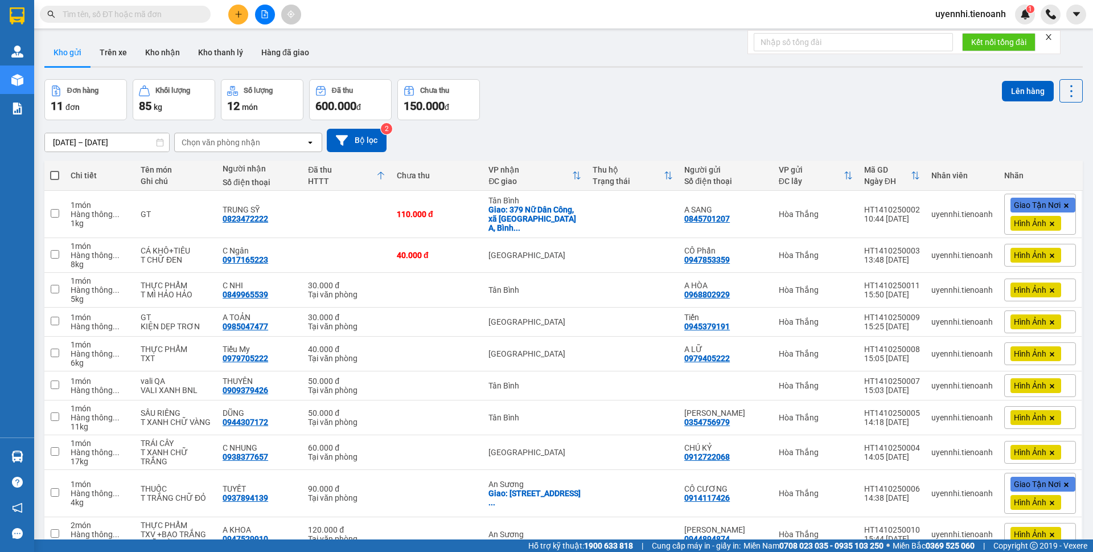
click at [241, 13] on icon "plus" at bounding box center [239, 14] width 8 height 8
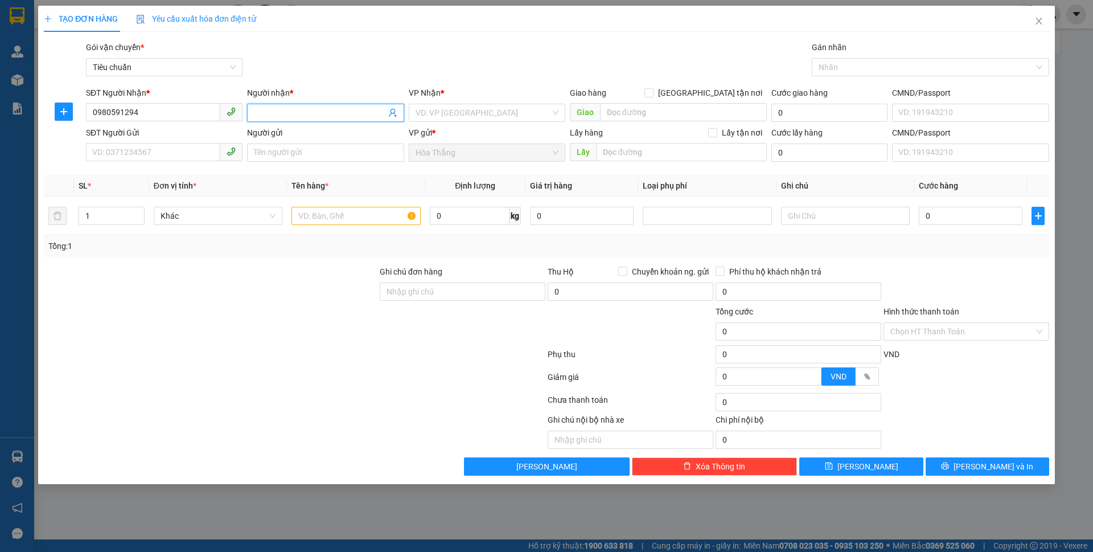
click at [313, 114] on input "Người nhận *" at bounding box center [319, 112] width 131 height 13
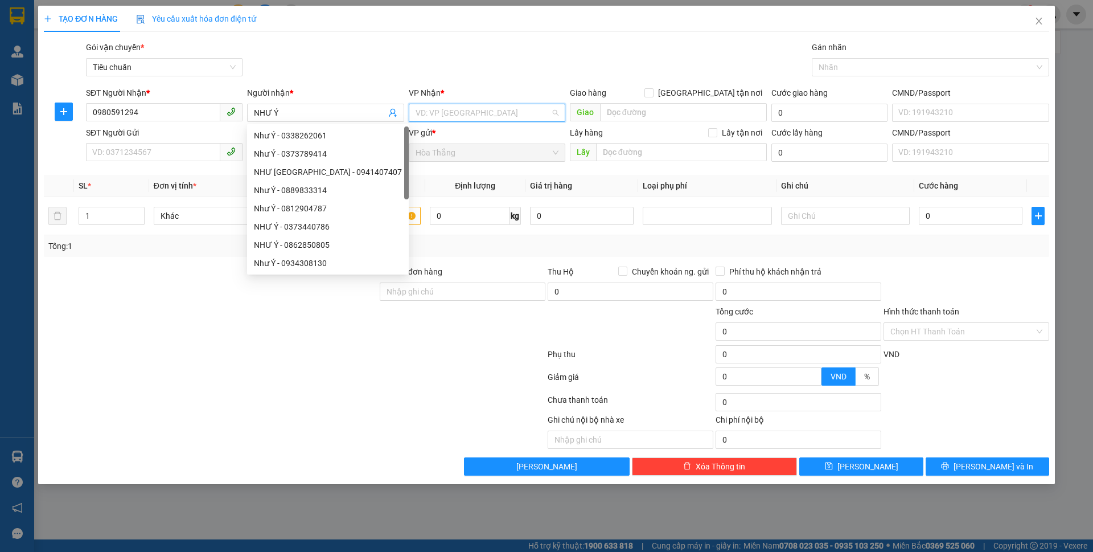
click at [484, 116] on input "search" at bounding box center [483, 112] width 135 height 17
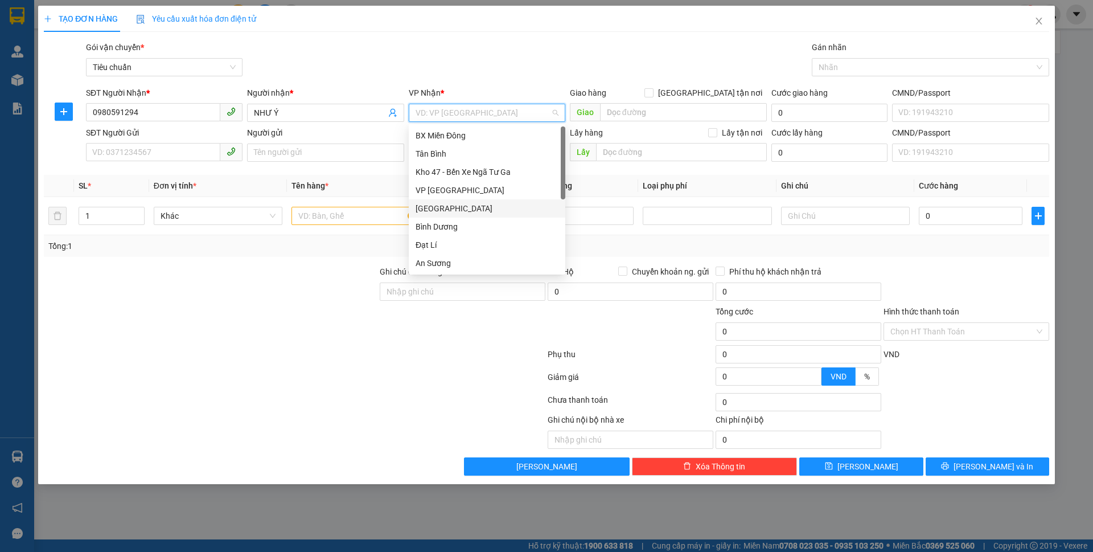
click at [439, 211] on div "[GEOGRAPHIC_DATA]" at bounding box center [487, 208] width 143 height 13
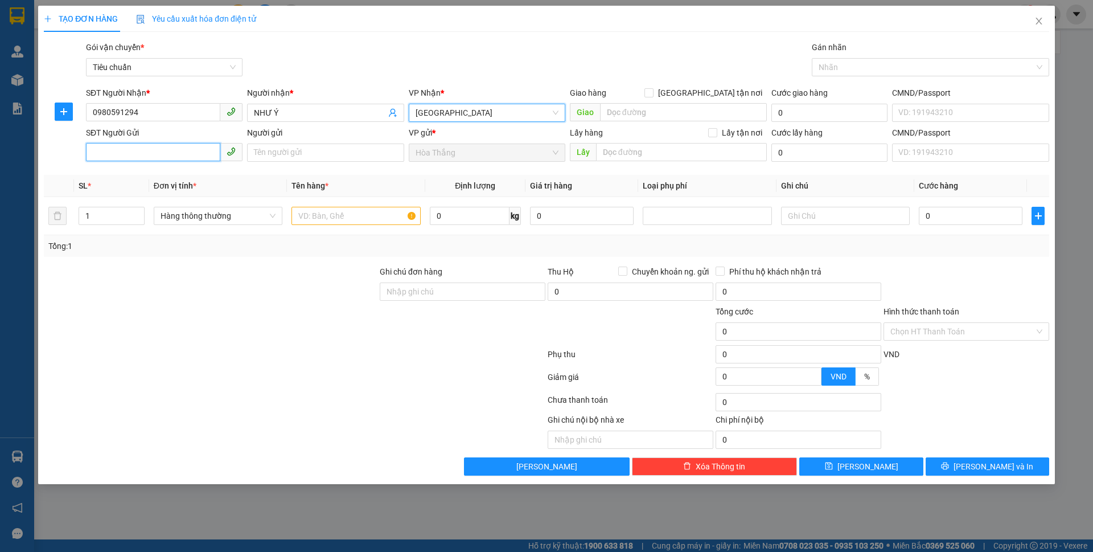
click at [127, 151] on input "SĐT Người Gửi" at bounding box center [153, 152] width 134 height 18
click at [139, 171] on div "0362954925 - C THẢO" at bounding box center [164, 175] width 143 height 13
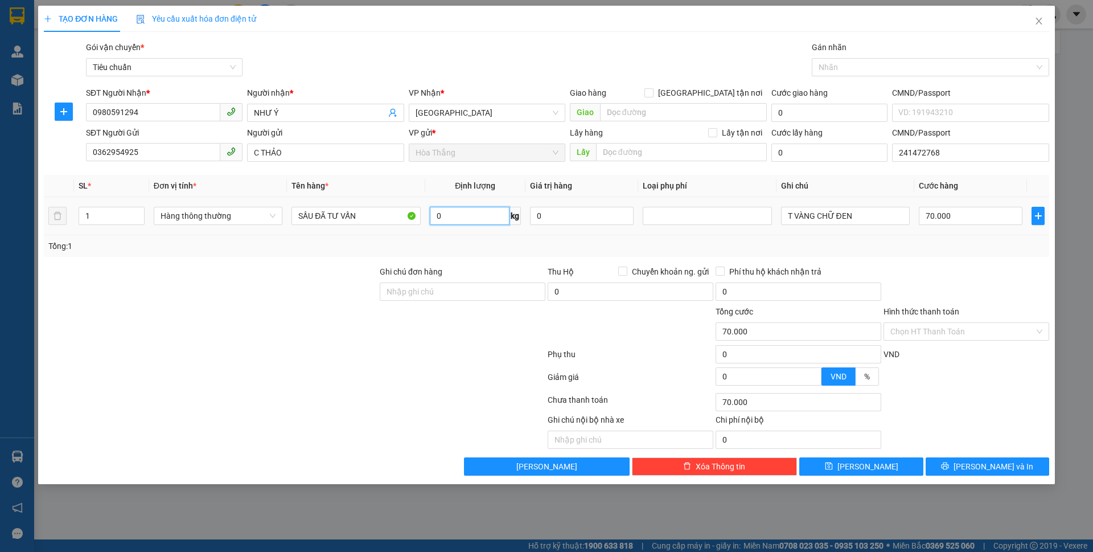
click at [486, 216] on input "0" at bounding box center [470, 216] width 80 height 18
click at [340, 245] on div "Tổng: 1" at bounding box center [234, 246] width 373 height 13
drag, startPoint x: 301, startPoint y: 212, endPoint x: 529, endPoint y: 245, distance: 230.0
click at [529, 245] on div "SL * Đơn vị tính * Tên hàng * Định lượng Giá trị hàng Loại phụ phí Ghi chú Cước…" at bounding box center [546, 216] width 1005 height 82
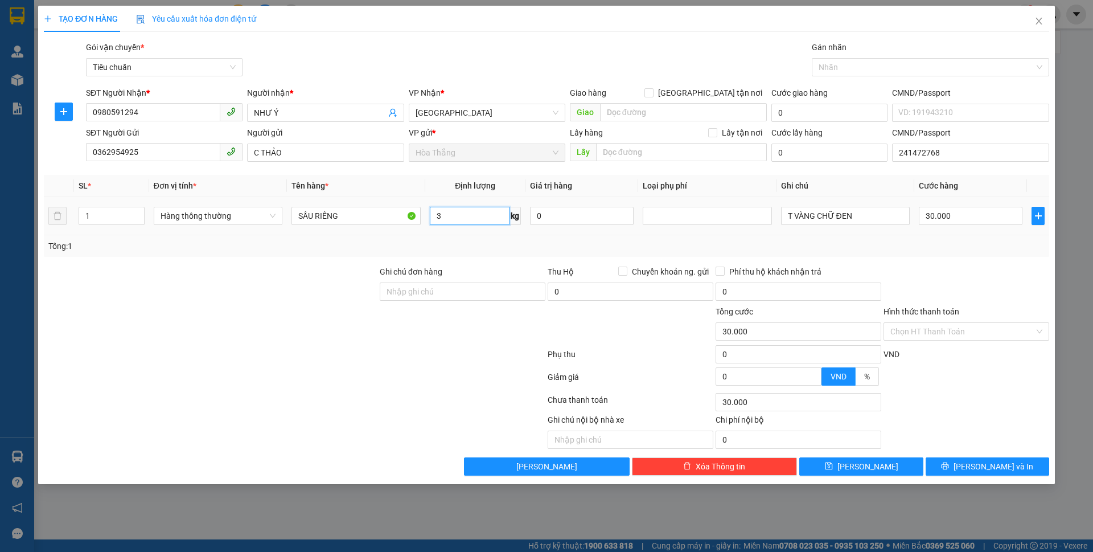
click at [474, 221] on input "3" at bounding box center [470, 216] width 80 height 18
drag, startPoint x: 853, startPoint y: 220, endPoint x: 791, endPoint y: 213, distance: 62.4
click at [791, 213] on input "T VÀNG CHỮ ĐEN" at bounding box center [845, 216] width 129 height 18
click at [960, 470] on button "[PERSON_NAME] và In" at bounding box center [988, 466] width 124 height 18
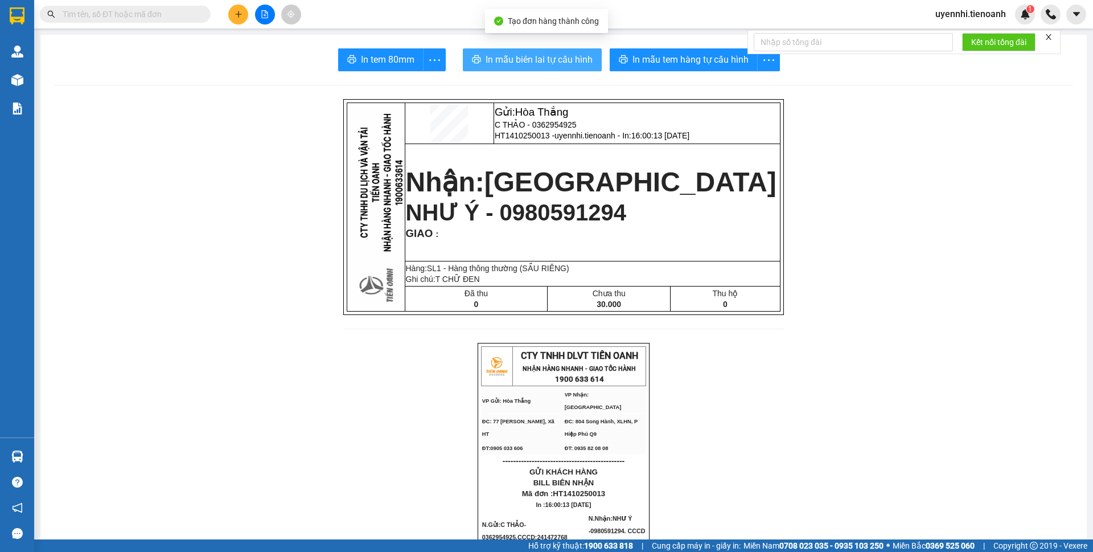
click at [541, 62] on span "In mẫu biên lai tự cấu hình" at bounding box center [539, 59] width 107 height 14
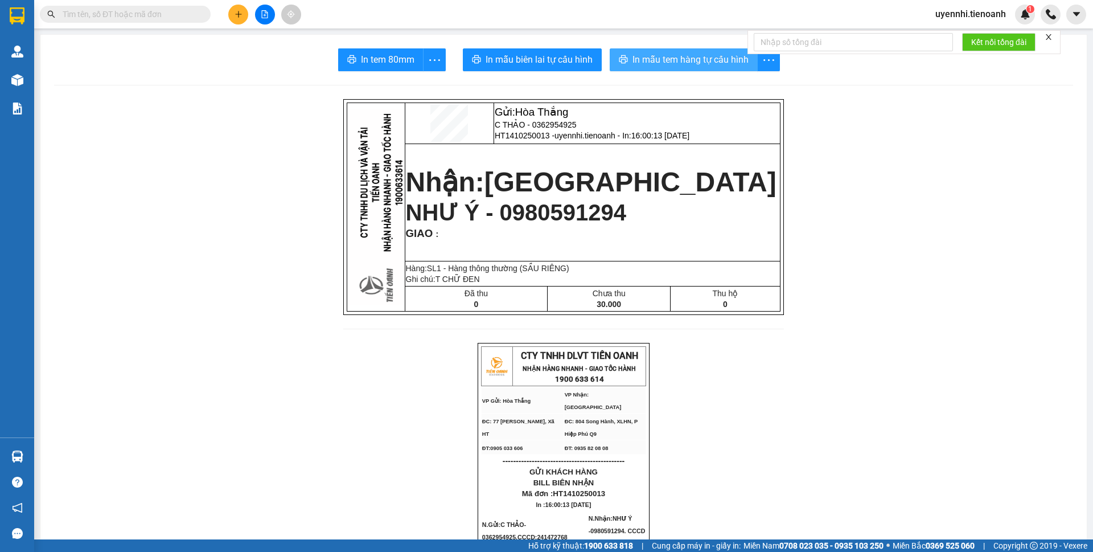
click at [655, 68] on button "In mẫu tem hàng tự cấu hình" at bounding box center [684, 59] width 148 height 23
click at [241, 16] on icon "plus" at bounding box center [239, 14] width 8 height 8
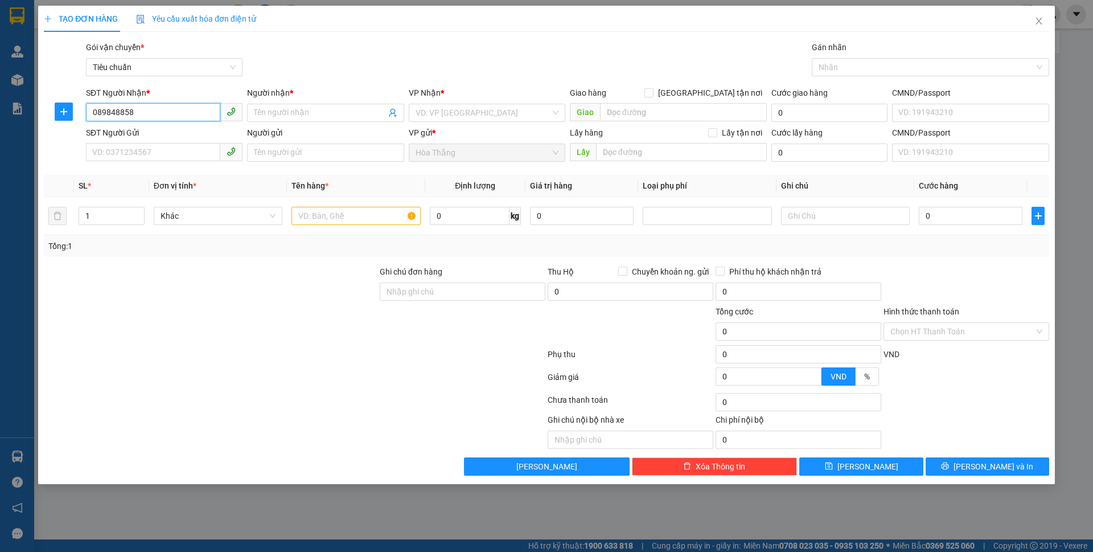
click at [102, 117] on input "089848858" at bounding box center [153, 112] width 134 height 18
click at [152, 137] on div "0889848858 - HUYỀN" at bounding box center [164, 135] width 143 height 13
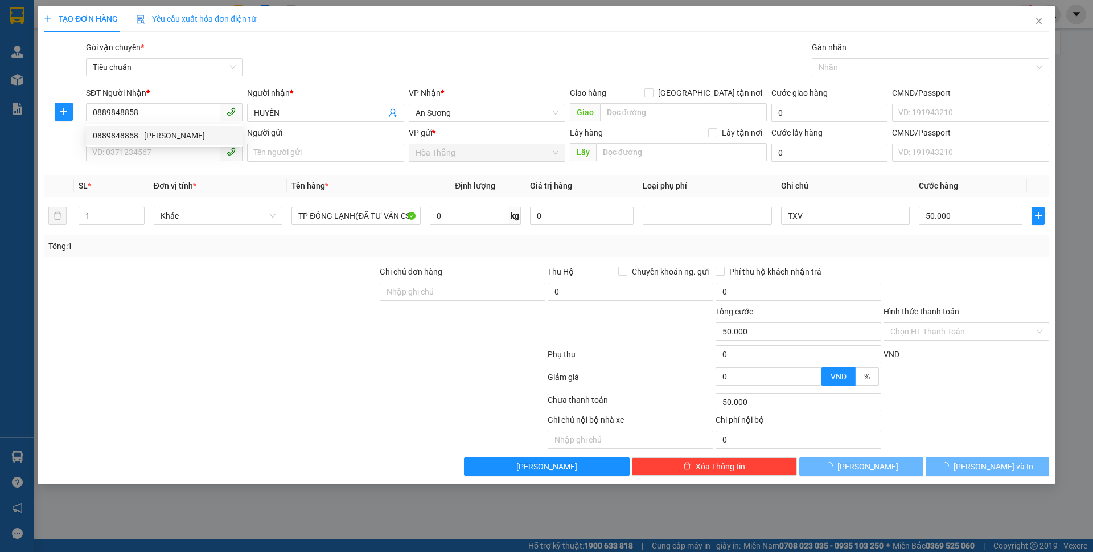
click at [134, 163] on div "SĐT Người Gửi VD: 0371234567" at bounding box center [164, 146] width 157 height 40
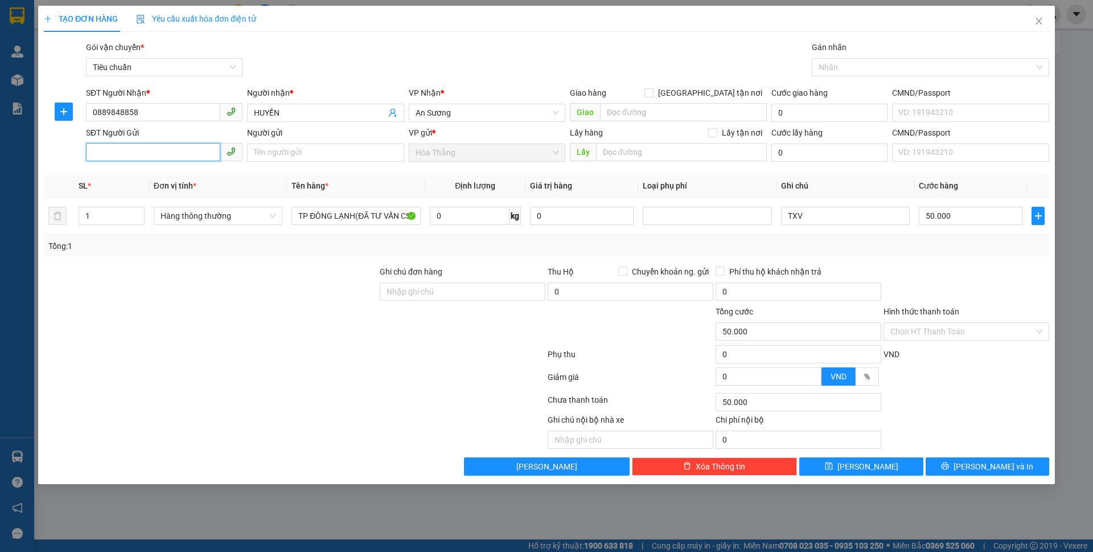
click at [150, 151] on input "SĐT Người Gửi" at bounding box center [153, 152] width 134 height 18
click at [155, 170] on div "0906490939 - A BÌNH" at bounding box center [164, 175] width 143 height 13
click at [463, 109] on span "An Sương" at bounding box center [487, 112] width 143 height 17
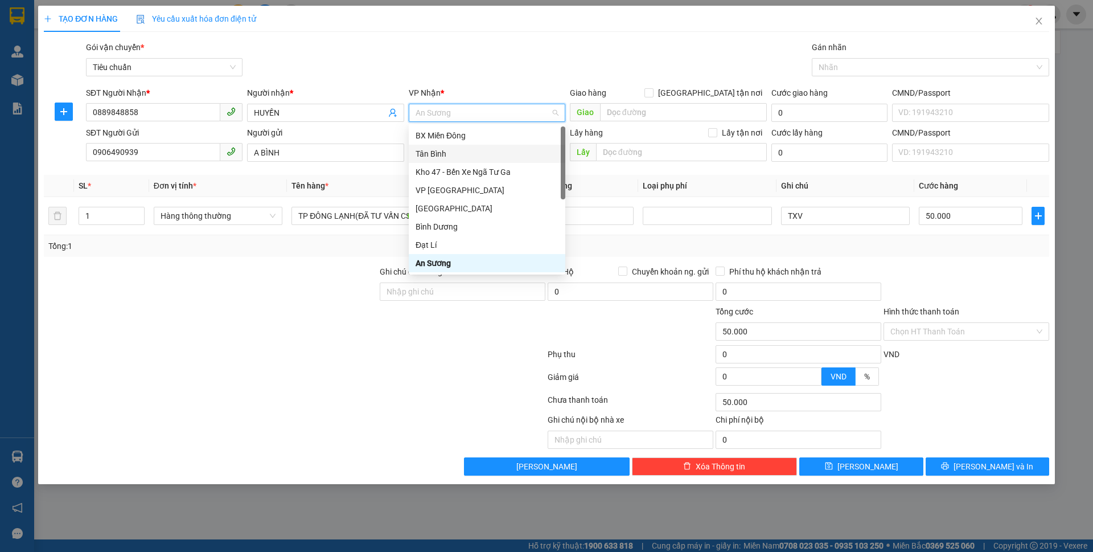
click at [429, 162] on div "Tân Bình" at bounding box center [487, 154] width 157 height 18
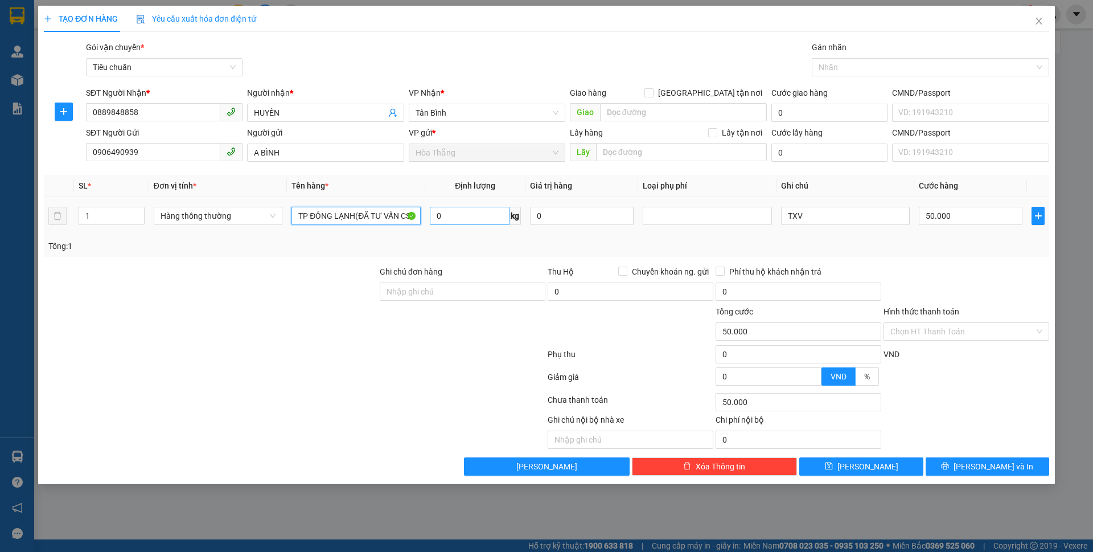
drag, startPoint x: 299, startPoint y: 213, endPoint x: 502, endPoint y: 213, distance: 202.1
click at [502, 213] on tr "1 Hàng thông thường TP ĐÔNG LẠNH(ĐÃ TƯ VẤN CSVC 0 kg 0 TXV 50.000" at bounding box center [546, 216] width 1005 height 38
click at [474, 215] on input "0" at bounding box center [470, 216] width 80 height 18
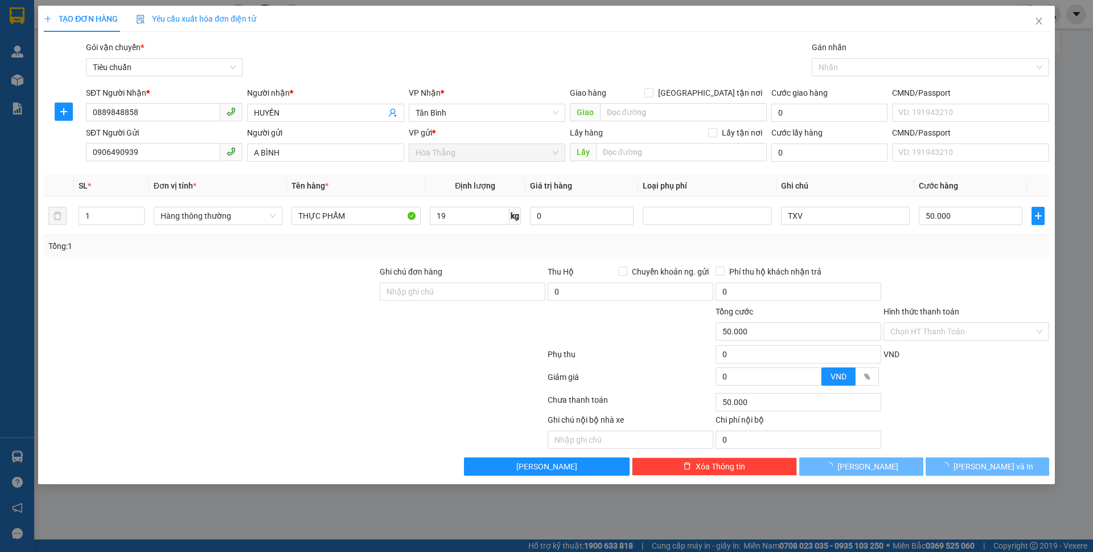
drag, startPoint x: 632, startPoint y: 261, endPoint x: 952, endPoint y: 217, distance: 322.8
click at [633, 261] on div "Transit Pickup Surcharge Ids Transit Deliver Surcharge Ids Transit Deliver Surc…" at bounding box center [546, 258] width 1005 height 434
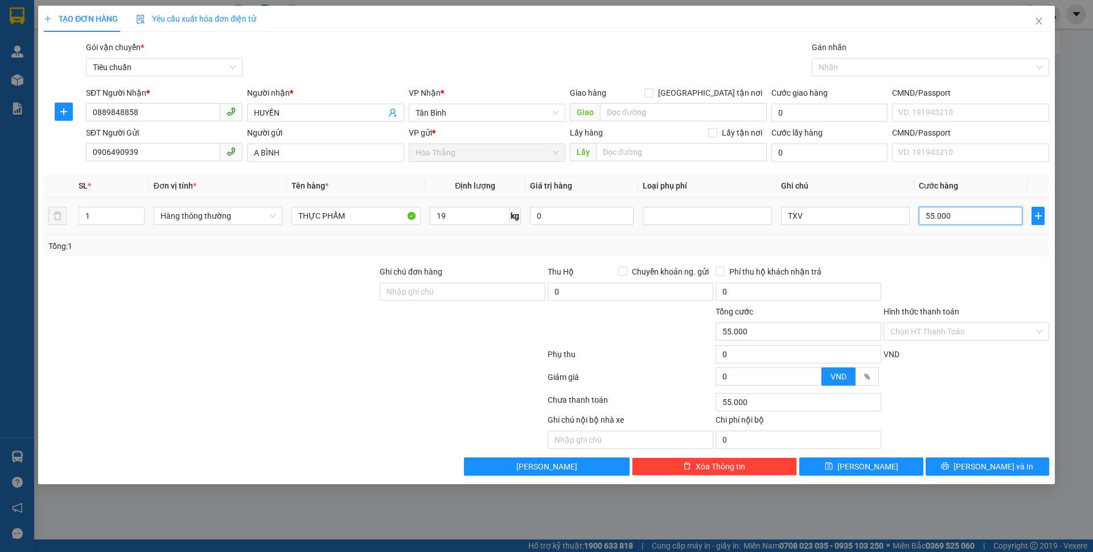
click at [975, 218] on input "55.000" at bounding box center [971, 216] width 104 height 18
drag, startPoint x: 975, startPoint y: 217, endPoint x: 809, endPoint y: 216, distance: 165.1
click at [809, 216] on tr "1 Hàng thông thường THỰC PHẨM 19 kg 0 TXV 9" at bounding box center [546, 216] width 1005 height 38
click at [933, 326] on input "Hình thức thanh toán" at bounding box center [962, 331] width 144 height 17
click at [934, 347] on div "Tại văn phòng" at bounding box center [966, 354] width 166 height 18
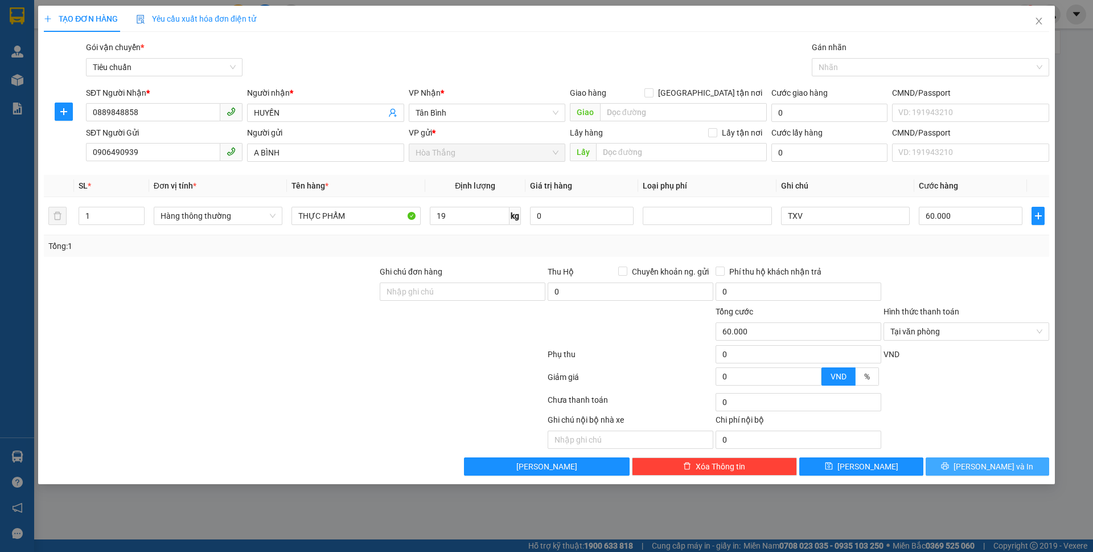
click at [979, 475] on button "[PERSON_NAME] và In" at bounding box center [988, 466] width 124 height 18
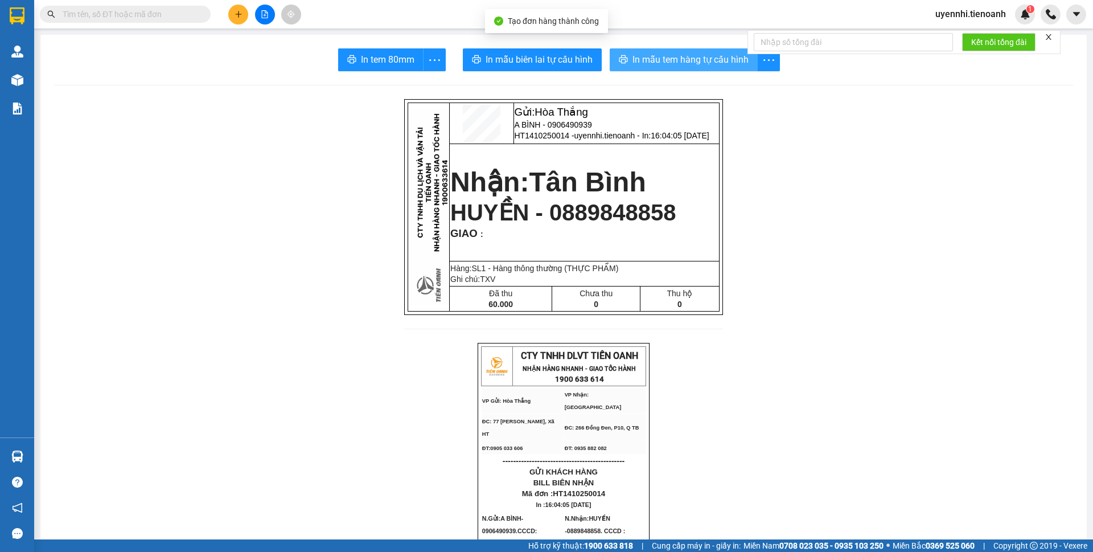
click at [680, 70] on button "In mẫu tem hàng tự cấu hình" at bounding box center [684, 59] width 148 height 23
click at [677, 56] on span "In mẫu tem hàng tự cấu hình" at bounding box center [690, 59] width 116 height 14
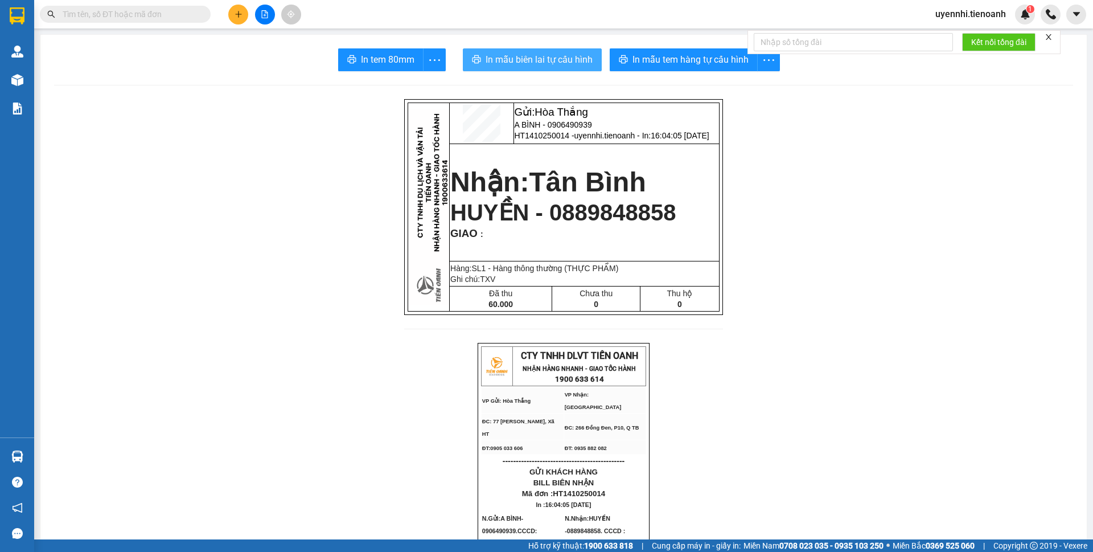
click at [521, 57] on span "In mẫu biên lai tự cấu hình" at bounding box center [539, 59] width 107 height 14
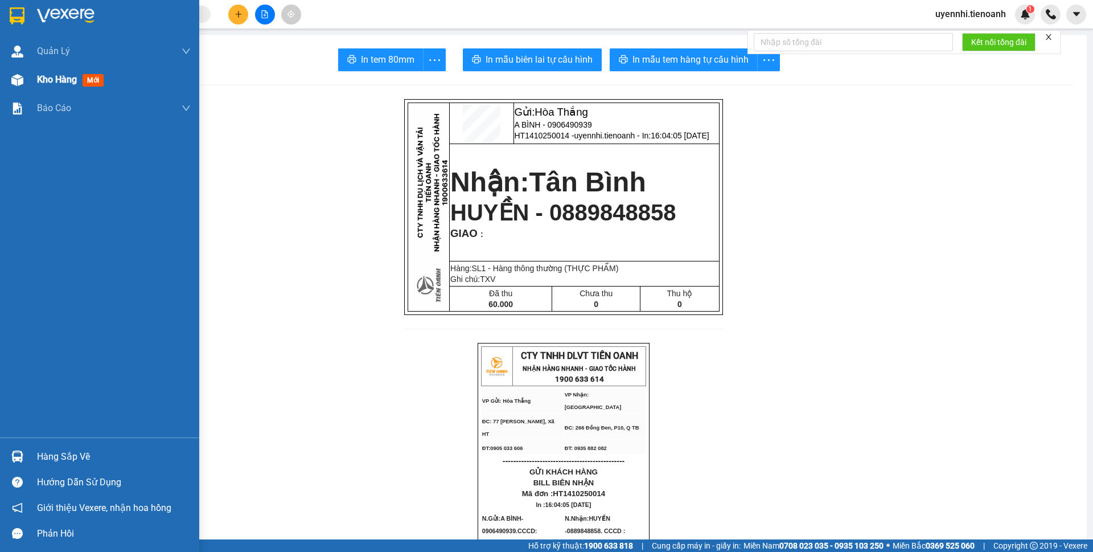
click at [57, 83] on span "Kho hàng" at bounding box center [57, 79] width 40 height 11
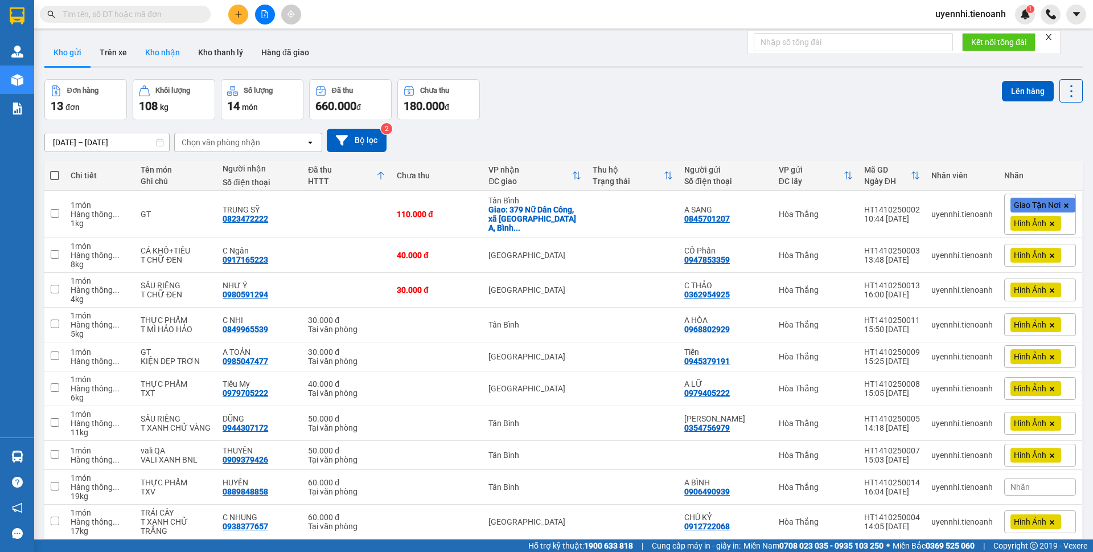
click at [155, 55] on button "Kho nhận" at bounding box center [162, 52] width 53 height 27
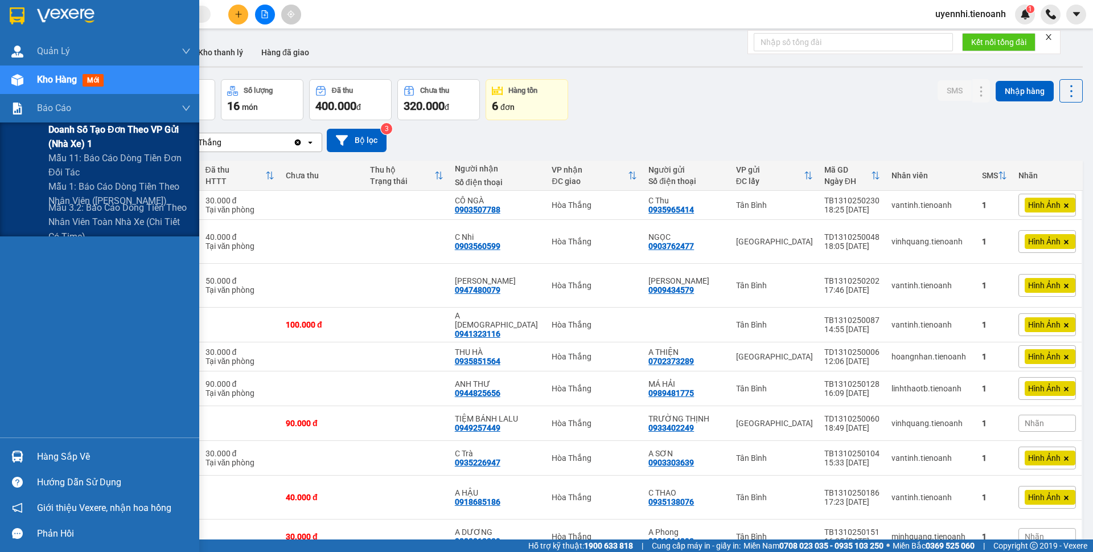
click at [76, 133] on span "Doanh số tạo đơn theo VP gửi (nhà xe) 1" at bounding box center [119, 136] width 142 height 28
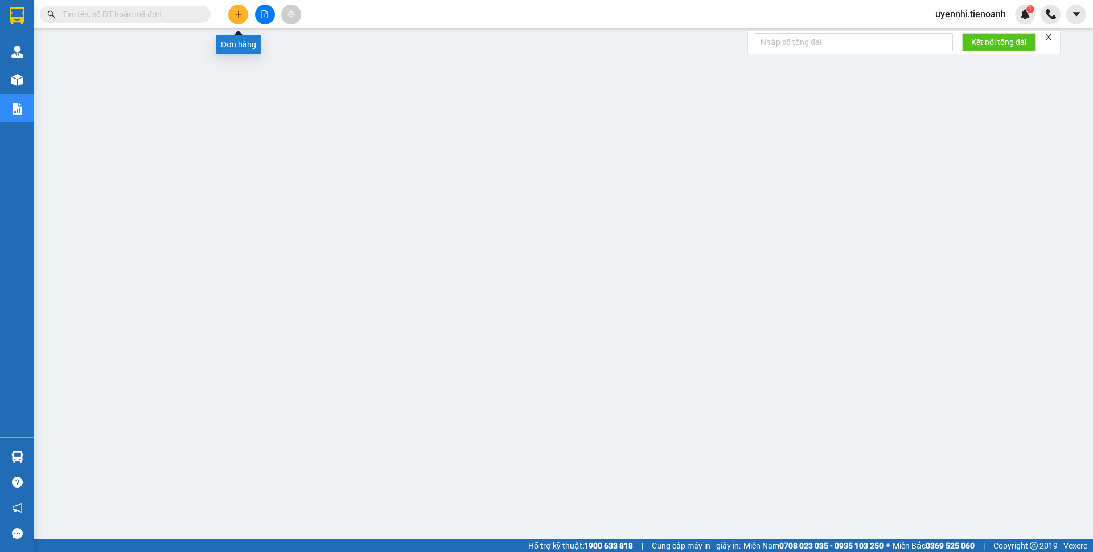
click at [241, 16] on icon "plus" at bounding box center [239, 14] width 8 height 8
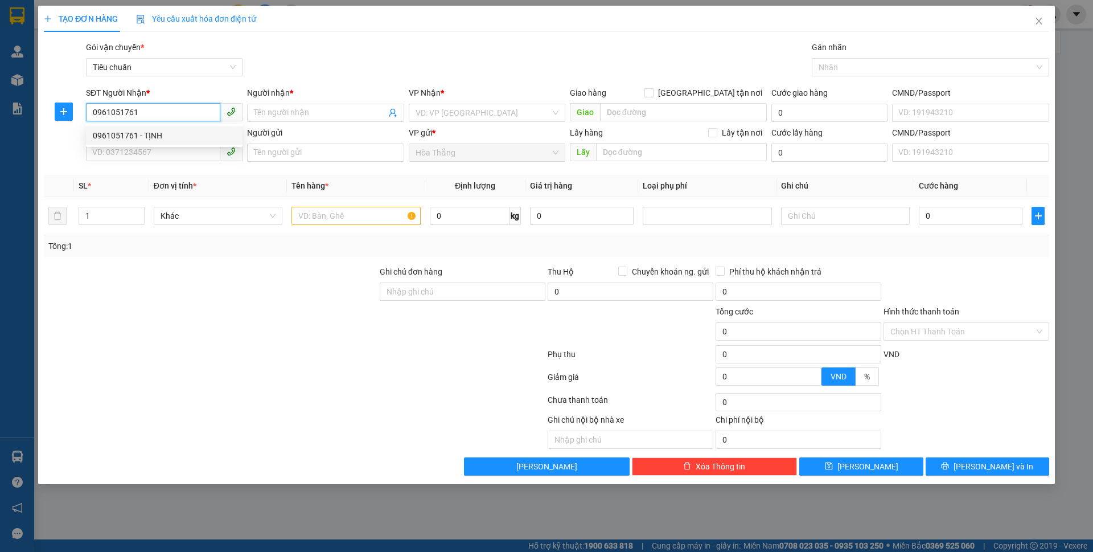
click at [153, 134] on div "0961051761 - TỊNH" at bounding box center [164, 135] width 143 height 13
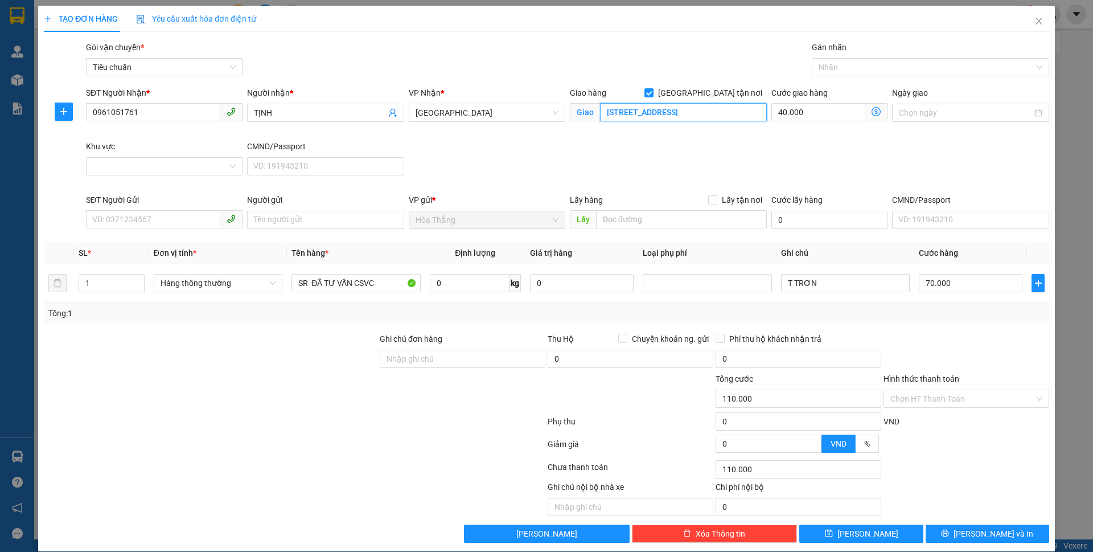
drag, startPoint x: 705, startPoint y: 114, endPoint x: 761, endPoint y: 113, distance: 56.4
click at [761, 113] on div "Giao hàng Giao tận nơi 9/3/2 Đường Số 671, Tân Phú, Quận 9, Hồ Chí Minh Giao 9/…" at bounding box center [669, 114] width 202 height 54
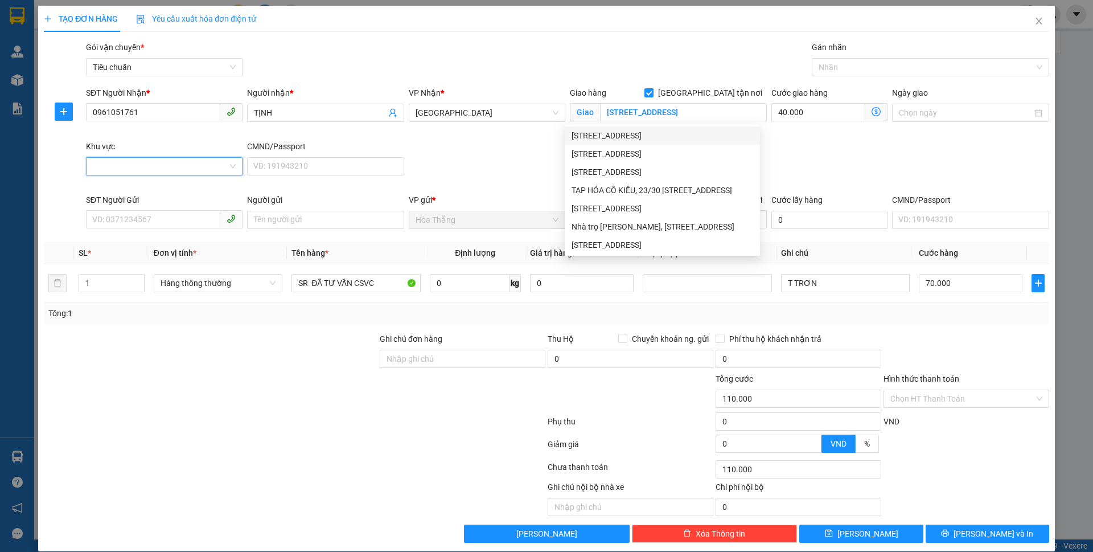
click at [166, 163] on input "Khu vực" at bounding box center [160, 166] width 135 height 17
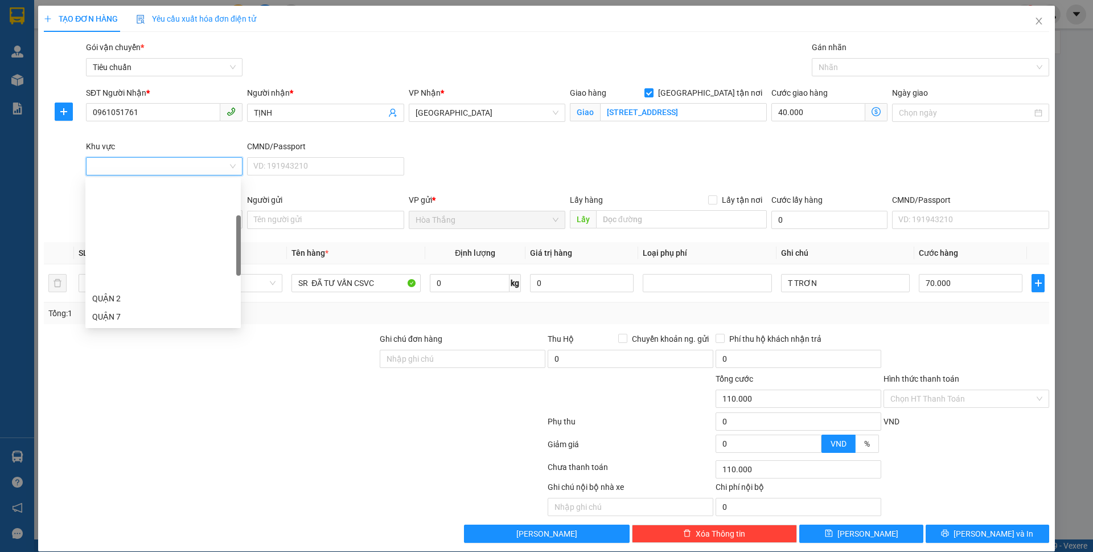
click at [124, 347] on div "QUẬN 9" at bounding box center [163, 353] width 142 height 13
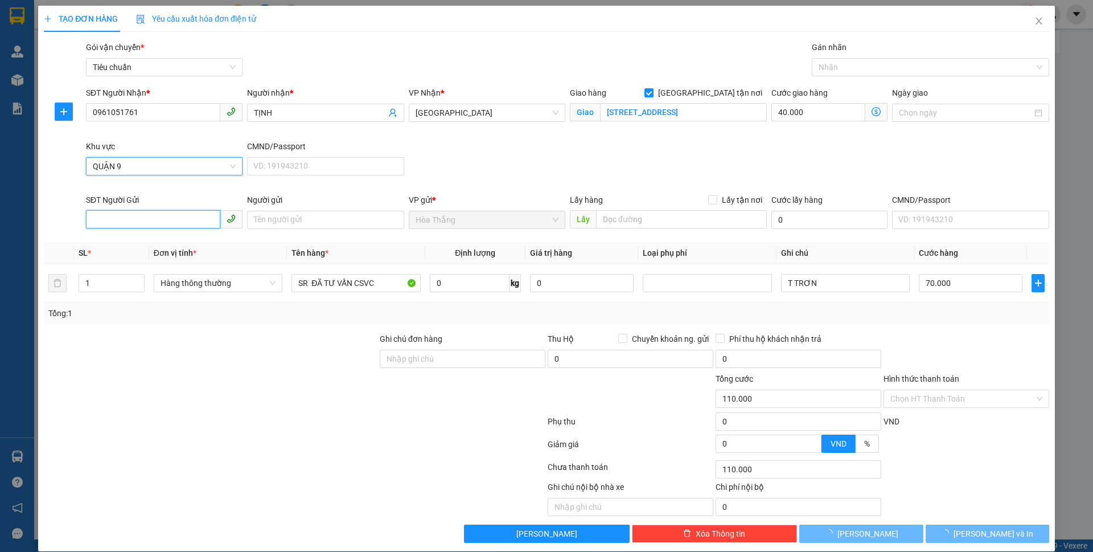
click at [128, 227] on input "SĐT Người Gửi" at bounding box center [153, 219] width 134 height 18
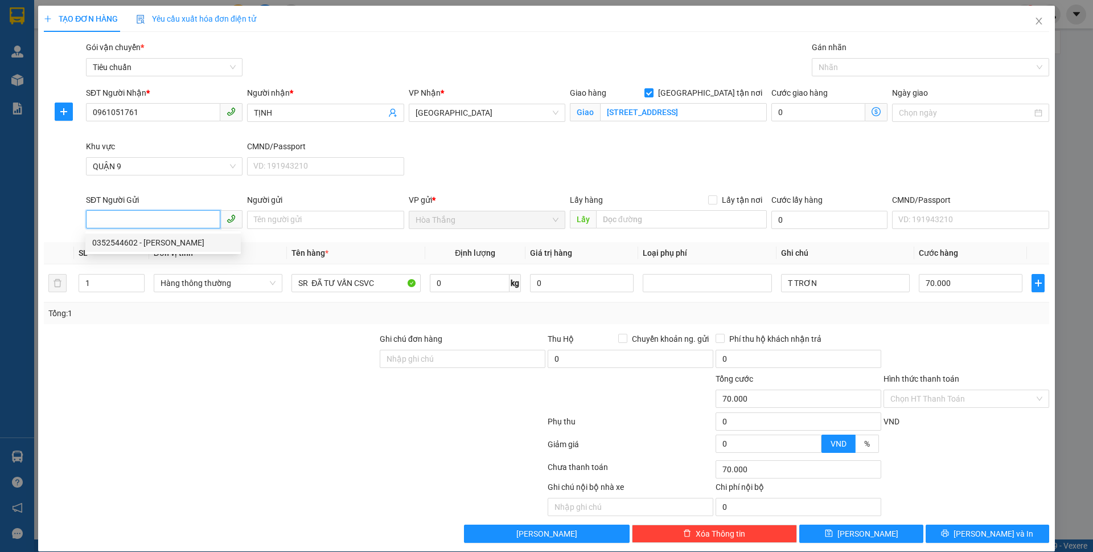
click at [158, 240] on div "0352544602 - H HIÊM" at bounding box center [163, 242] width 142 height 13
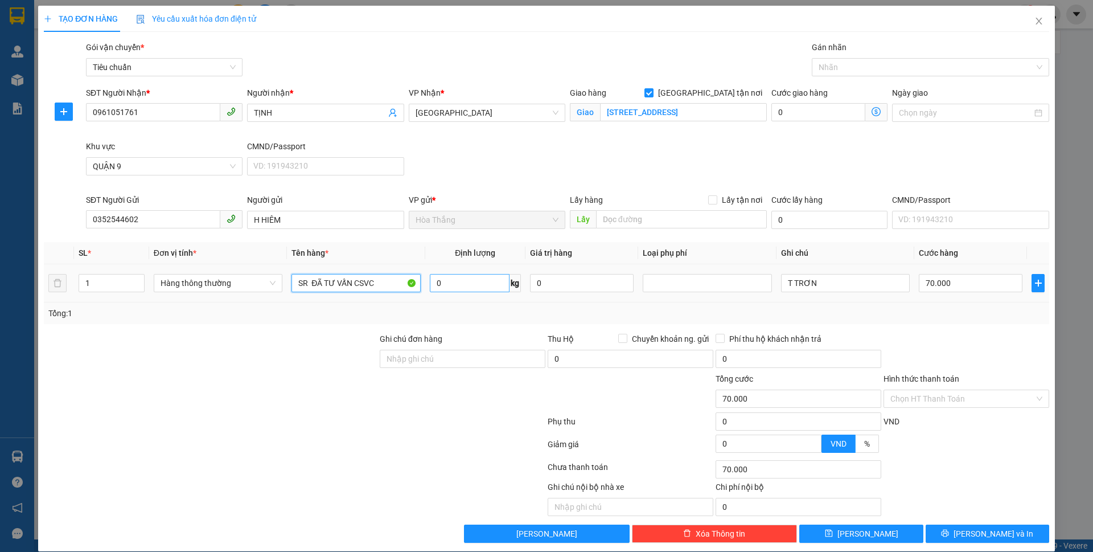
drag, startPoint x: 298, startPoint y: 277, endPoint x: 442, endPoint y: 286, distance: 144.3
click at [442, 286] on tr "1 Hàng thông thường SR ĐÃ TƯ VẤN CSVC 0 kg 0 T TRƠN 70.000" at bounding box center [546, 283] width 1005 height 38
click at [457, 289] on input "0" at bounding box center [470, 283] width 80 height 18
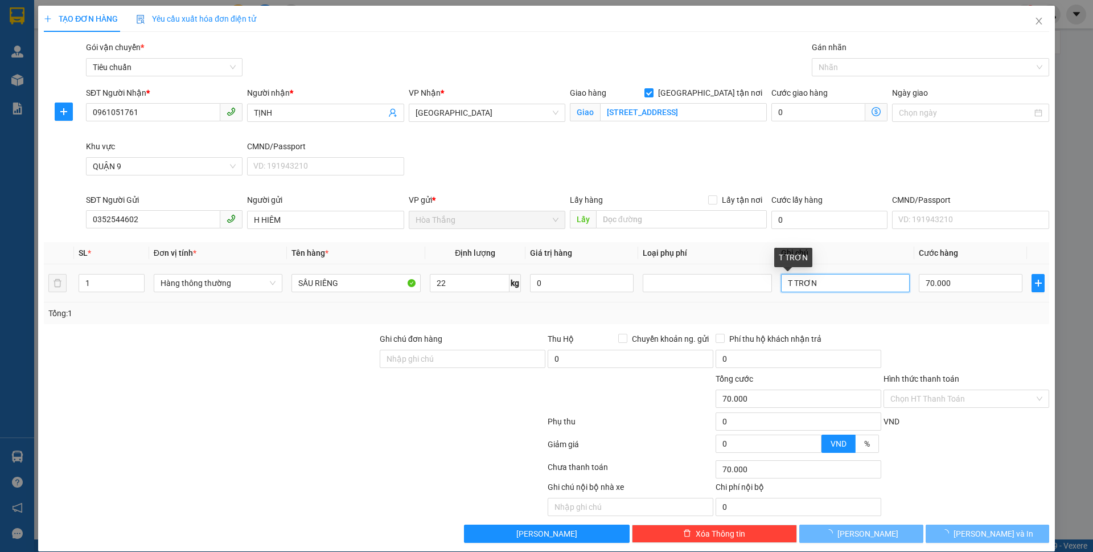
drag, startPoint x: 786, startPoint y: 281, endPoint x: 895, endPoint y: 282, distance: 109.3
click at [894, 281] on input "T TRƠN" at bounding box center [845, 283] width 129 height 18
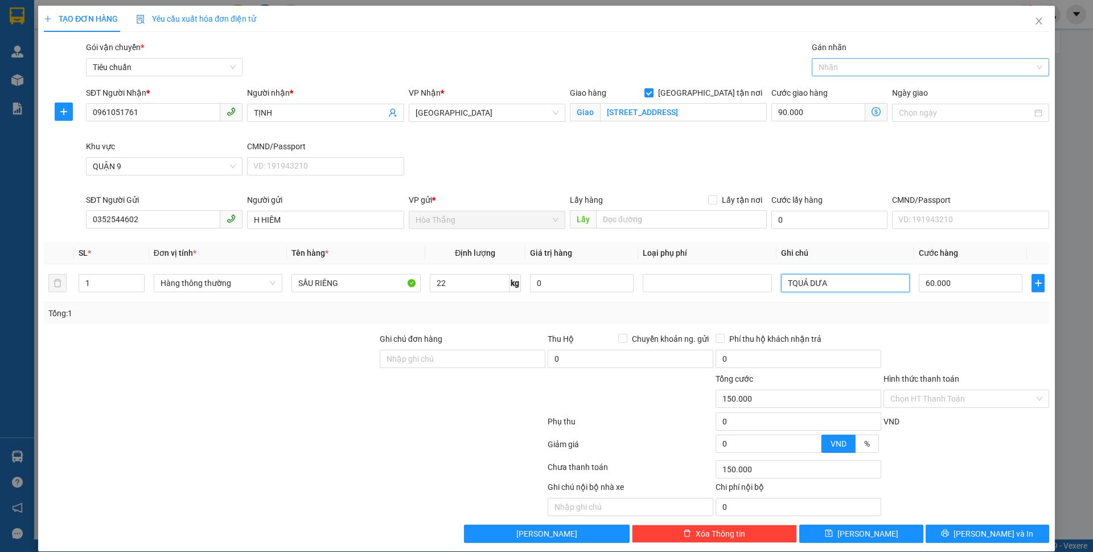
click at [842, 67] on div at bounding box center [925, 67] width 220 height 14
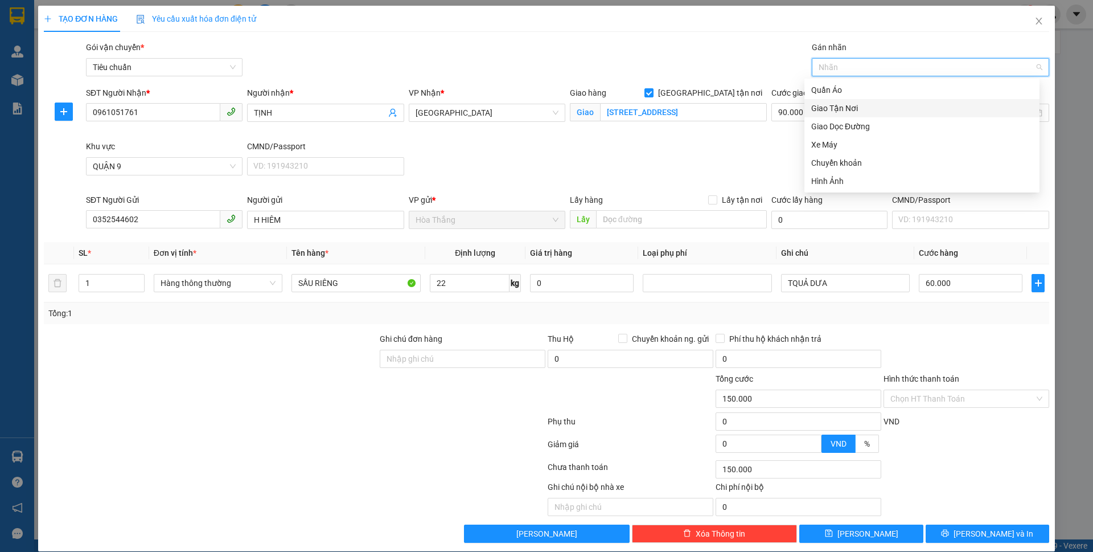
click at [832, 112] on div "Giao Tận Nơi" at bounding box center [921, 108] width 221 height 13
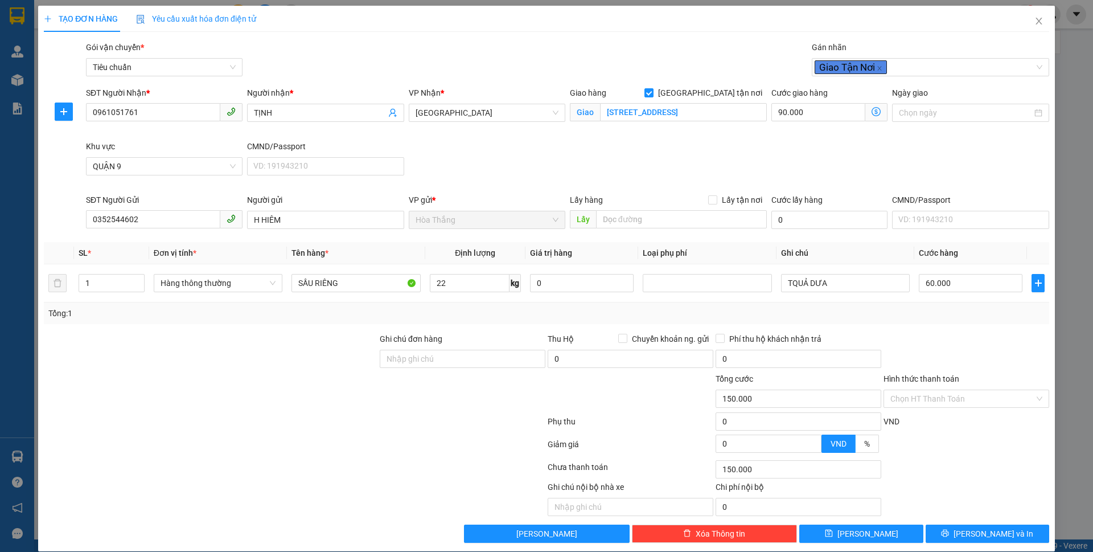
click at [710, 157] on div "SĐT Người Nhận * 0961051761 Người nhận * TỊNH VP Nhận * Thủ Đức Giao hàng Giao …" at bounding box center [568, 140] width 968 height 107
click at [872, 109] on icon "dollar-circle" at bounding box center [876, 111] width 9 height 9
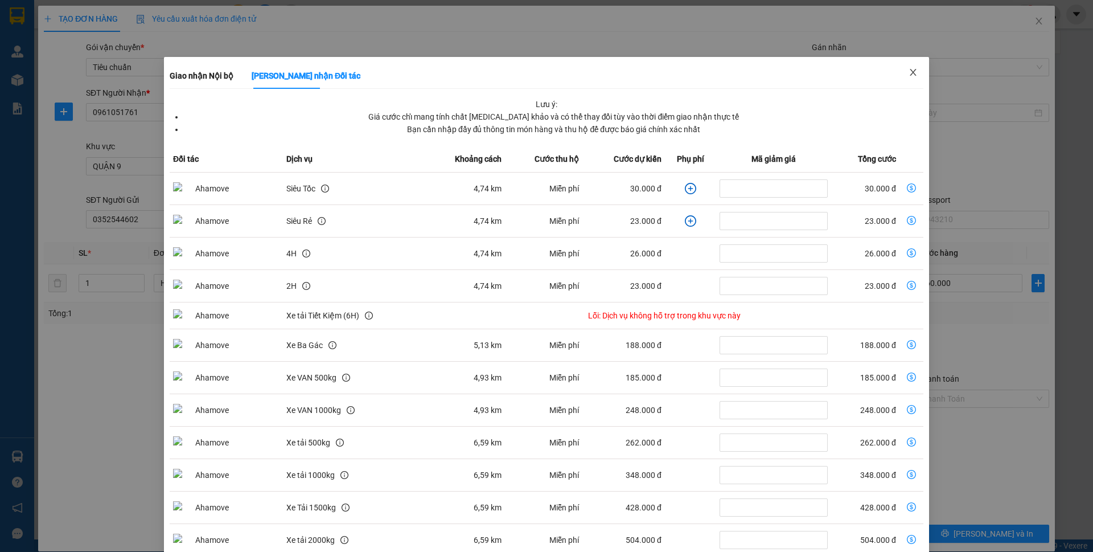
click at [910, 73] on icon "close" at bounding box center [913, 72] width 6 height 7
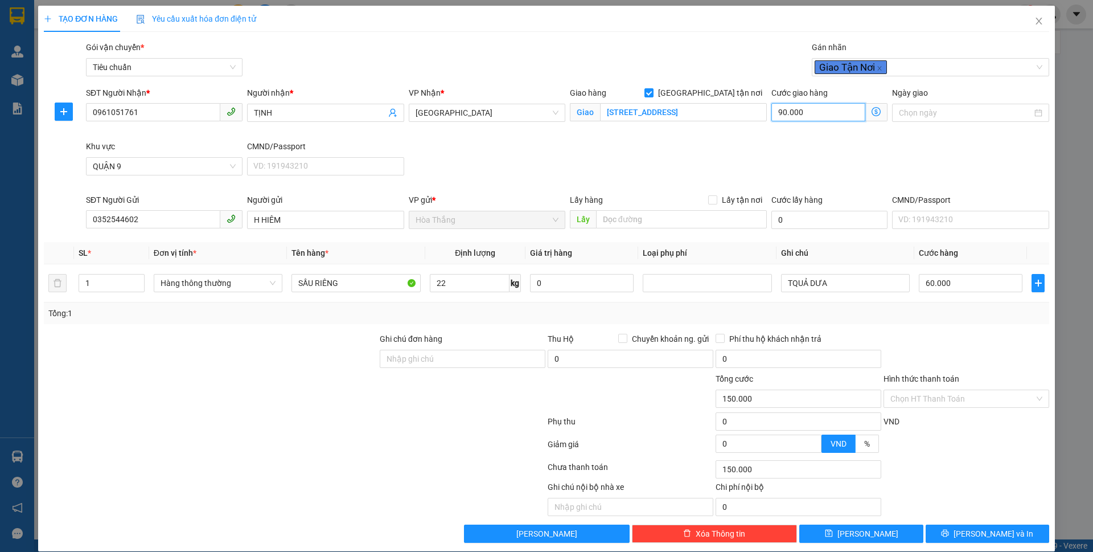
click at [808, 117] on input "90.000" at bounding box center [818, 112] width 94 height 18
click at [769, 174] on div "SĐT Người Nhận * 0961051761 Người nhận * TỊNH VP Nhận * Thủ Đức Giao hàng Giao …" at bounding box center [568, 140] width 968 height 107
click at [949, 529] on icon "printer" at bounding box center [945, 533] width 8 height 8
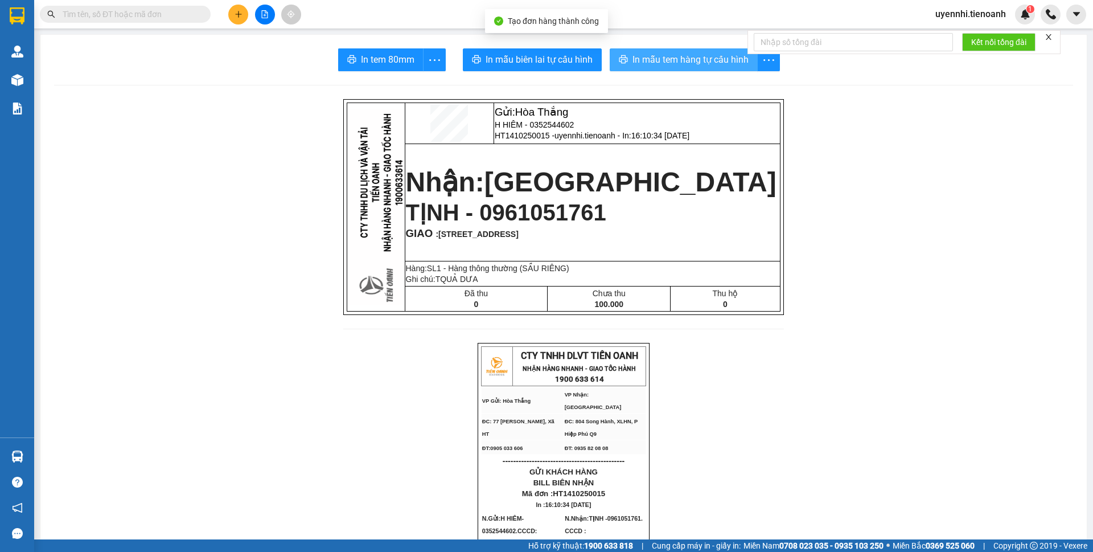
click at [628, 51] on button "In mẫu tem hàng tự cấu hình" at bounding box center [684, 59] width 148 height 23
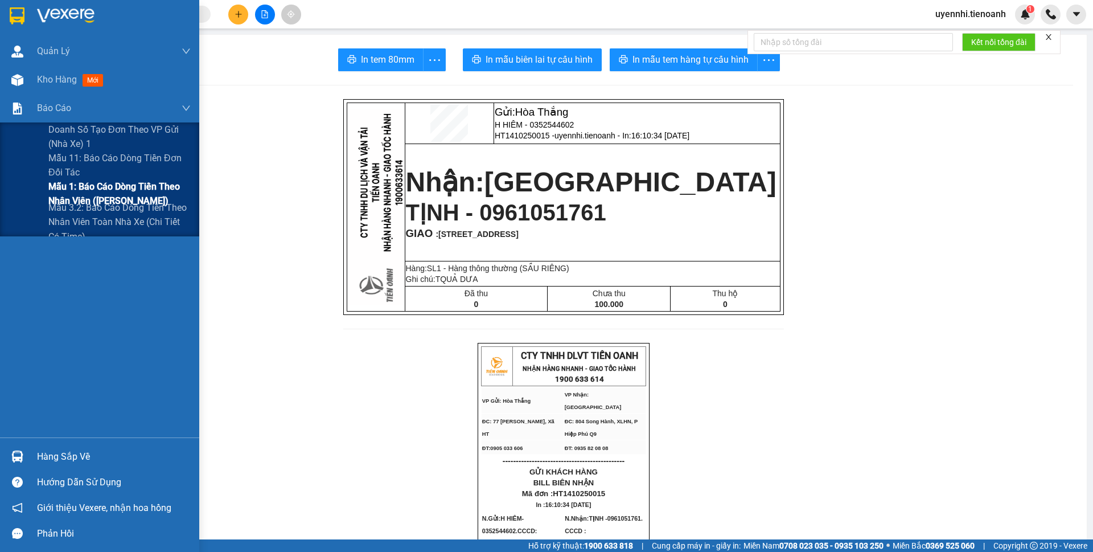
click at [85, 191] on span "Mẫu 1: Báo cáo dòng tiền theo nhân viên ([PERSON_NAME])" at bounding box center [119, 193] width 142 height 28
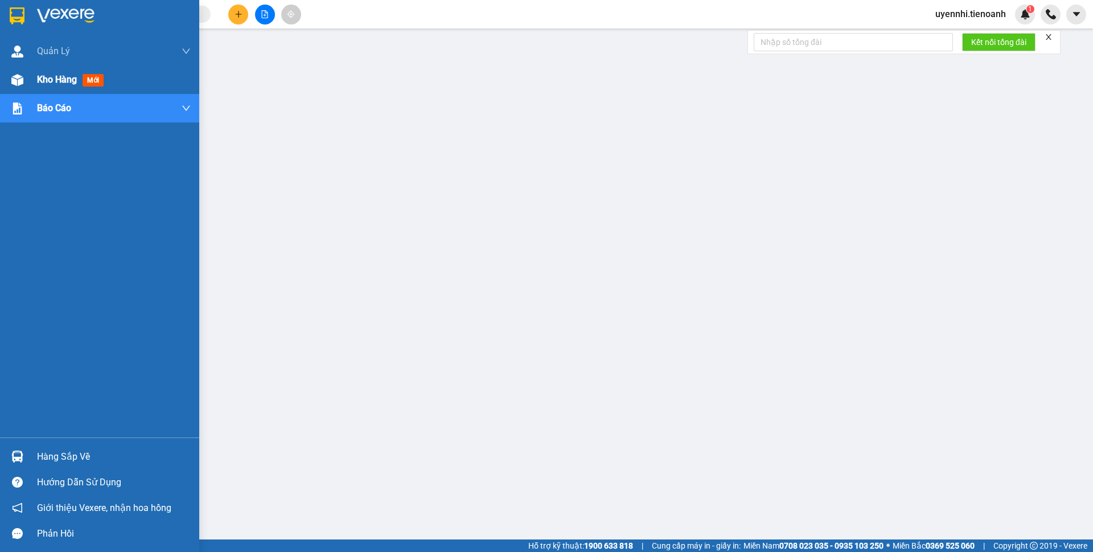
click at [51, 88] on div "Kho hàng mới" at bounding box center [114, 79] width 154 height 28
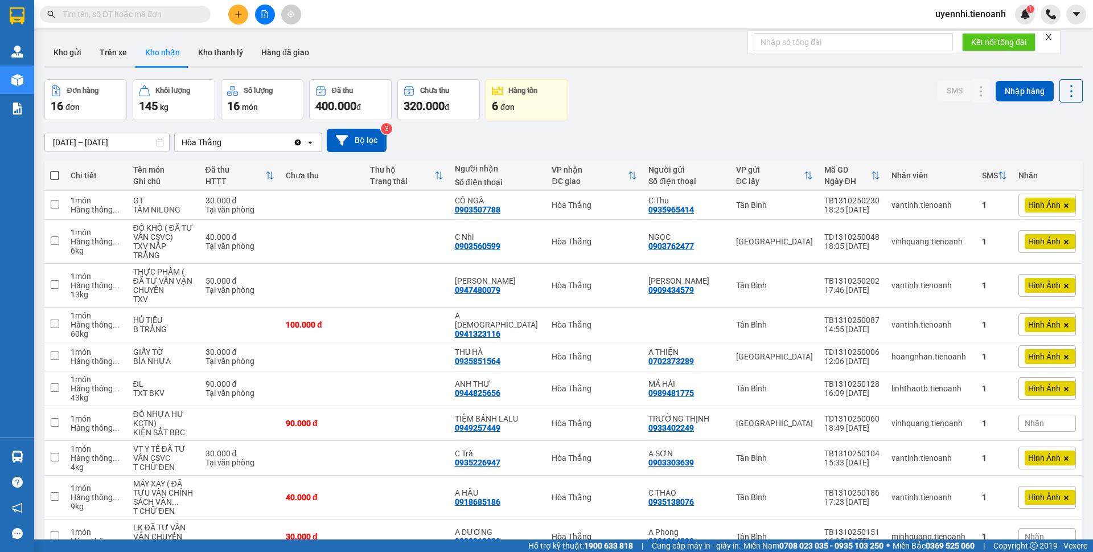
click at [128, 13] on input "text" at bounding box center [130, 14] width 134 height 13
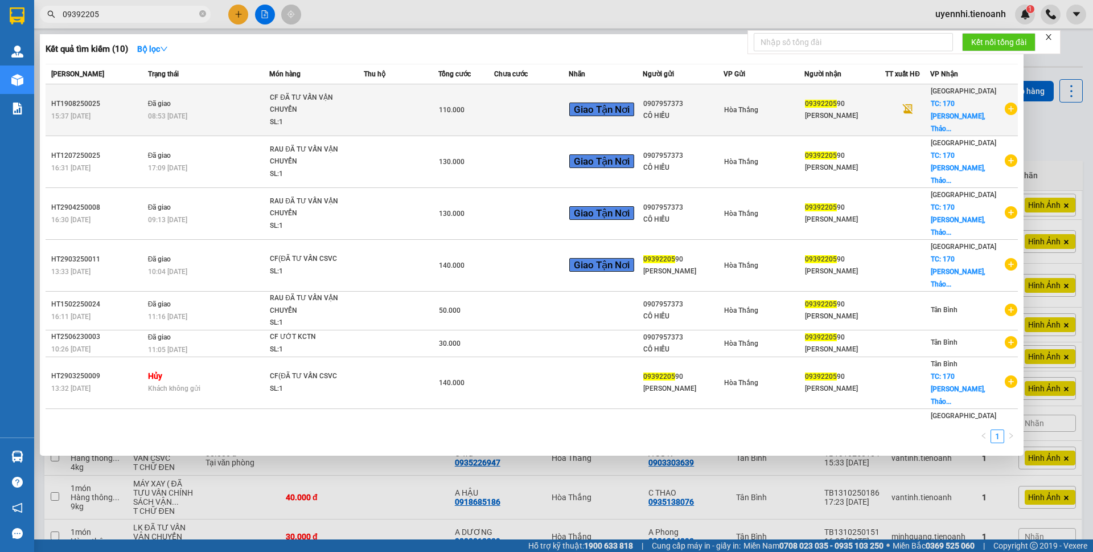
type input "09392205"
click at [159, 117] on td "Đã giao 08:53 - 20/08" at bounding box center [207, 110] width 124 height 52
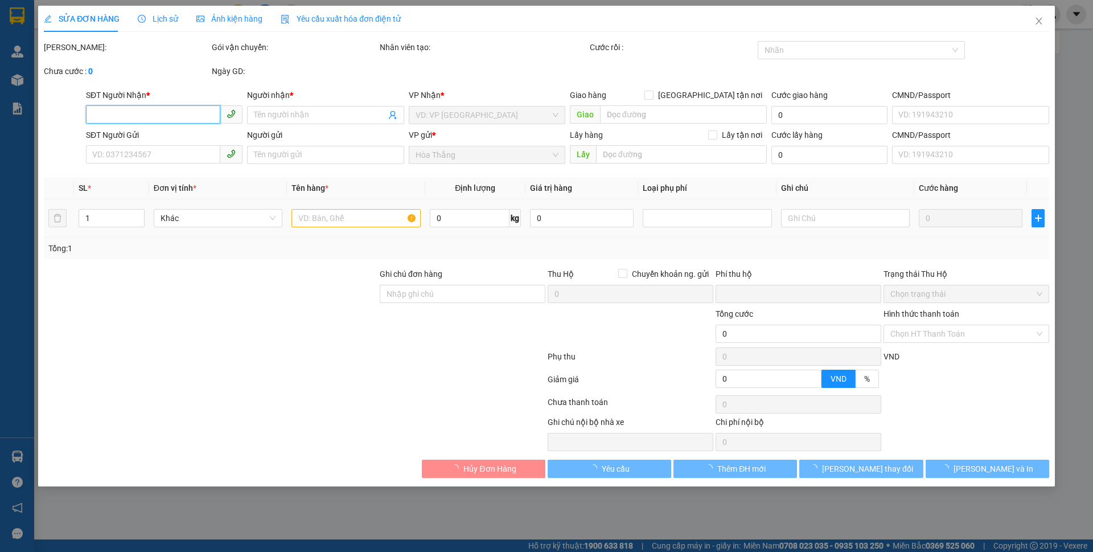
type input "0939220590"
type input "[PERSON_NAME]"
checkbox input "true"
type input "170 [PERSON_NAME], [GEOGRAPHIC_DATA], [GEOGRAPHIC_DATA], [PERSON_NAME]"
type input "70.000"
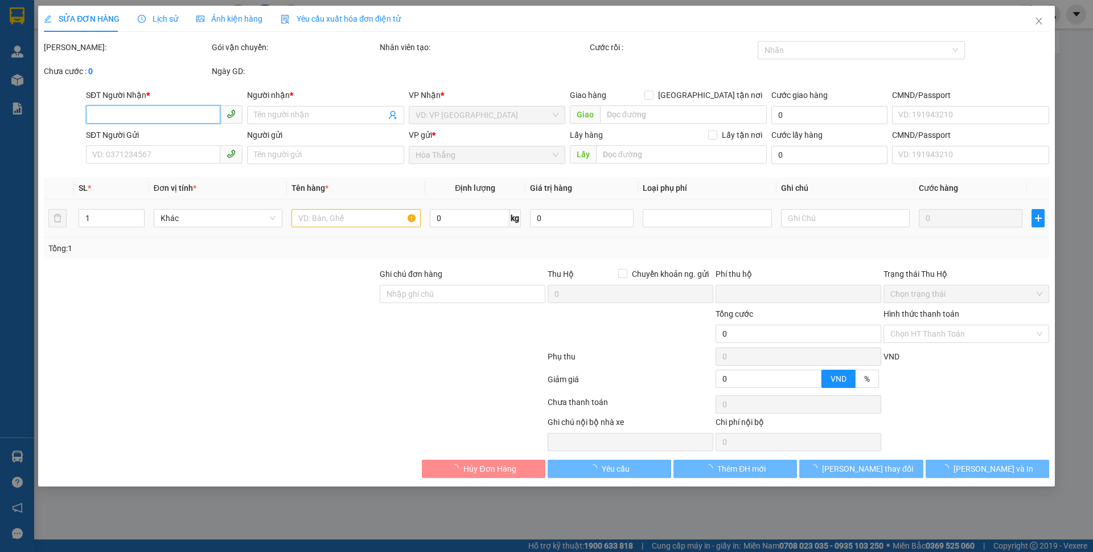
type input "0907957373"
type input "CÔ HIẾU"
type input "170 [PERSON_NAME]. [GEOGRAPHIC_DATA] . Quận 2"
type input "0"
type input "110.000"
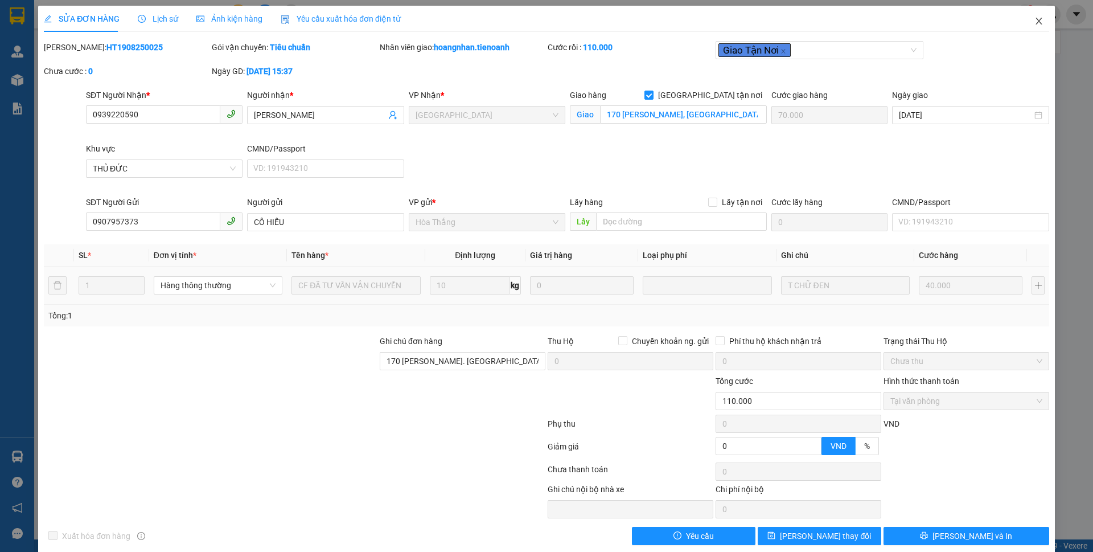
click at [1034, 20] on icon "close" at bounding box center [1038, 21] width 9 height 9
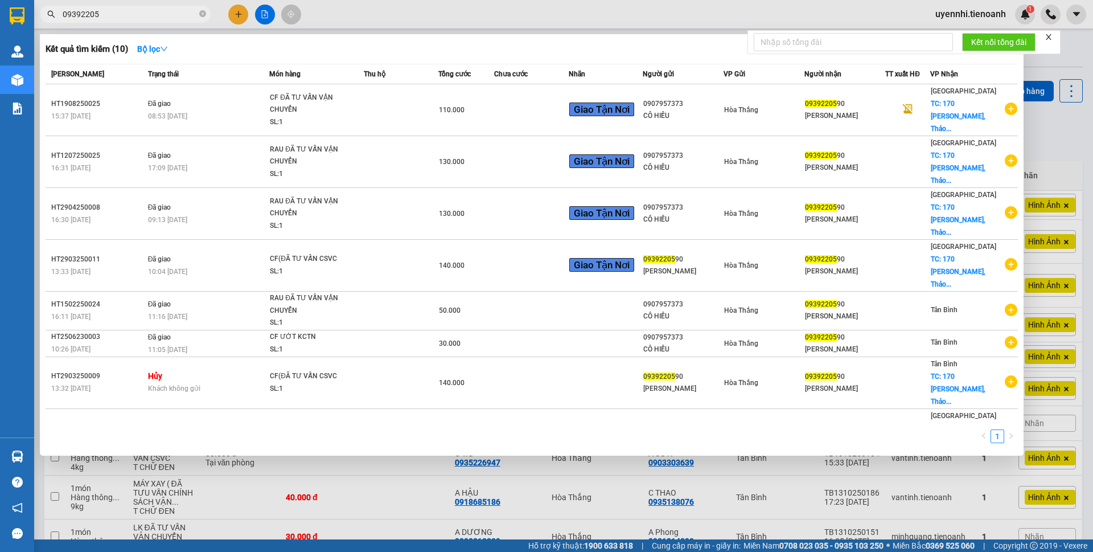
click at [142, 17] on input "09392205" at bounding box center [130, 14] width 134 height 13
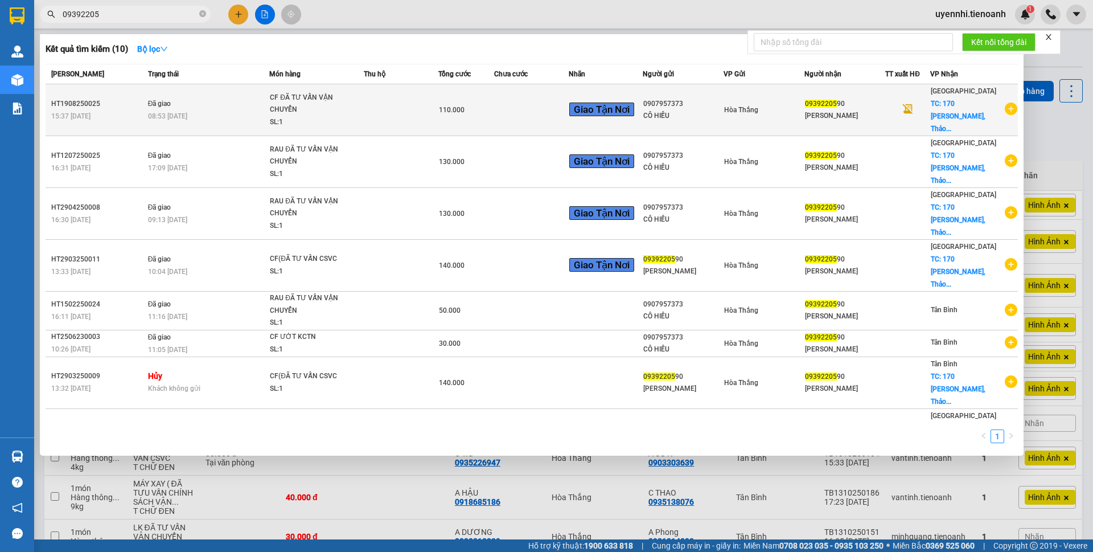
click at [252, 110] on div "08:53 - 20/08" at bounding box center [208, 116] width 121 height 13
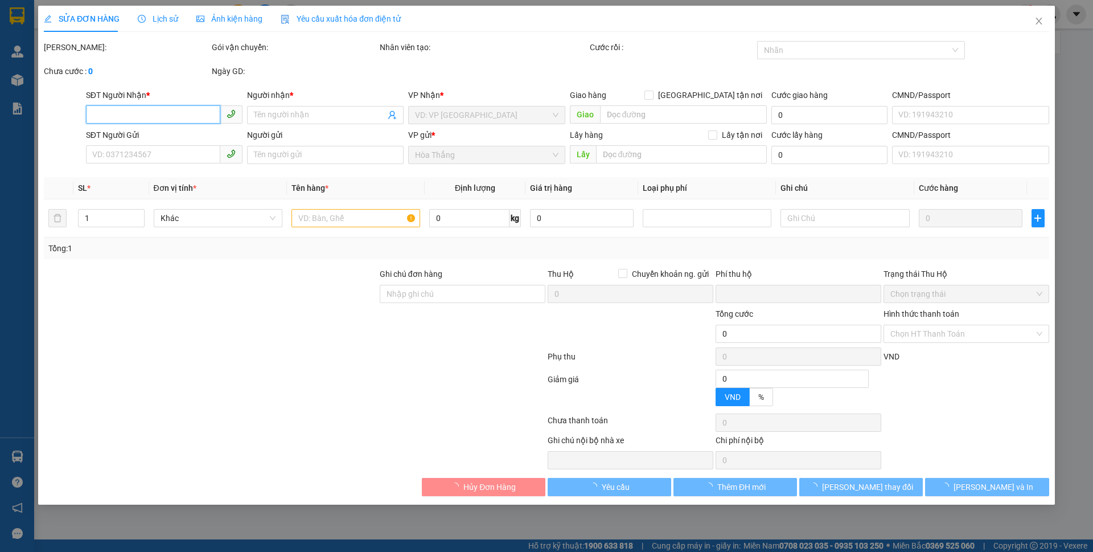
type input "0939220590"
type input "[PERSON_NAME]"
checkbox input "true"
type input "170 [PERSON_NAME], [GEOGRAPHIC_DATA], [GEOGRAPHIC_DATA], [PERSON_NAME]"
type input "70.000"
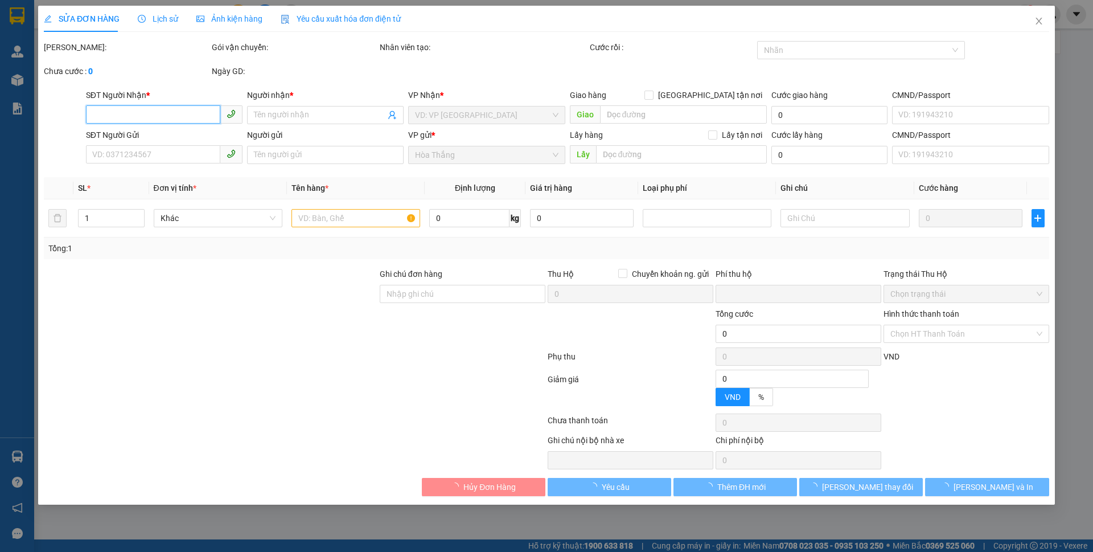
type input "0907957373"
type input "CÔ HIẾU"
type input "170 [PERSON_NAME]. [GEOGRAPHIC_DATA] . Quận 2"
type input "0"
type input "110.000"
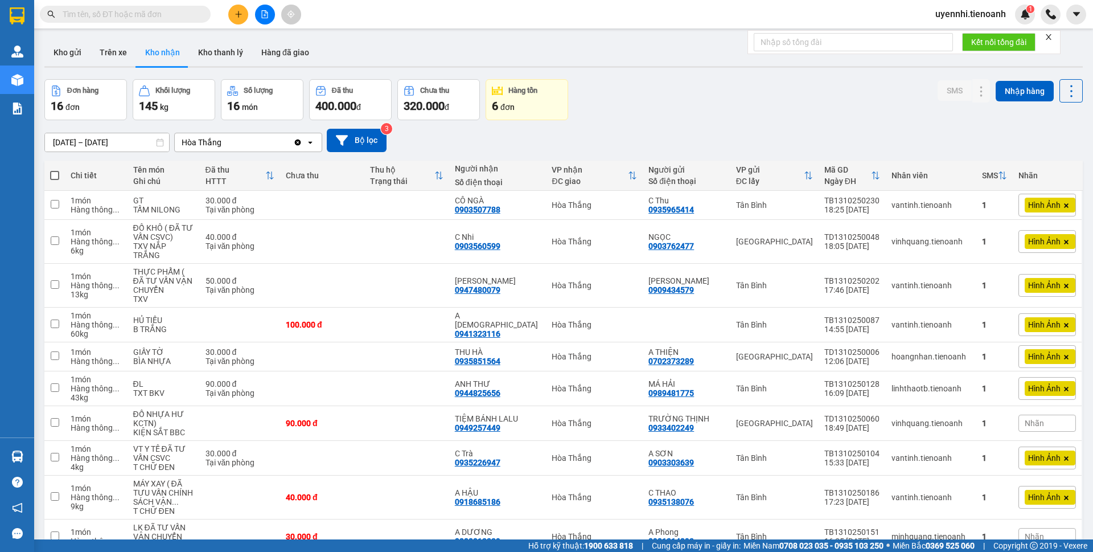
click at [130, 7] on span at bounding box center [125, 14] width 171 height 17
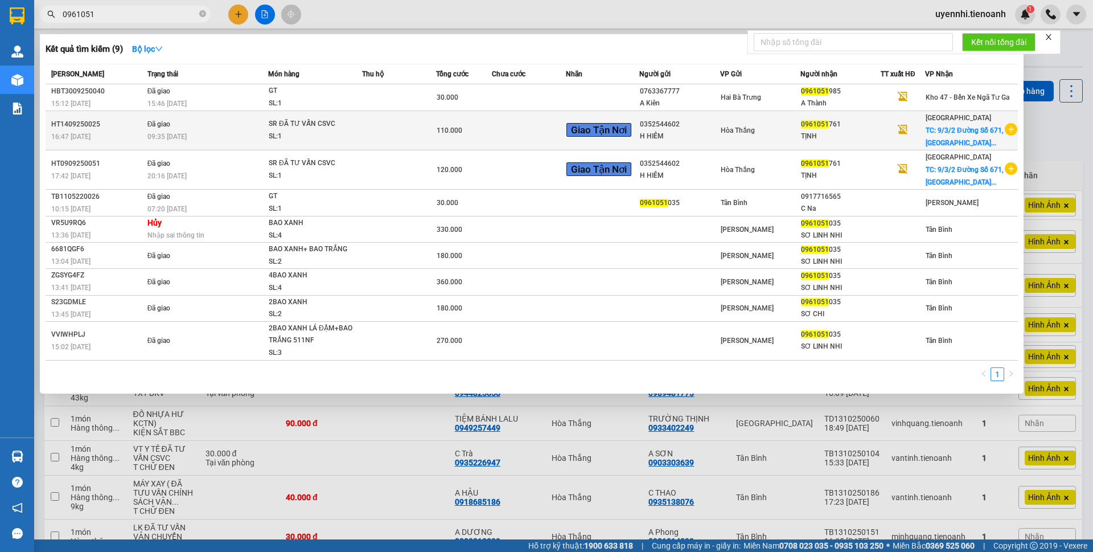
type input "0961051"
click at [246, 131] on div "09:35 - 15/09" at bounding box center [207, 136] width 120 height 13
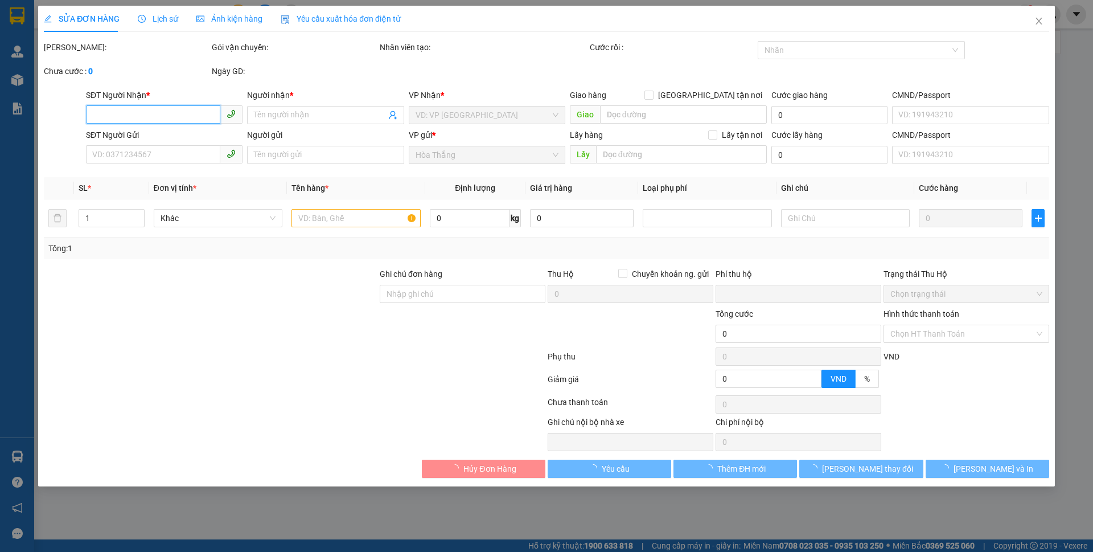
type input "0961051761"
type input "TỊNH"
checkbox input "true"
type input "[STREET_ADDRESS]"
type input "40.000"
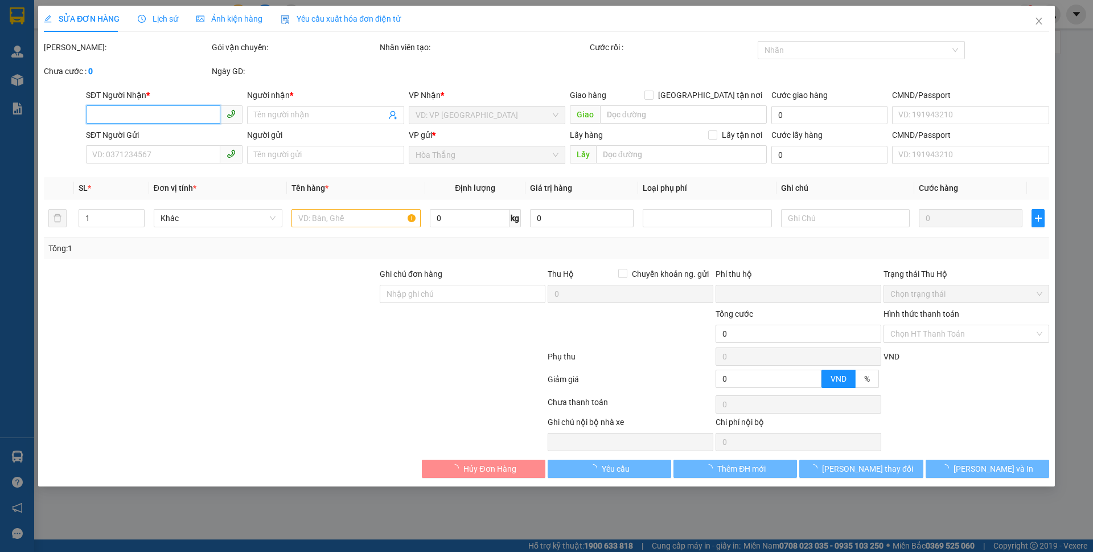
type input "0352544602"
type input "H HIÊM"
type input "0"
type input "110.000"
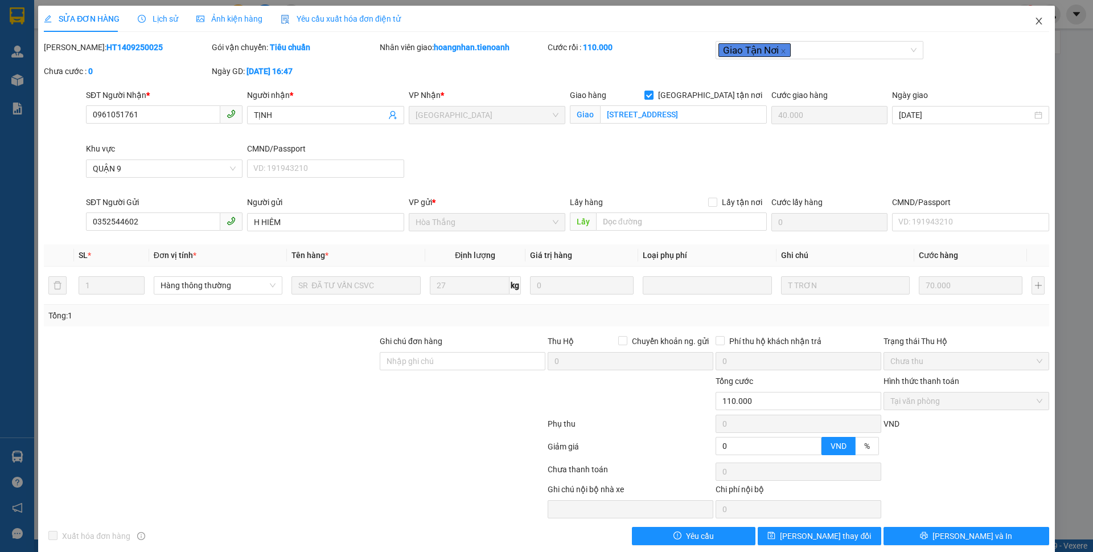
click at [1034, 23] on icon "close" at bounding box center [1038, 21] width 9 height 9
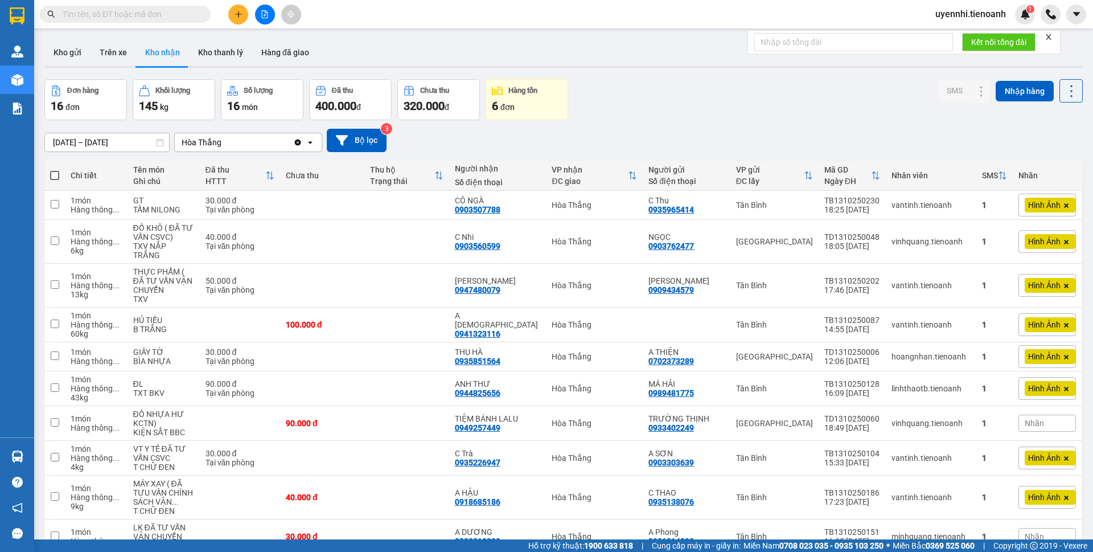
click at [235, 13] on icon "plus" at bounding box center [239, 14] width 8 height 8
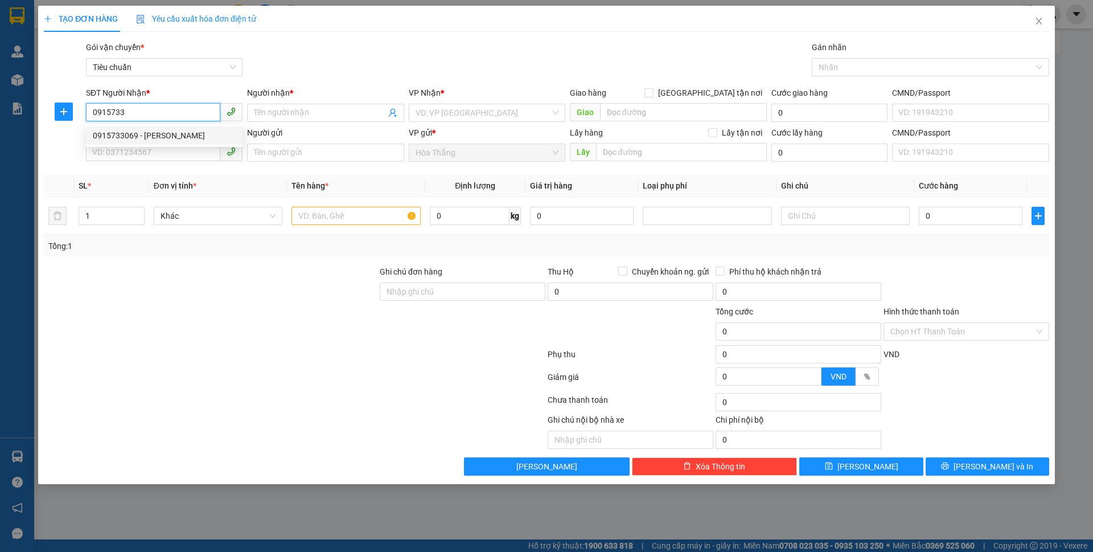
click at [104, 135] on div "0915733069 - [PERSON_NAME]" at bounding box center [164, 135] width 143 height 13
type input "0915733069"
type input "CÔ LƯƠNG"
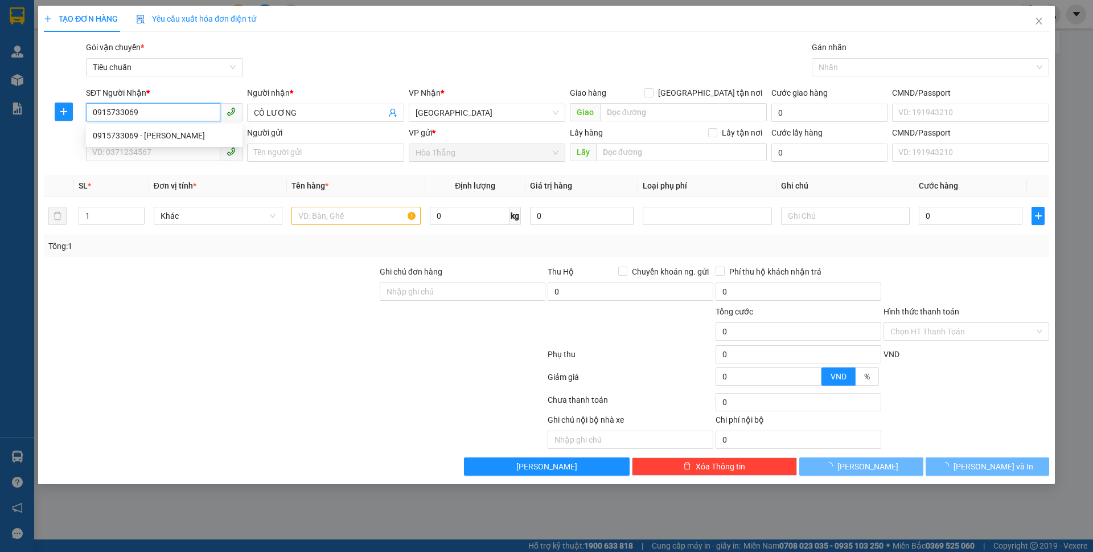
type input "40.000"
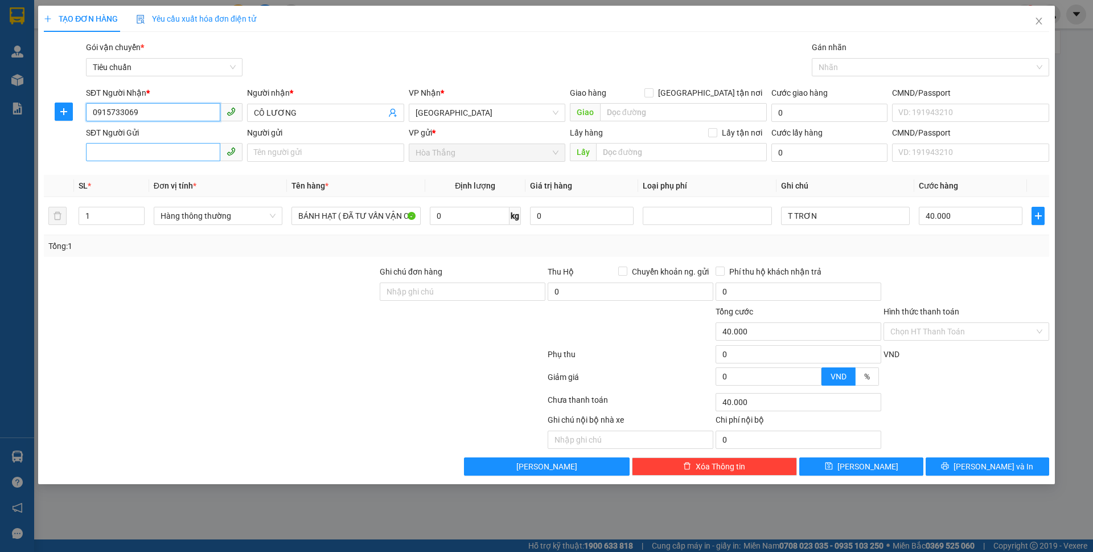
type input "0915733069"
click at [178, 154] on input "SĐT Người Gửi" at bounding box center [153, 152] width 134 height 18
click at [155, 179] on div "0346493026 - [GEOGRAPHIC_DATA]" at bounding box center [164, 175] width 143 height 13
type input "0346493026"
type input "[GEOGRAPHIC_DATA]"
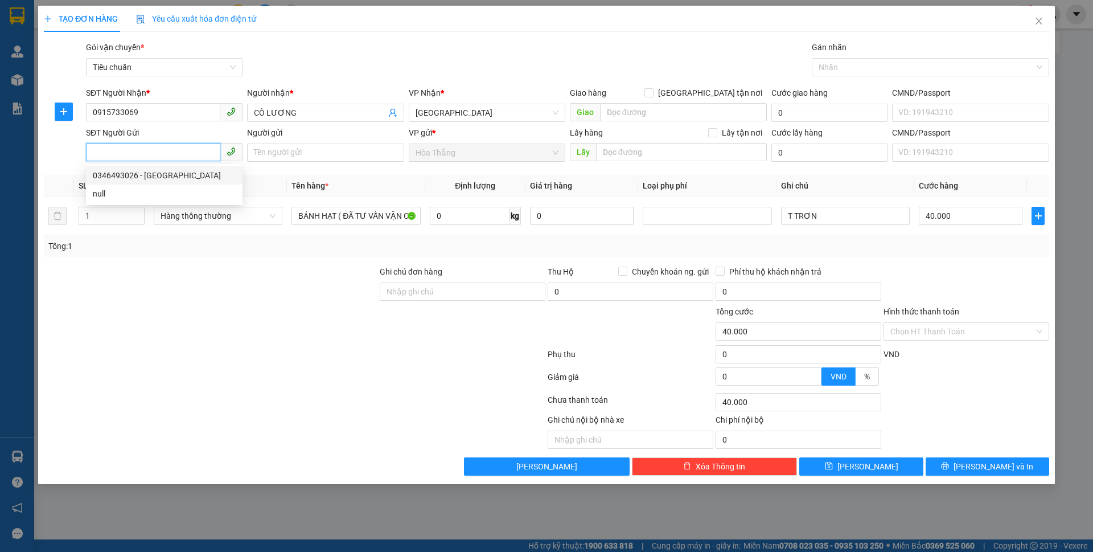
type input "017187009939"
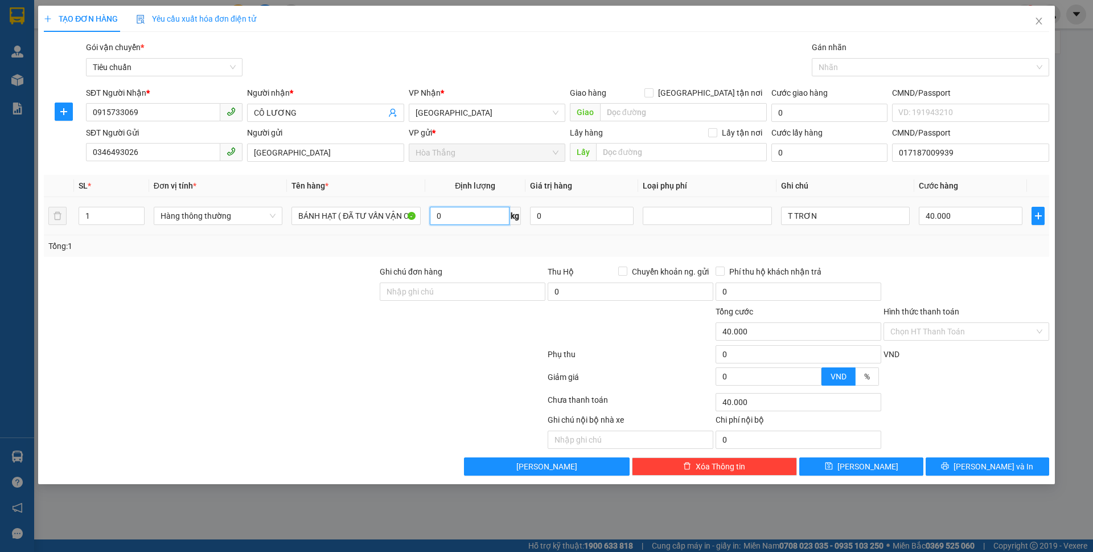
click at [482, 217] on input "0" at bounding box center [470, 216] width 80 height 18
type input "6"
click at [884, 219] on input "T TRƠN" at bounding box center [845, 216] width 129 height 18
type input "T TRẮNG CHỮ XANH"
click at [984, 471] on button "[PERSON_NAME] và In" at bounding box center [988, 466] width 124 height 18
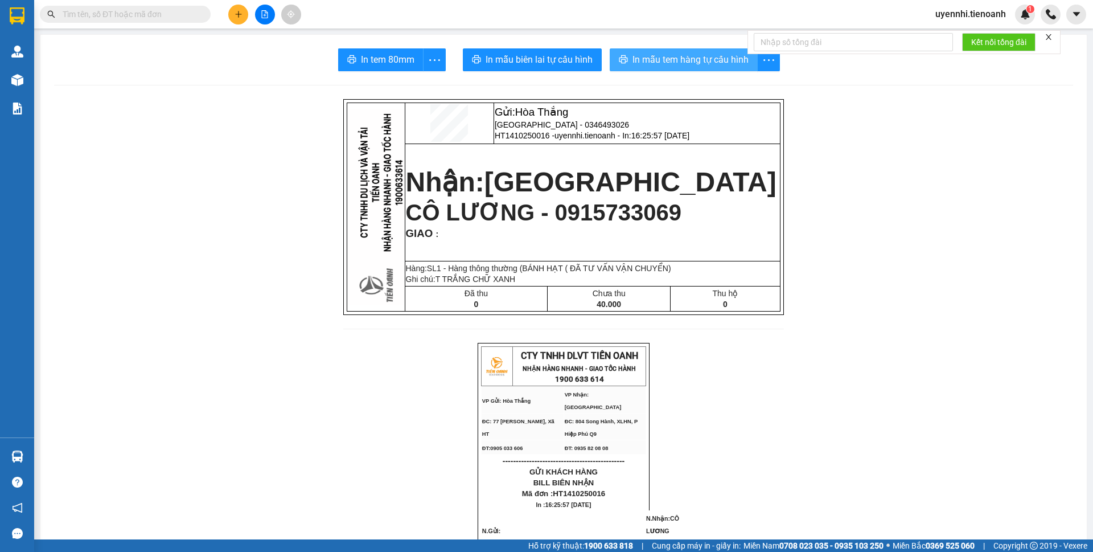
click at [714, 62] on span "In mẫu tem hàng tự cấu hình" at bounding box center [690, 59] width 116 height 14
click at [233, 19] on button at bounding box center [238, 15] width 20 height 20
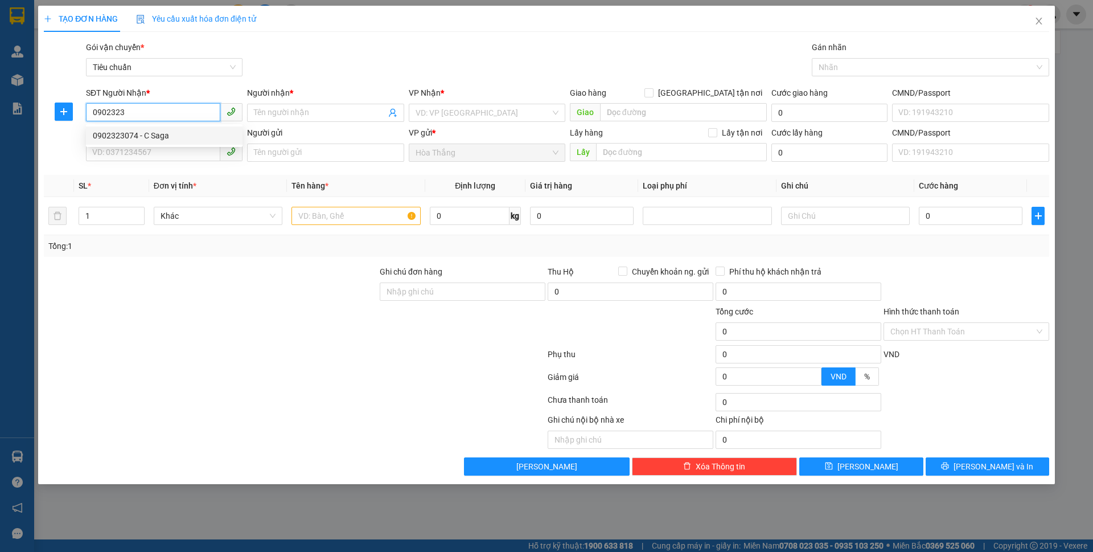
click at [116, 136] on div "0902323074 - C Saga" at bounding box center [164, 135] width 143 height 13
type input "0902323074"
type input "C Saga"
type input "ĐÃ TƯ VẤN CSVC"
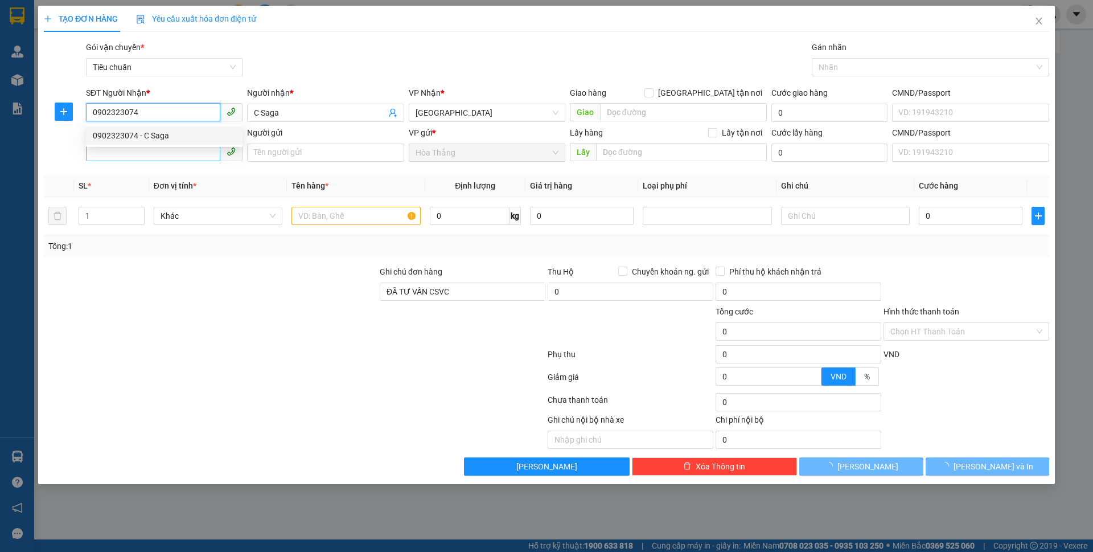
type input "30.000"
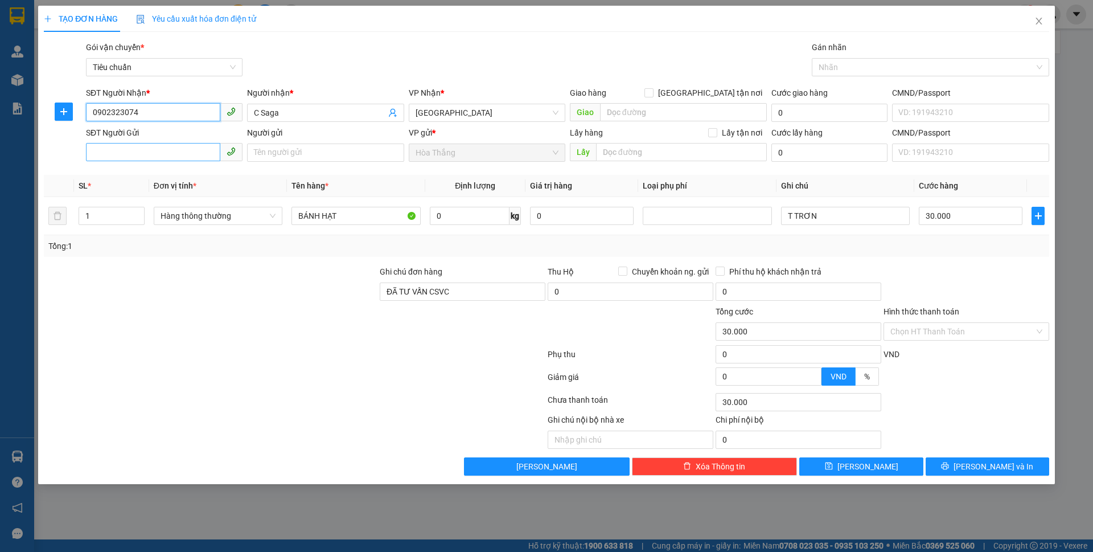
type input "0902323074"
click at [158, 156] on input "SĐT Người Gửi" at bounding box center [153, 152] width 134 height 18
click at [156, 177] on div "0987044567 - A KHƯƠNG" at bounding box center [164, 175] width 143 height 13
type input "0987044567"
type input "A KHƯƠNG"
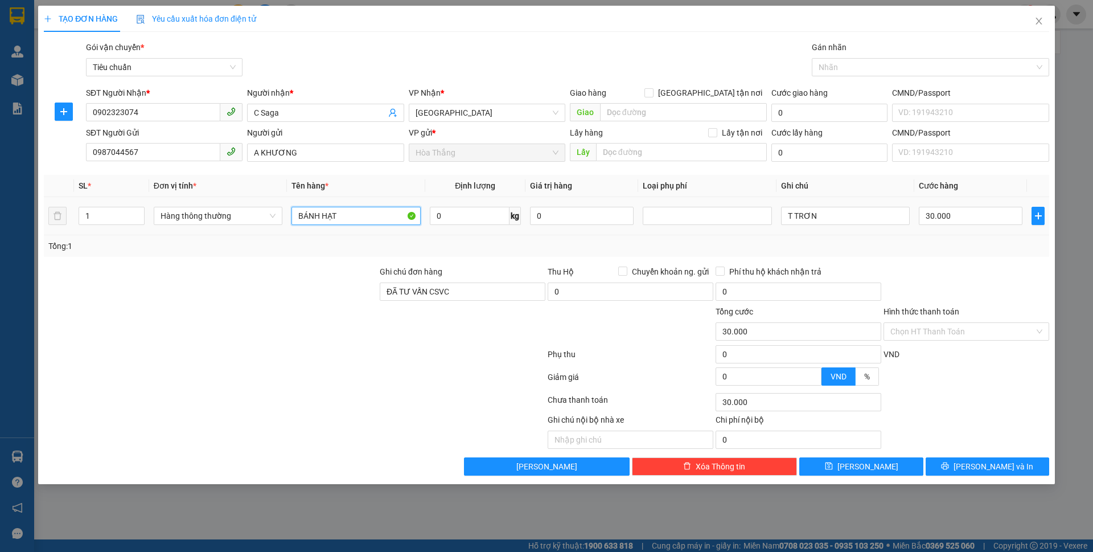
click at [358, 214] on input "BÁNH HẠT" at bounding box center [355, 216] width 129 height 18
type input "BÁNH HẠT ĐÃ TƯ VẤN"
click at [474, 207] on input "0" at bounding box center [470, 216] width 80 height 18
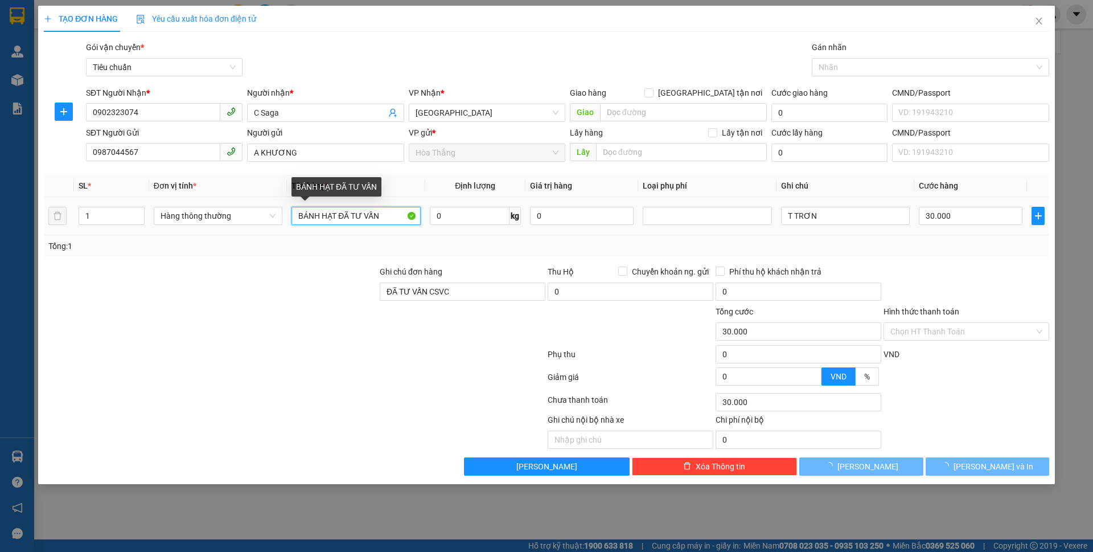
drag, startPoint x: 337, startPoint y: 216, endPoint x: 521, endPoint y: 258, distance: 188.6
click at [520, 258] on div "Transit Pickup Surcharge Ids Transit Deliver Surcharge Ids Transit Deliver Surc…" at bounding box center [546, 258] width 1005 height 434
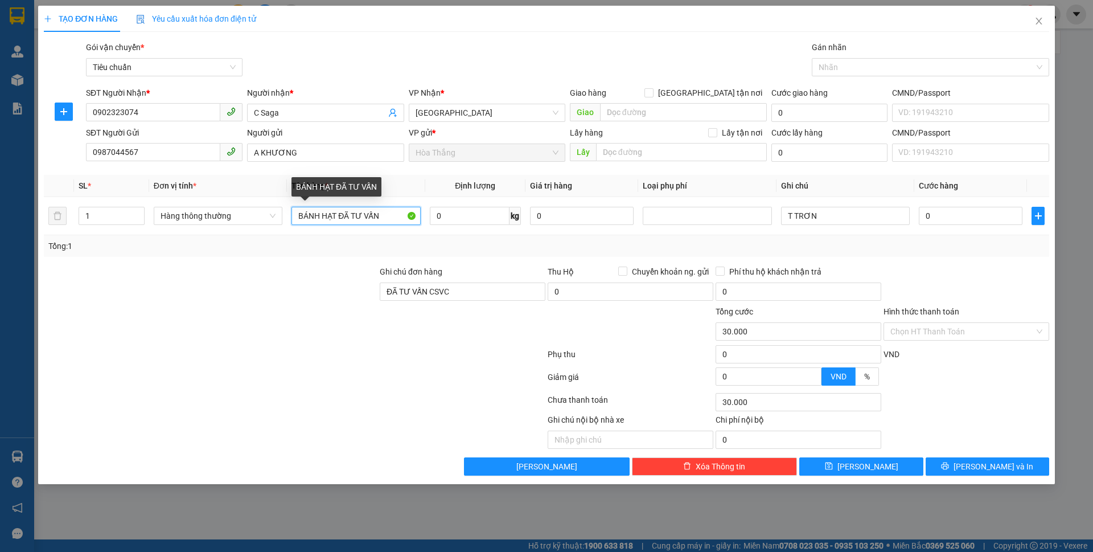
type input "0"
type input "BÁNH HẠT"
click at [476, 216] on input "0" at bounding box center [470, 216] width 80 height 18
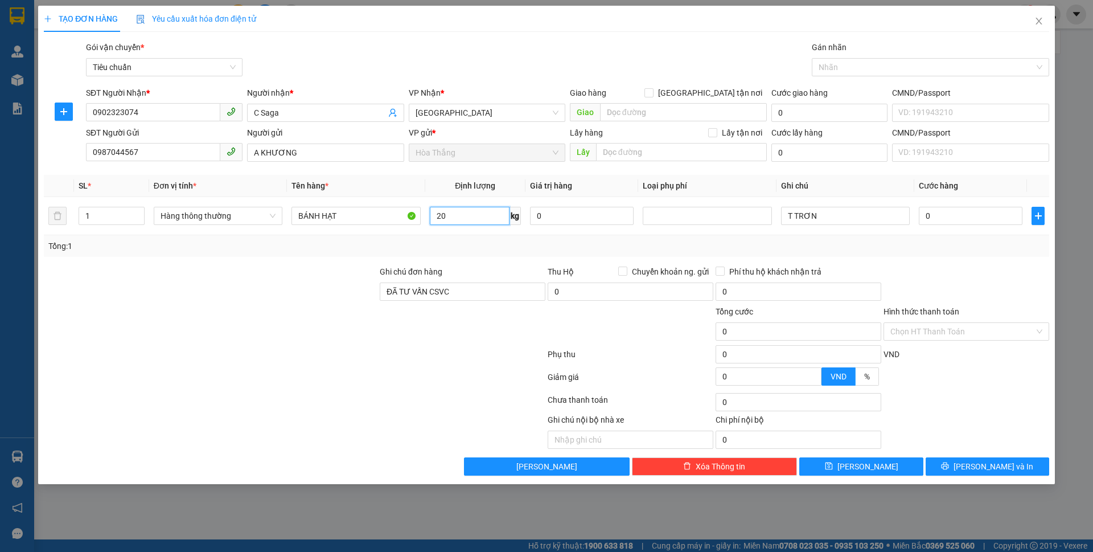
type input "20"
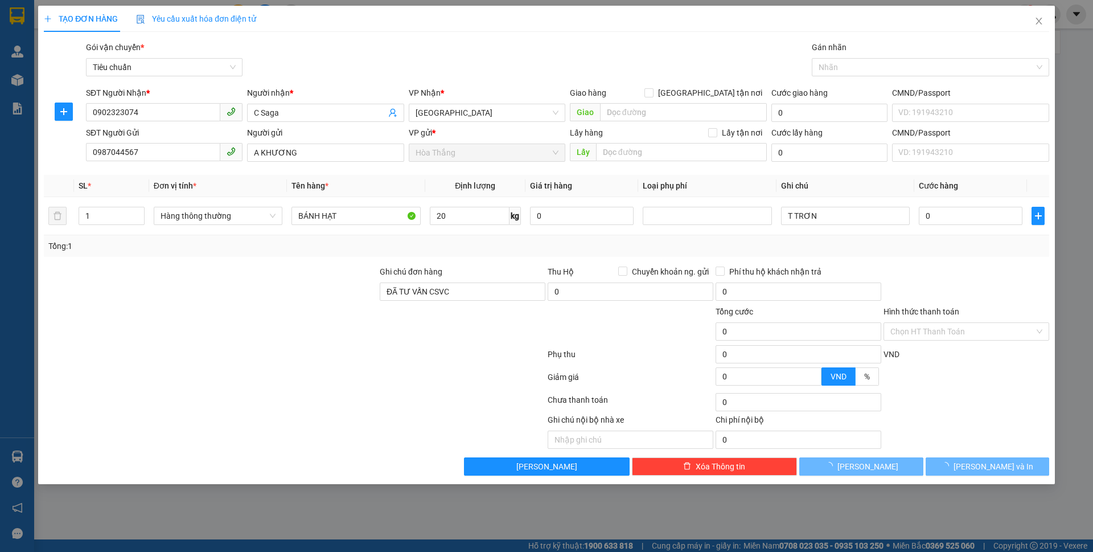
click at [258, 334] on div at bounding box center [211, 325] width 336 height 40
type input "55.000"
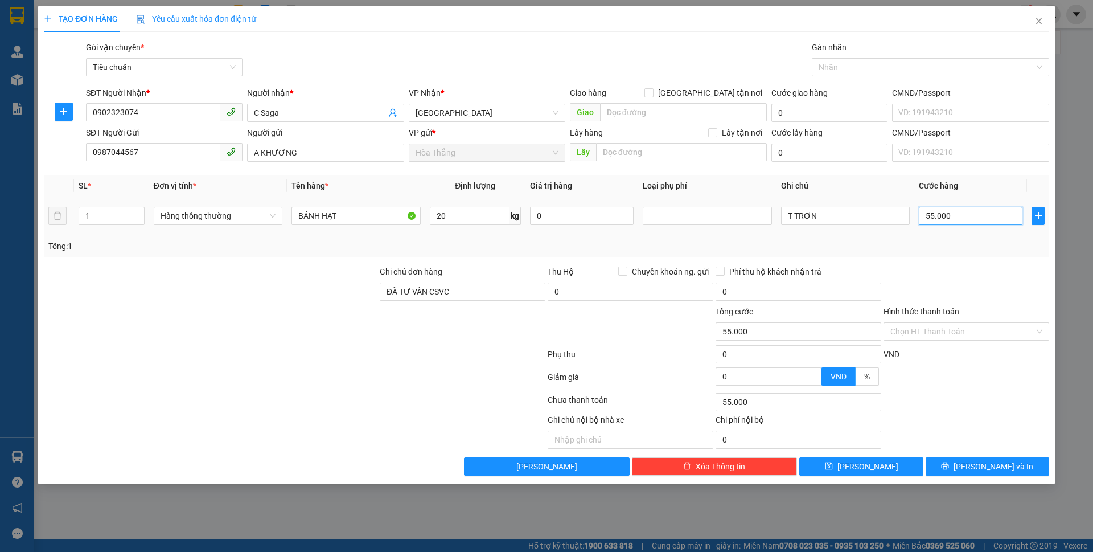
click at [998, 215] on input "55.000" at bounding box center [971, 216] width 104 height 18
type input "6"
type input "60"
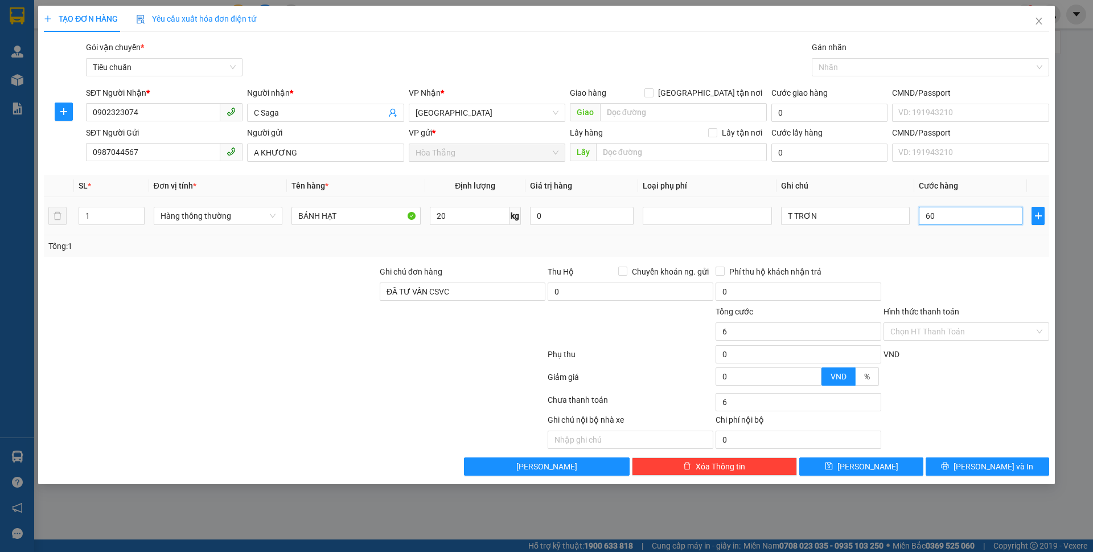
type input "60"
type input "60.000"
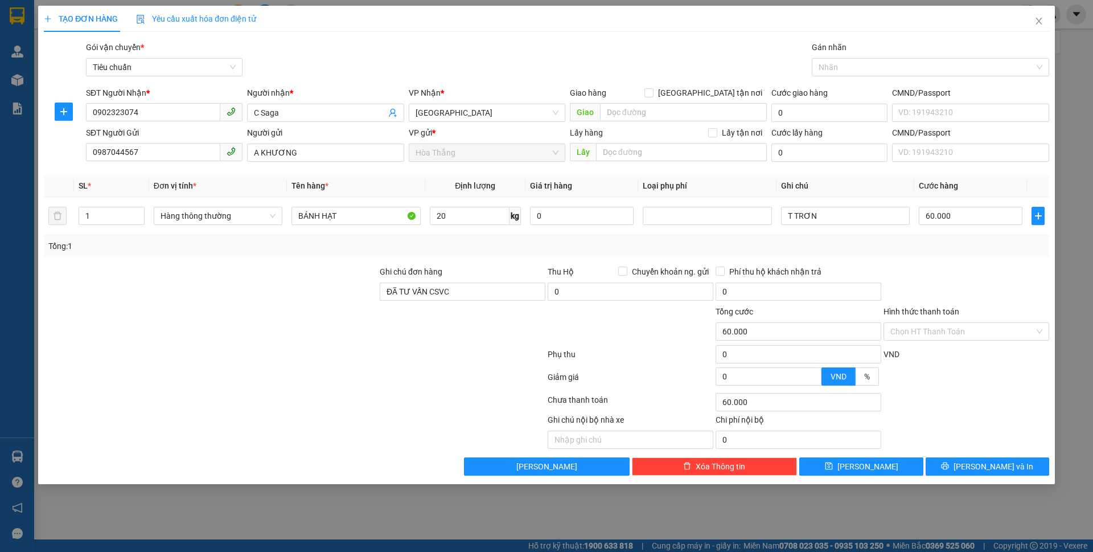
click at [1017, 262] on div "Transit Pickup Surcharge Ids Transit Deliver Surcharge Ids Transit Deliver Surc…" at bounding box center [546, 258] width 1005 height 434
click at [938, 330] on input "Hình thức thanh toán" at bounding box center [962, 331] width 144 height 17
click at [923, 350] on div "Tại văn phòng" at bounding box center [966, 354] width 152 height 13
type input "0"
click at [988, 464] on span "[PERSON_NAME] và In" at bounding box center [993, 466] width 80 height 13
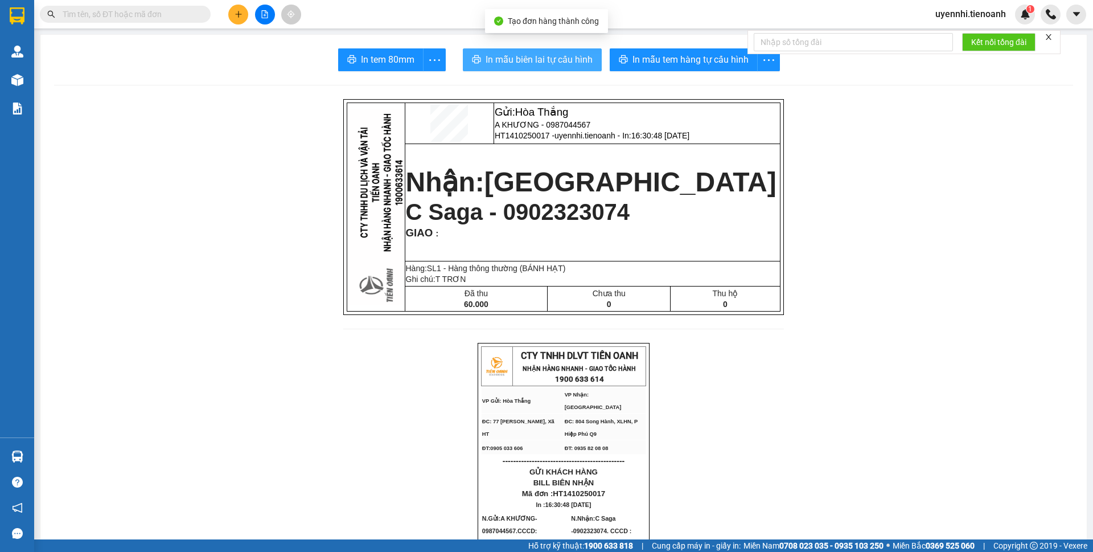
click at [535, 57] on span "In mẫu biên lai tự cấu hình" at bounding box center [539, 59] width 107 height 14
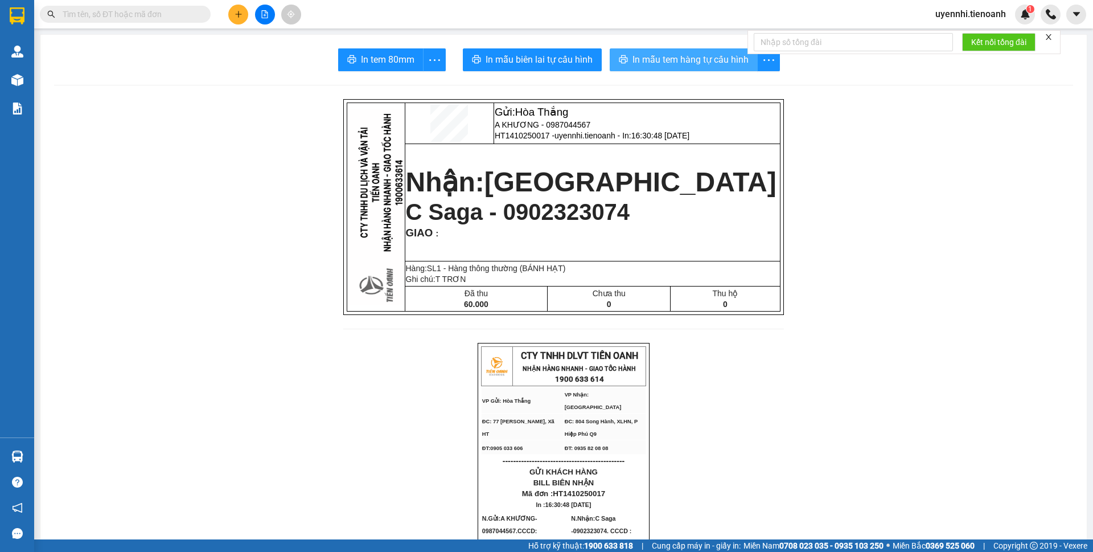
click at [653, 62] on span "In mẫu tem hàng tự cấu hình" at bounding box center [690, 59] width 116 height 14
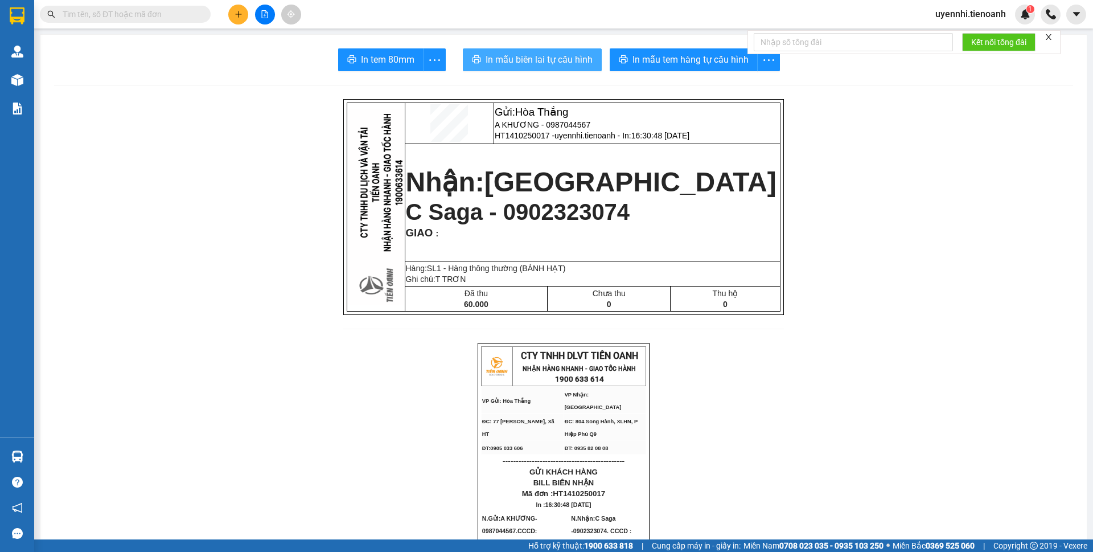
click at [543, 61] on span "In mẫu biên lai tự cấu hình" at bounding box center [539, 59] width 107 height 14
click at [241, 14] on icon "plus" at bounding box center [239, 14] width 8 height 8
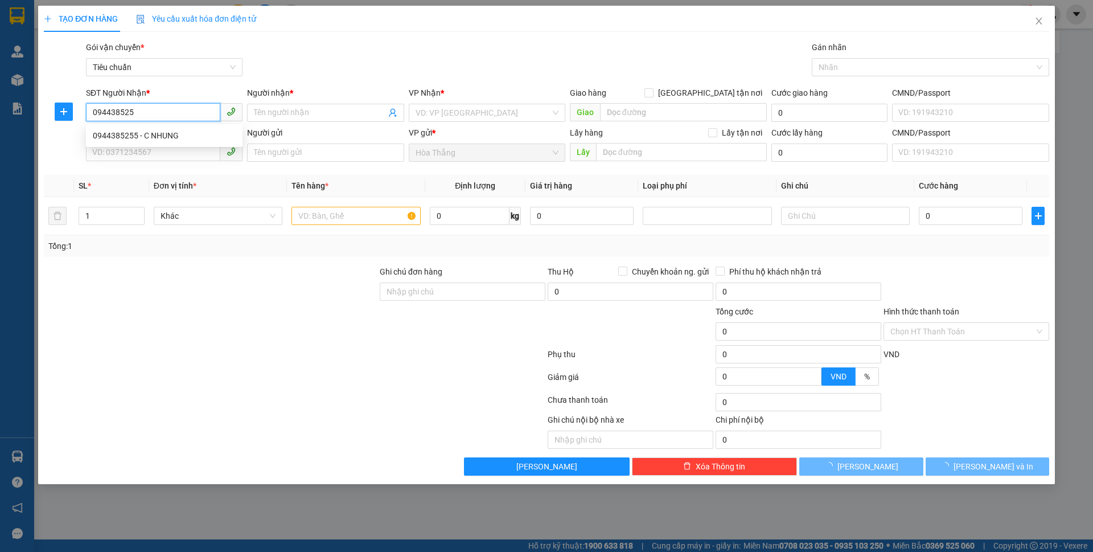
type input "0944385255"
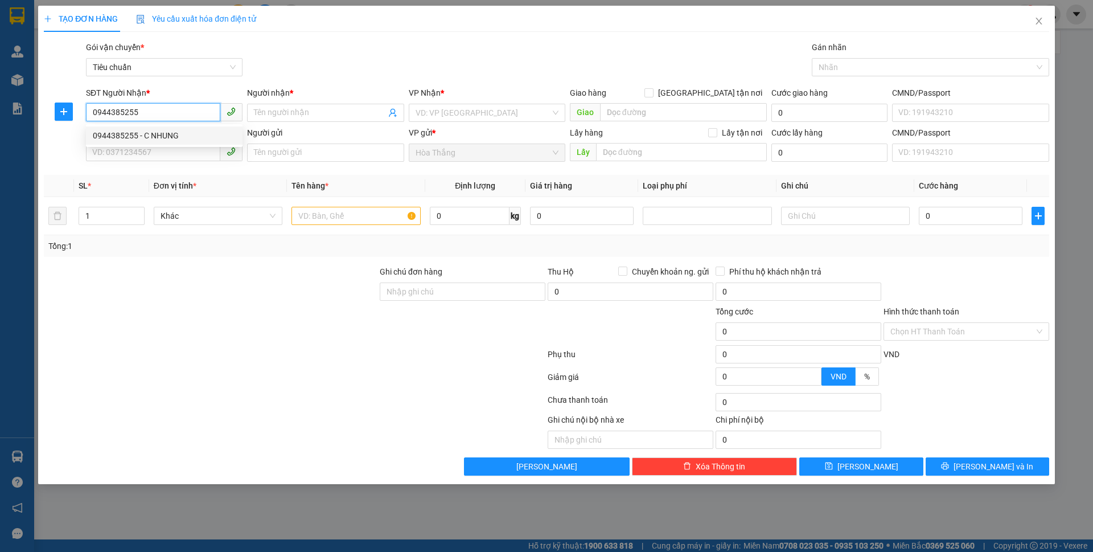
click at [113, 138] on div "0944385255 - C NHUNG" at bounding box center [164, 135] width 143 height 13
type input "C NHUNG"
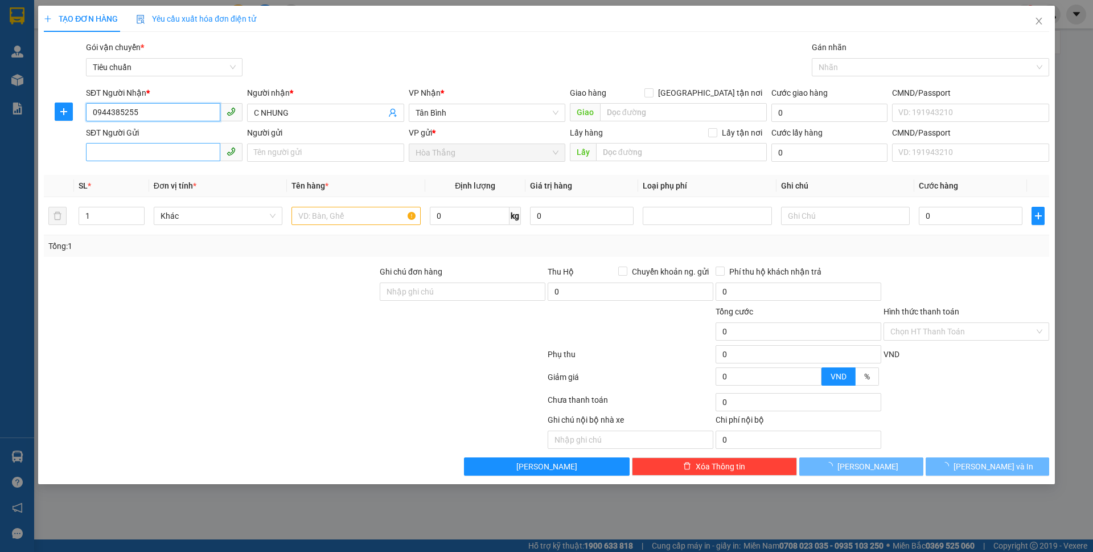
type input "60.000"
type input "0944385255"
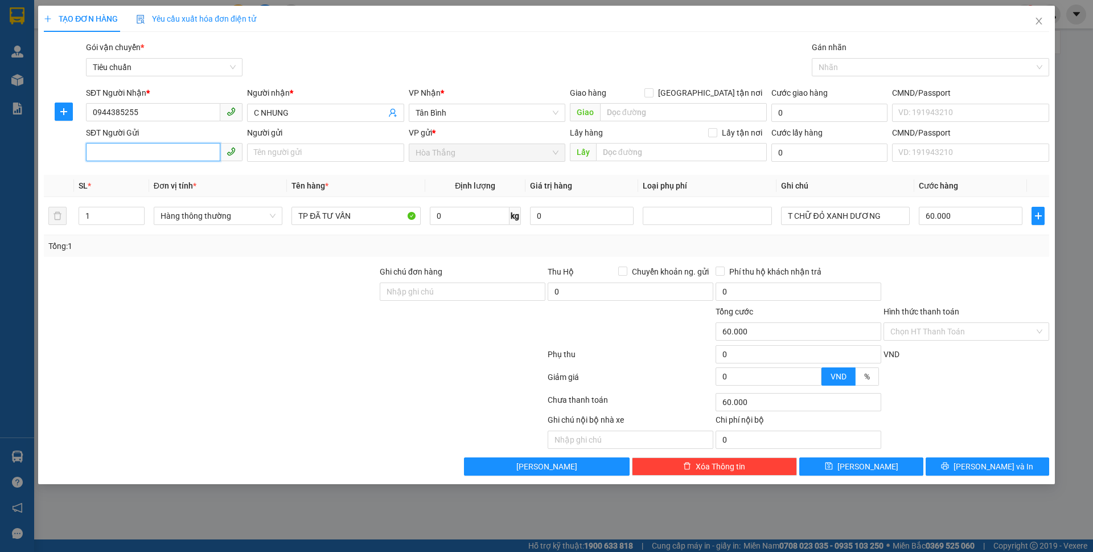
click at [158, 155] on input "SĐT Người Gửi" at bounding box center [153, 152] width 134 height 18
click at [151, 173] on div "0917282919 - CHÚ LY" at bounding box center [164, 175] width 143 height 13
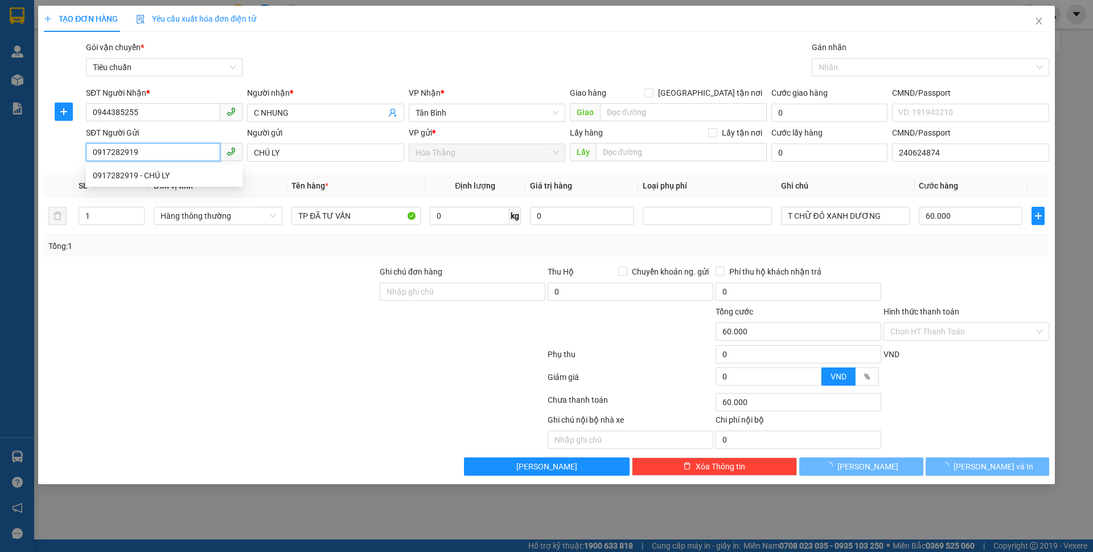
type input "0917282919"
type input "CHÚ LY"
type input "240624874"
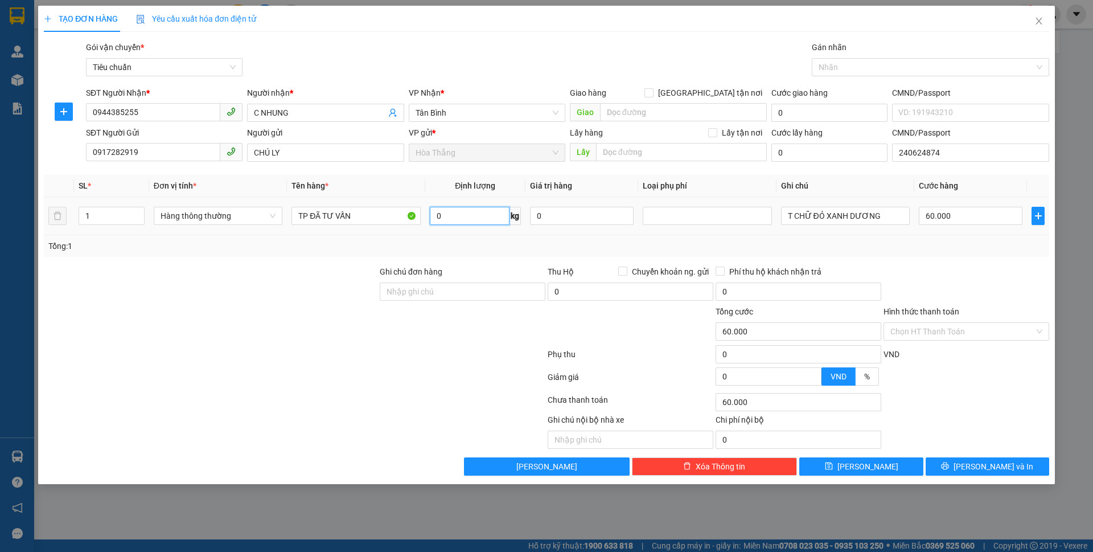
click at [476, 212] on input "0" at bounding box center [470, 216] width 80 height 18
type input "22"
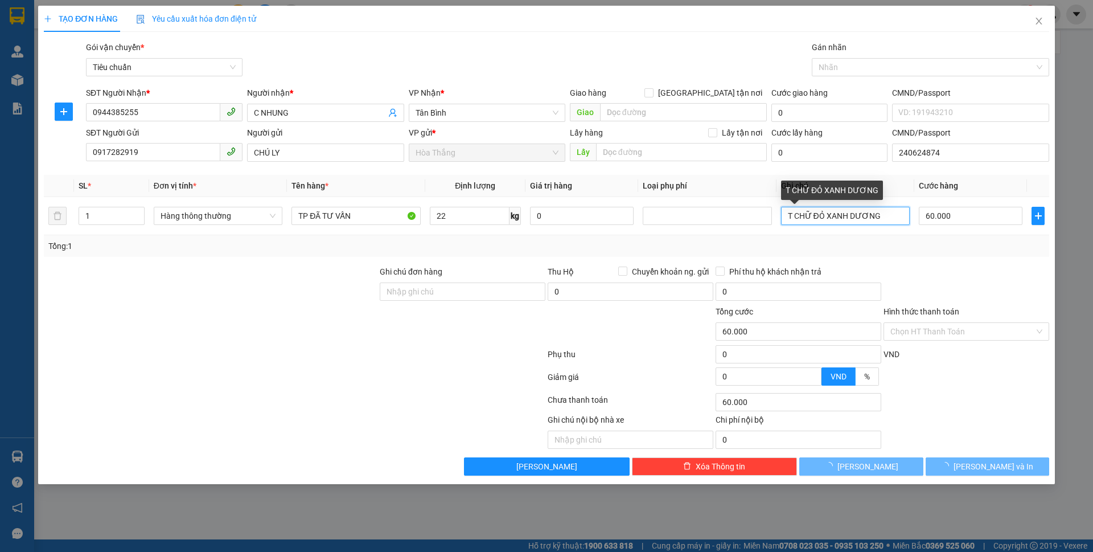
drag, startPoint x: 796, startPoint y: 215, endPoint x: 1092, endPoint y: 163, distance: 301.1
click at [1092, 163] on div "TẠO ĐƠN HÀNG Yêu cầu xuất hóa đơn điện tử Transit Pickup Surcharge Ids Transit …" at bounding box center [546, 276] width 1093 height 552
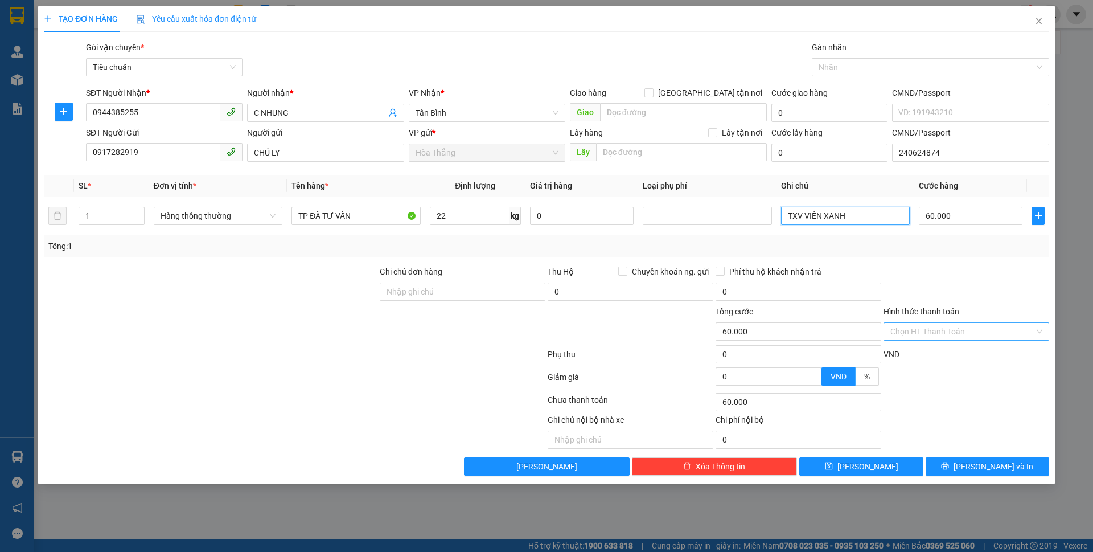
type input "TXV VIỀN XANH"
click at [938, 330] on input "Hình thức thanh toán" at bounding box center [962, 331] width 144 height 17
click at [928, 356] on div "Tại văn phòng" at bounding box center [966, 354] width 152 height 13
type input "0"
click at [975, 475] on div "TẠO ĐƠN HÀNG Yêu cầu xuất hóa đơn điện tử Transit Pickup Surcharge Ids Transit …" at bounding box center [546, 245] width 1017 height 478
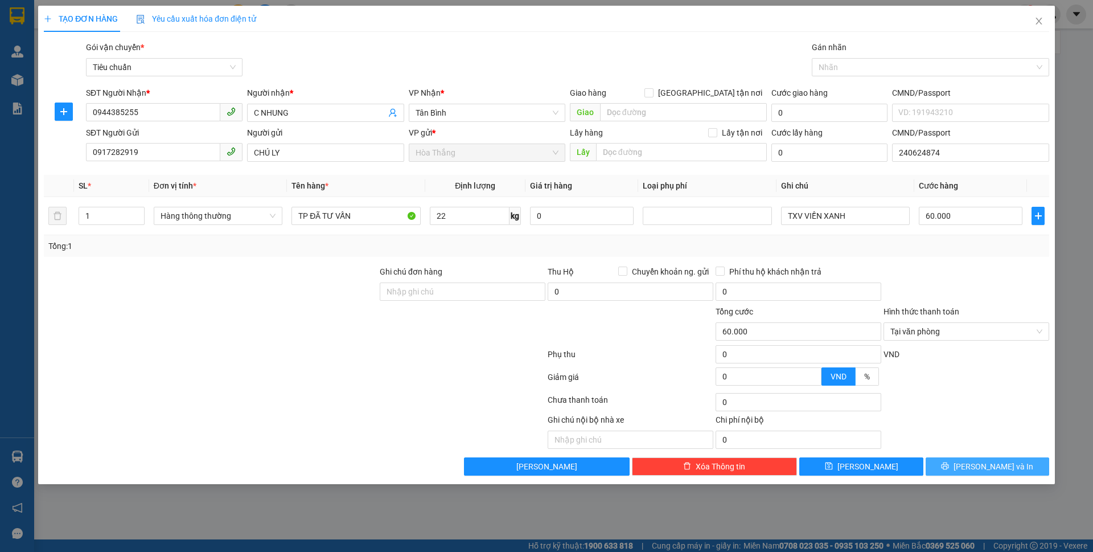
click at [949, 463] on icon "printer" at bounding box center [945, 466] width 8 height 8
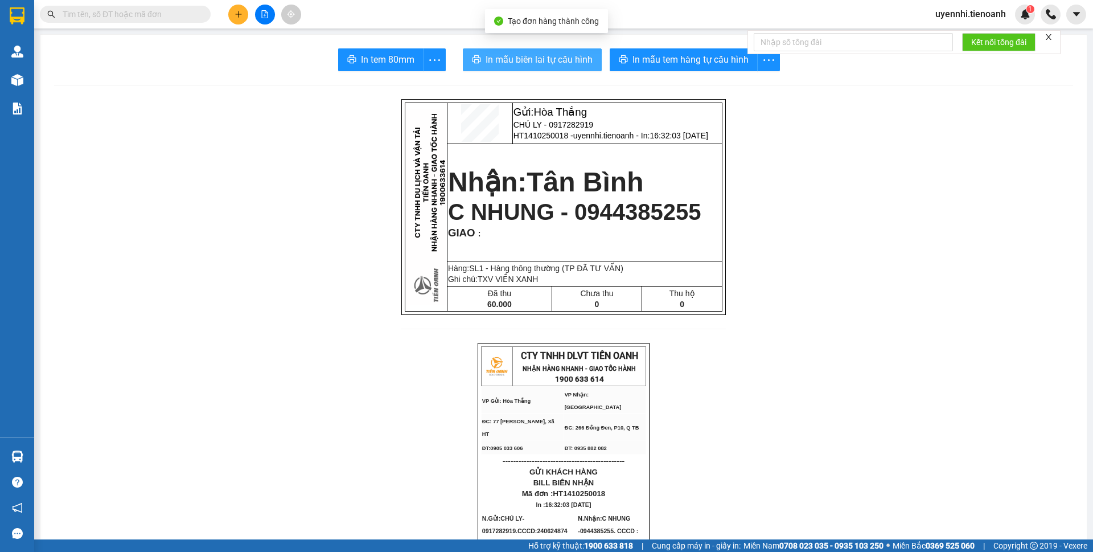
click at [539, 56] on span "In mẫu biên lai tự cấu hình" at bounding box center [539, 59] width 107 height 14
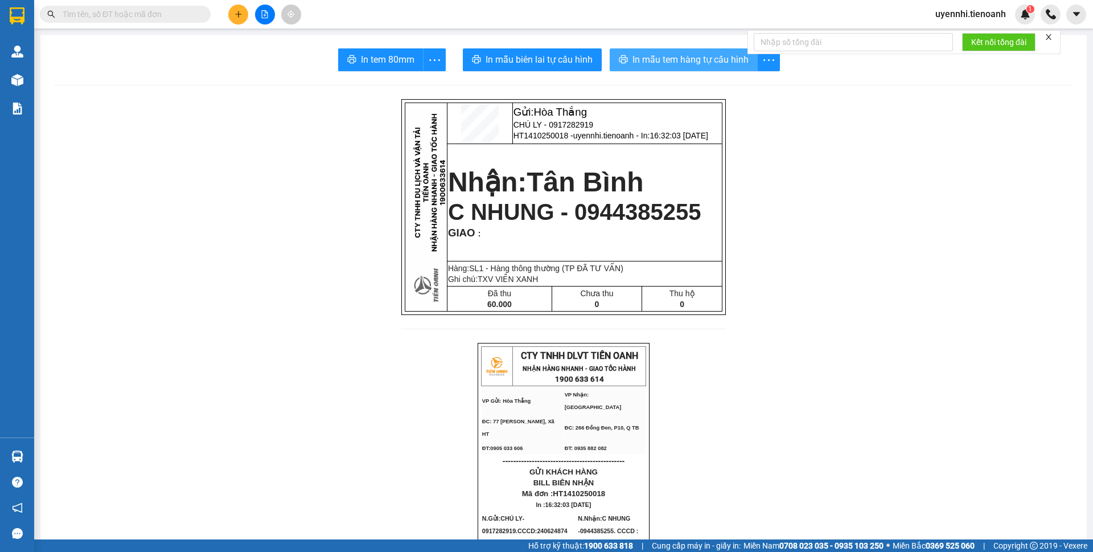
click at [689, 58] on span "In mẫu tem hàng tự cấu hình" at bounding box center [690, 59] width 116 height 14
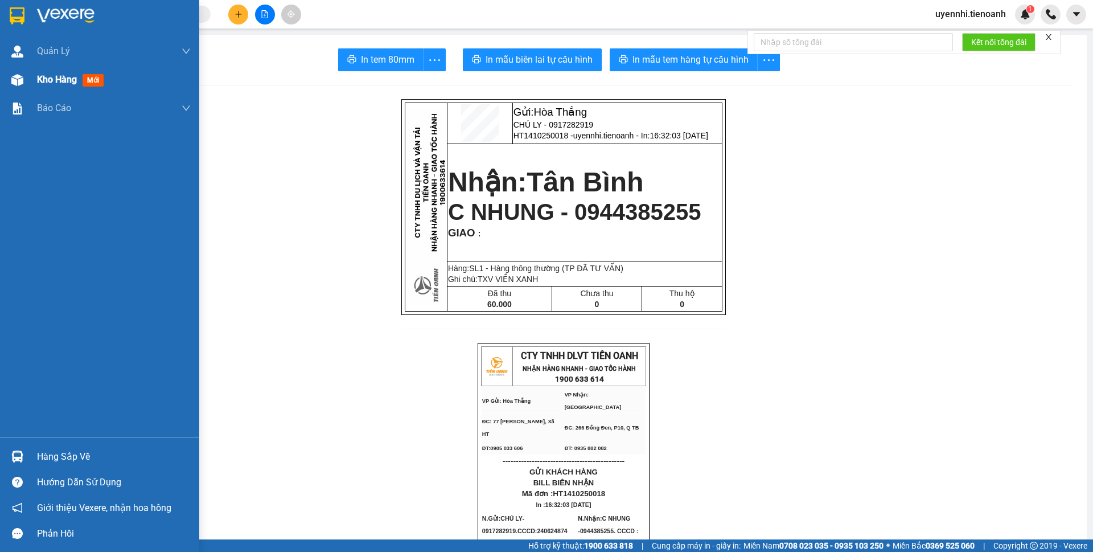
drag, startPoint x: 14, startPoint y: 83, endPoint x: 188, endPoint y: 87, distance: 174.8
click at [14, 82] on img at bounding box center [17, 80] width 12 height 12
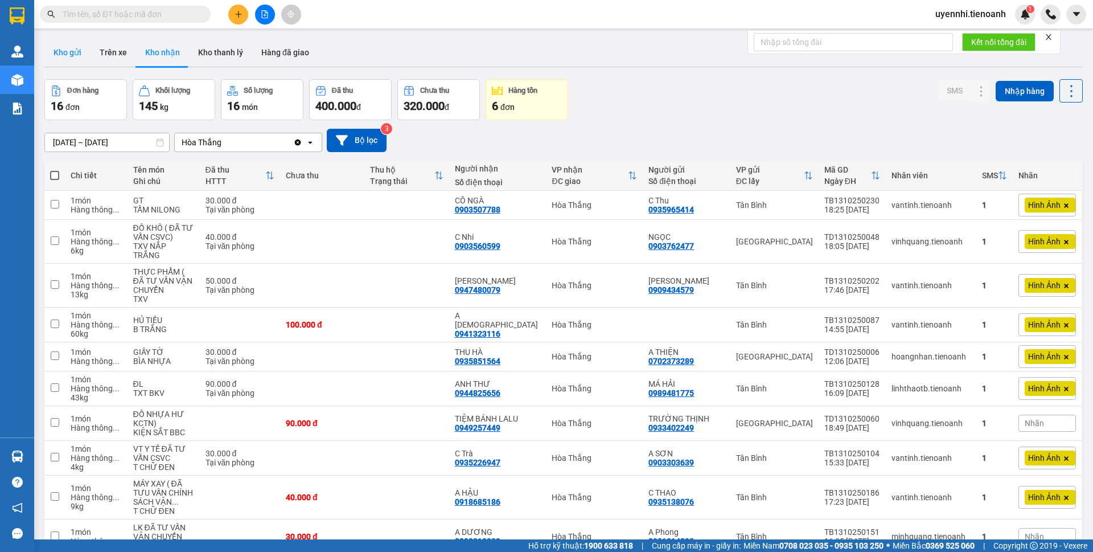
click at [65, 52] on button "Kho gửi" at bounding box center [67, 52] width 46 height 27
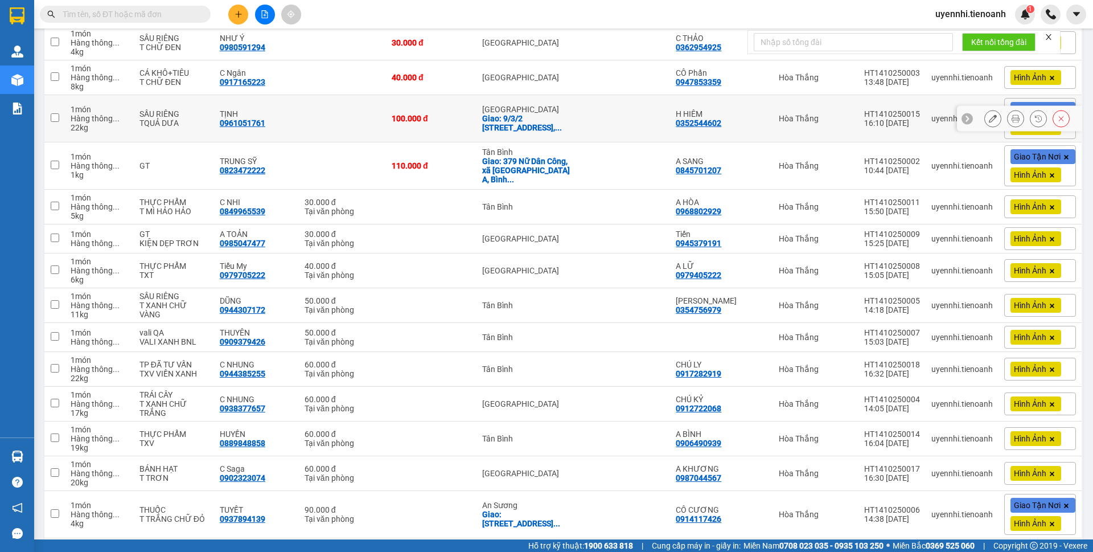
scroll to position [336, 0]
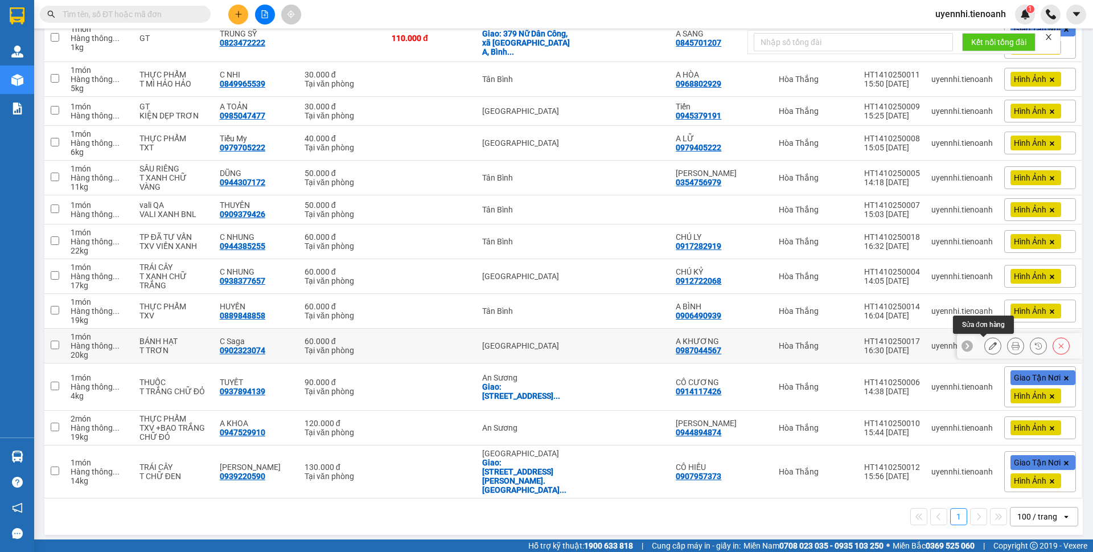
click at [989, 347] on icon at bounding box center [993, 346] width 8 height 8
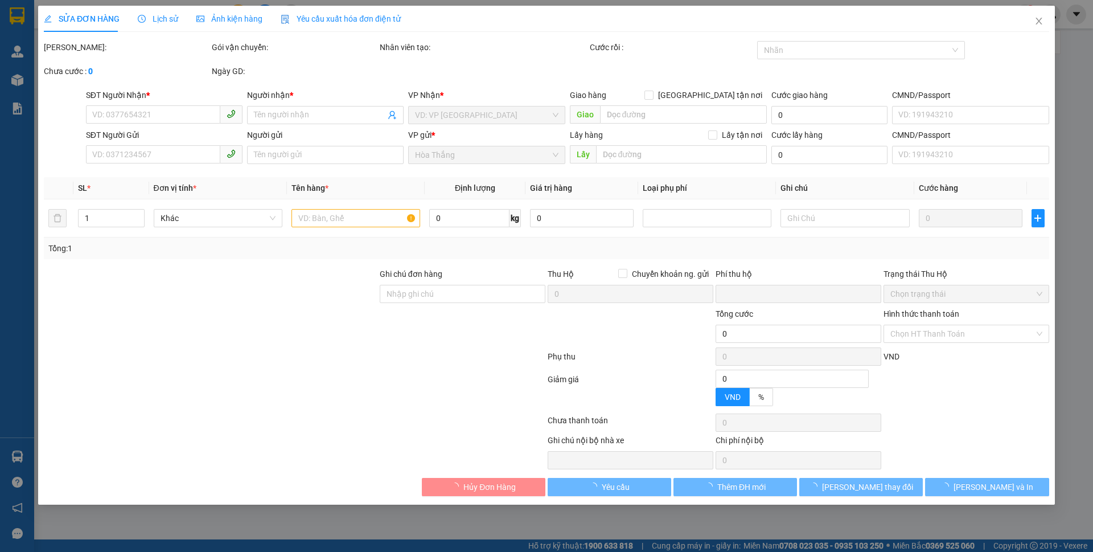
type input "0902323074"
type input "C Saga"
type input "0987044567"
type input "A KHƯƠNG"
type input "ĐÃ TƯ VẤN CSVC"
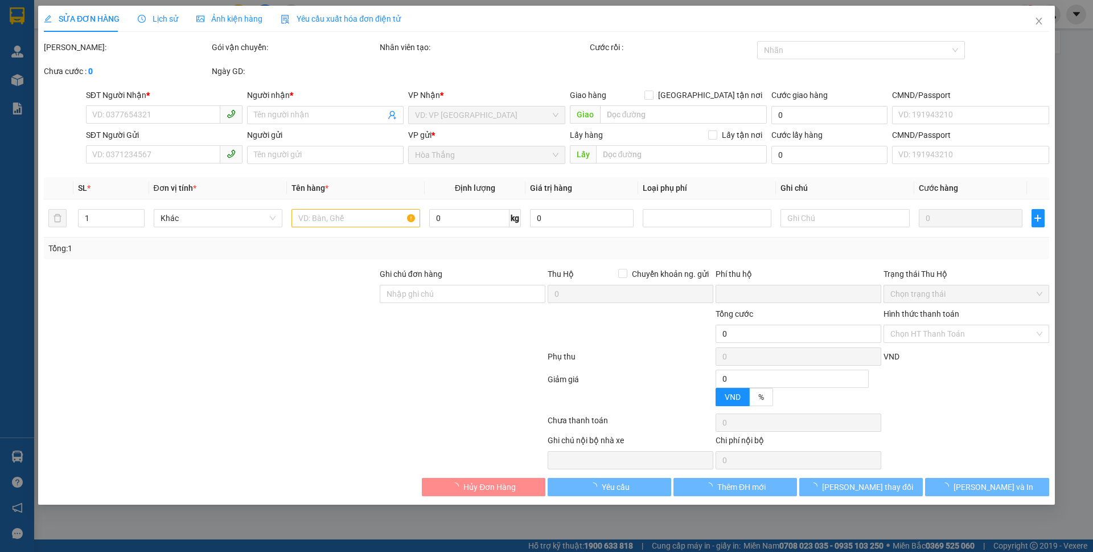
type input "0"
type input "60.000"
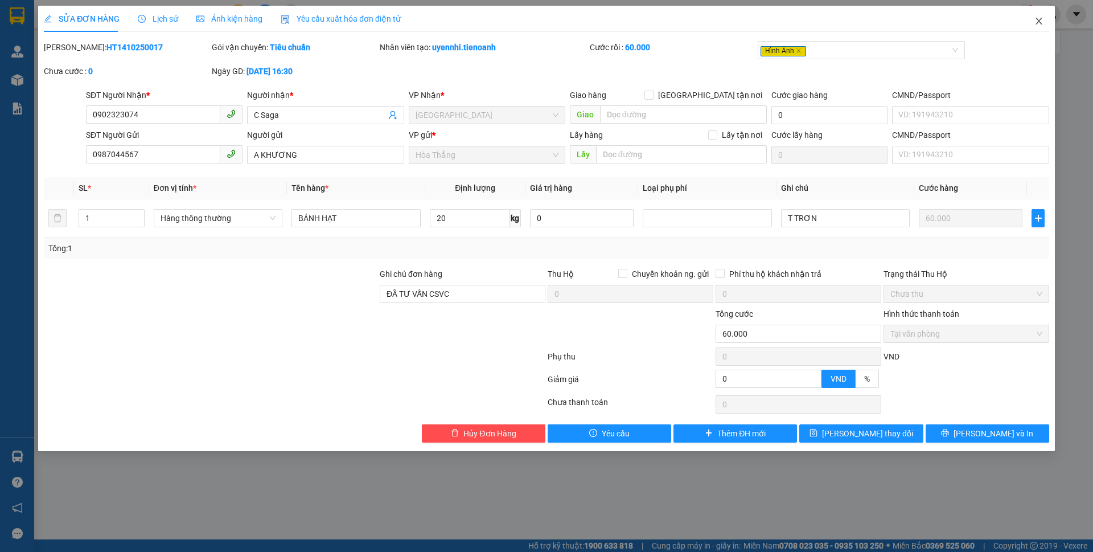
click at [1040, 22] on icon "close" at bounding box center [1038, 21] width 9 height 9
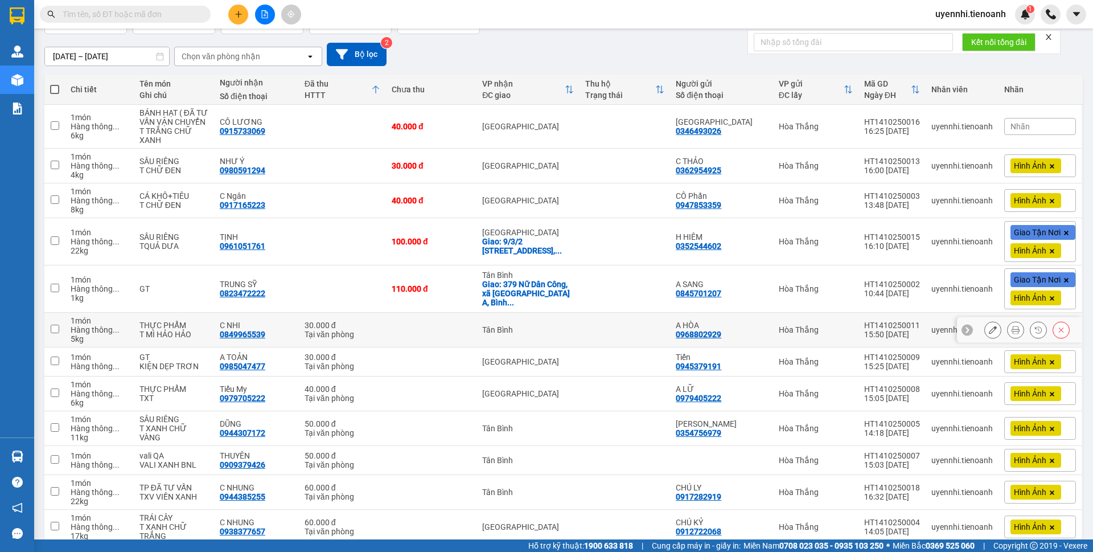
scroll to position [336, 0]
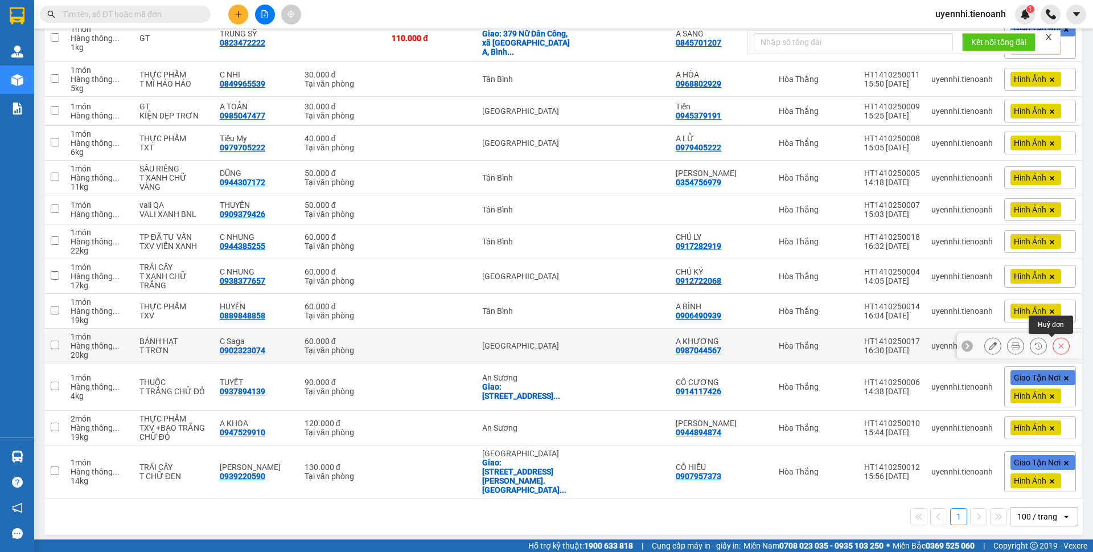
click at [1057, 346] on button at bounding box center [1061, 346] width 16 height 20
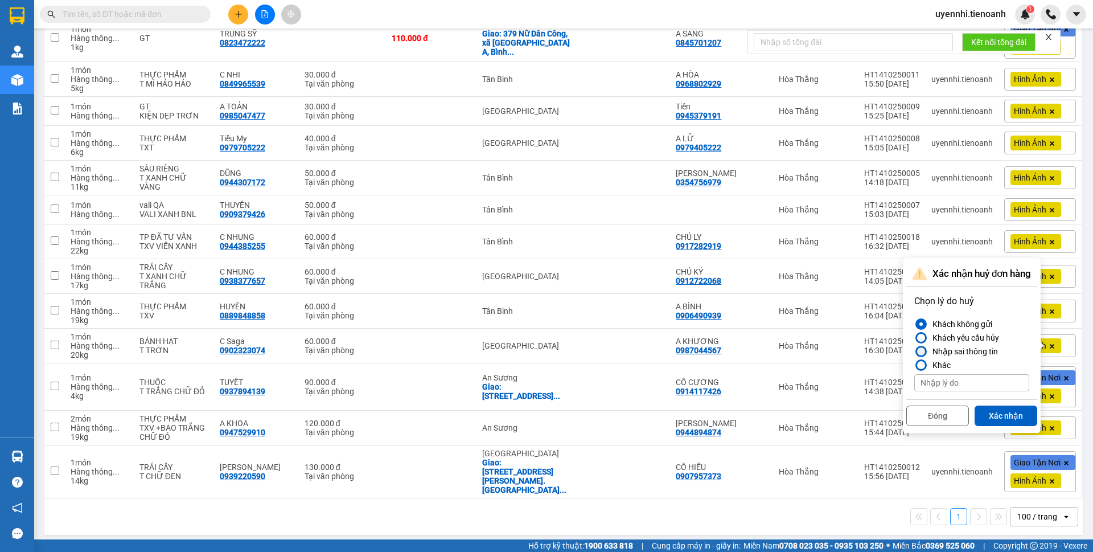
click at [919, 351] on div at bounding box center [921, 351] width 8 height 8
click at [914, 351] on input "Nhập sai thông tin" at bounding box center [914, 351] width 0 height 0
click at [1003, 415] on button "Xác nhận" at bounding box center [1006, 415] width 63 height 20
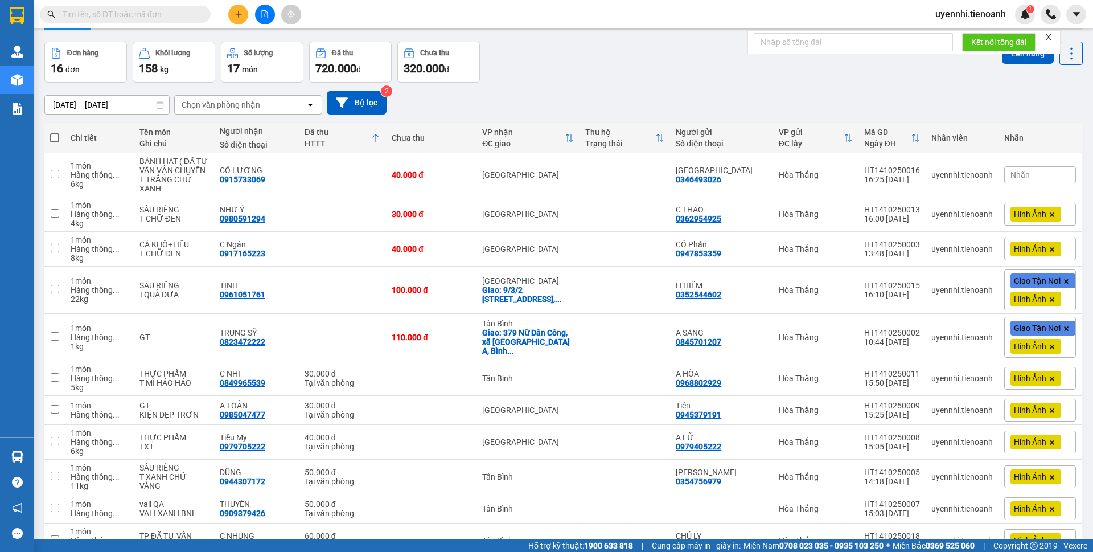
scroll to position [0, 0]
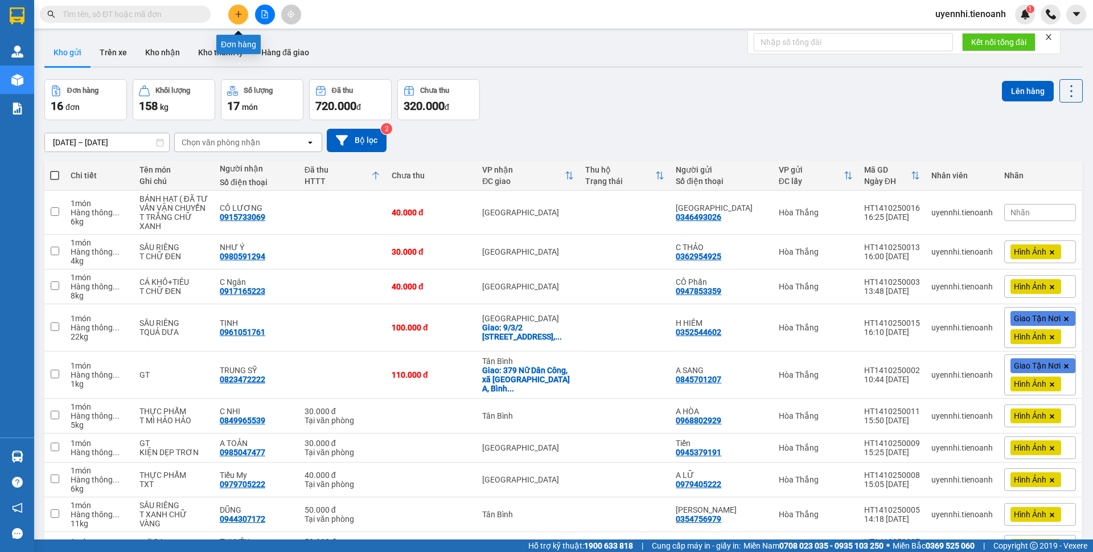
click at [239, 14] on icon "plus" at bounding box center [238, 14] width 1 height 6
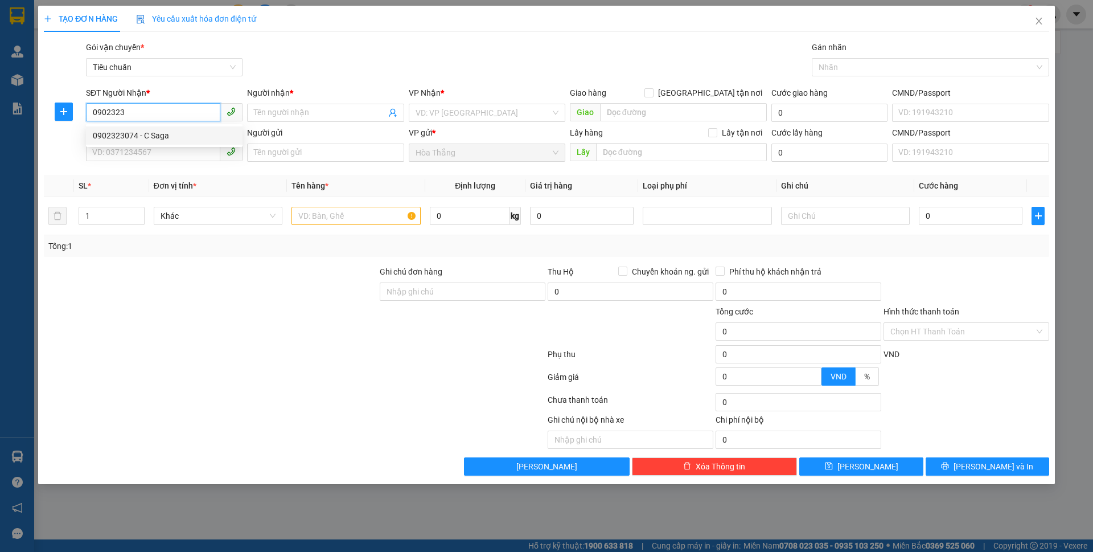
click at [116, 134] on div "0902323074 - C Saga" at bounding box center [164, 135] width 143 height 13
type input "0902323074"
type input "C Saga"
type input "ĐÃ TƯ VẤN CSVC"
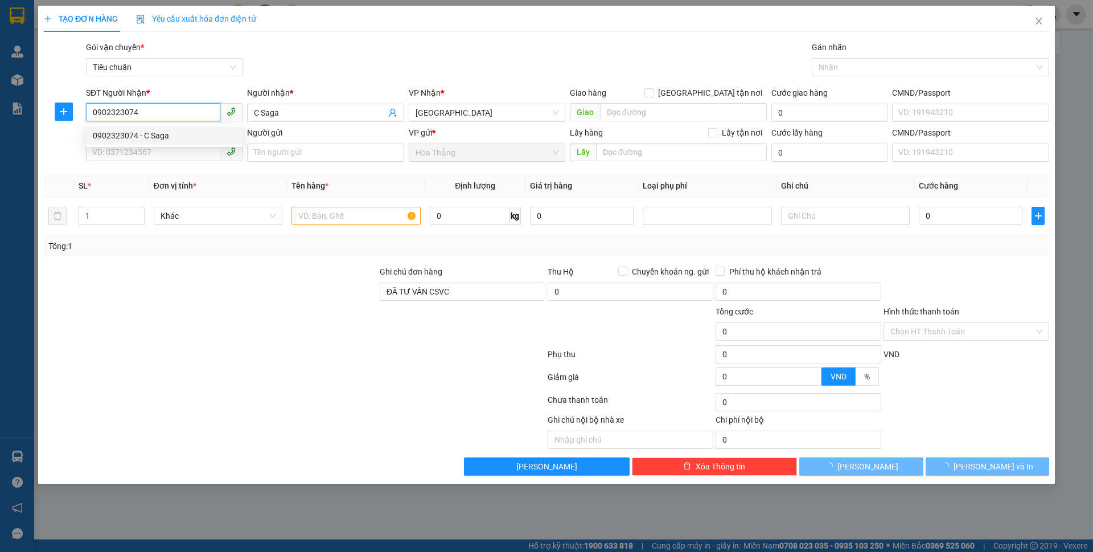
type input "30.000"
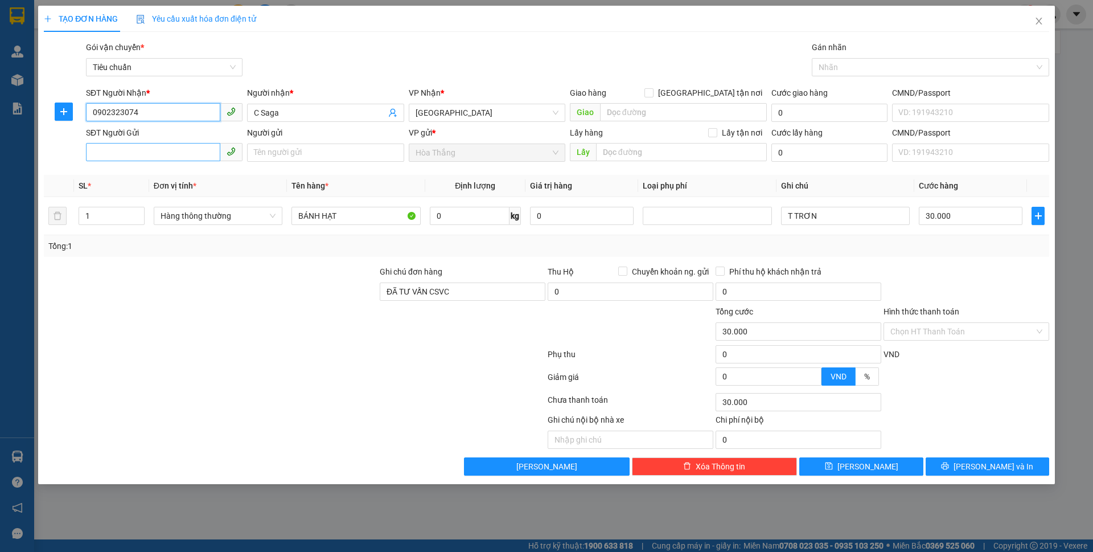
type input "0902323074"
click at [153, 152] on input "SĐT Người Gửi" at bounding box center [153, 152] width 134 height 18
click at [155, 177] on div "0987044567 - A KHƯƠNG" at bounding box center [164, 175] width 143 height 13
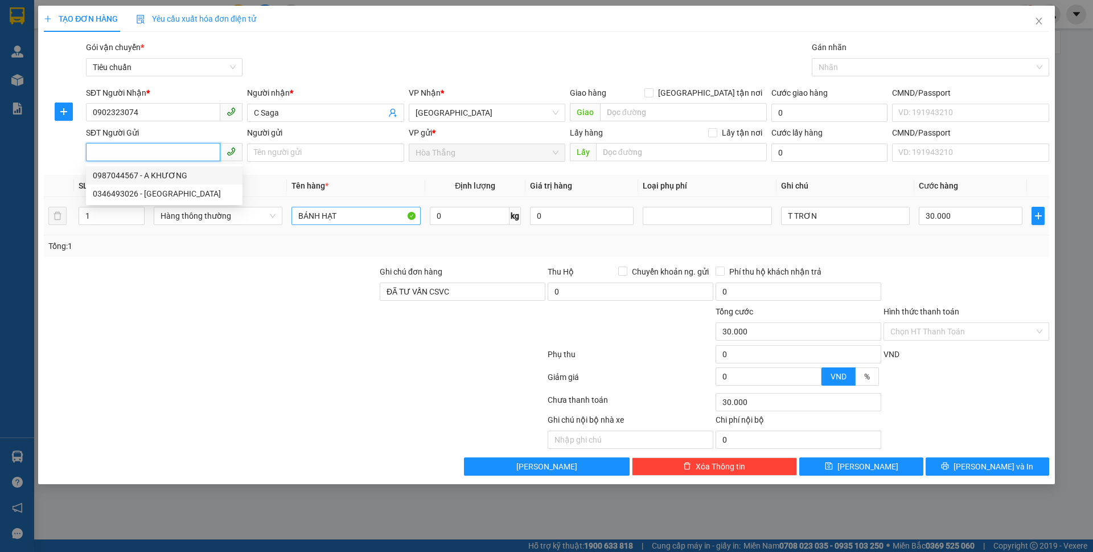
type input "0987044567"
type input "A KHƯƠNG"
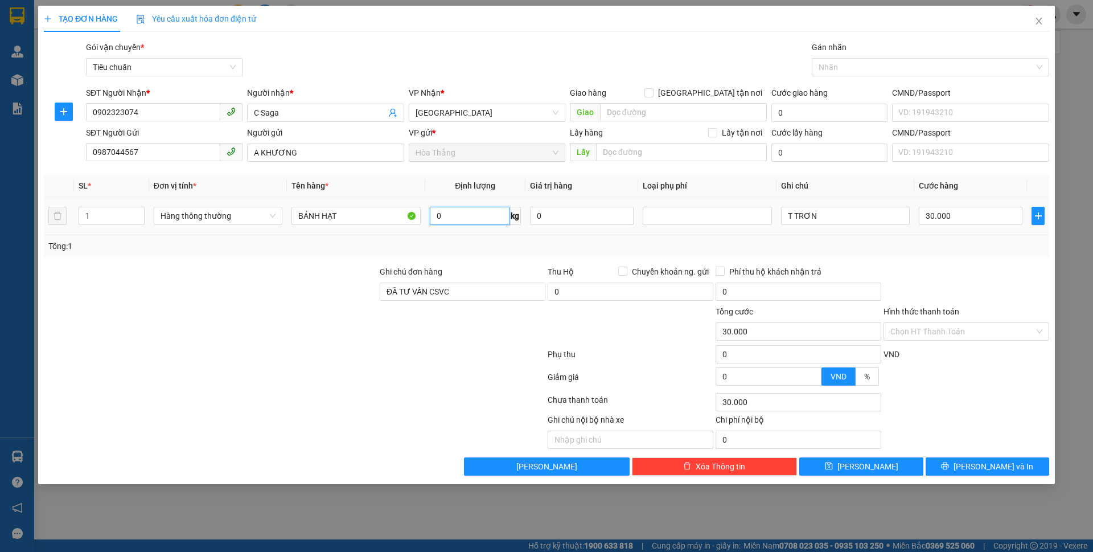
click at [477, 220] on input "0" at bounding box center [470, 216] width 80 height 18
type input "20"
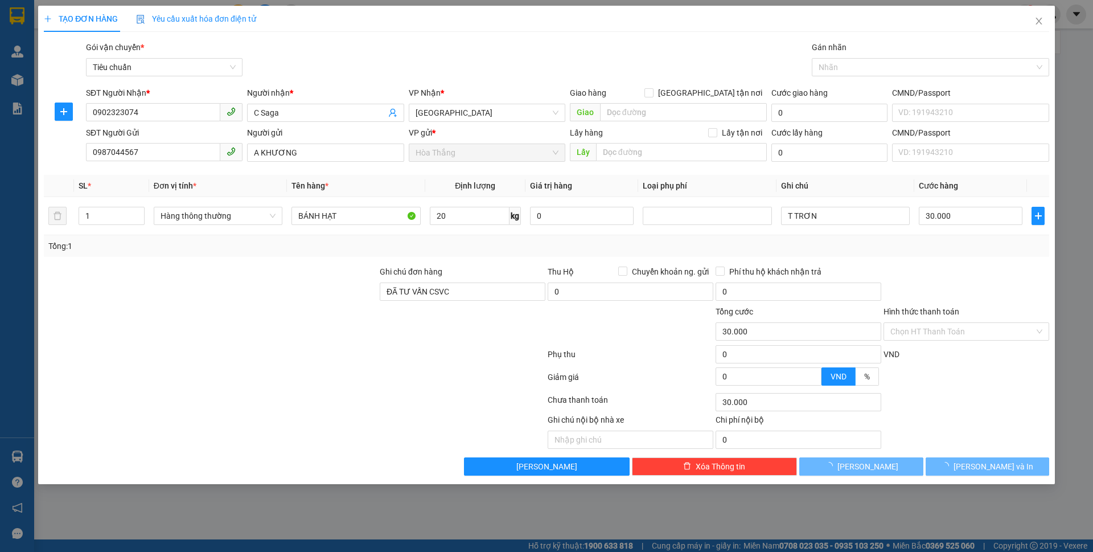
drag, startPoint x: 1021, startPoint y: 244, endPoint x: 962, endPoint y: 245, distance: 59.2
click at [1021, 244] on div "Tổng: 1" at bounding box center [546, 246] width 996 height 13
type input "55.000"
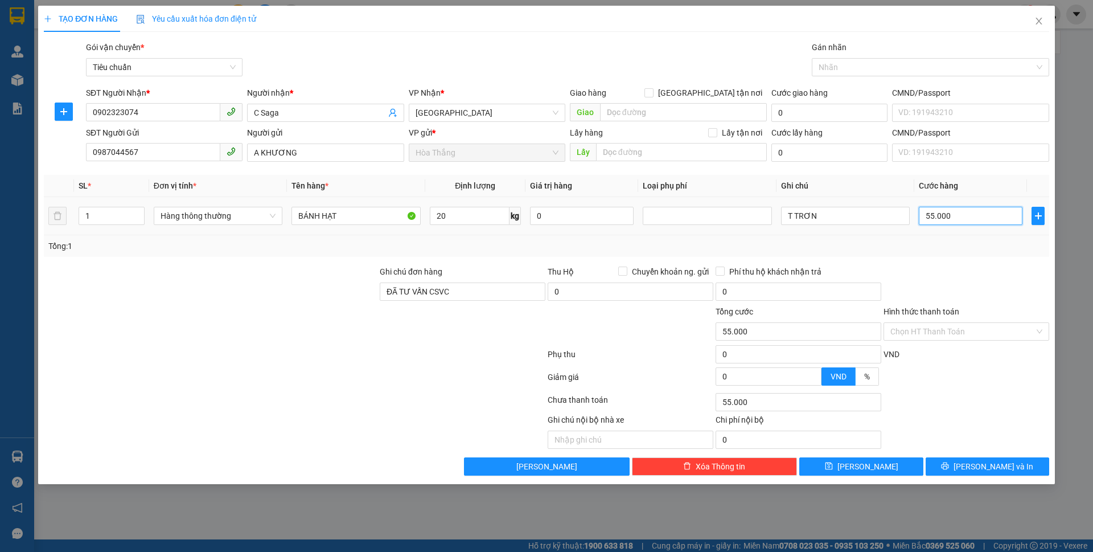
click at [969, 216] on input "55.000" at bounding box center [971, 216] width 104 height 18
type input "6"
type input "60"
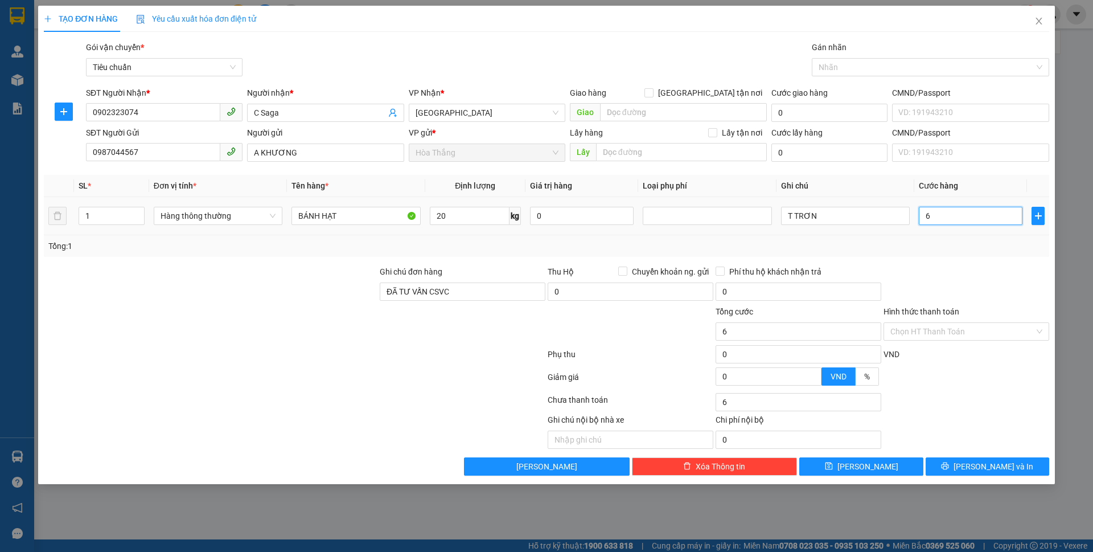
type input "60"
type input "60.000"
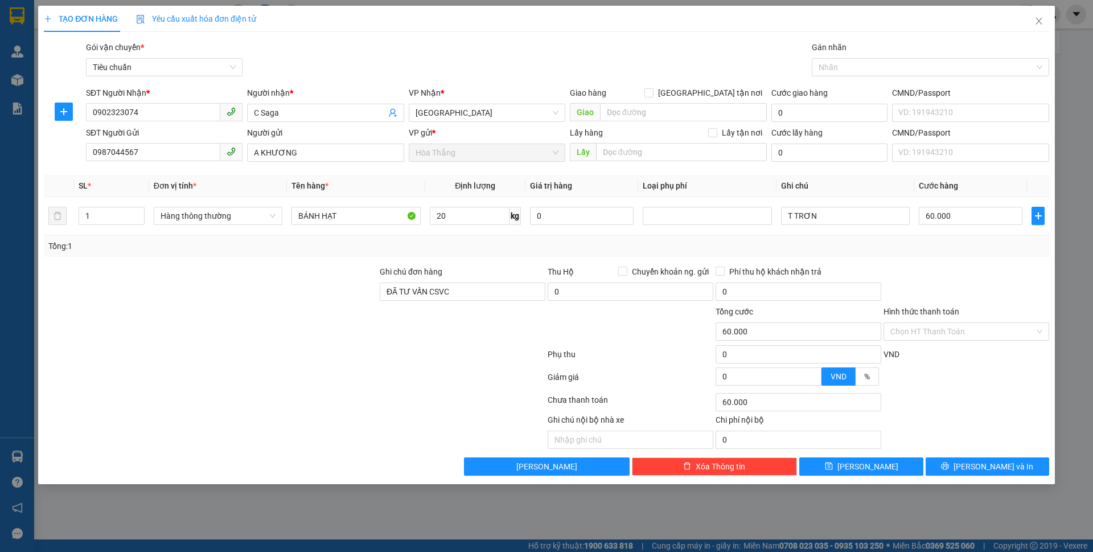
click at [960, 265] on div at bounding box center [966, 285] width 168 height 40
click at [949, 468] on icon "printer" at bounding box center [945, 466] width 8 height 8
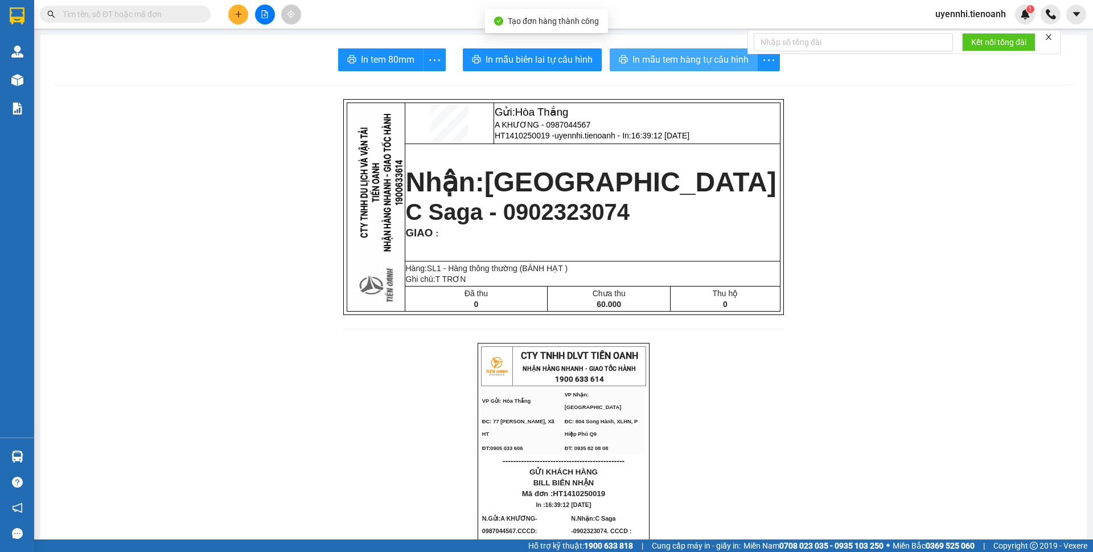
click at [707, 57] on span "In mẫu tem hàng tự cấu hình" at bounding box center [690, 59] width 116 height 14
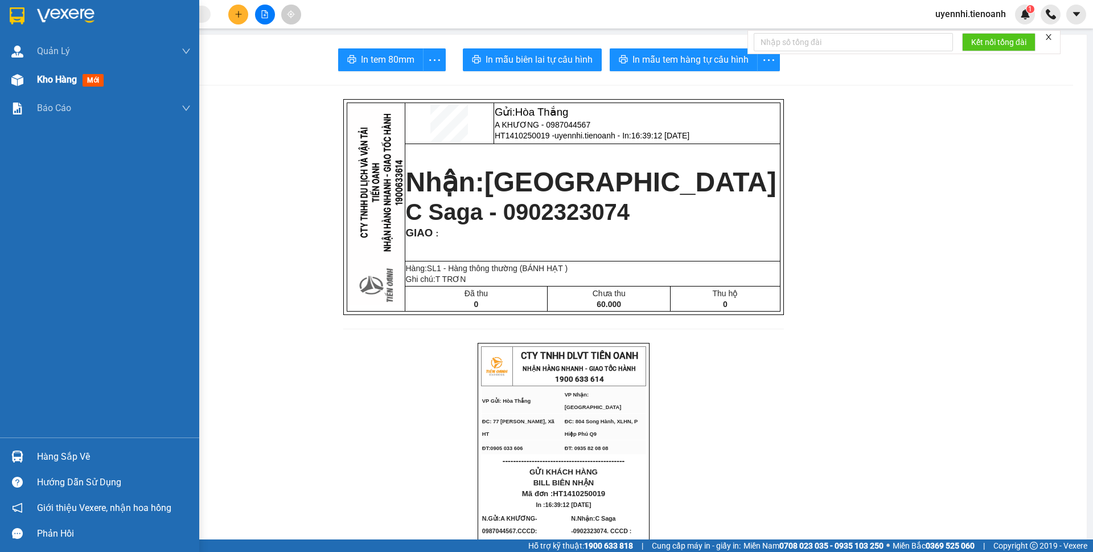
click at [12, 78] on img at bounding box center [17, 80] width 12 height 12
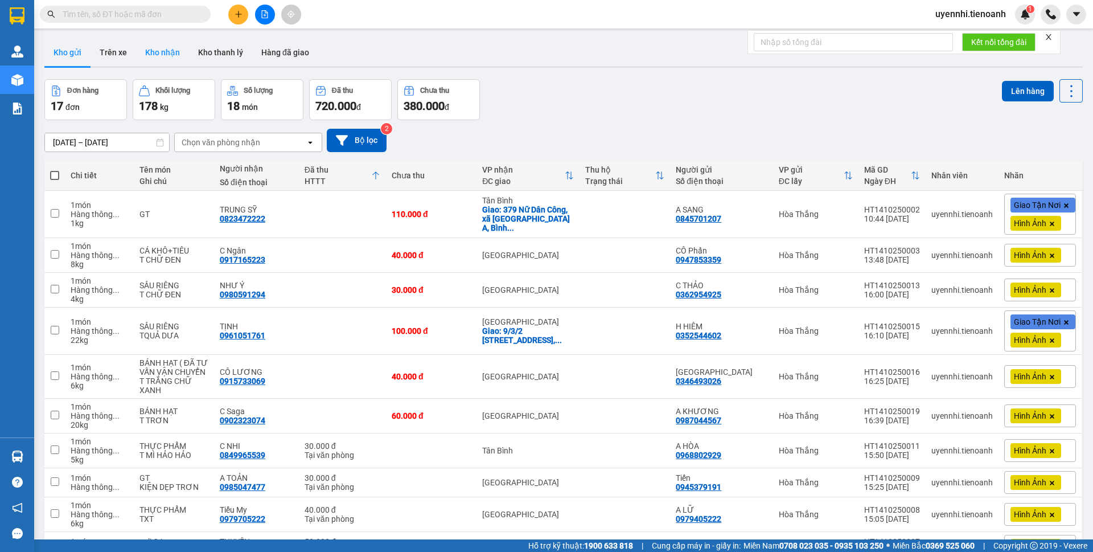
click at [162, 55] on button "Kho nhận" at bounding box center [162, 52] width 53 height 27
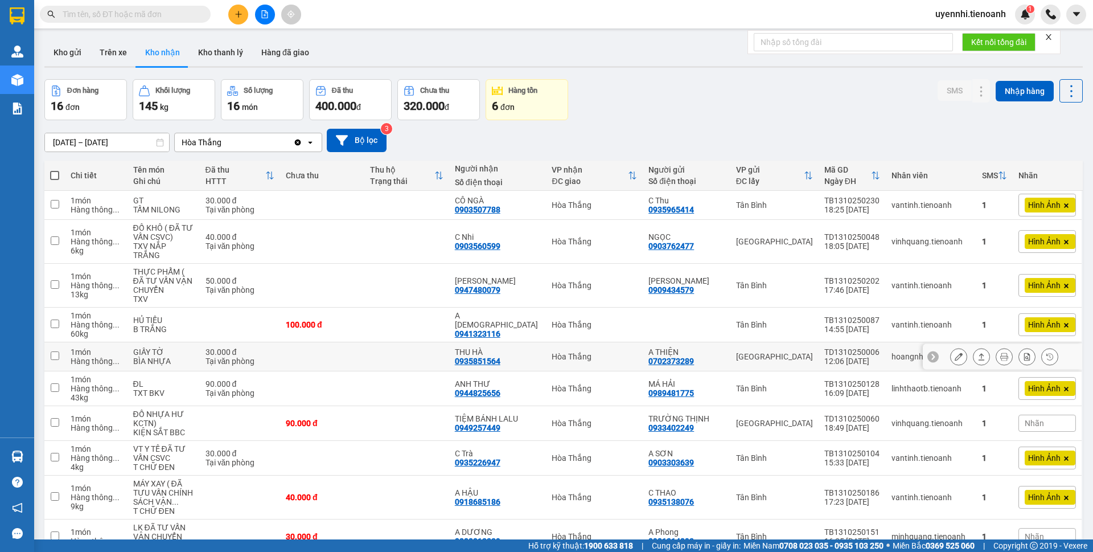
scroll to position [57, 0]
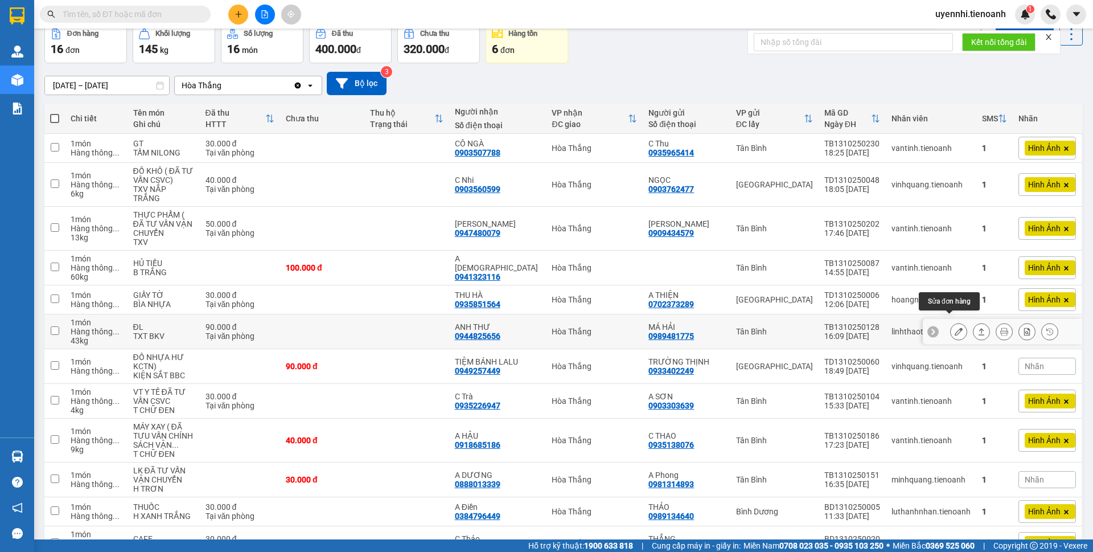
click at [955, 327] on icon at bounding box center [959, 331] width 8 height 8
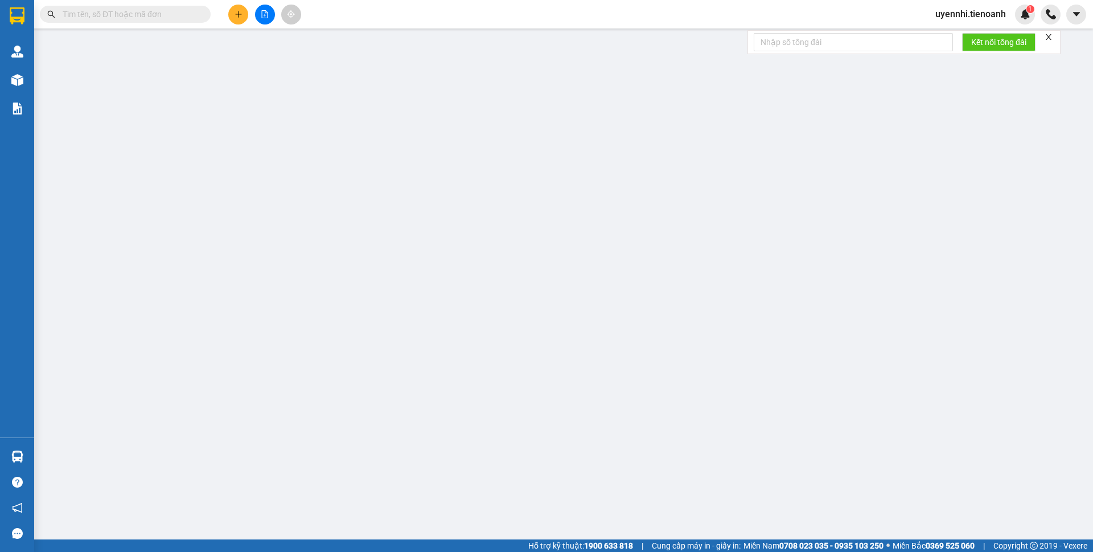
type input "0944825656"
type input "ANH THƯ"
type input "0989481775"
type input "MÁ HẢI"
type input "0"
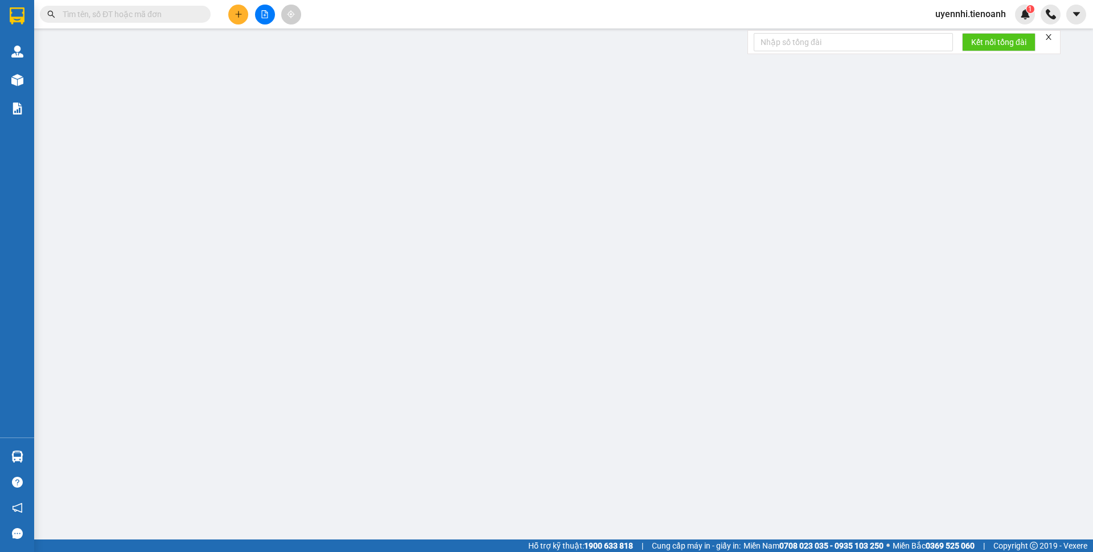
type input "90.000"
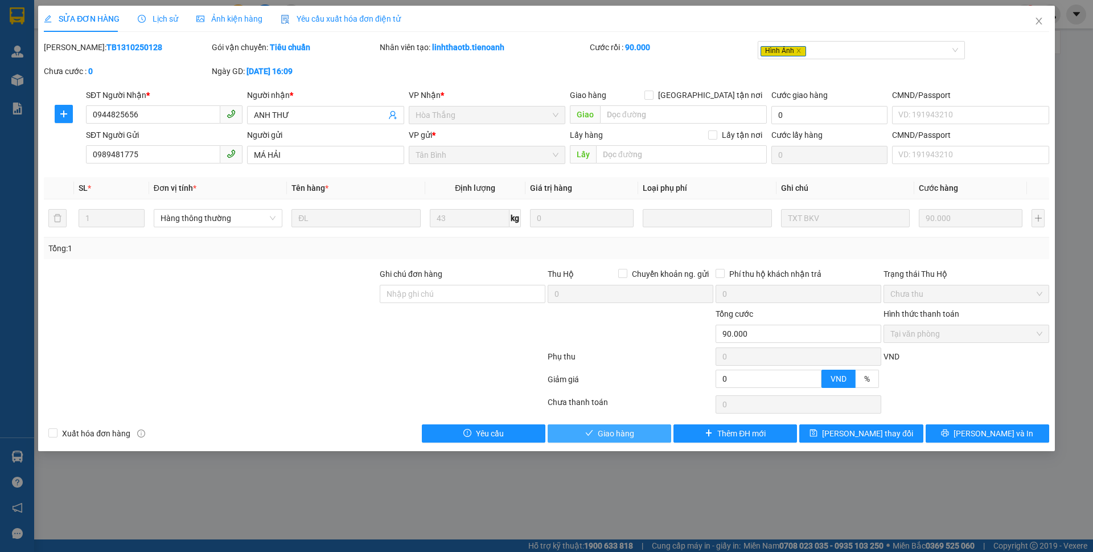
click at [610, 437] on span "Giao hàng" at bounding box center [616, 433] width 36 height 13
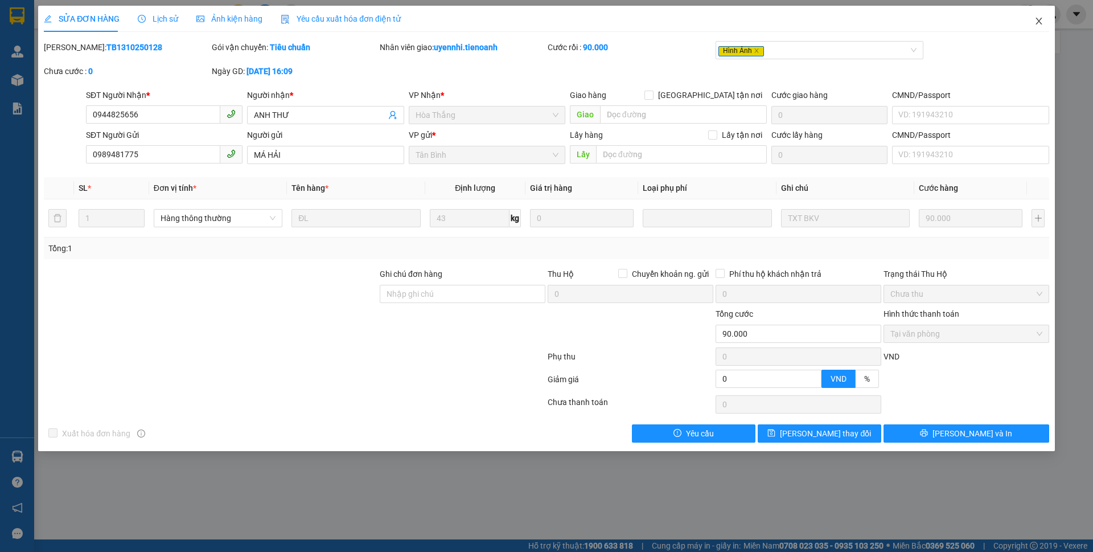
click at [1041, 23] on icon "close" at bounding box center [1038, 21] width 9 height 9
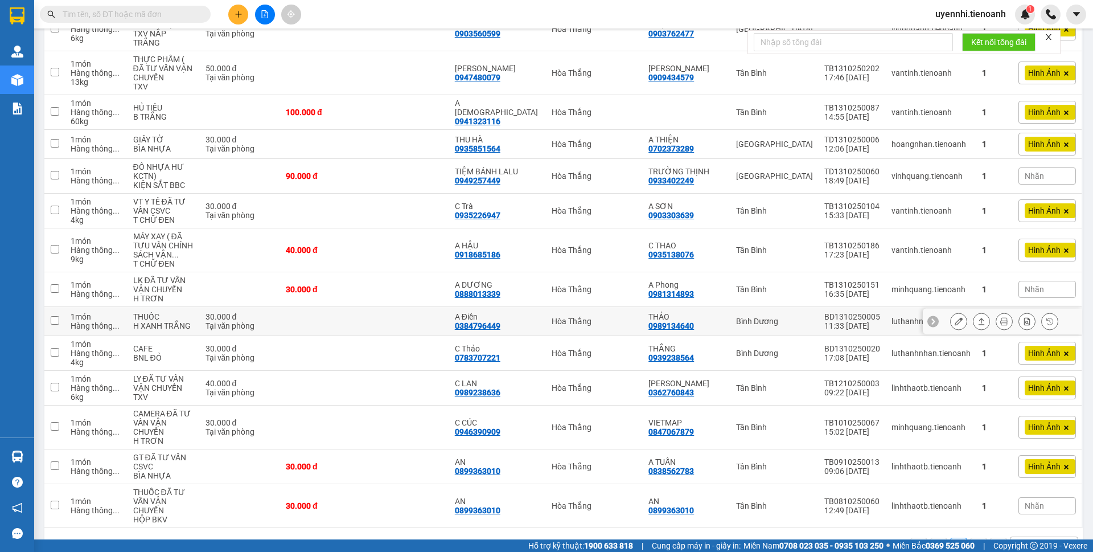
scroll to position [239, 0]
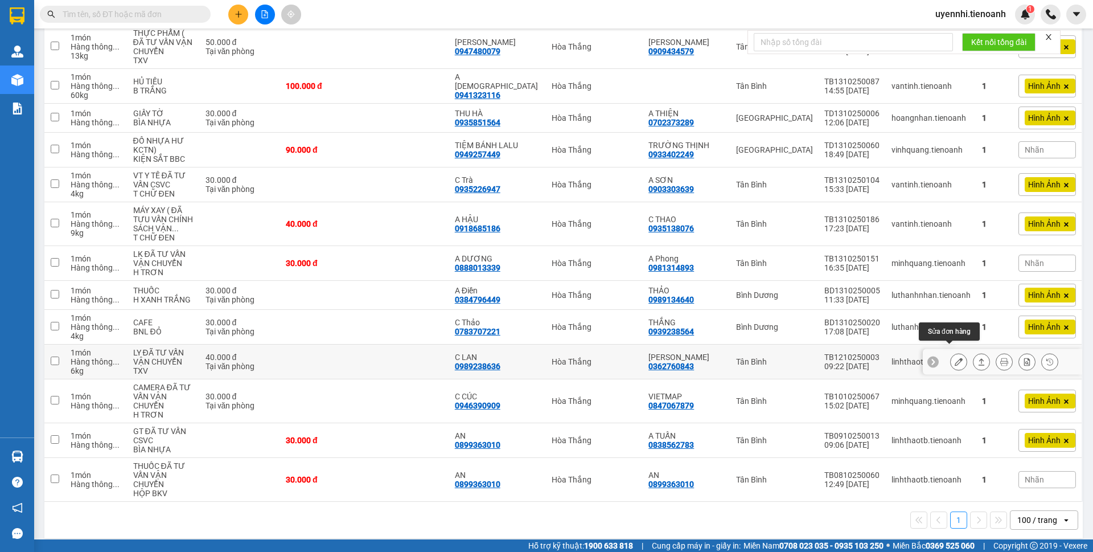
click at [955, 357] on icon at bounding box center [959, 361] width 8 height 8
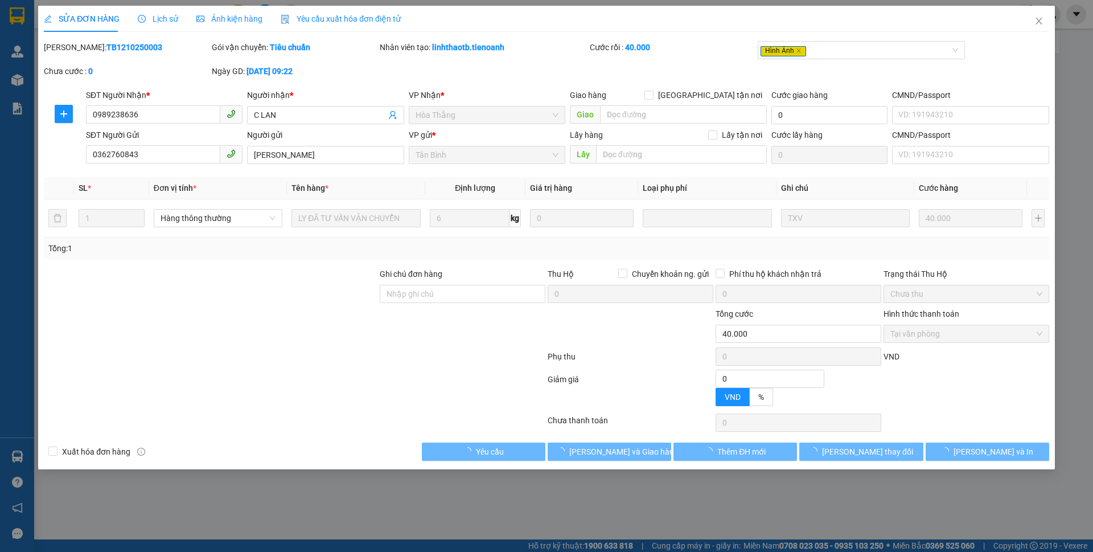
type input "0989238636"
type input "C LAN"
type input "0362760843"
type input "[PERSON_NAME]"
type input "0"
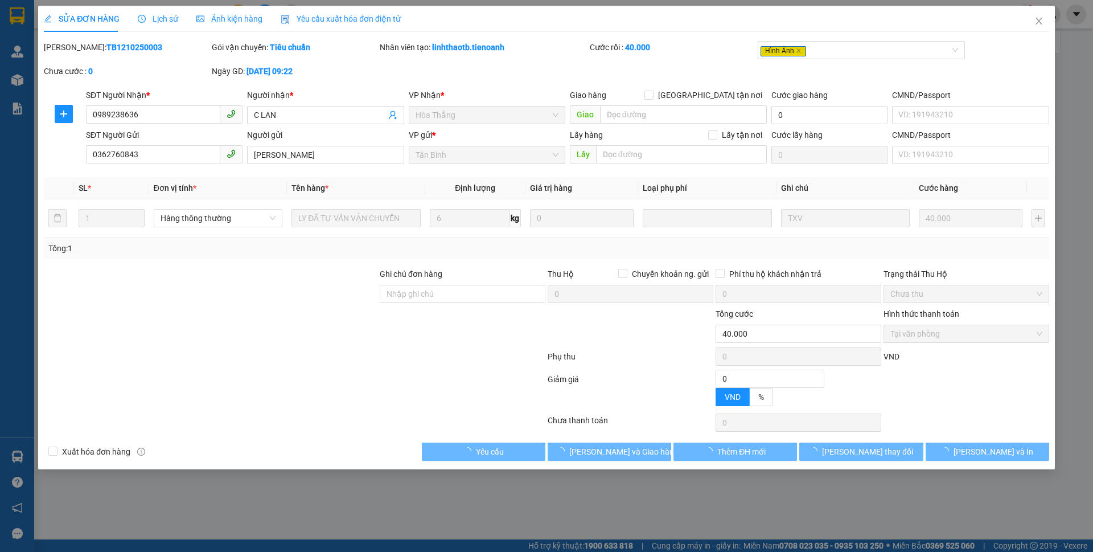
type input "40.000"
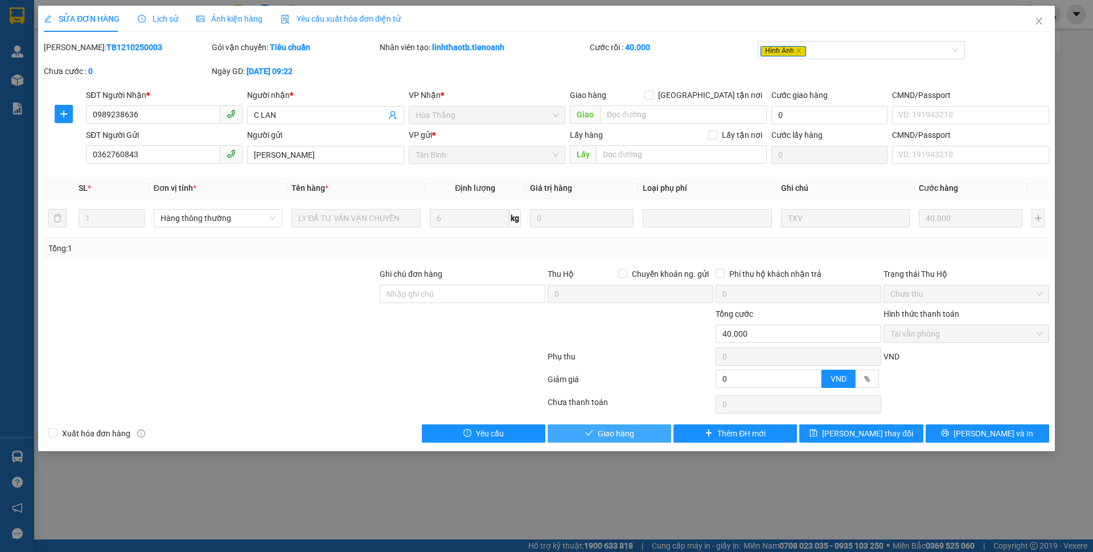
click at [606, 434] on span "Giao hàng" at bounding box center [616, 433] width 36 height 13
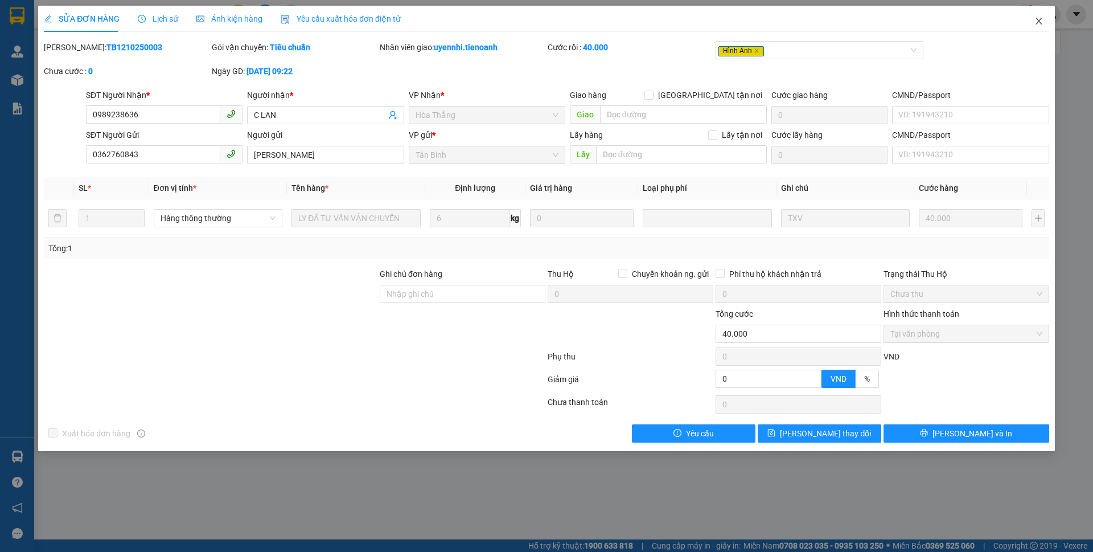
click at [1037, 22] on icon "close" at bounding box center [1038, 21] width 9 height 9
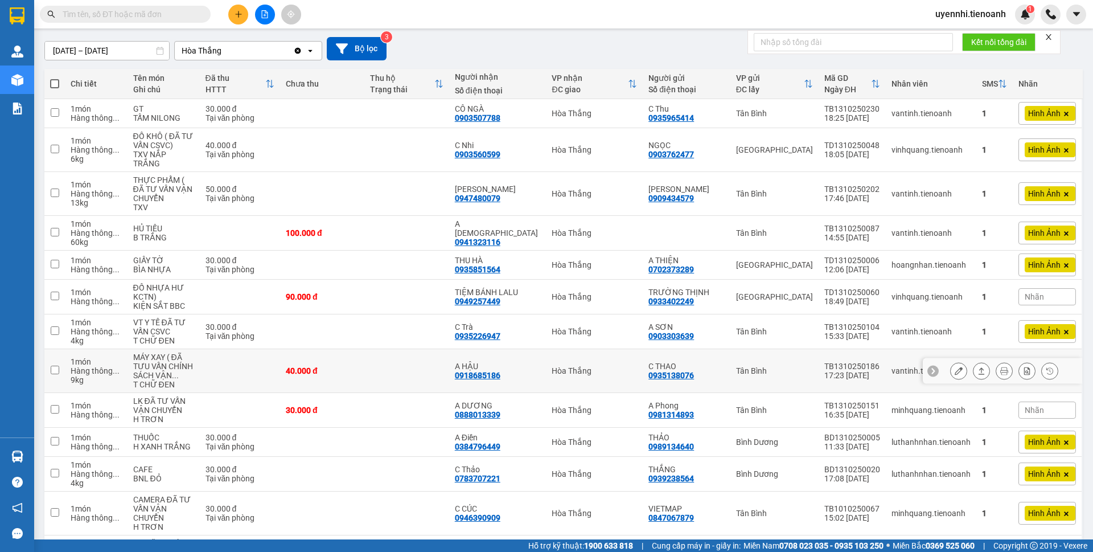
scroll to position [90, 0]
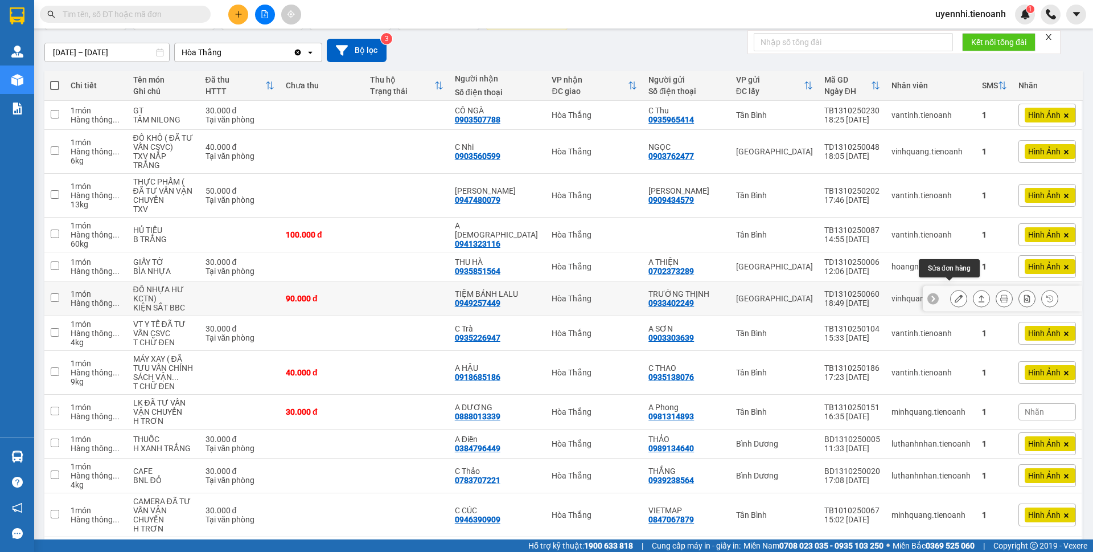
click at [955, 294] on icon at bounding box center [959, 298] width 8 height 8
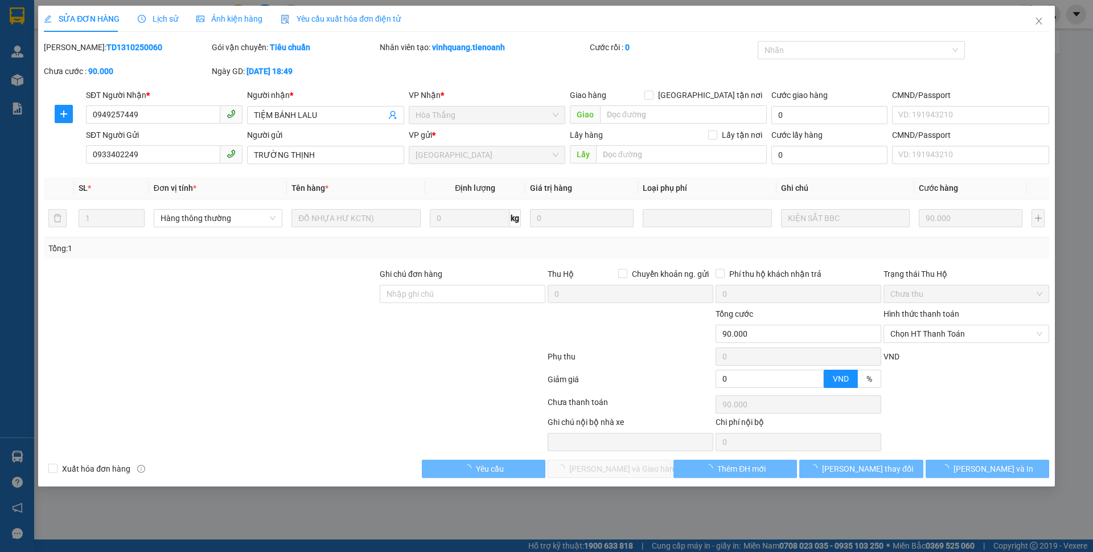
type input "0949257449"
type input "TIỆM BÁNH LALU"
type input "0933402249"
type input "TRƯỜNG THỊNH"
type input "0"
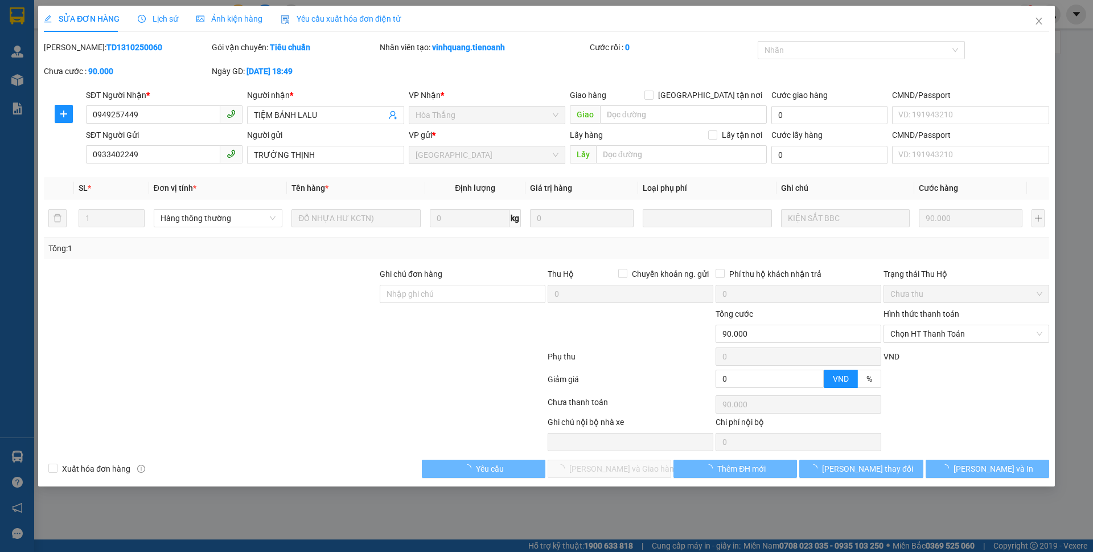
type input "90.000"
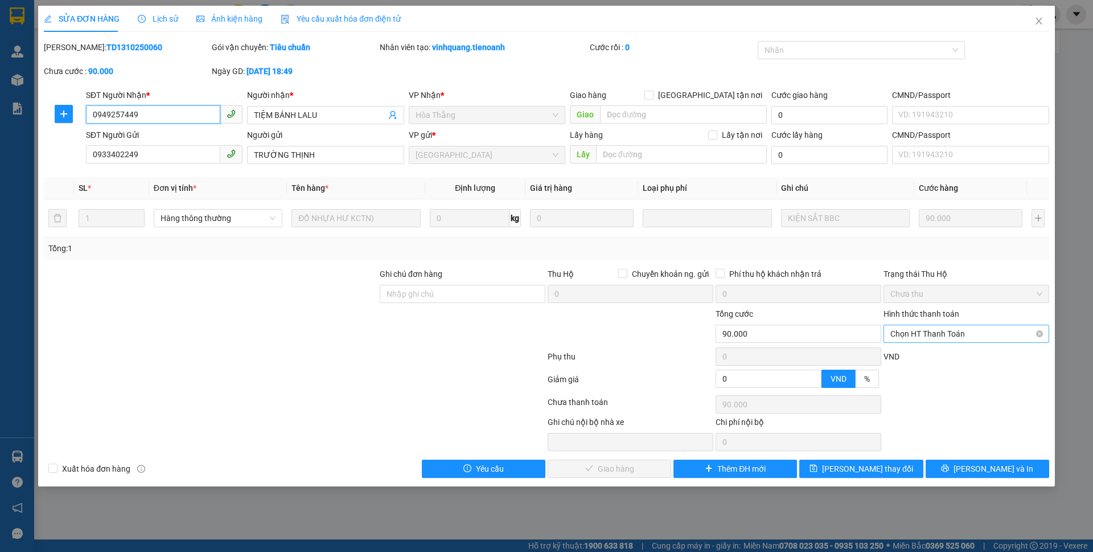
click at [922, 333] on span "Chọn HT Thanh Toán" at bounding box center [966, 333] width 152 height 17
click at [923, 360] on div "Tại văn phòng" at bounding box center [966, 356] width 152 height 13
type input "0"
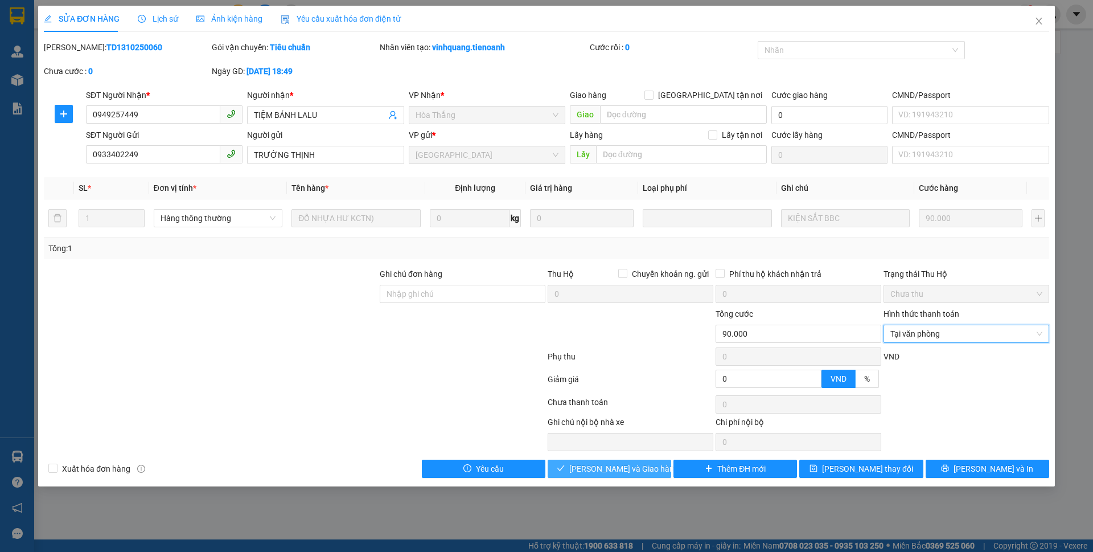
click at [624, 469] on span "[PERSON_NAME] và Giao hàng" at bounding box center [623, 468] width 109 height 13
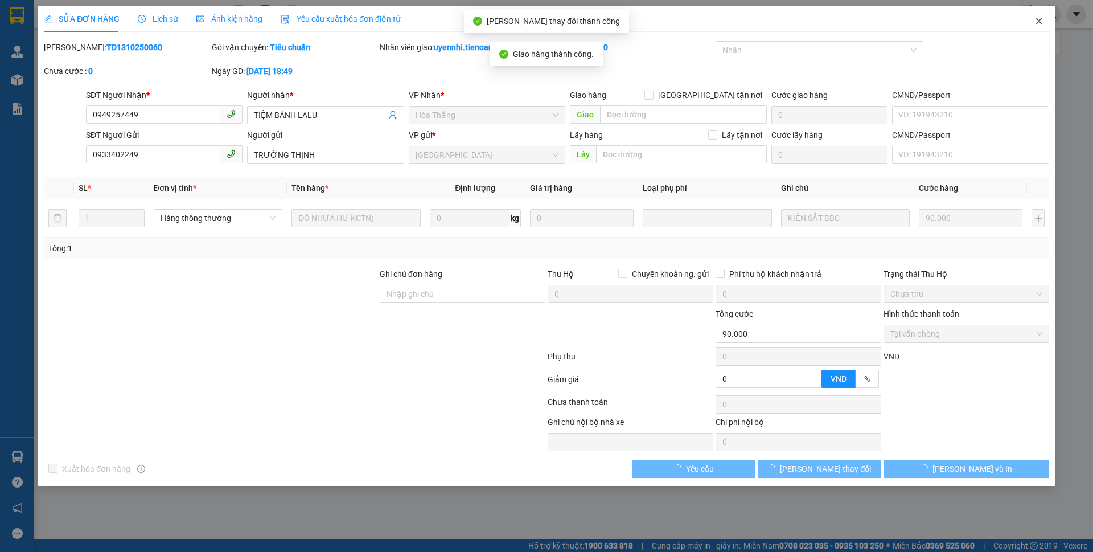
click at [1042, 22] on icon "close" at bounding box center [1038, 21] width 9 height 9
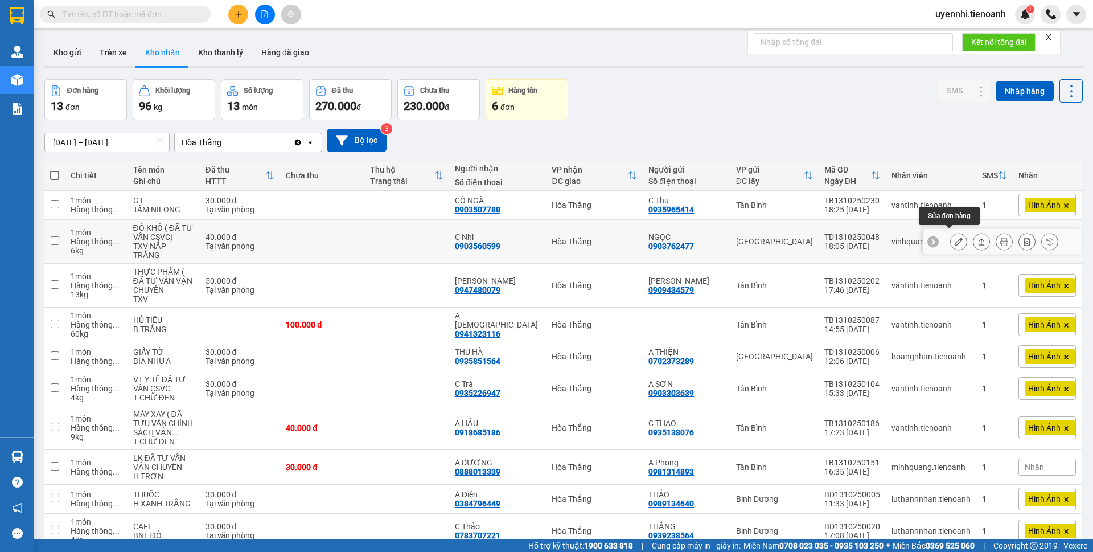
click at [955, 240] on icon at bounding box center [959, 241] width 8 height 8
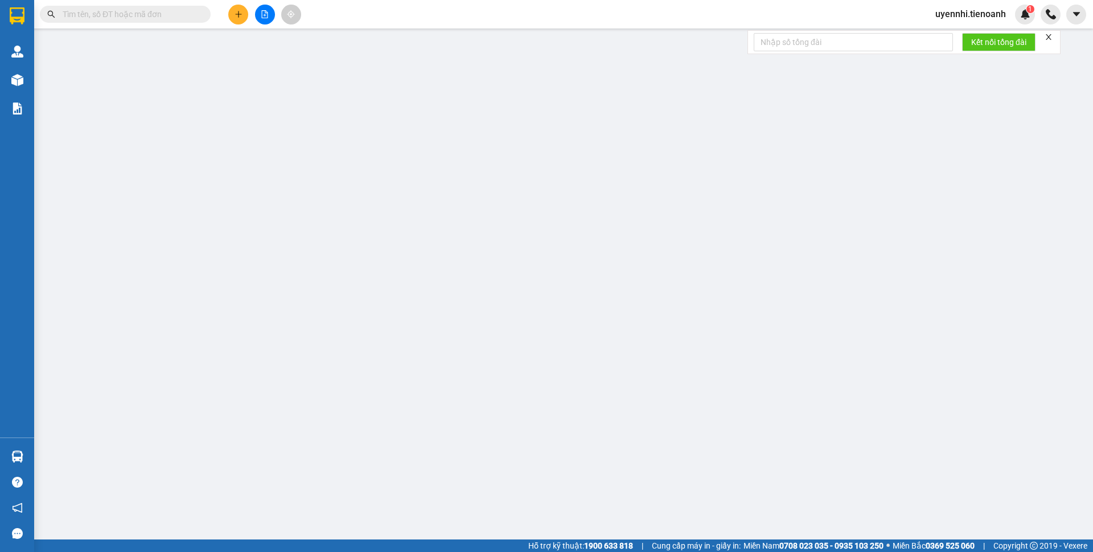
type input "0903560599"
type input "C Nhi"
type input "0903762477"
type input "NGỌC"
type input "0"
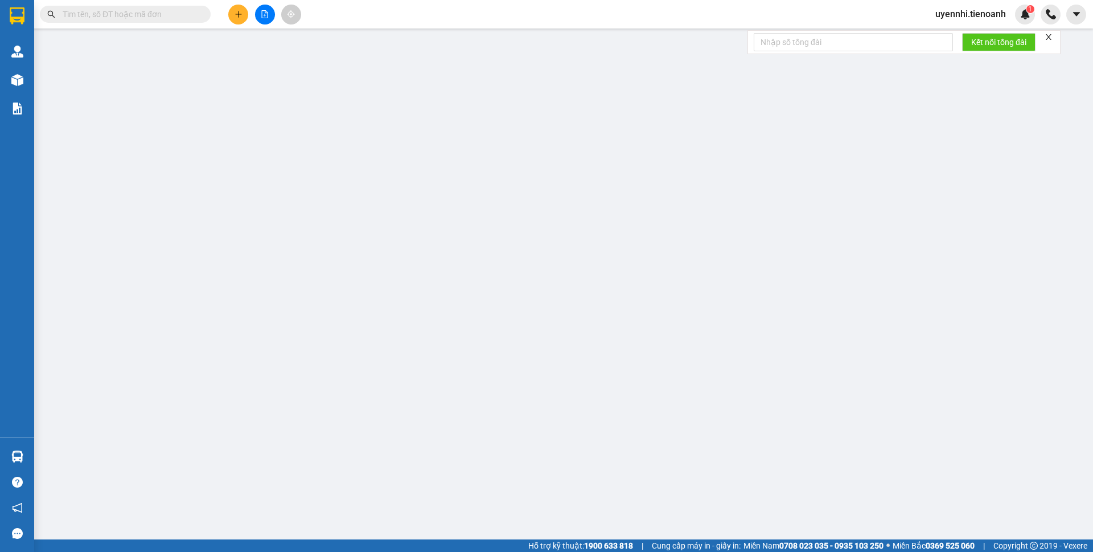
type input "40.000"
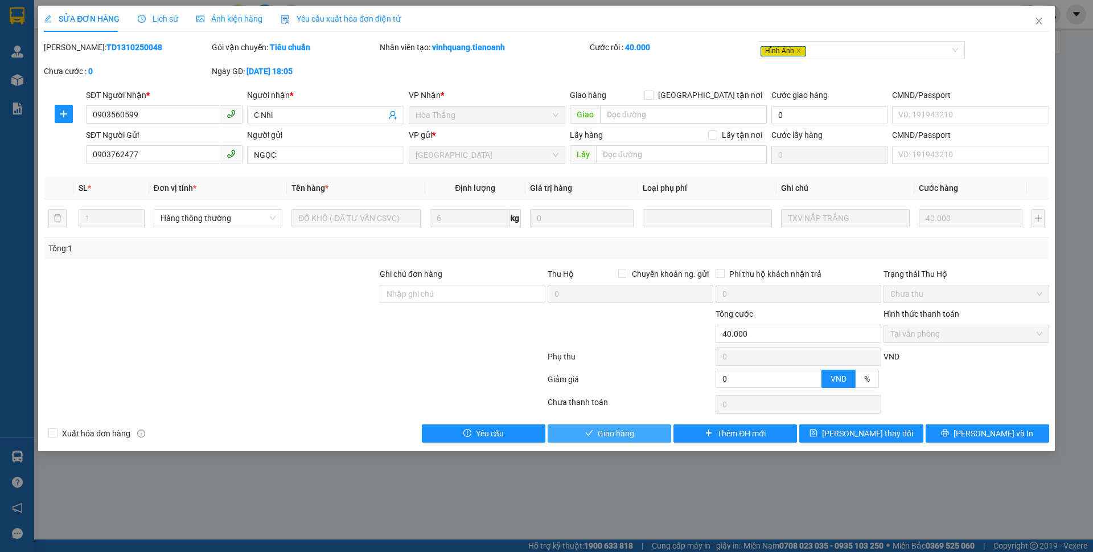
click at [632, 434] on span "Giao hàng" at bounding box center [616, 433] width 36 height 13
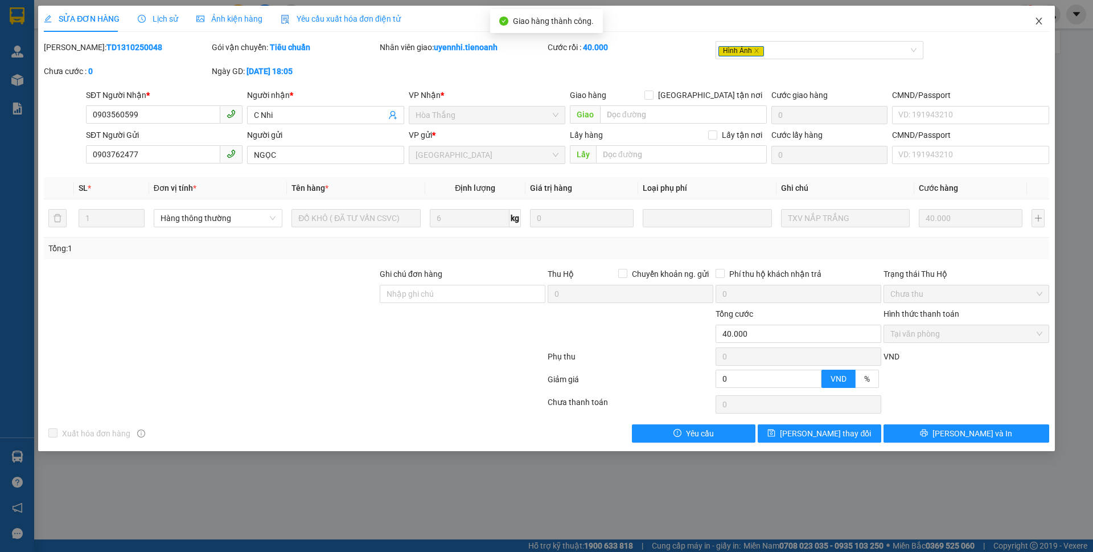
click at [1039, 18] on icon "close" at bounding box center [1038, 21] width 9 height 9
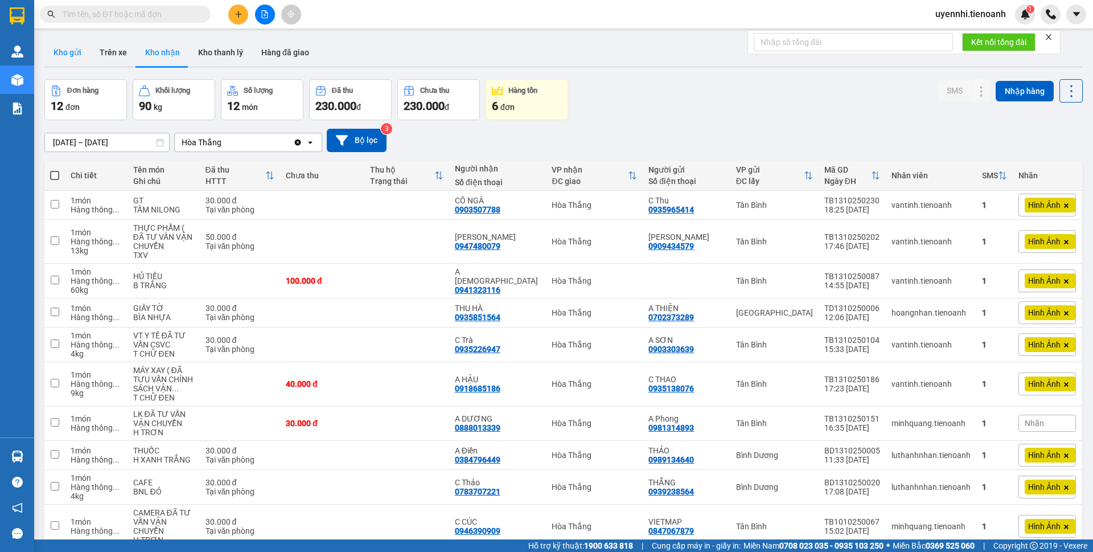
click at [59, 54] on button "Kho gửi" at bounding box center [67, 52] width 46 height 27
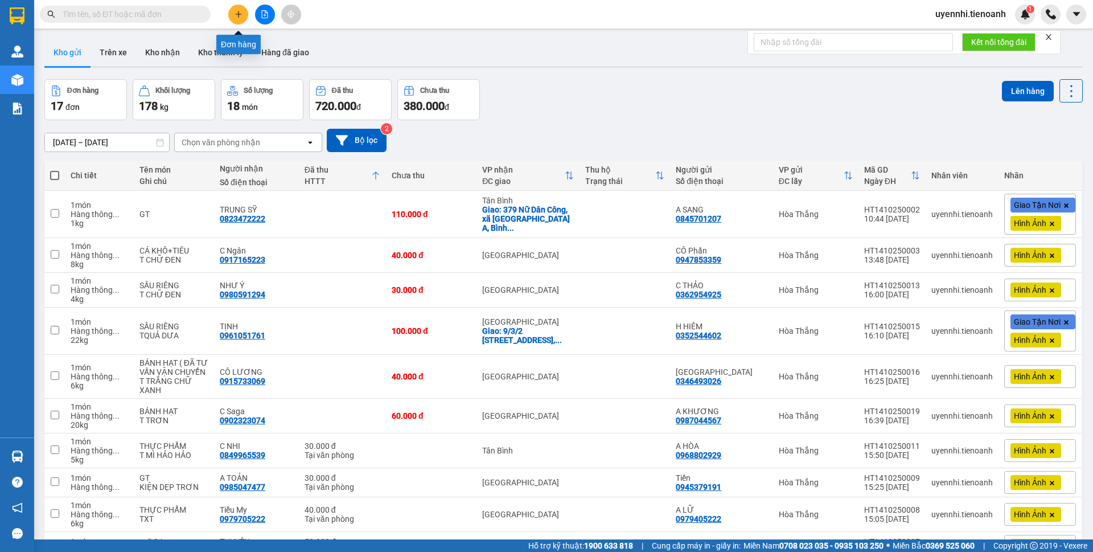
click at [241, 15] on icon "plus" at bounding box center [239, 14] width 8 height 8
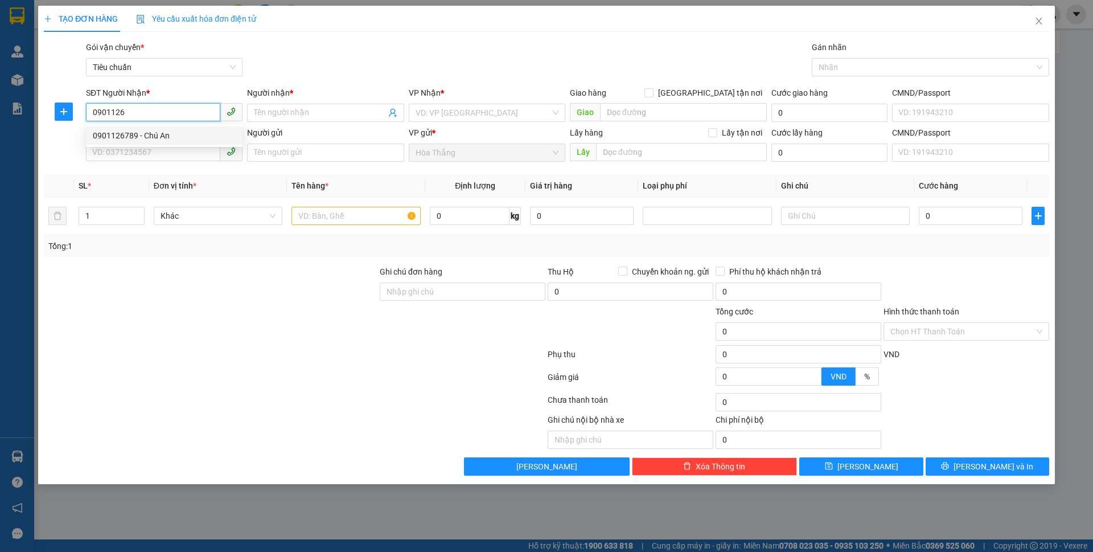
click at [105, 133] on div "0901126789 - Chú An" at bounding box center [164, 135] width 143 height 13
type input "0901126789"
type input "Chú An"
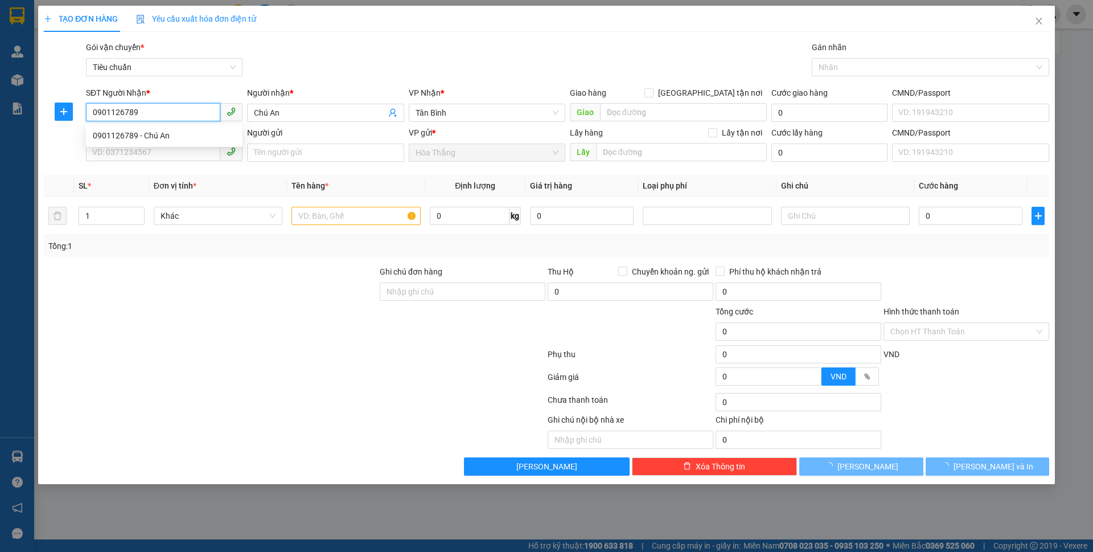
type input "120.000"
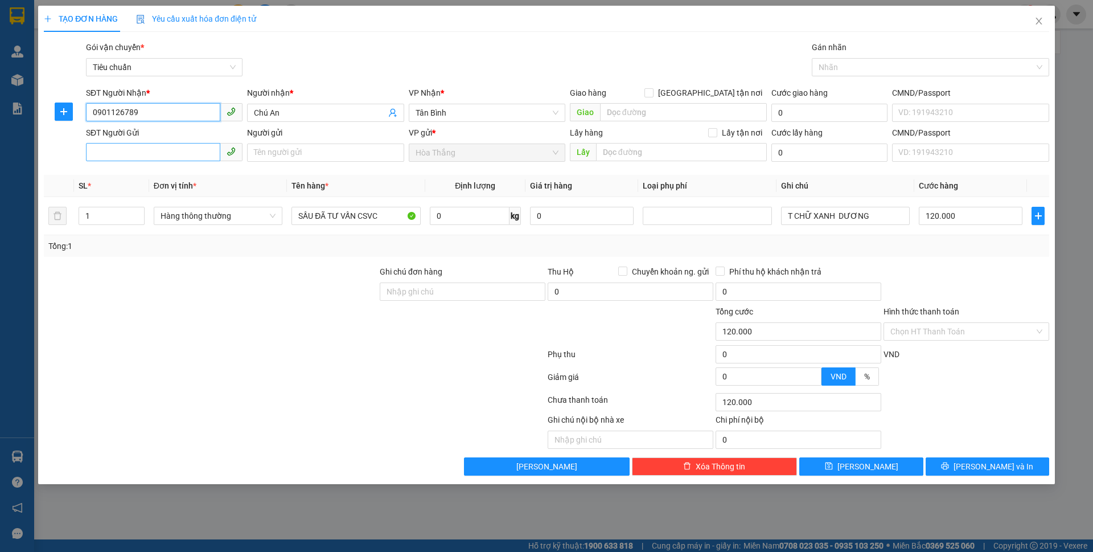
type input "0901126789"
click at [167, 151] on input "SĐT Người Gửi" at bounding box center [153, 152] width 134 height 18
click at [145, 178] on div "0888043488 - A Thuyền" at bounding box center [164, 175] width 143 height 13
type input "0888043488"
type input "A Thuyền"
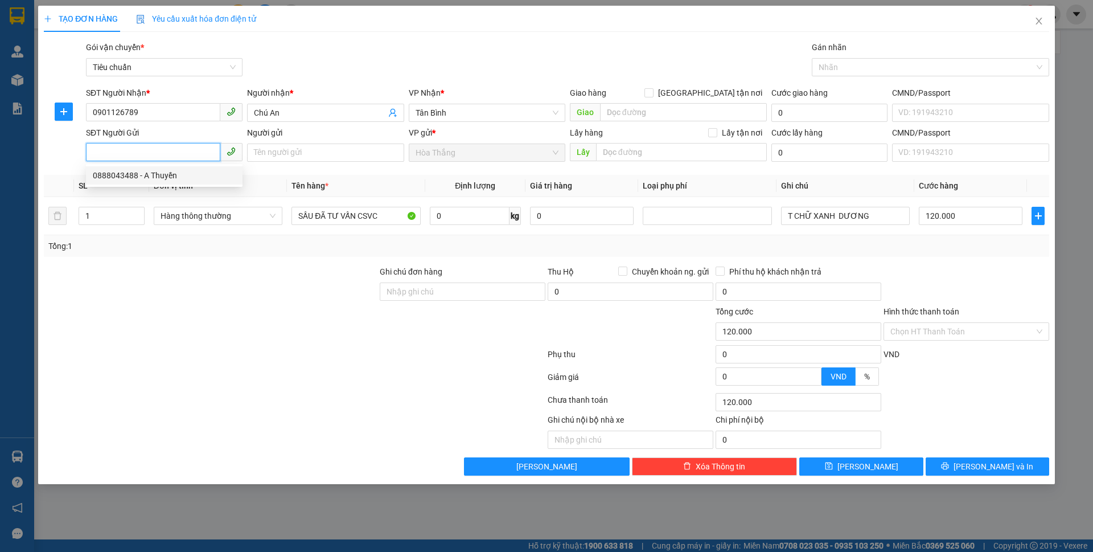
type input "054075004371"
click at [92, 214] on input "1" at bounding box center [111, 215] width 65 height 17
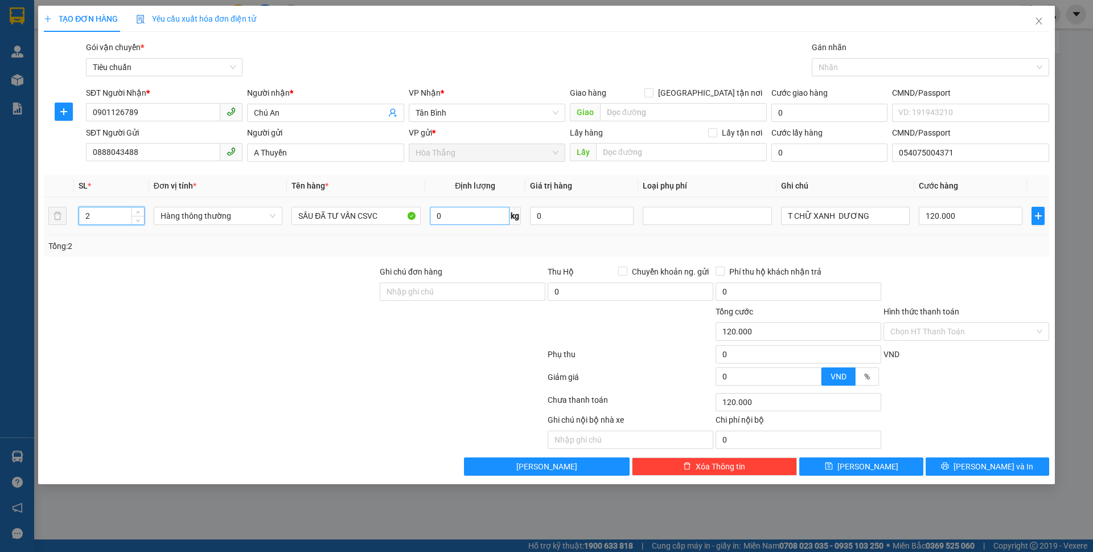
type input "2"
click at [457, 215] on input "0" at bounding box center [470, 216] width 80 height 18
type input "0"
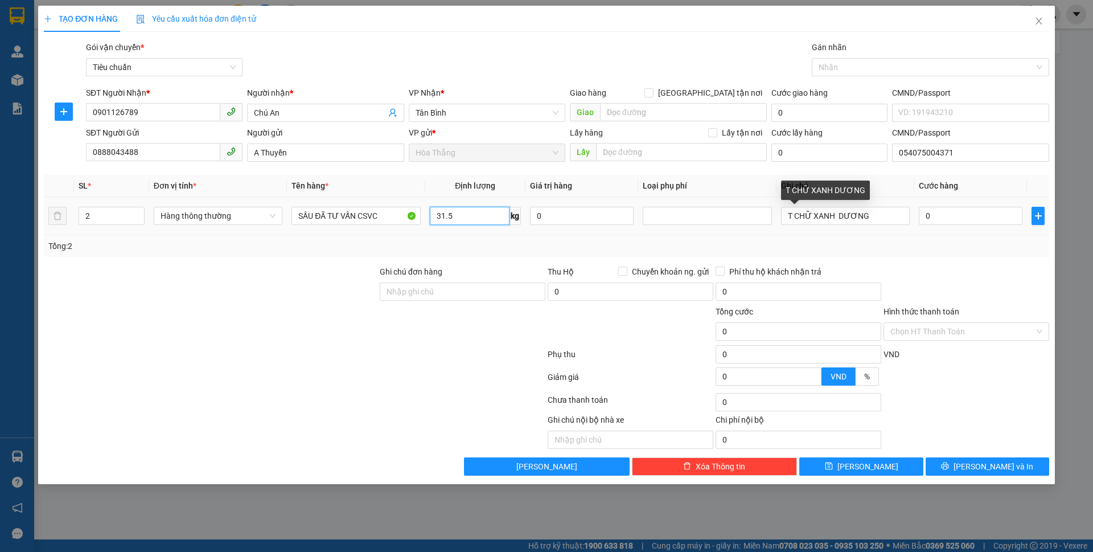
type input "31.5"
click at [1092, 175] on div "TẠO ĐƠN HÀNG Yêu cầu xuất hóa đơn điện tử Transit Pickup Surcharge Ids Transit …" at bounding box center [546, 276] width 1093 height 552
type input "70.000"
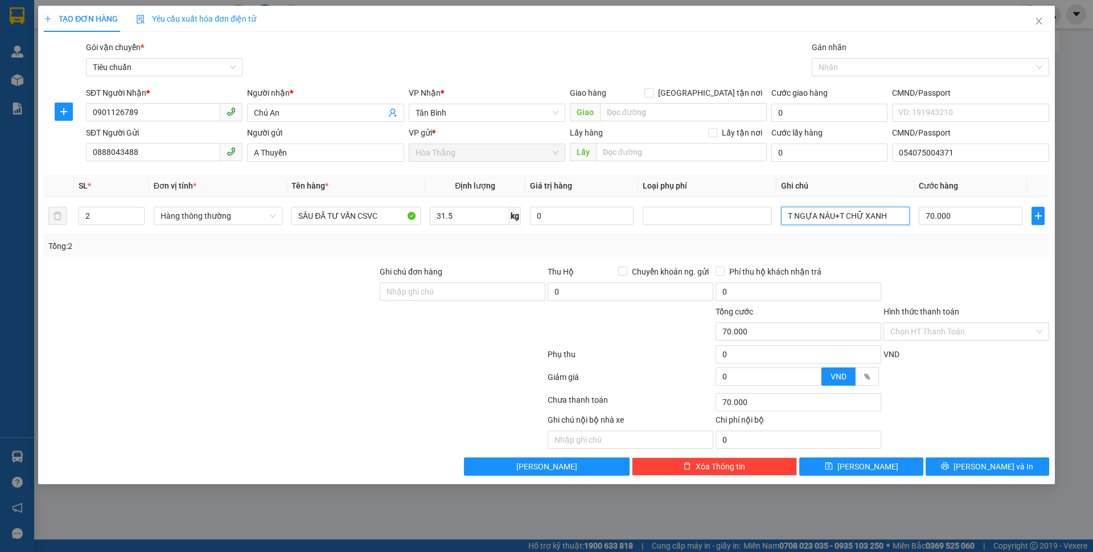
type input "T NGỰA NÂU+T CHỮ XANH"
click at [990, 254] on div "Tổng: 2" at bounding box center [546, 246] width 1005 height 22
click at [979, 211] on input "70.000" at bounding box center [971, 216] width 104 height 18
type input "1"
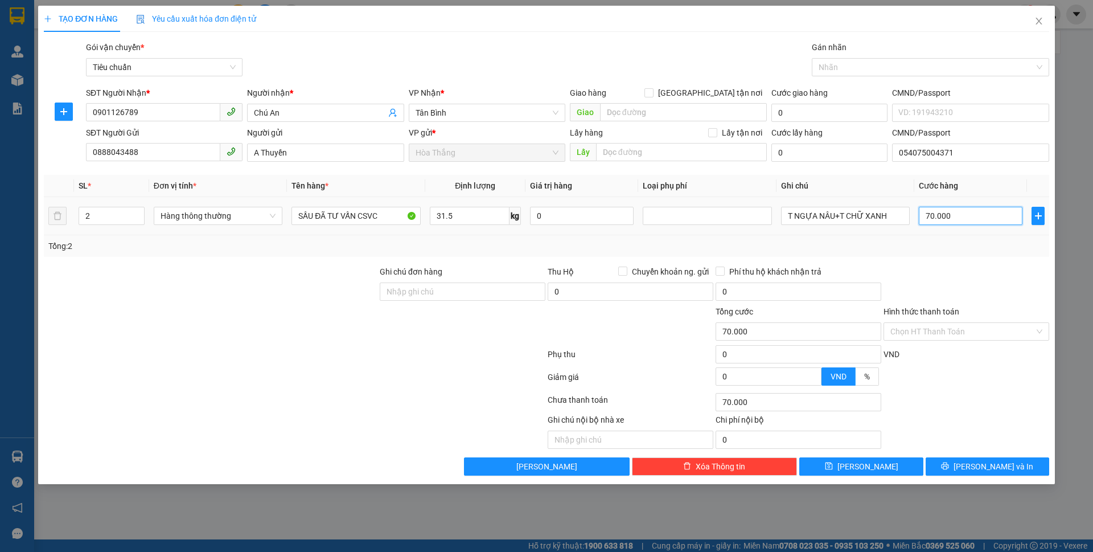
type input "1"
type input "14"
type input "140"
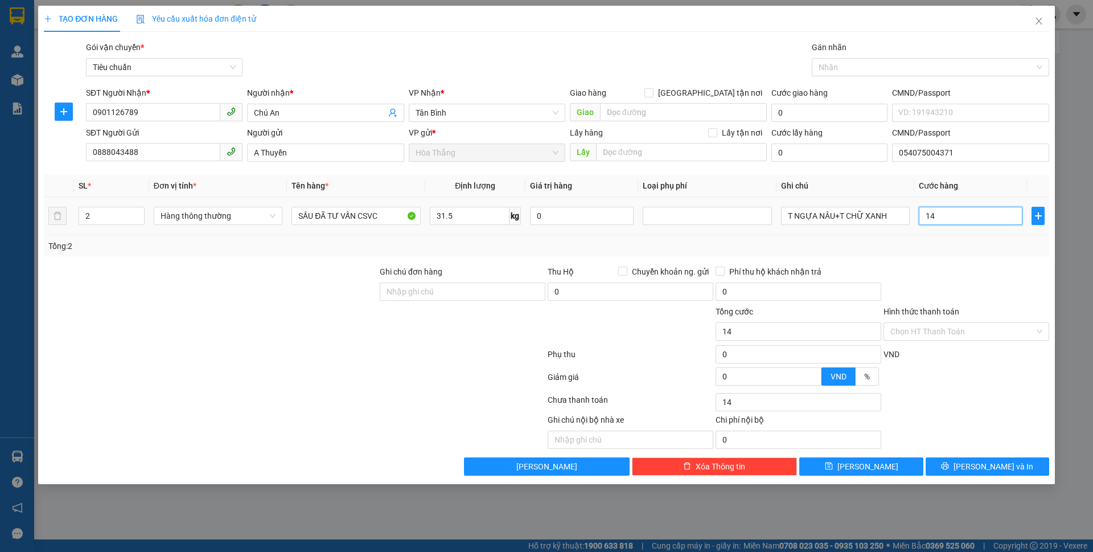
type input "140"
type input "140.000"
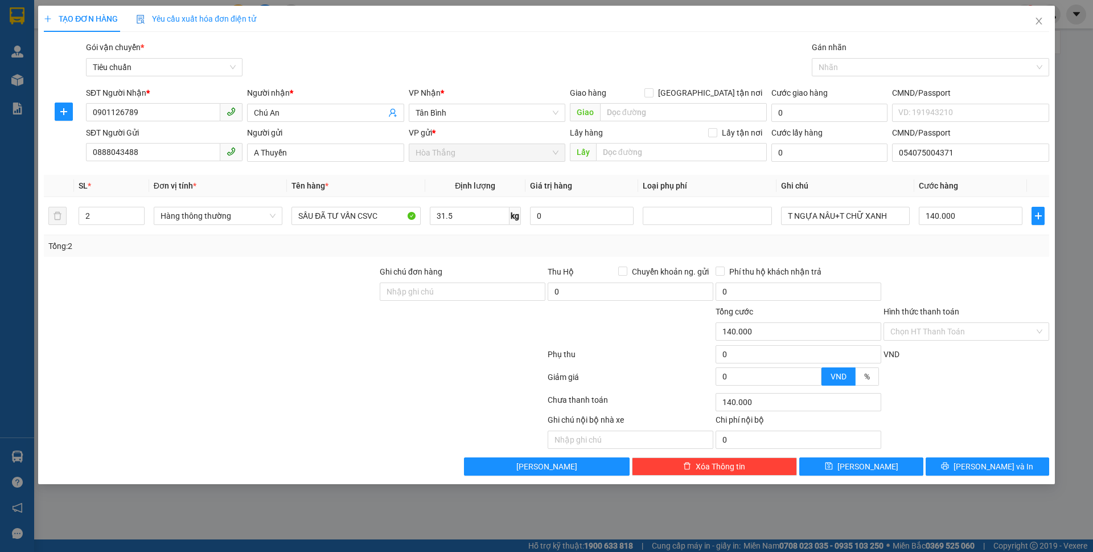
click at [983, 292] on div at bounding box center [966, 285] width 168 height 40
click at [973, 470] on button "[PERSON_NAME] và In" at bounding box center [988, 466] width 124 height 18
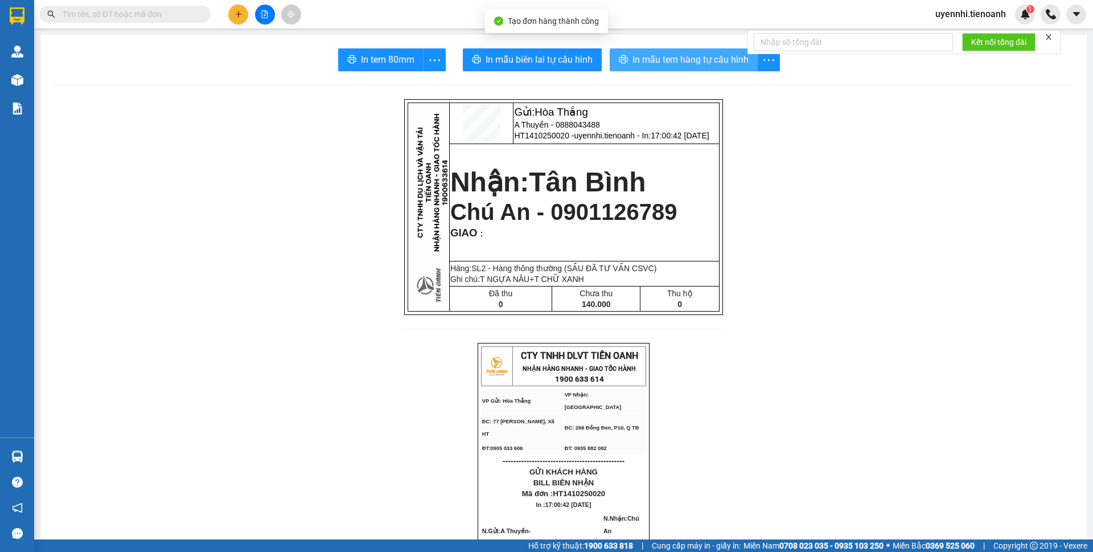
click at [684, 58] on span "In mẫu tem hàng tự cấu hình" at bounding box center [690, 59] width 116 height 14
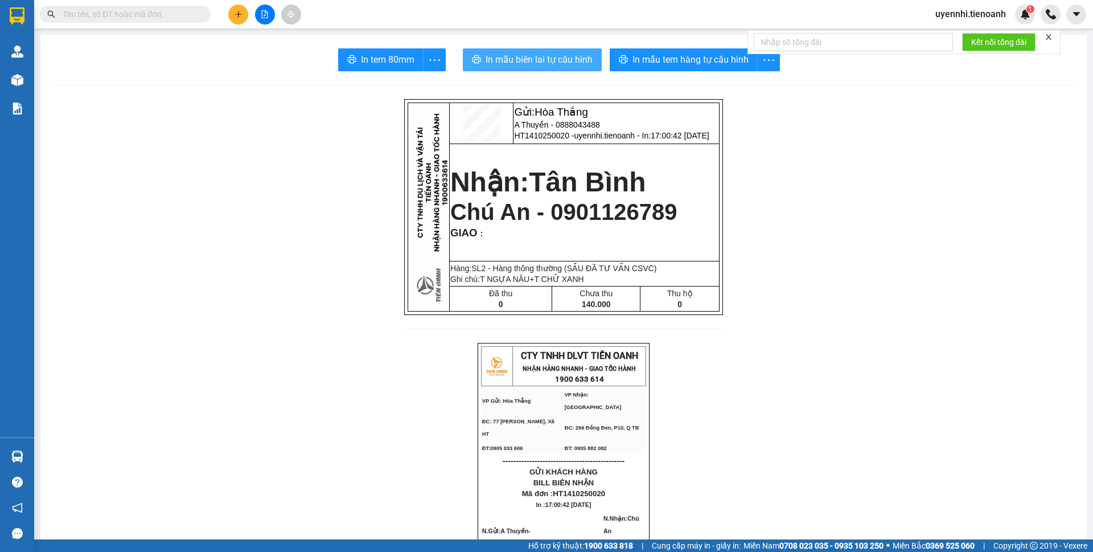
click at [519, 58] on span "In mẫu biên lai tự cấu hình" at bounding box center [539, 59] width 107 height 14
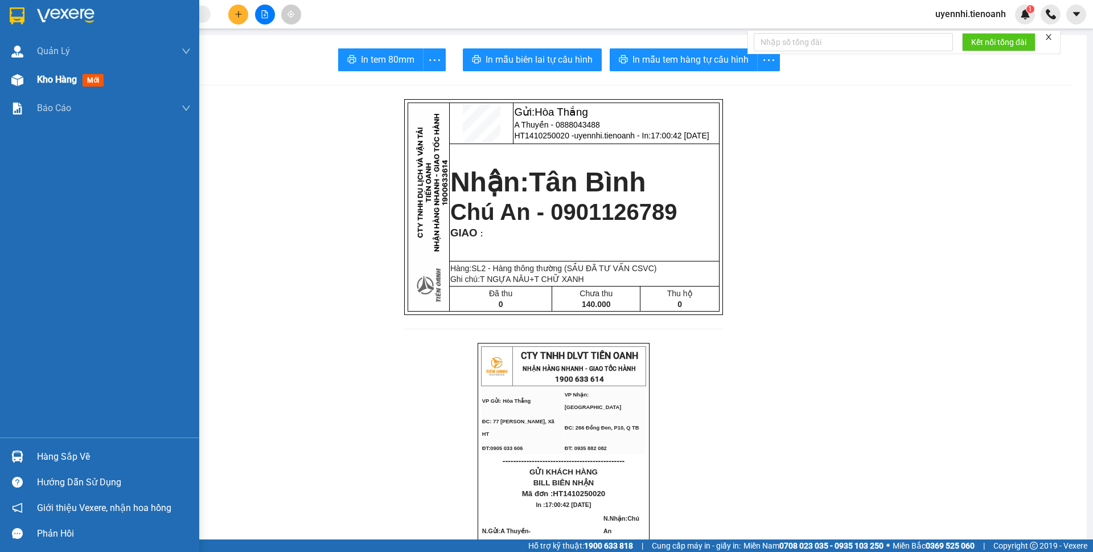
click at [10, 81] on div at bounding box center [17, 80] width 20 height 20
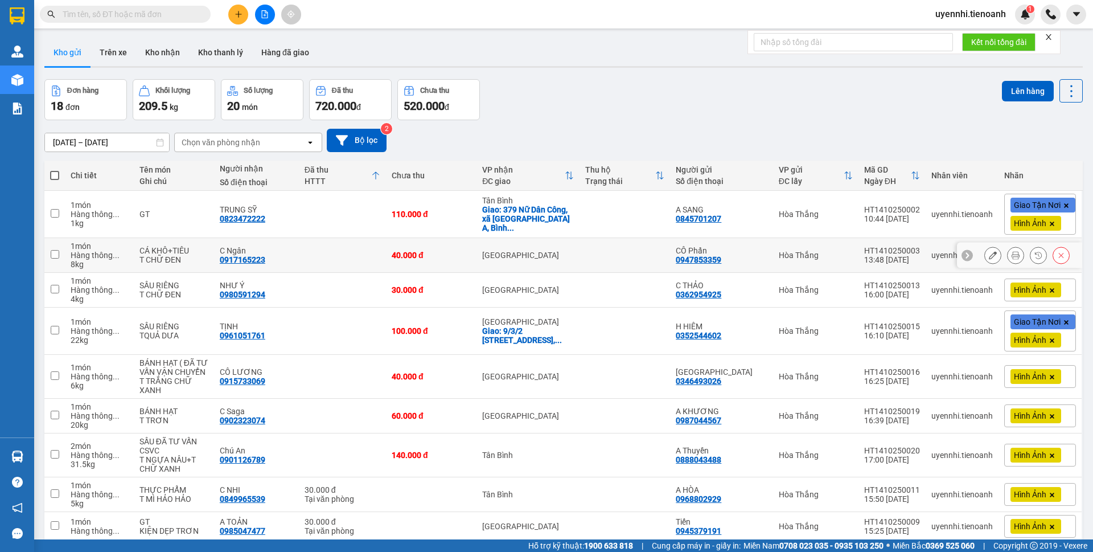
scroll to position [57, 0]
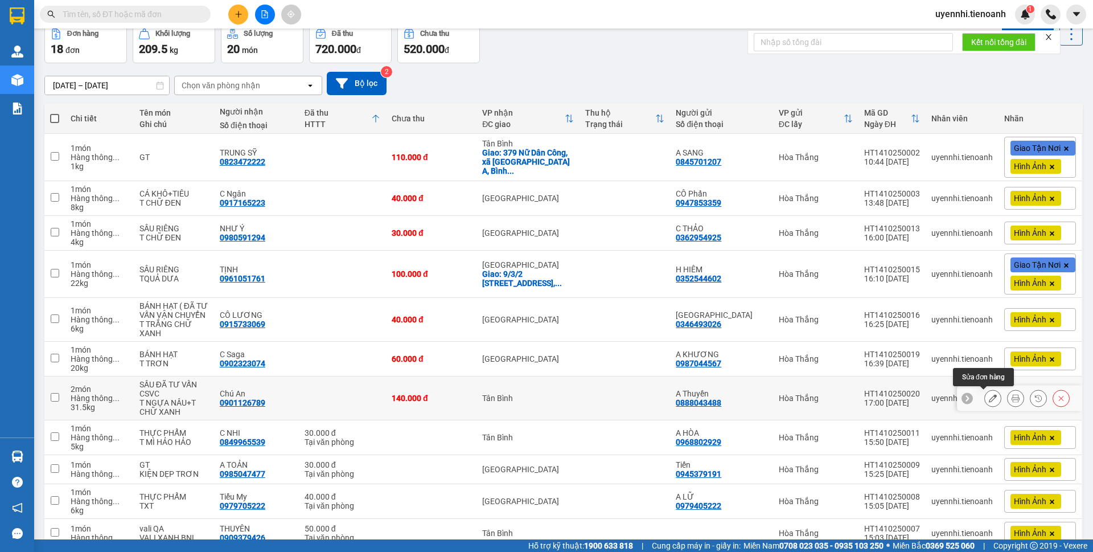
click at [989, 397] on icon at bounding box center [993, 398] width 8 height 8
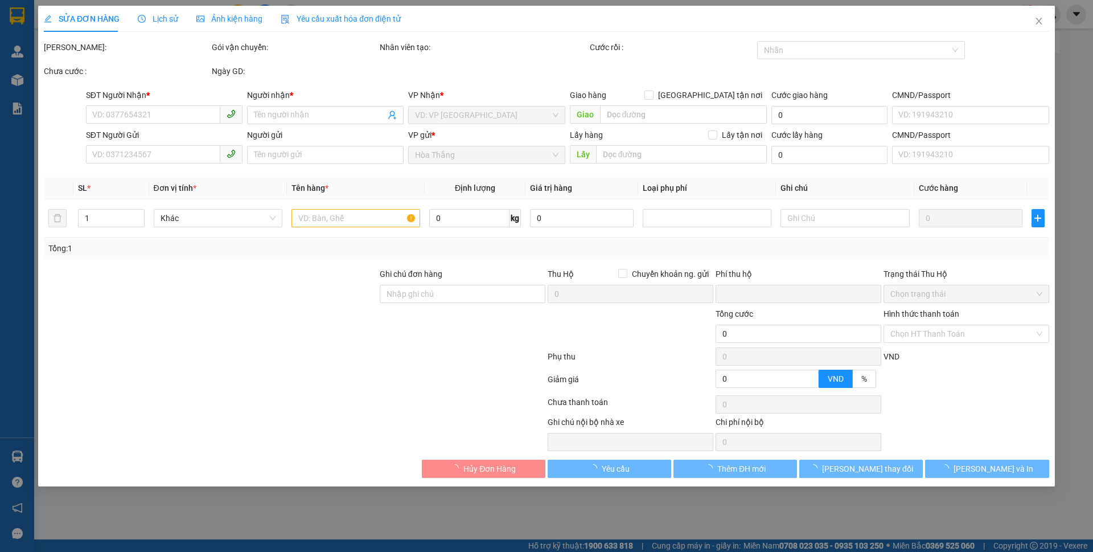
type input "0901126789"
type input "Chú An"
type input "0888043488"
type input "A Thuyền"
type input "054075004371"
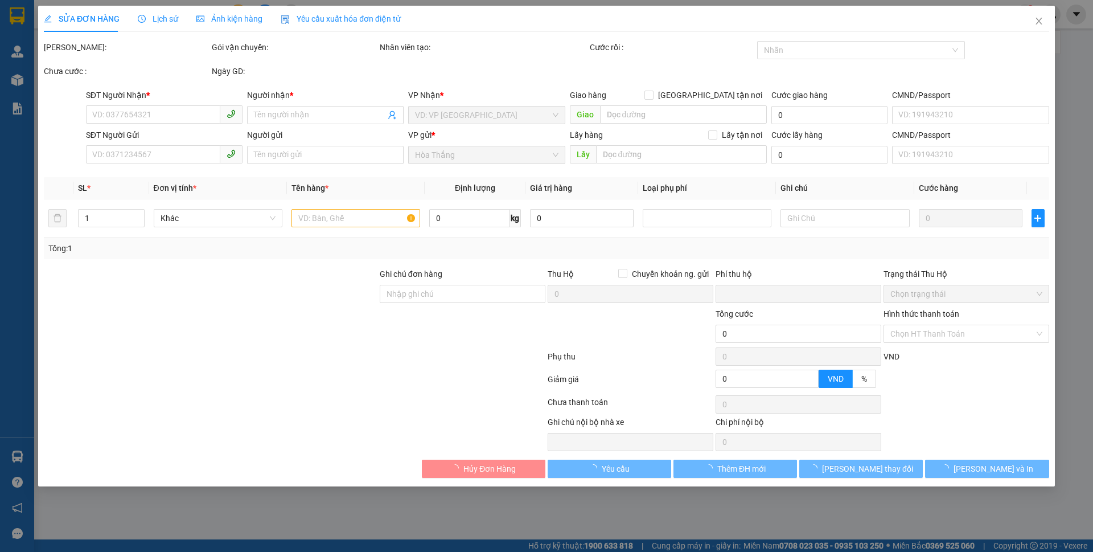
type input "0"
type input "140.000"
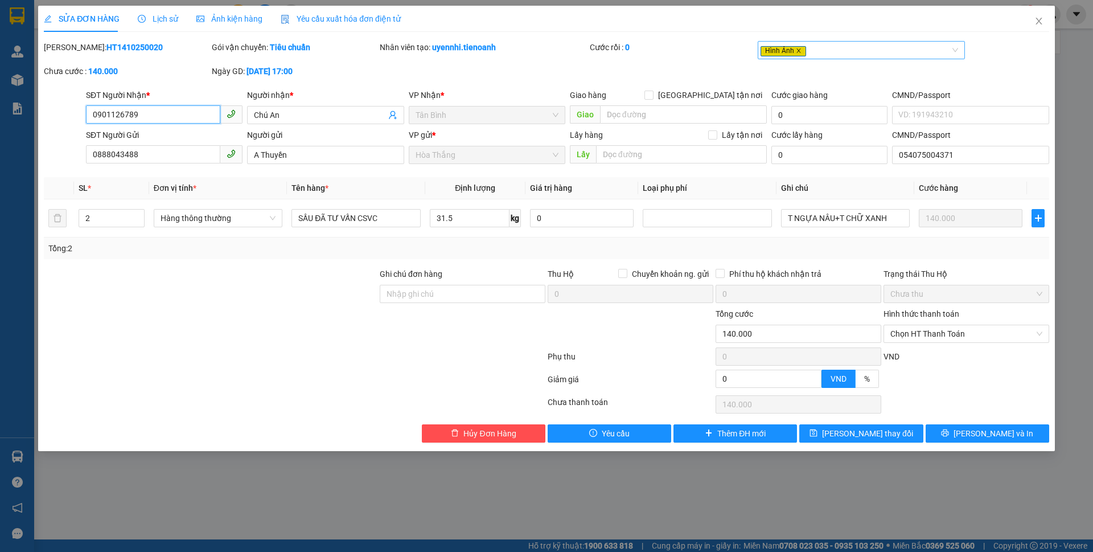
click at [796, 51] on icon "close" at bounding box center [799, 51] width 6 height 6
click at [796, 51] on div at bounding box center [856, 50] width 191 height 14
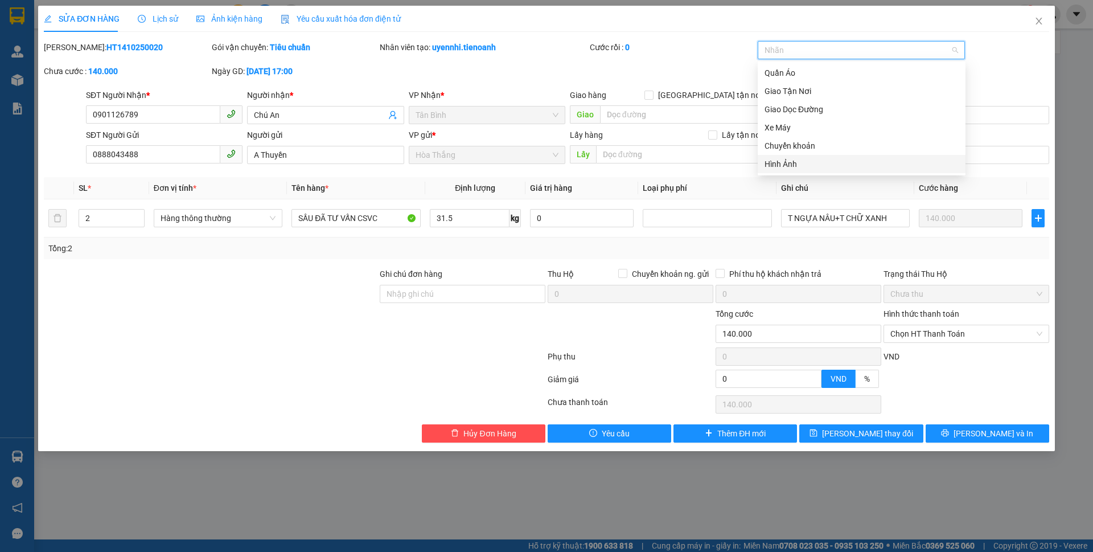
click at [774, 162] on div "Hình Ảnh" at bounding box center [861, 164] width 194 height 13
click at [784, 165] on div "Hình Ảnh" at bounding box center [857, 164] width 186 height 13
click at [784, 164] on div "Hình Ảnh" at bounding box center [861, 164] width 194 height 13
click at [1038, 22] on icon "close" at bounding box center [1038, 21] width 9 height 9
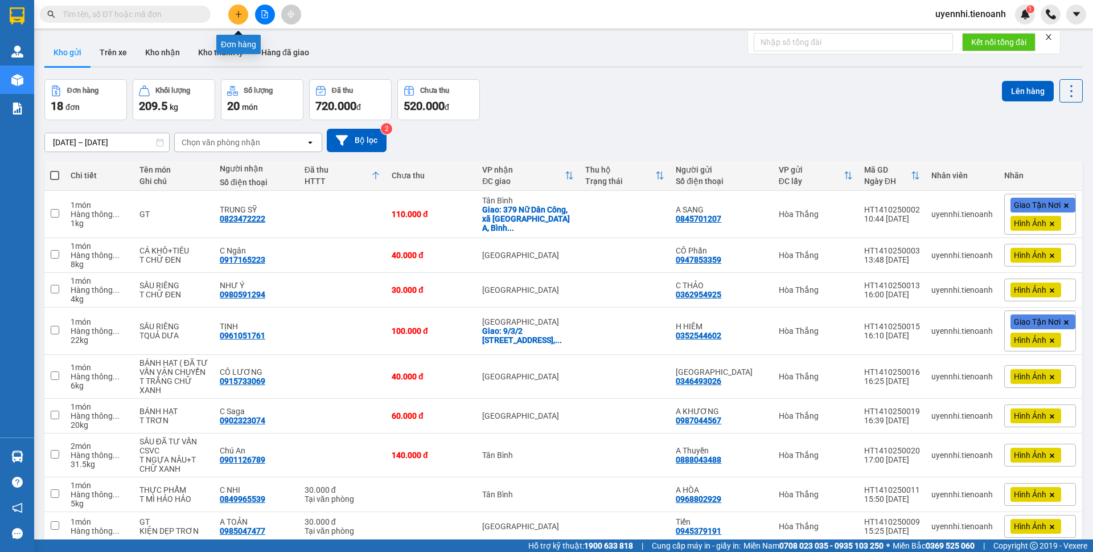
click at [235, 11] on icon "plus" at bounding box center [239, 14] width 8 height 8
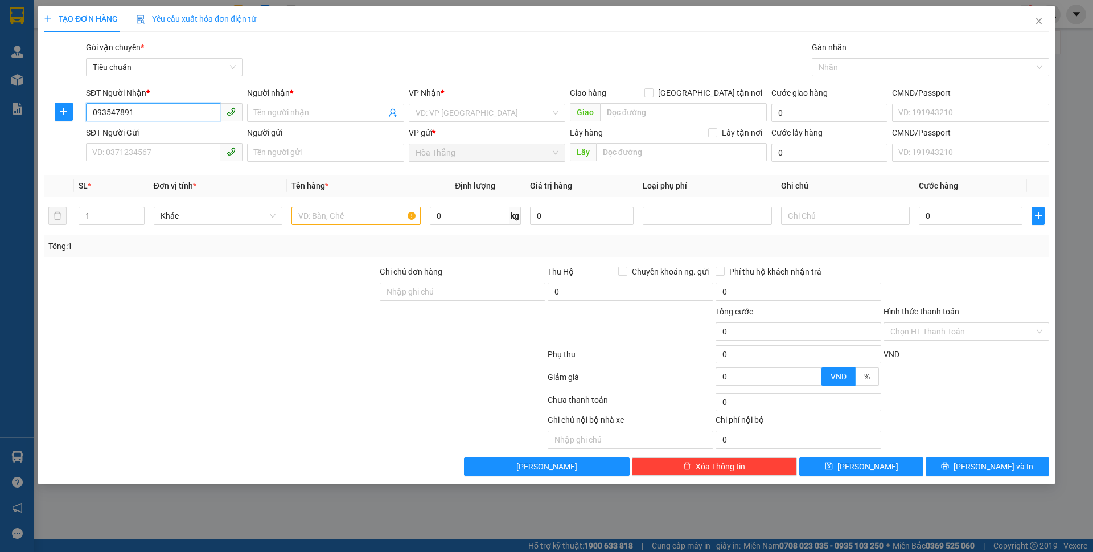
type input "0935478910"
click at [119, 138] on div "0935478910 - C MAI" at bounding box center [164, 135] width 143 height 13
type input "C MAI"
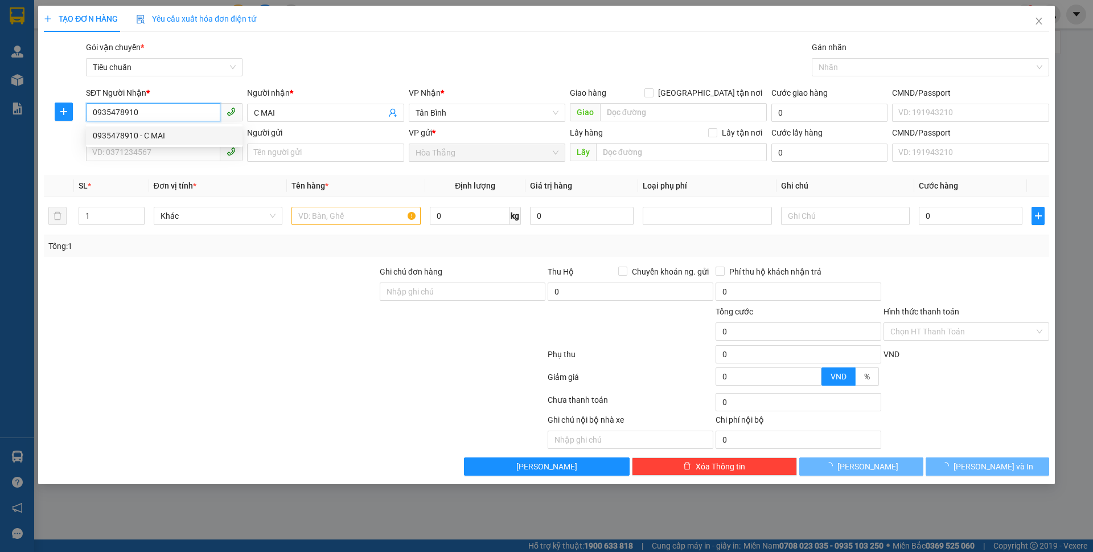
type input "60.000"
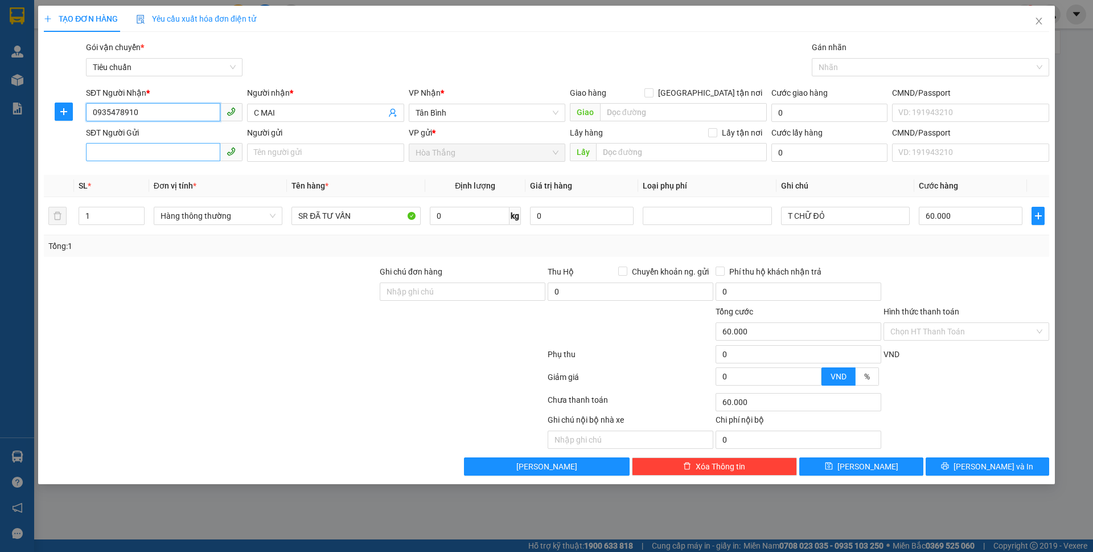
type input "0935478910"
click at [188, 157] on input "SĐT Người Gửi" at bounding box center [153, 152] width 134 height 18
click at [157, 196] on div "0905182936 - A NHẬT" at bounding box center [164, 193] width 143 height 13
type input "0905182936"
type input "A NHẬT"
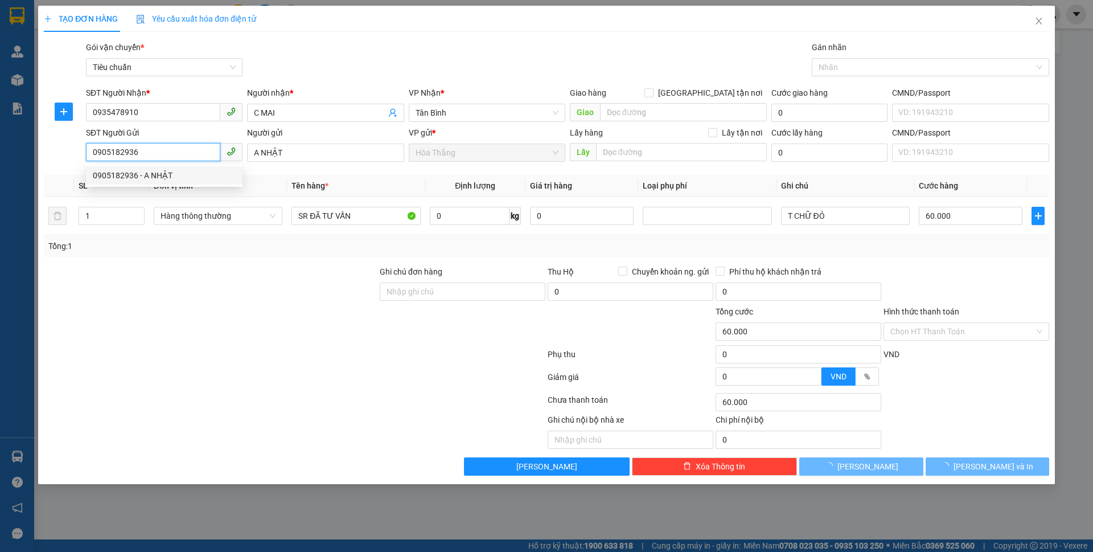
type input "50.000"
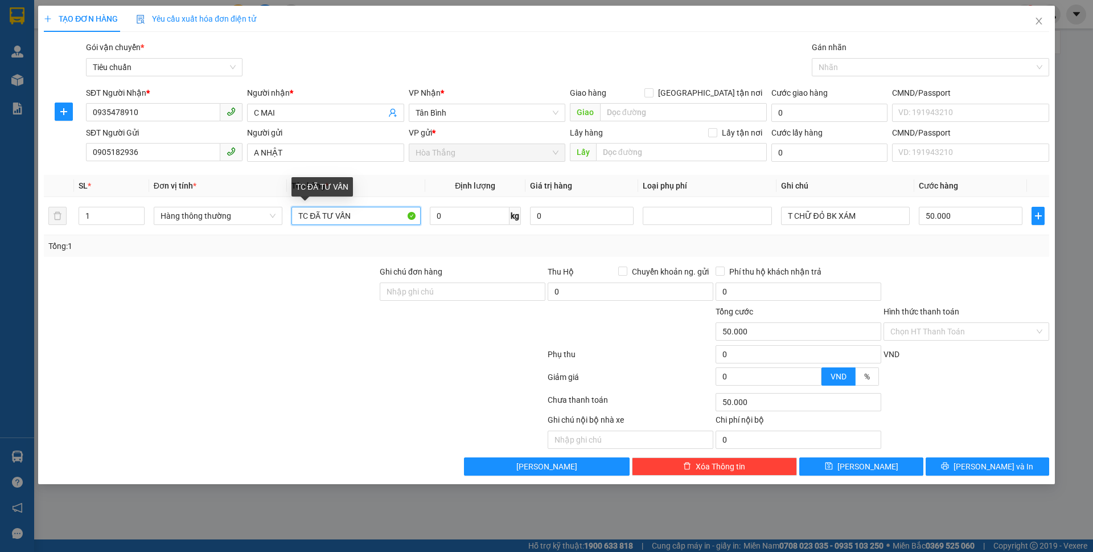
drag, startPoint x: 294, startPoint y: 213, endPoint x: 1092, endPoint y: 202, distance: 798.7
click at [1092, 202] on div "TẠO ĐƠN HÀNG Yêu cầu xuất hóa đơn điện tử Transit Pickup Surcharge Ids Transit …" at bounding box center [546, 276] width 1093 height 552
type input "MẬT CHAI THỦY TINH ĐÃ TƯ VẤN"
click at [494, 213] on input "0" at bounding box center [470, 216] width 80 height 18
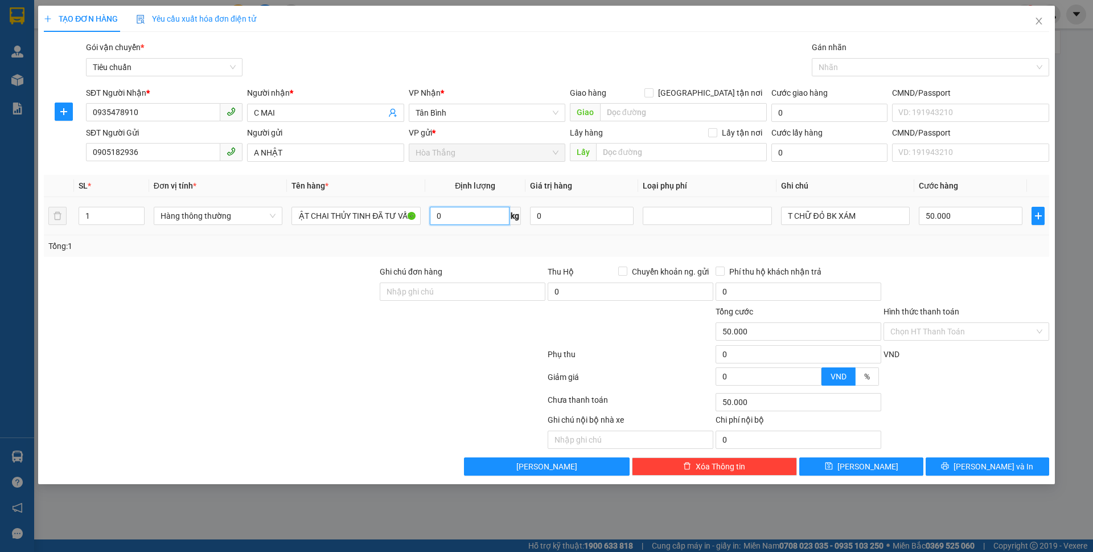
scroll to position [0, 0]
type input "6"
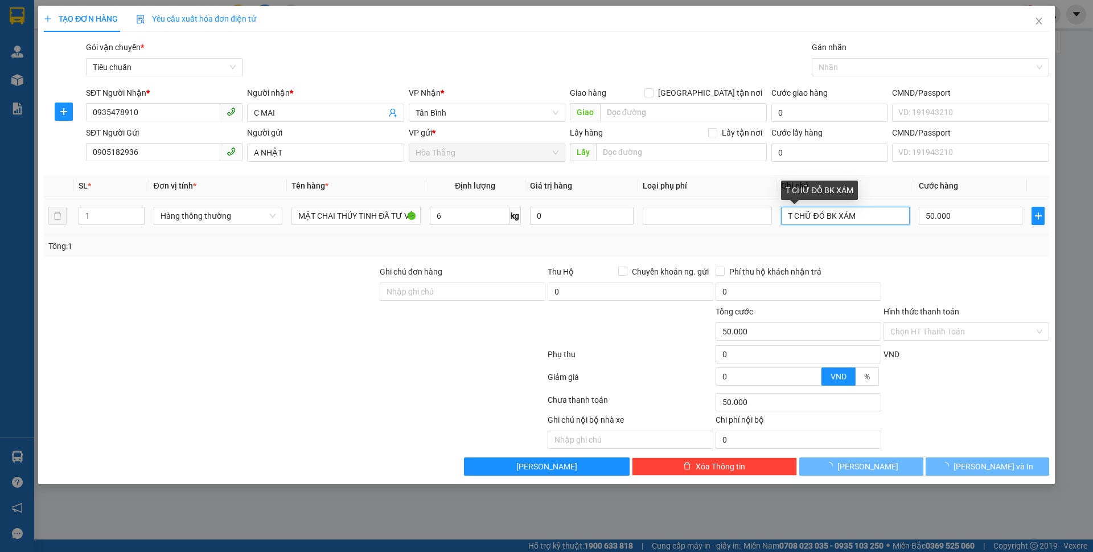
drag, startPoint x: 792, startPoint y: 213, endPoint x: 1092, endPoint y: 117, distance: 315.4
click at [1092, 117] on div "TẠO ĐƠN HÀNG Yêu cầu xuất hóa đơn điện tử Transit Pickup Surcharge Ids Transit …" at bounding box center [546, 276] width 1093 height 552
type input "40.000"
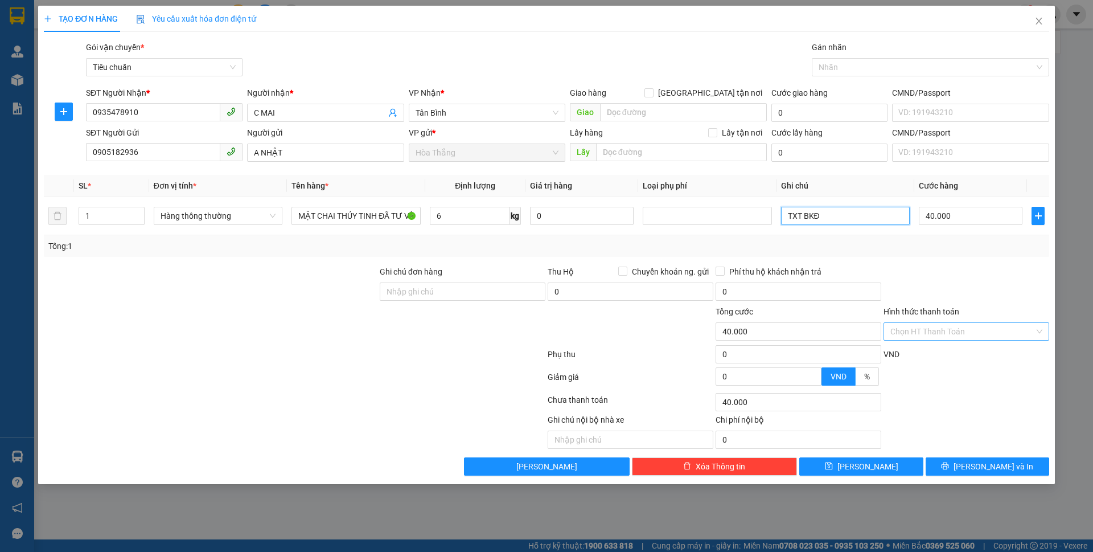
type input "TXT BKĐ"
click at [916, 327] on input "Hình thức thanh toán" at bounding box center [962, 331] width 144 height 17
click at [921, 356] on div "Tại văn phòng" at bounding box center [966, 354] width 152 height 13
type input "0"
drag, startPoint x: 960, startPoint y: 468, endPoint x: 937, endPoint y: 429, distance: 45.2
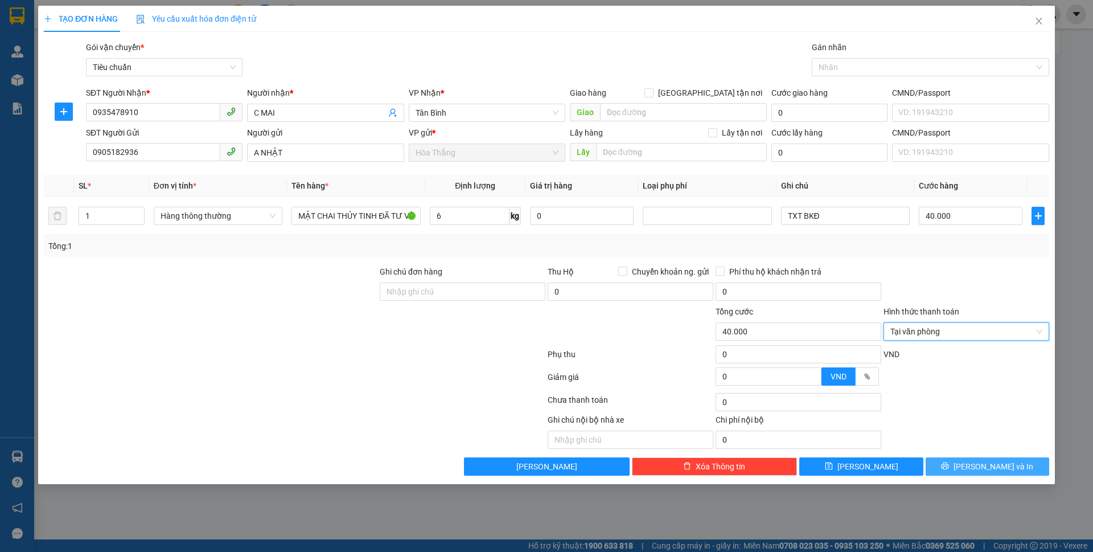
click at [960, 467] on button "[PERSON_NAME] và In" at bounding box center [988, 466] width 124 height 18
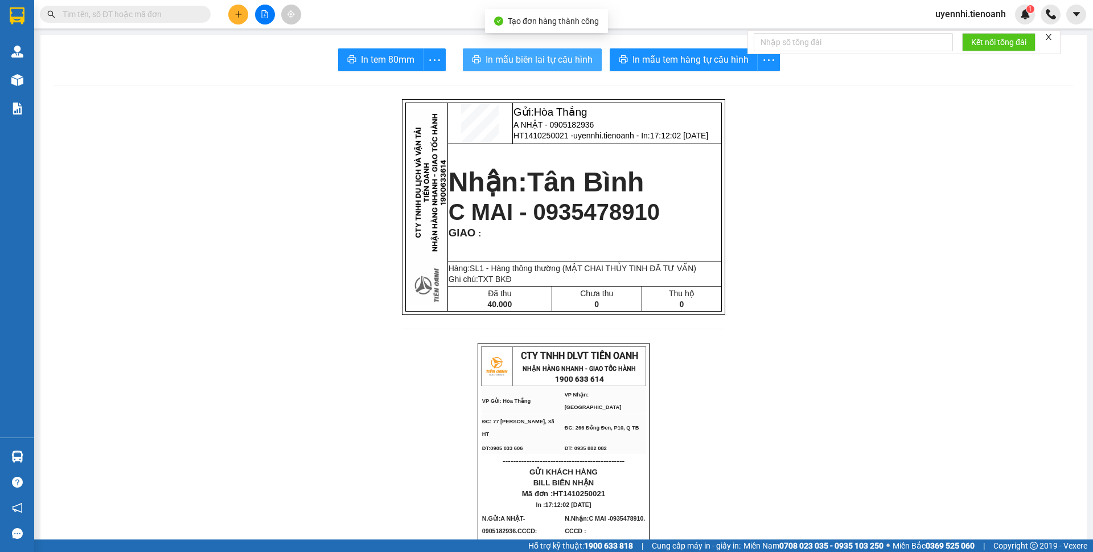
click at [549, 61] on span "In mẫu biên lai tự cấu hình" at bounding box center [539, 59] width 107 height 14
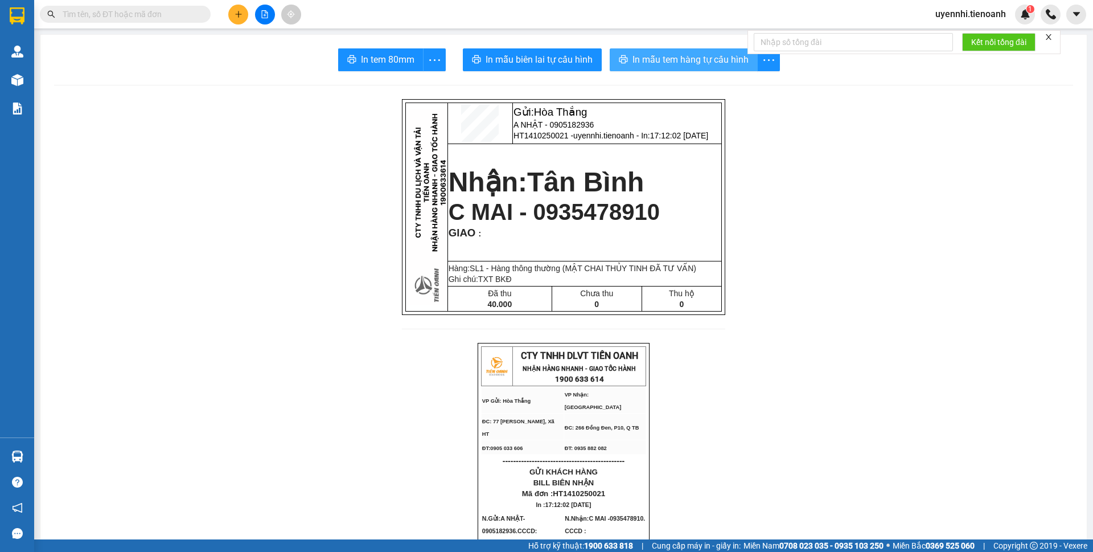
click at [674, 56] on span "In mẫu tem hàng tự cấu hình" at bounding box center [690, 59] width 116 height 14
click at [241, 18] on button at bounding box center [238, 15] width 20 height 20
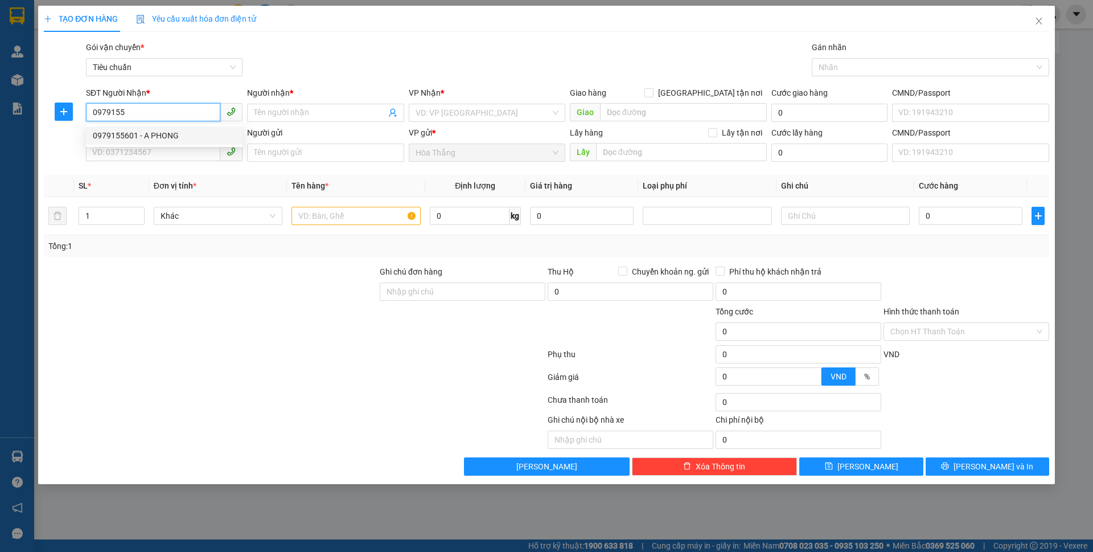
click at [137, 133] on div "0979155601 - A PHONG" at bounding box center [164, 135] width 143 height 13
type input "0979155601"
type input "A PHONG"
type input "066097009642"
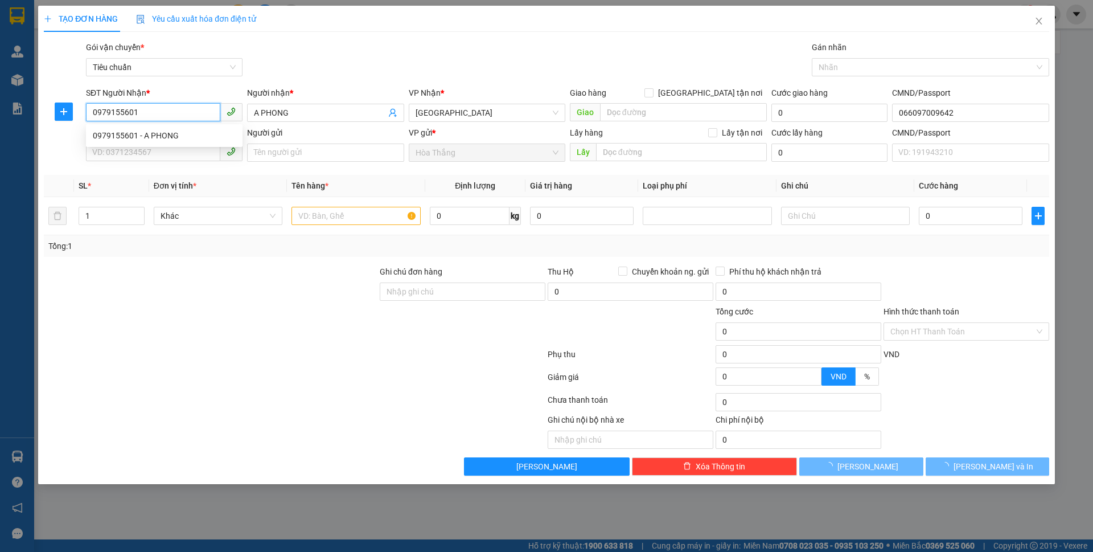
type input "30.000"
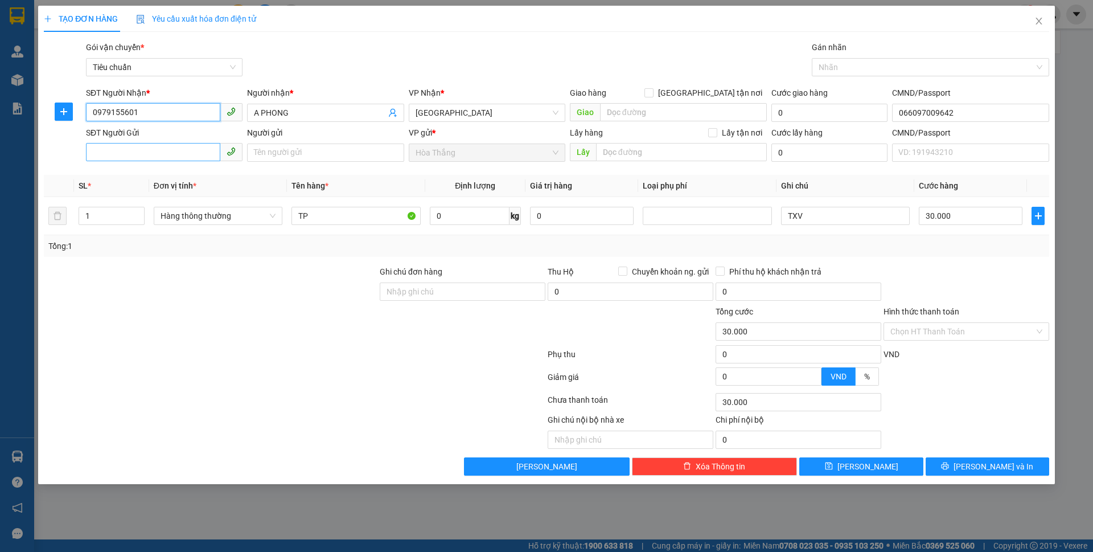
type input "0979155601"
click at [154, 153] on input "SĐT Người Gửi" at bounding box center [153, 152] width 134 height 18
click at [450, 102] on div "VP Nhận *" at bounding box center [487, 95] width 157 height 17
click at [460, 114] on span "[GEOGRAPHIC_DATA]" at bounding box center [487, 112] width 143 height 17
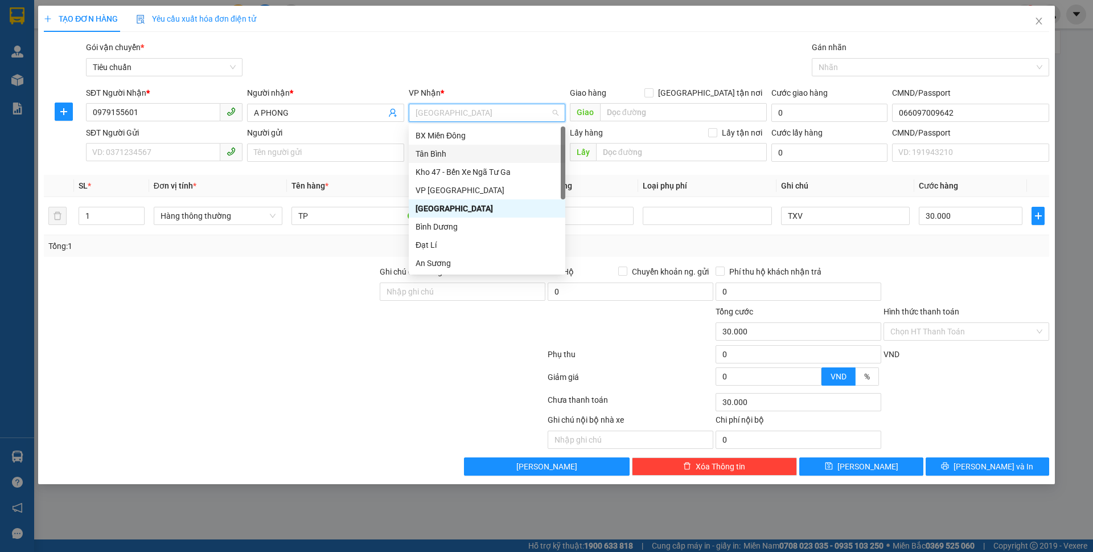
click at [430, 155] on div "Tân Bình" at bounding box center [487, 153] width 143 height 13
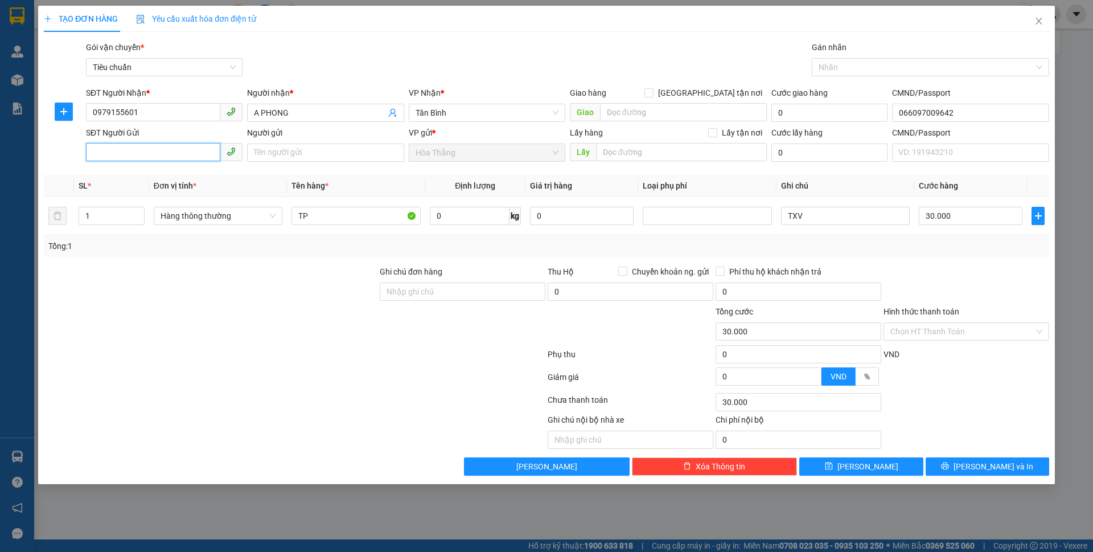
click at [126, 156] on input "SĐT Người Gửi" at bounding box center [153, 152] width 134 height 18
type input "0979155601"
click at [91, 222] on input "1" at bounding box center [111, 215] width 65 height 17
type input "2"
click at [343, 215] on input "TP" at bounding box center [355, 216] width 129 height 18
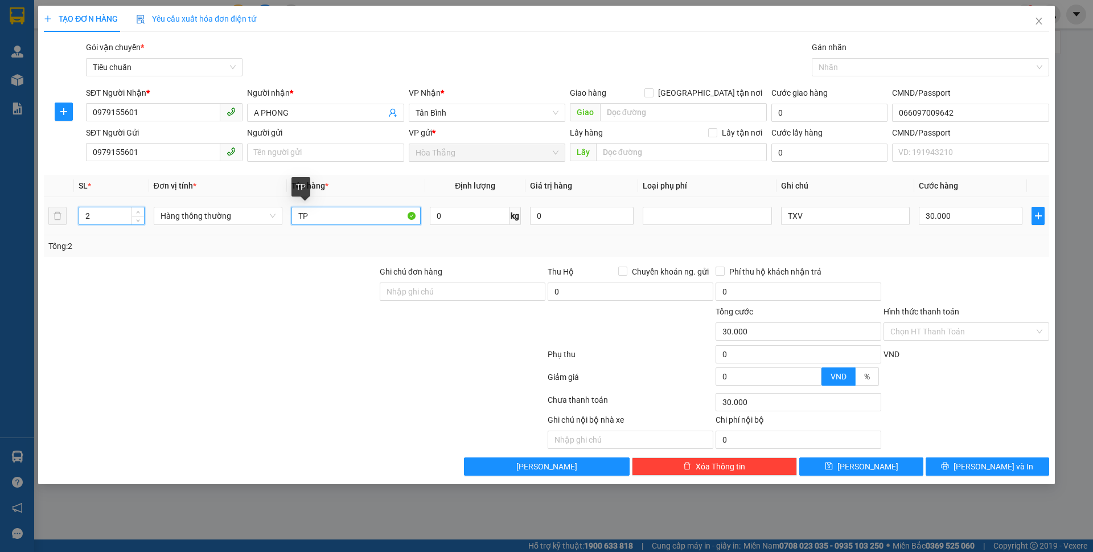
type input "0"
type input "T"
type input "QA ĐÃ TƯ VẤN"
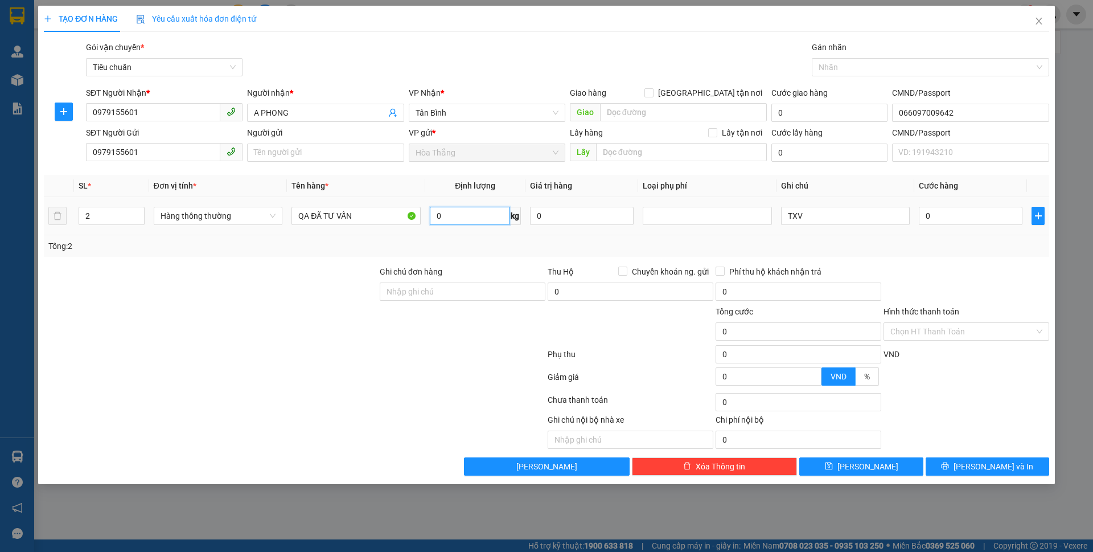
click at [474, 216] on input "0" at bounding box center [470, 216] width 80 height 18
type input "10"
drag, startPoint x: 879, startPoint y: 251, endPoint x: 975, endPoint y: 219, distance: 101.0
click at [879, 250] on div "Tổng: 2" at bounding box center [546, 246] width 996 height 13
type input "40.000"
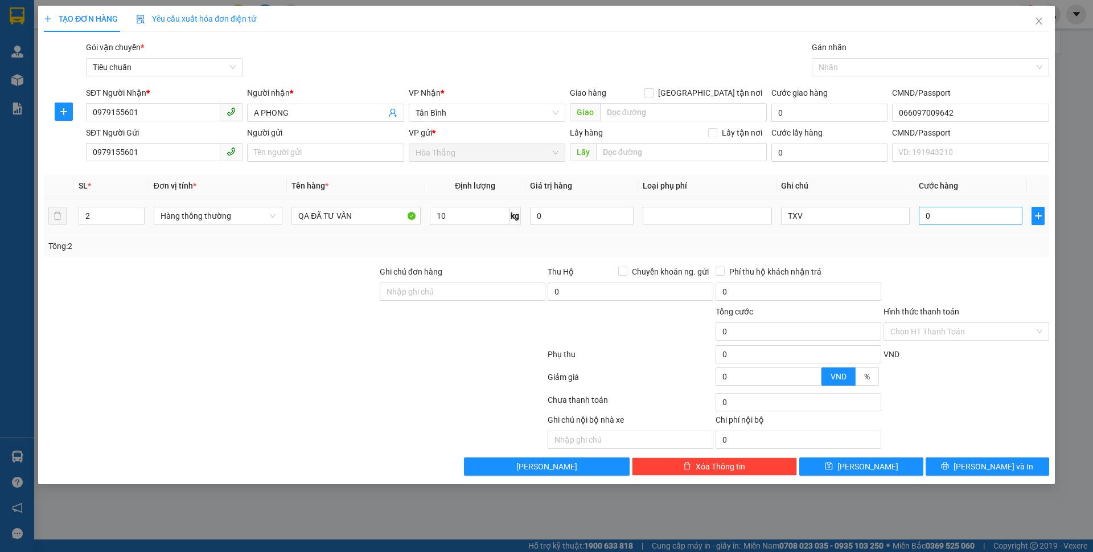
type input "40.000"
click at [976, 215] on input "40.000" at bounding box center [971, 216] width 104 height 18
type input "1"
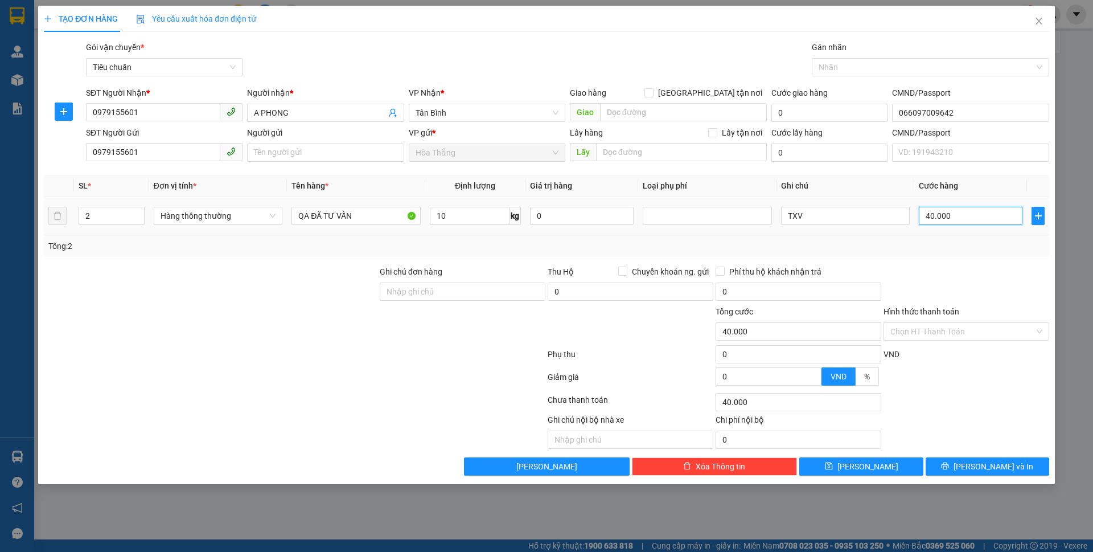
type input "1"
type input "10"
type input "100"
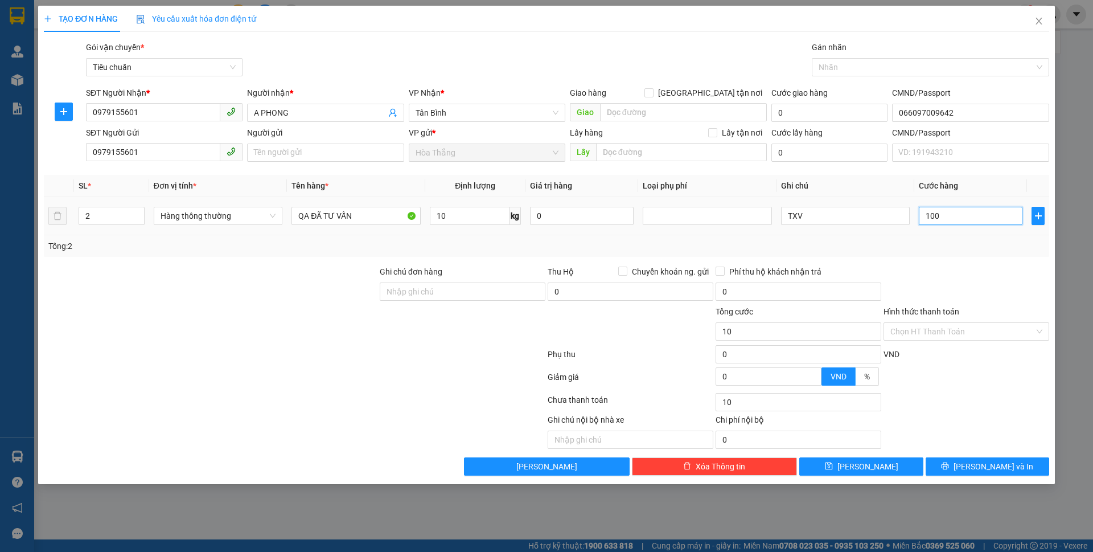
type input "100"
type input "100.000"
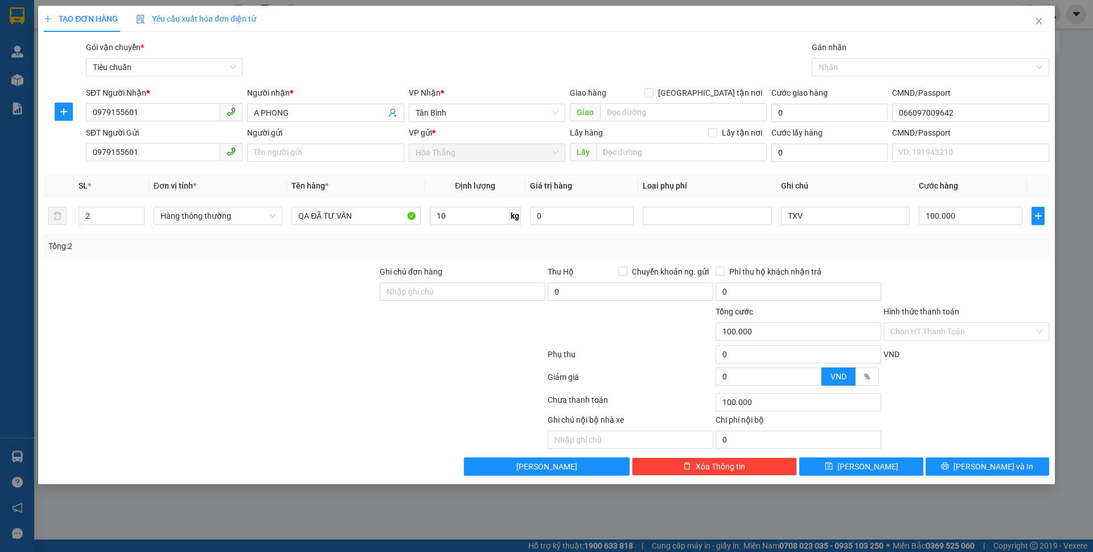
click at [952, 263] on div "Transit Pickup Surcharge Ids Transit Deliver Surcharge Ids Transit Deliver Surc…" at bounding box center [546, 258] width 1005 height 434
click at [833, 219] on input "TXV" at bounding box center [845, 216] width 129 height 18
type input "T"
type input "VALI ĐỎ+[PERSON_NAME]"
click at [975, 269] on div at bounding box center [966, 285] width 168 height 40
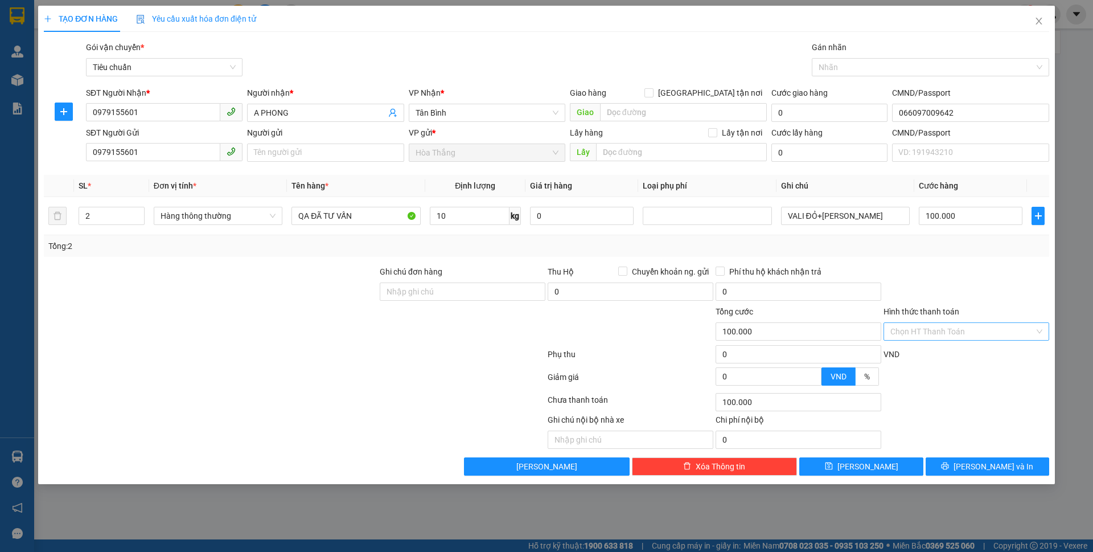
click at [956, 335] on input "Hình thức thanh toán" at bounding box center [962, 331] width 144 height 17
click at [929, 355] on div "Tại văn phòng" at bounding box center [966, 354] width 152 height 13
type input "0"
click at [943, 470] on button "[PERSON_NAME] và In" at bounding box center [988, 466] width 124 height 18
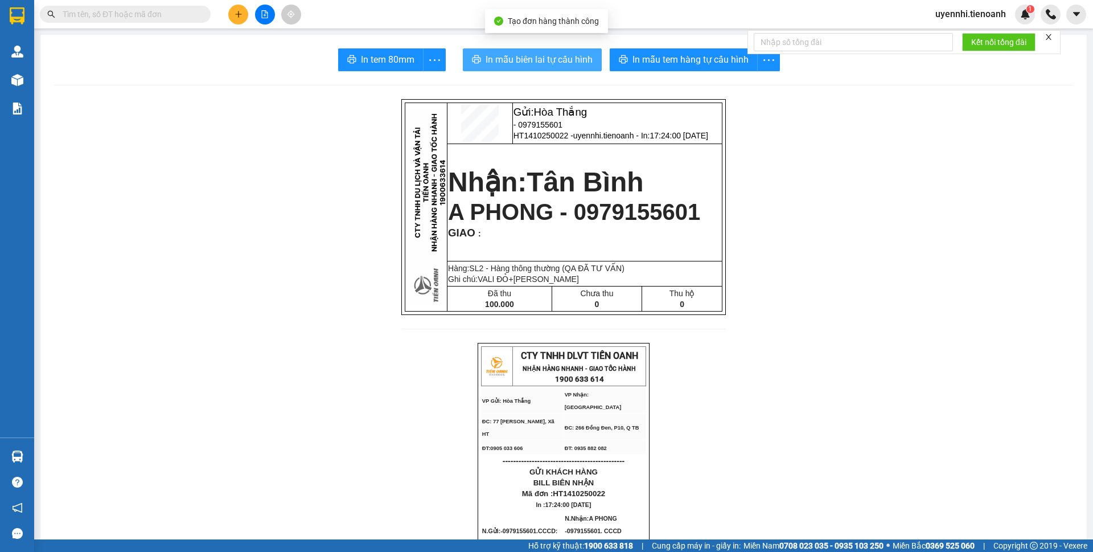
click at [524, 56] on span "In mẫu biên lai tự cấu hình" at bounding box center [539, 59] width 107 height 14
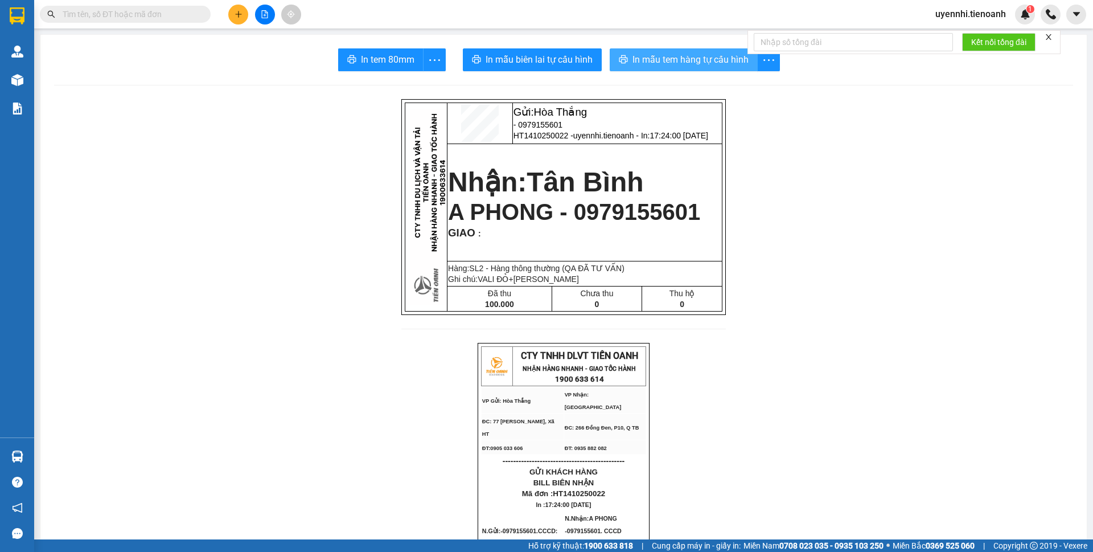
click at [646, 58] on span "In mẫu tem hàng tự cấu hình" at bounding box center [690, 59] width 116 height 14
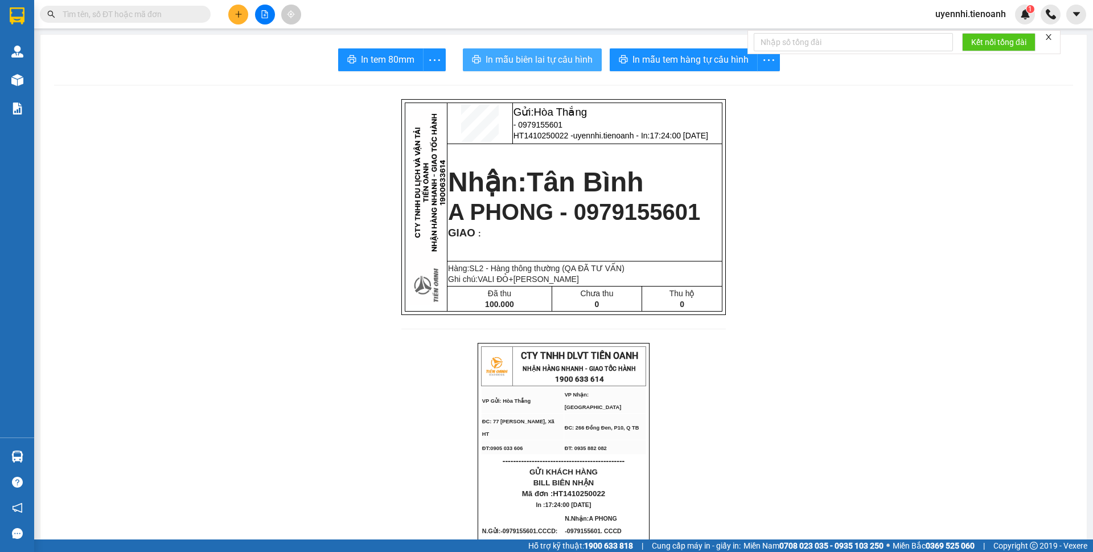
click at [545, 60] on span "In mẫu biên lai tự cấu hình" at bounding box center [539, 59] width 107 height 14
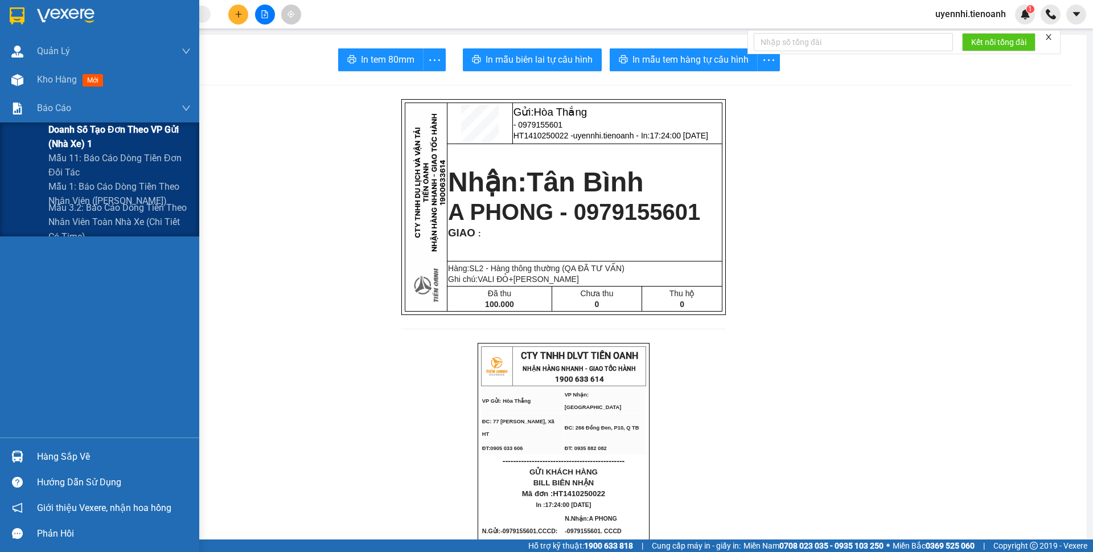
click at [96, 133] on span "Doanh số tạo đơn theo VP gửi (nhà xe) 1" at bounding box center [119, 136] width 142 height 28
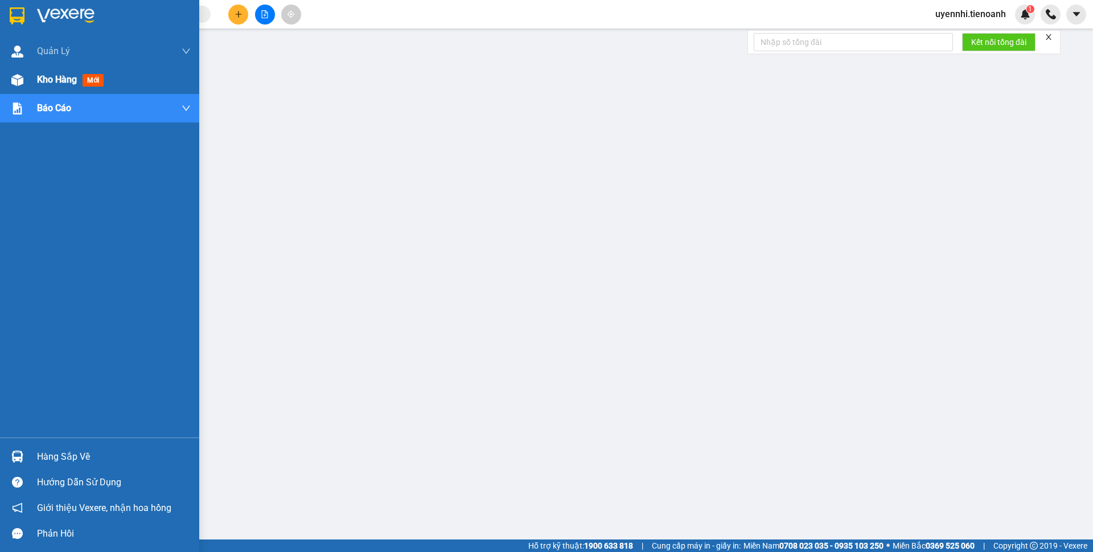
click at [60, 85] on span "Kho hàng" at bounding box center [57, 79] width 40 height 11
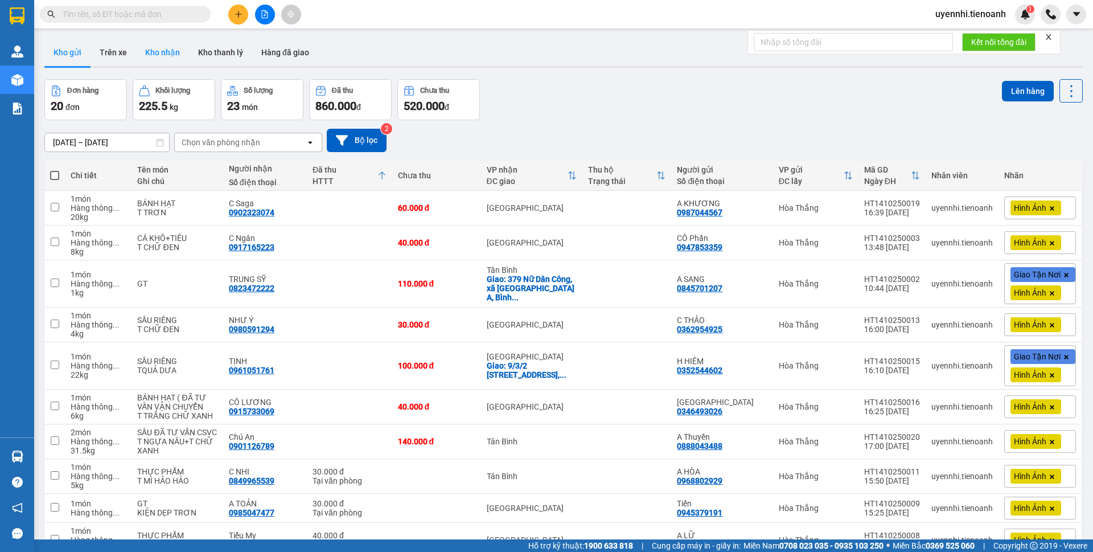
click at [164, 58] on button "Kho nhận" at bounding box center [162, 52] width 53 height 27
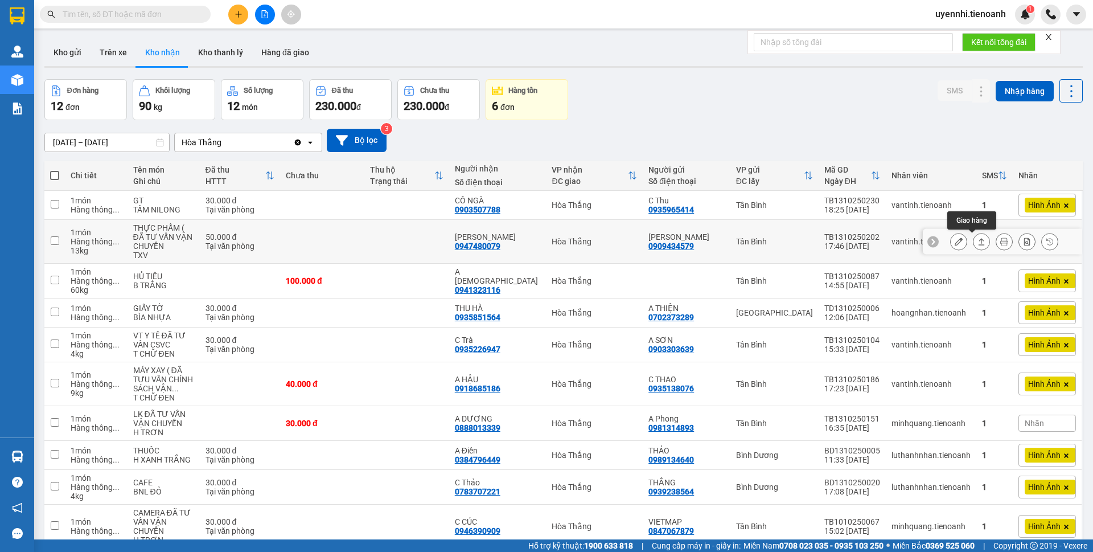
click at [977, 241] on icon at bounding box center [981, 241] width 8 height 8
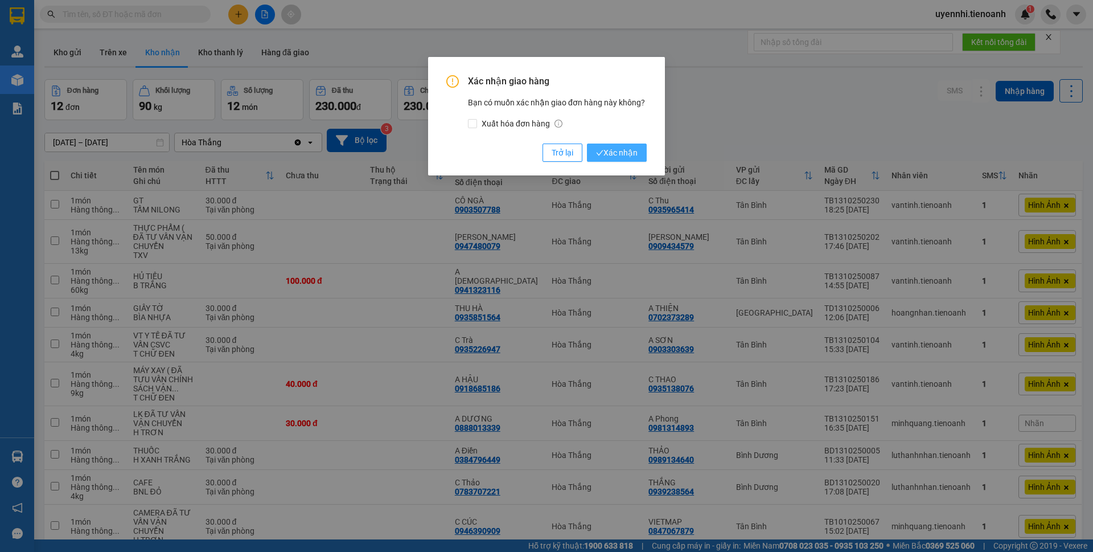
click at [603, 156] on span "Xác nhận" at bounding box center [617, 152] width 42 height 13
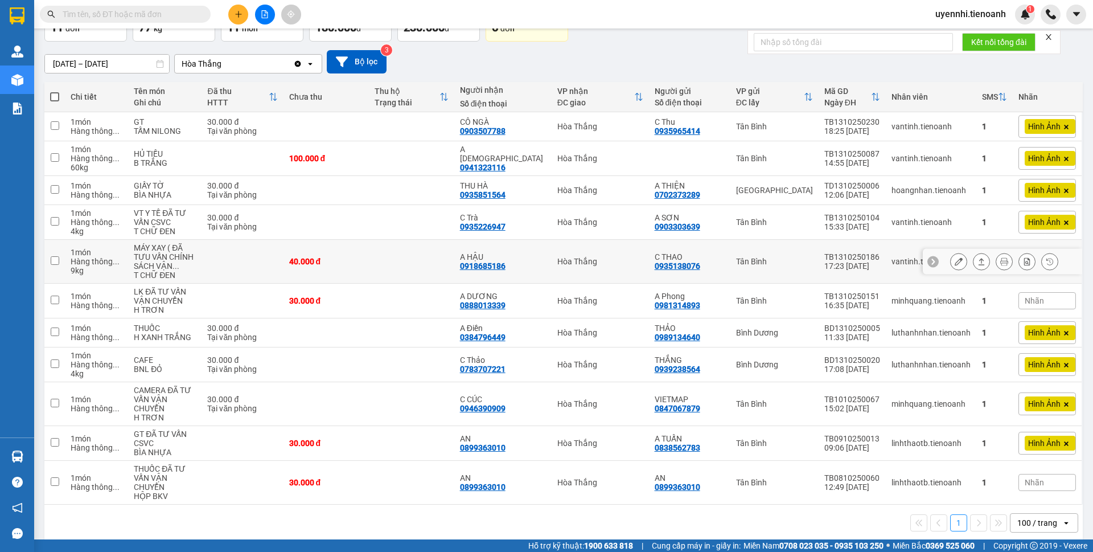
scroll to position [91, 0]
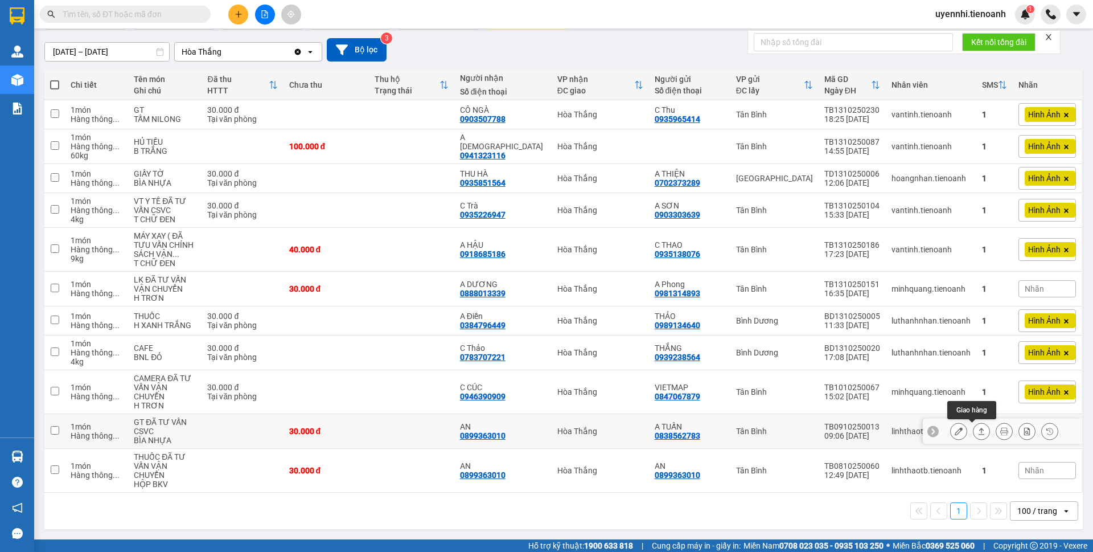
click at [973, 430] on button at bounding box center [981, 431] width 16 height 20
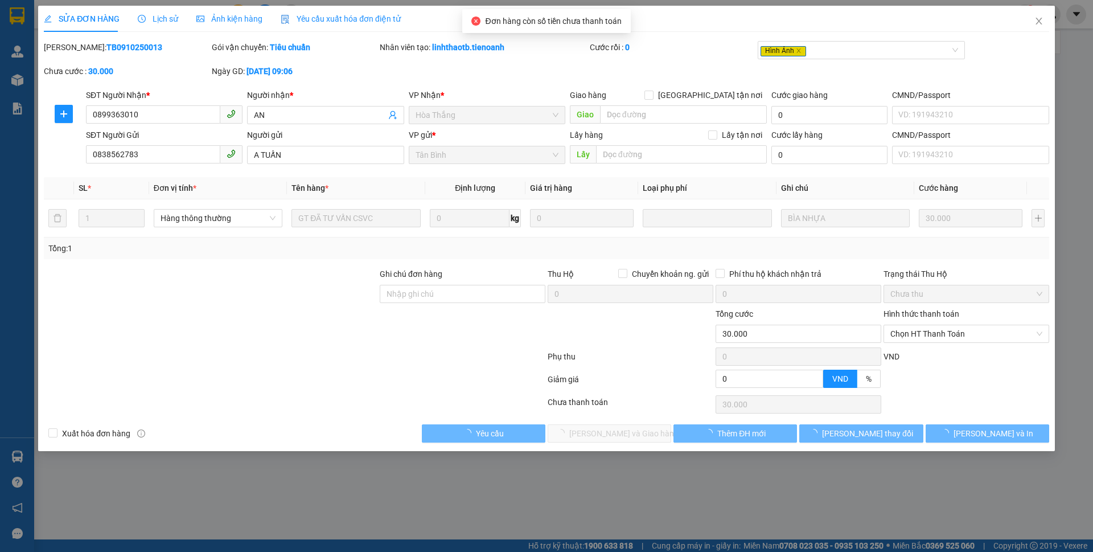
type input "0899363010"
type input "AN"
type input "0838562783"
type input "A TUẤN"
type input "0"
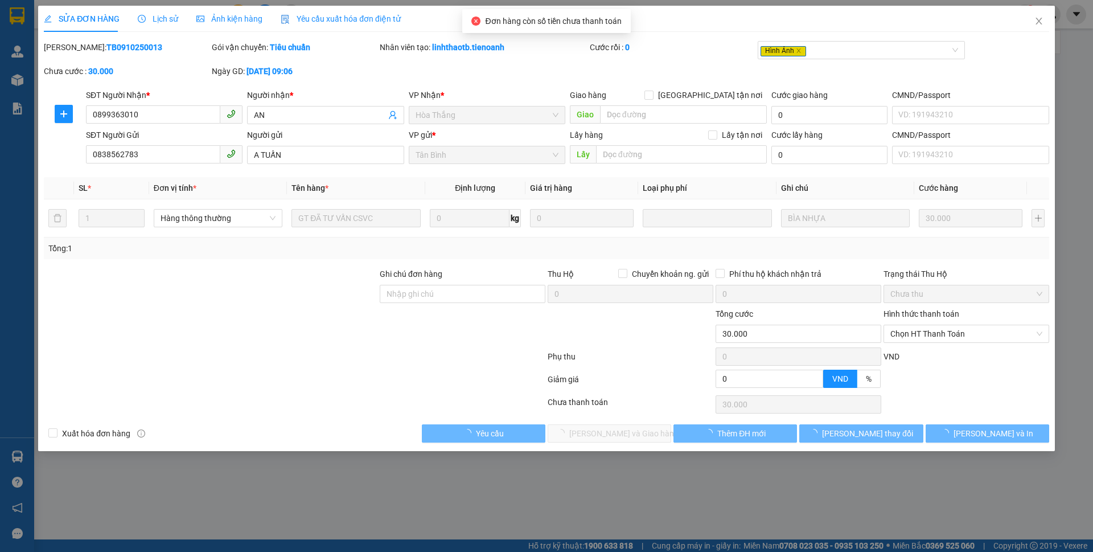
type input "30.000"
click at [917, 331] on span "Chọn HT Thanh Toán" at bounding box center [966, 333] width 152 height 17
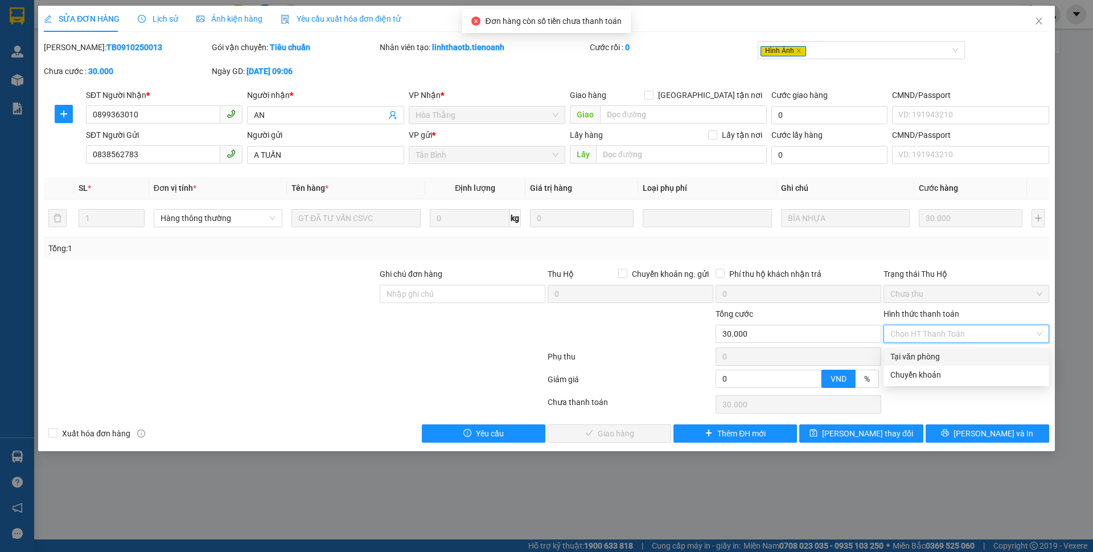
click at [908, 359] on div "Tại văn phòng" at bounding box center [966, 356] width 152 height 13
type input "0"
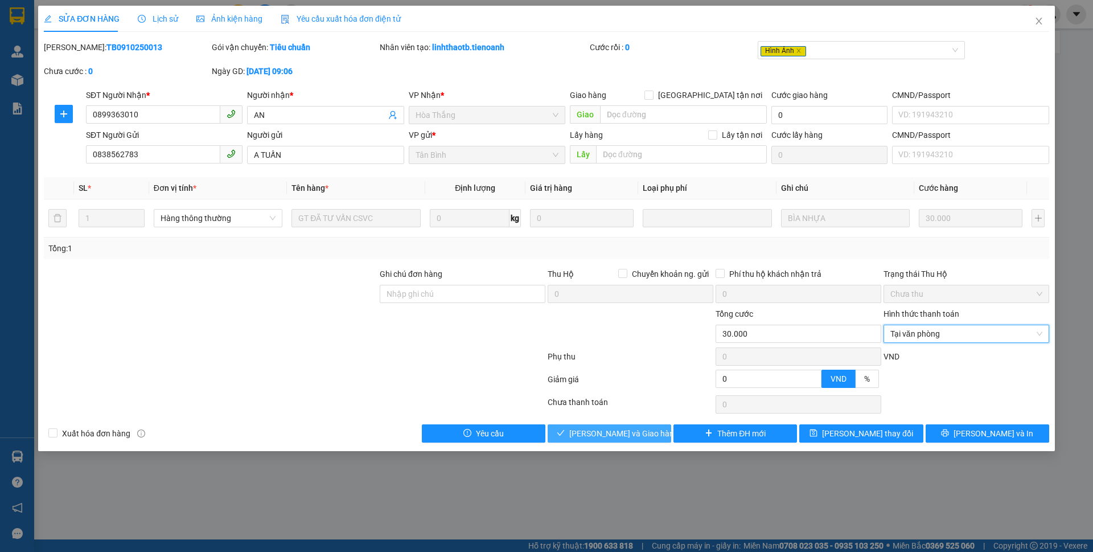
click at [615, 428] on span "[PERSON_NAME] và Giao hàng" at bounding box center [623, 433] width 109 height 13
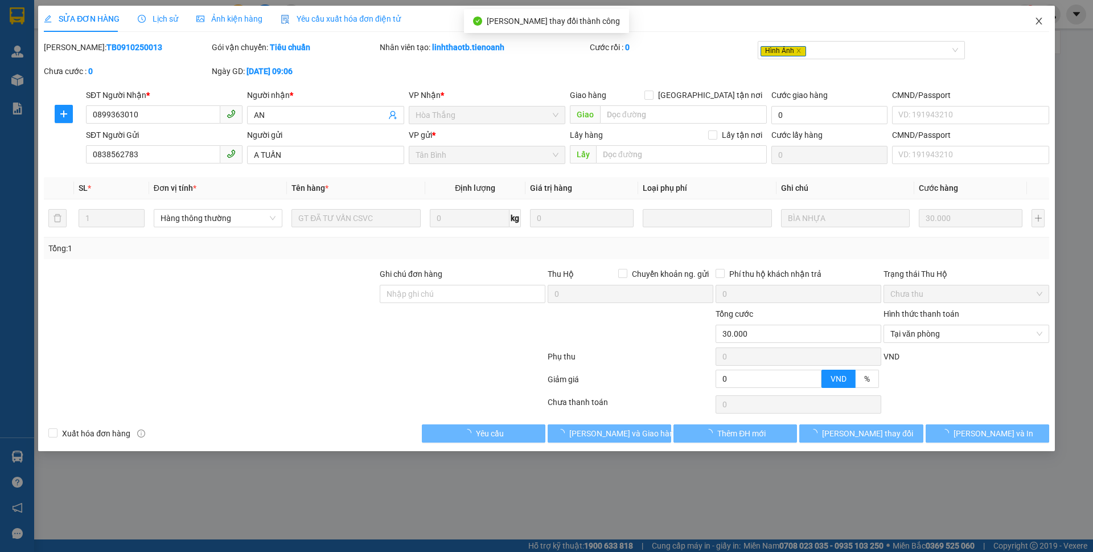
click at [1038, 21] on icon "close" at bounding box center [1038, 21] width 9 height 9
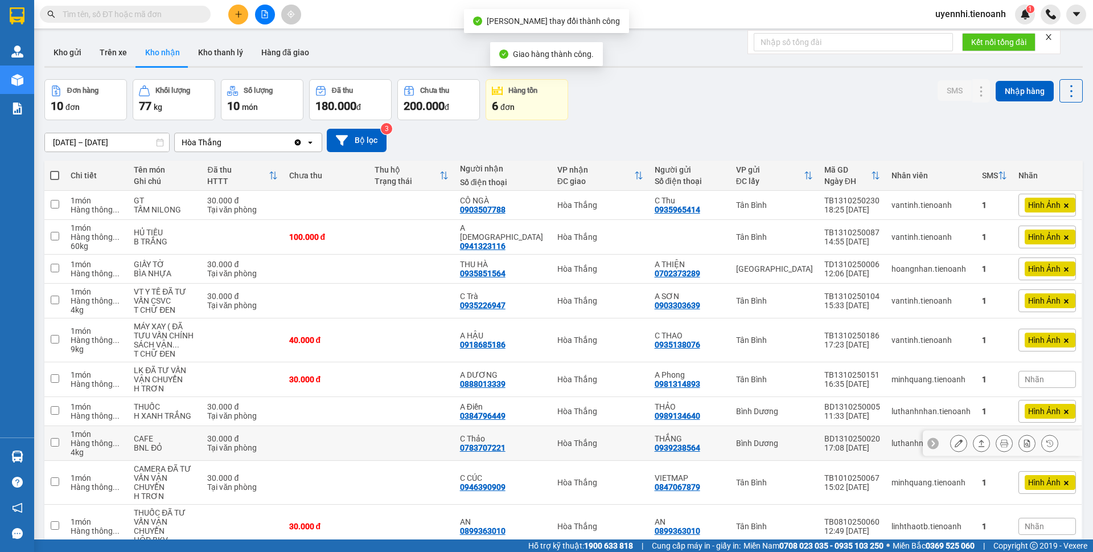
scroll to position [54, 0]
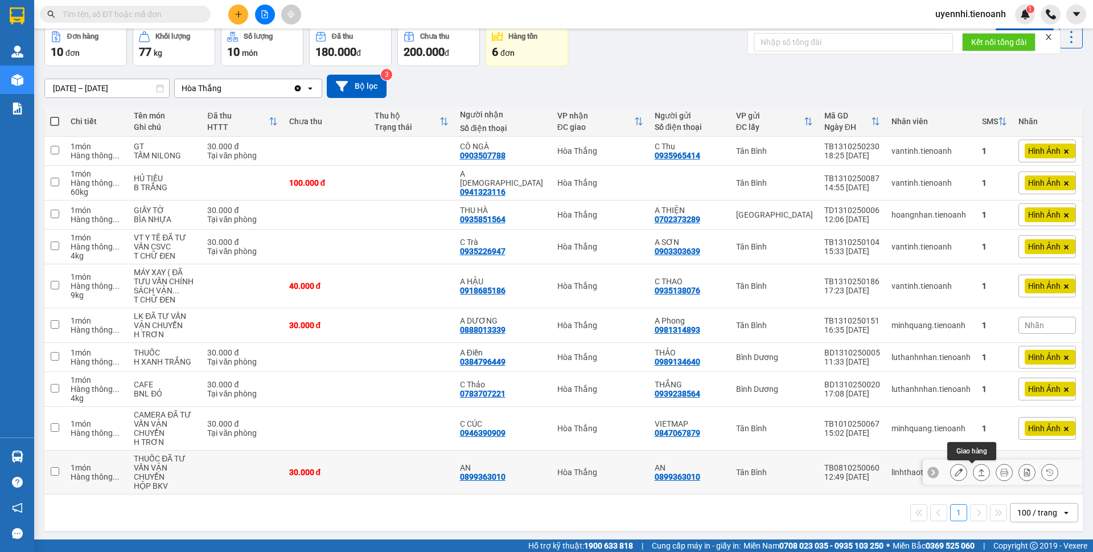
click at [977, 471] on icon at bounding box center [981, 472] width 8 height 8
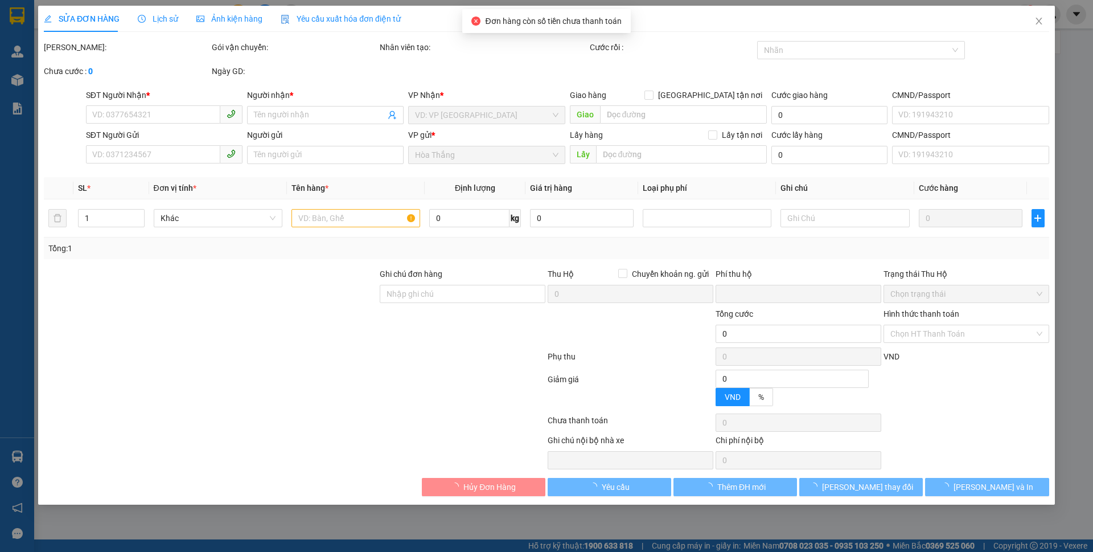
type input "0899363010"
type input "AN"
type input "0899363010"
type input "AN"
type input "0"
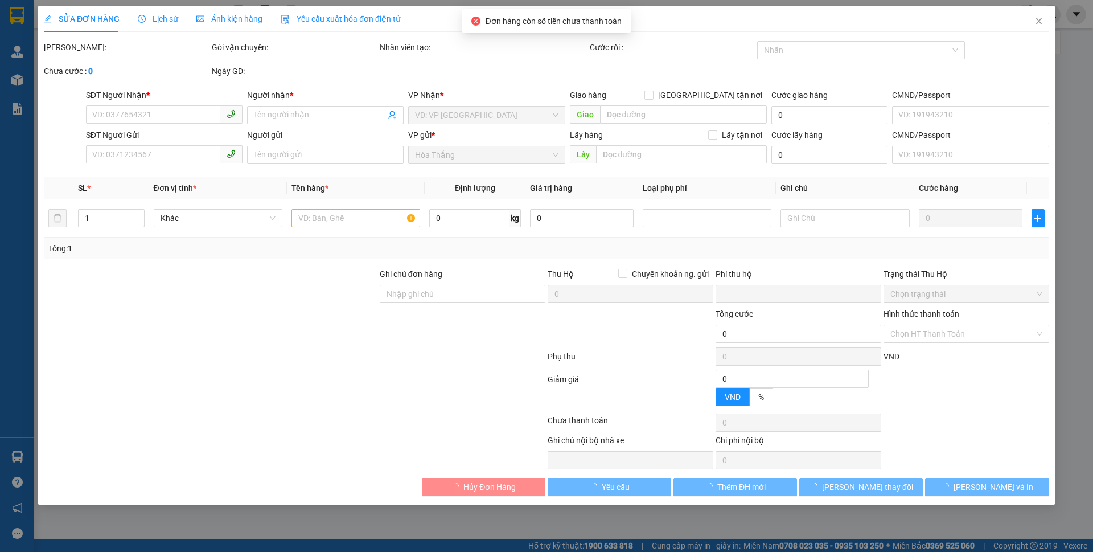
type input "30.000"
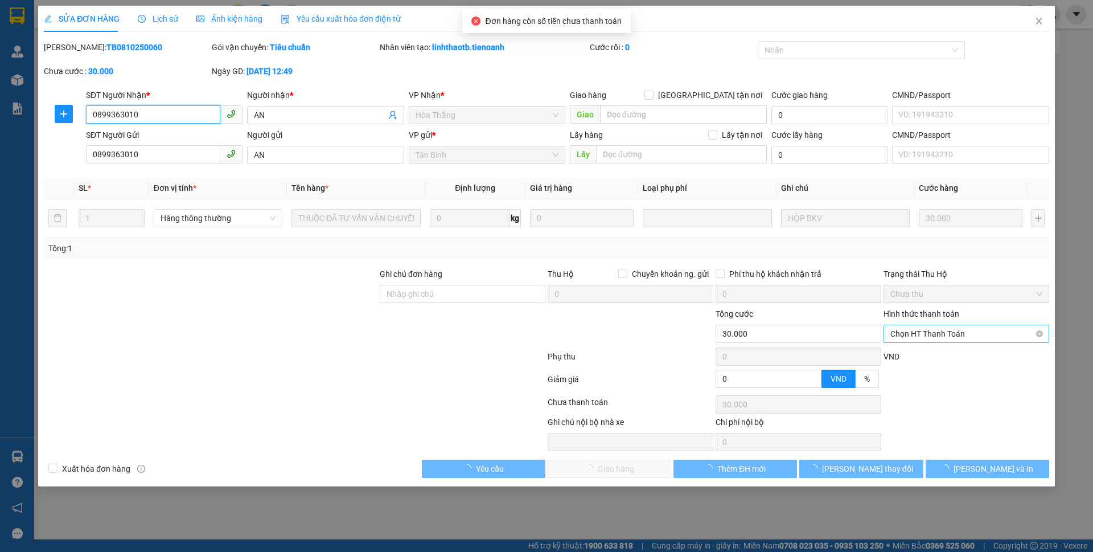
click at [917, 335] on span "Chọn HT Thanh Toán" at bounding box center [966, 333] width 152 height 17
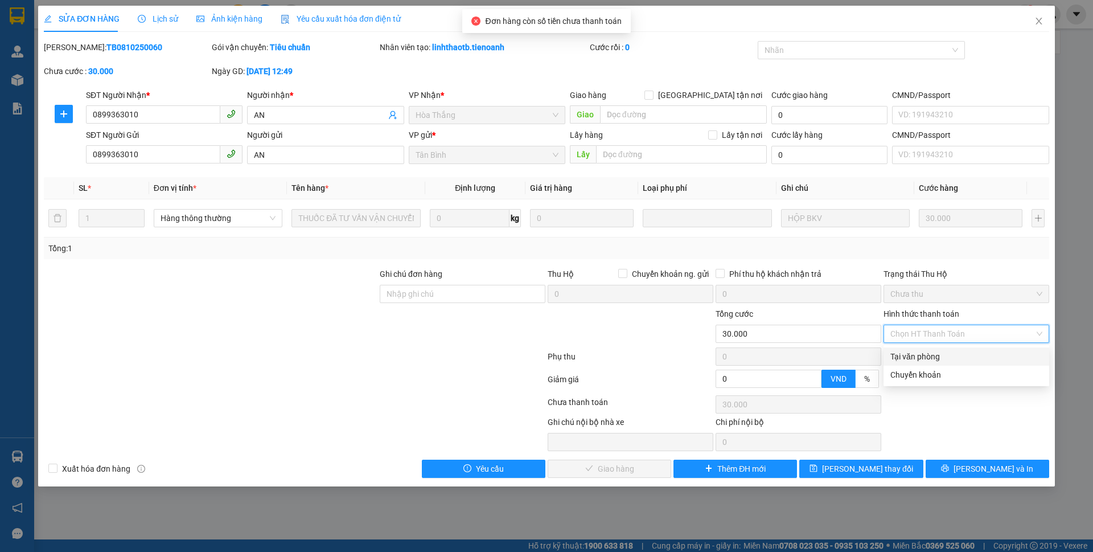
drag, startPoint x: 918, startPoint y: 355, endPoint x: 660, endPoint y: 429, distance: 269.0
click at [916, 357] on div "Tại văn phòng" at bounding box center [966, 356] width 152 height 13
type input "0"
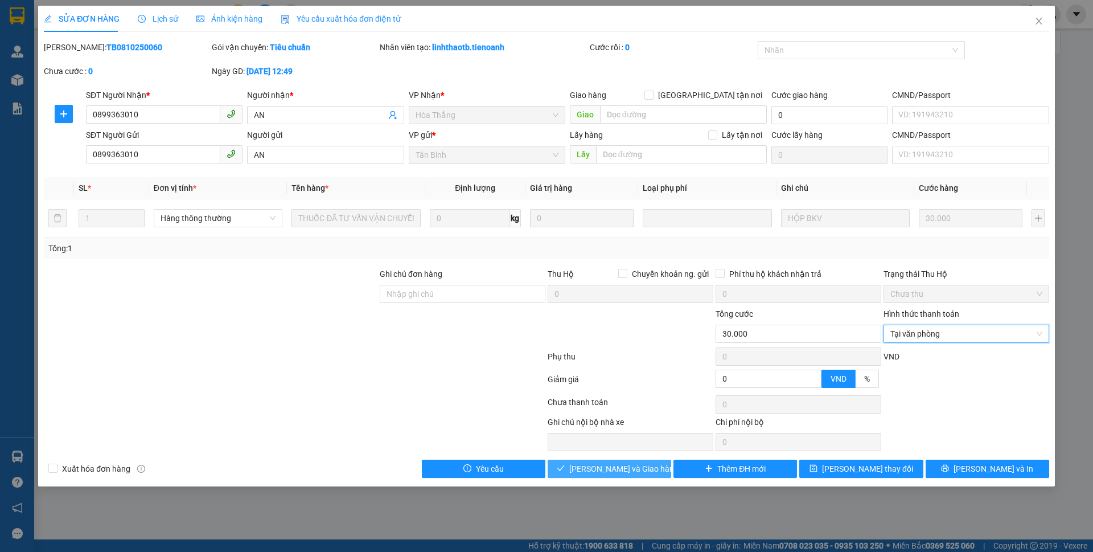
click at [606, 467] on span "[PERSON_NAME] và Giao hàng" at bounding box center [623, 468] width 109 height 13
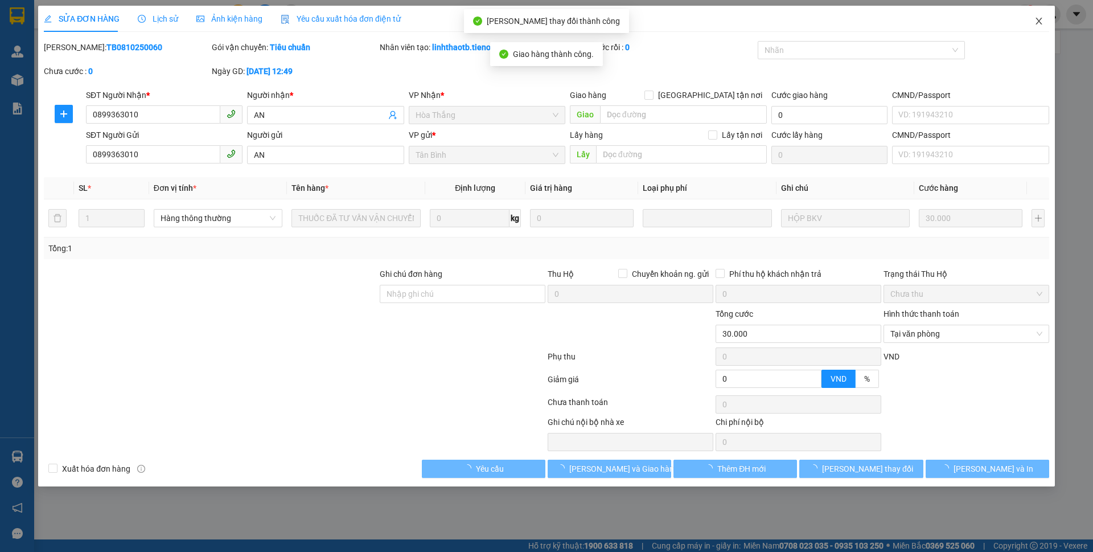
click at [1046, 19] on span "Close" at bounding box center [1039, 22] width 32 height 32
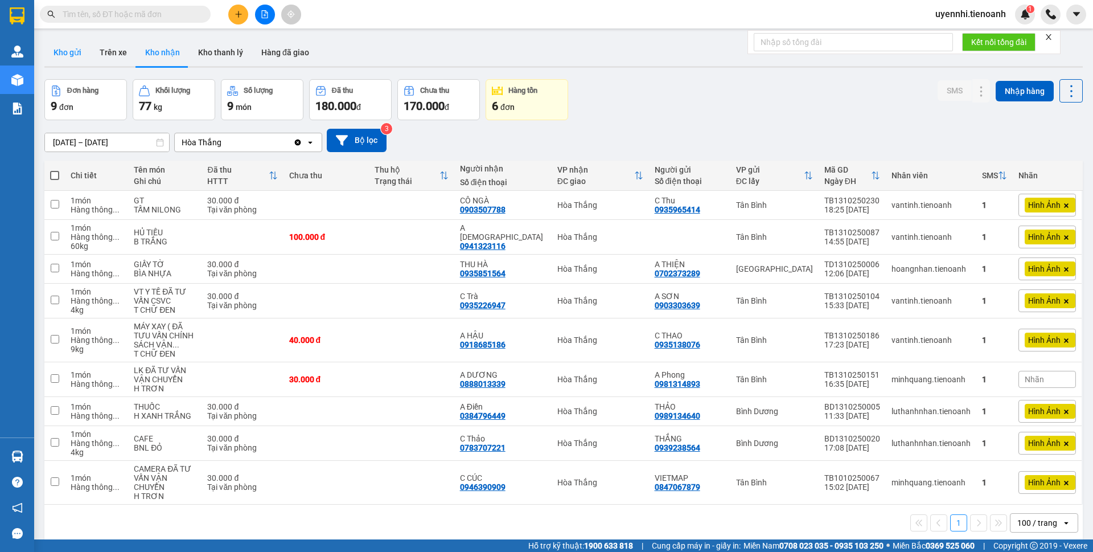
click at [62, 55] on button "Kho gửi" at bounding box center [67, 52] width 46 height 27
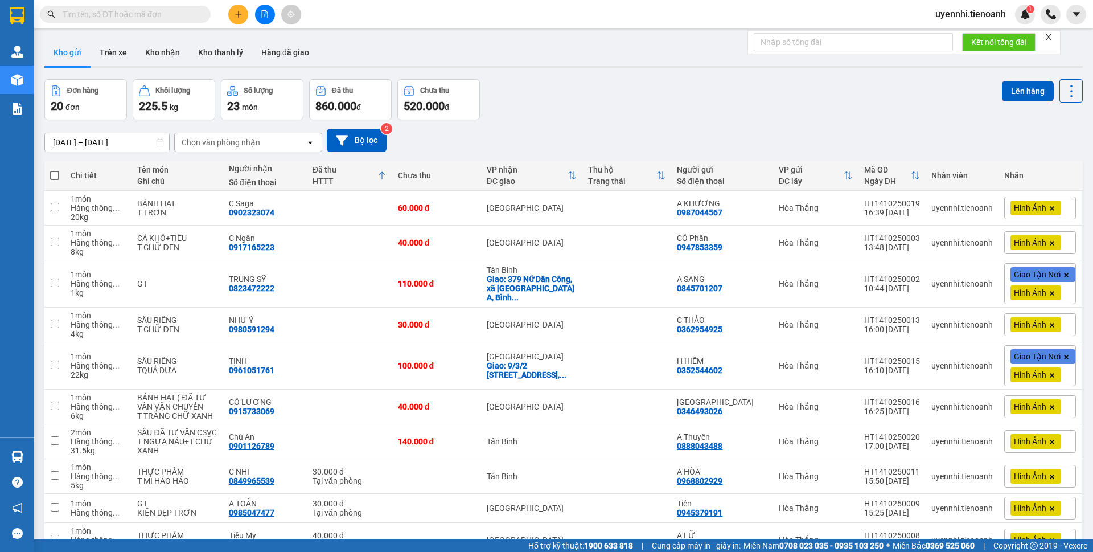
click at [54, 175] on span at bounding box center [54, 175] width 9 height 9
click at [55, 170] on input "checkbox" at bounding box center [55, 170] width 0 height 0
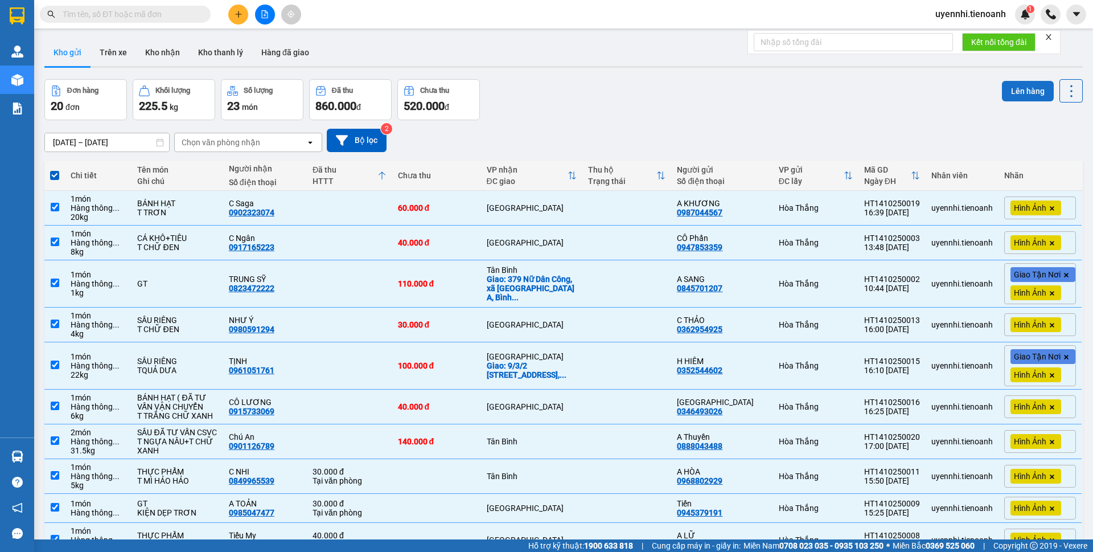
click at [1017, 92] on button "Lên hàng" at bounding box center [1028, 91] width 52 height 20
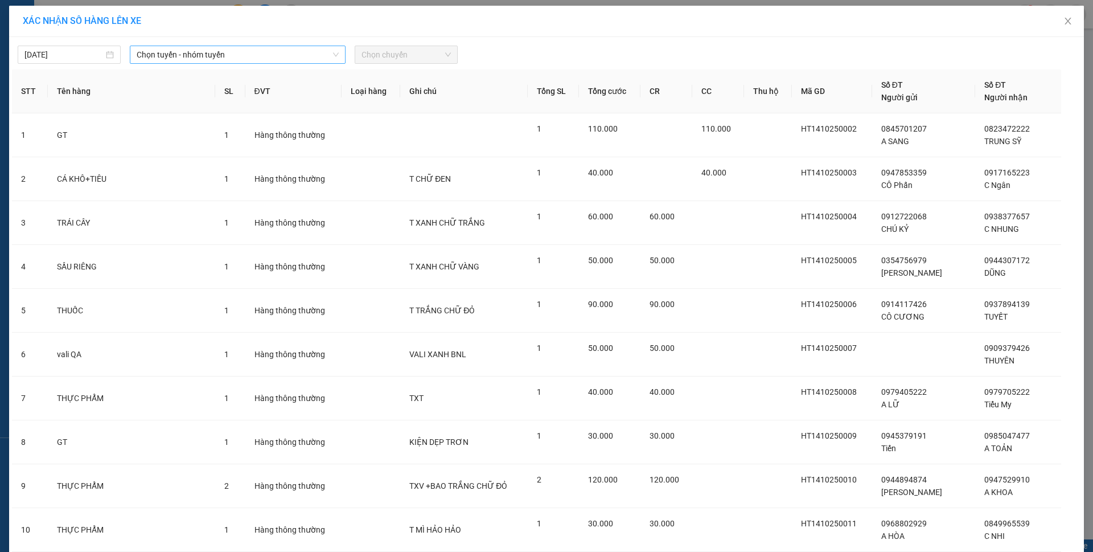
click at [212, 54] on span "Chọn tuyến - nhóm tuyến" at bounding box center [238, 54] width 202 height 17
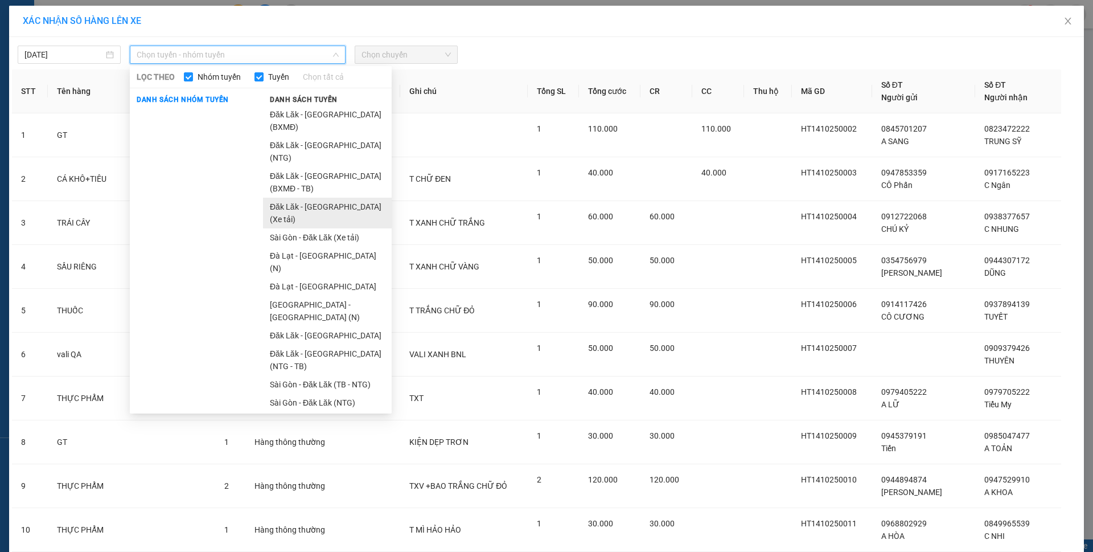
click at [312, 198] on li "Đăk Lăk - [GEOGRAPHIC_DATA] (Xe tải)" at bounding box center [327, 213] width 129 height 31
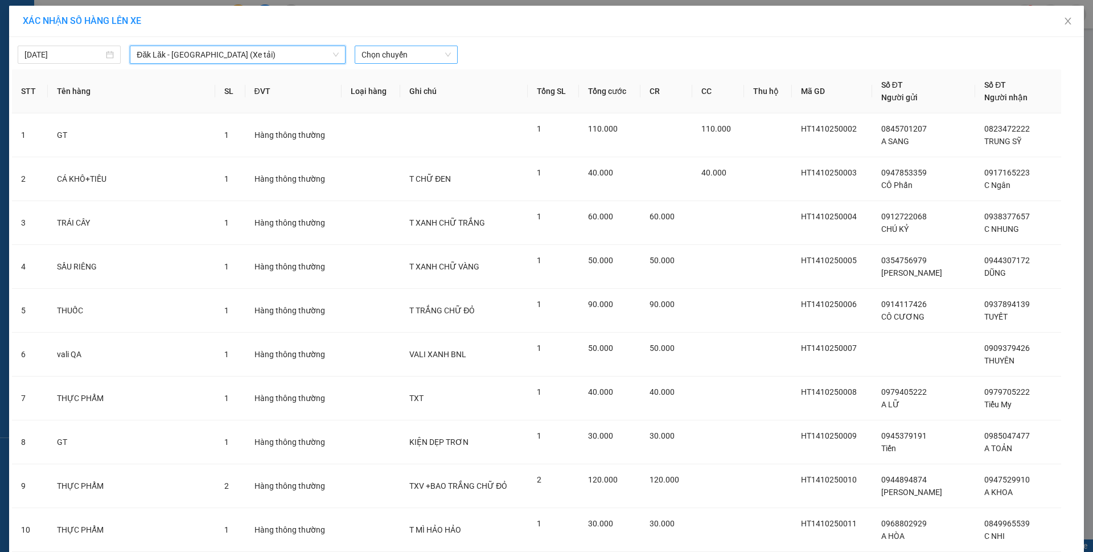
click at [397, 54] on span "Chọn chuyến" at bounding box center [405, 54] width 89 height 17
click at [372, 102] on div "21:00" at bounding box center [401, 96] width 102 height 18
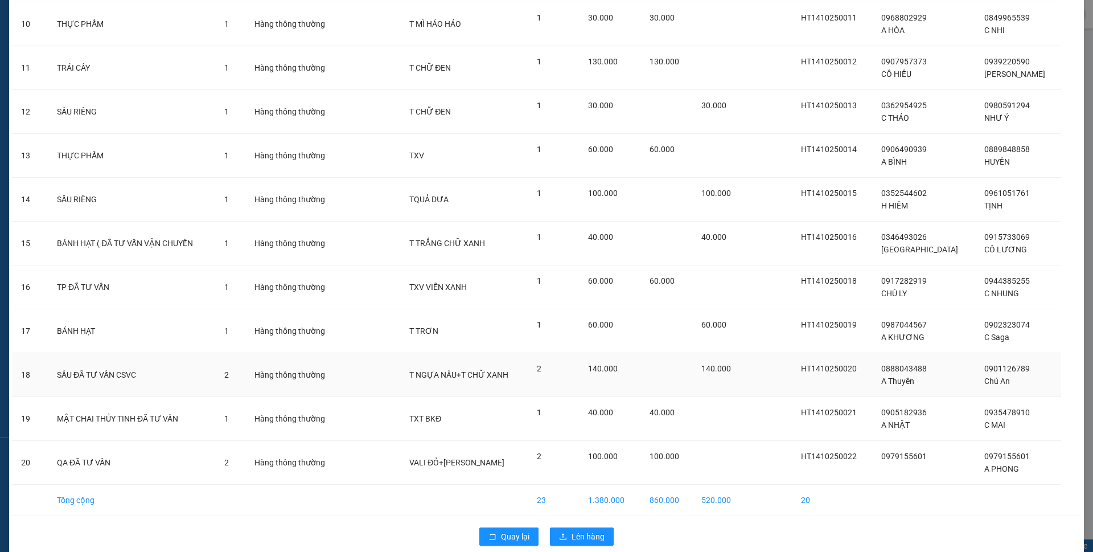
scroll to position [528, 0]
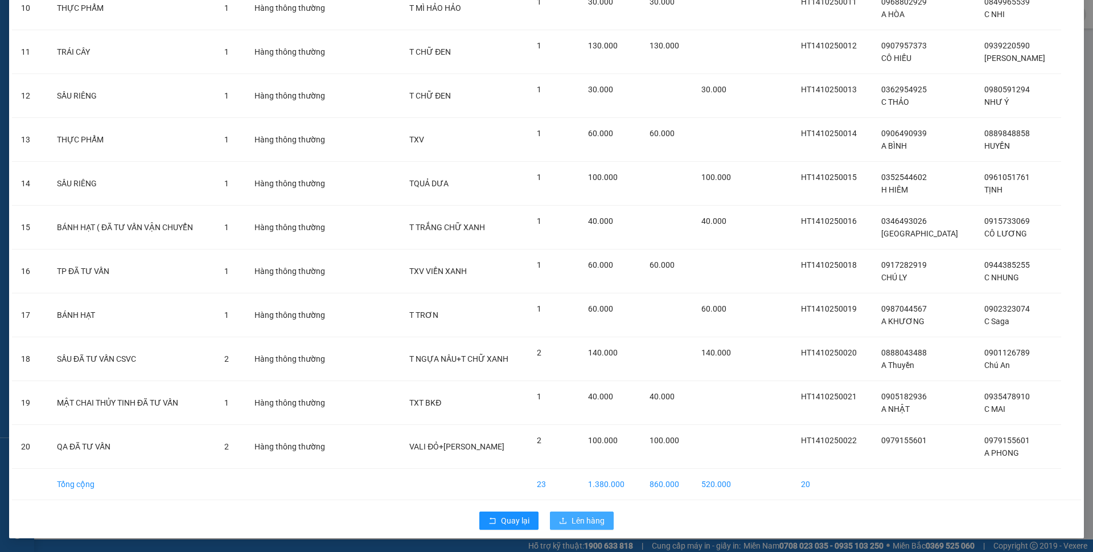
click at [564, 511] on button "Lên hàng" at bounding box center [582, 520] width 64 height 18
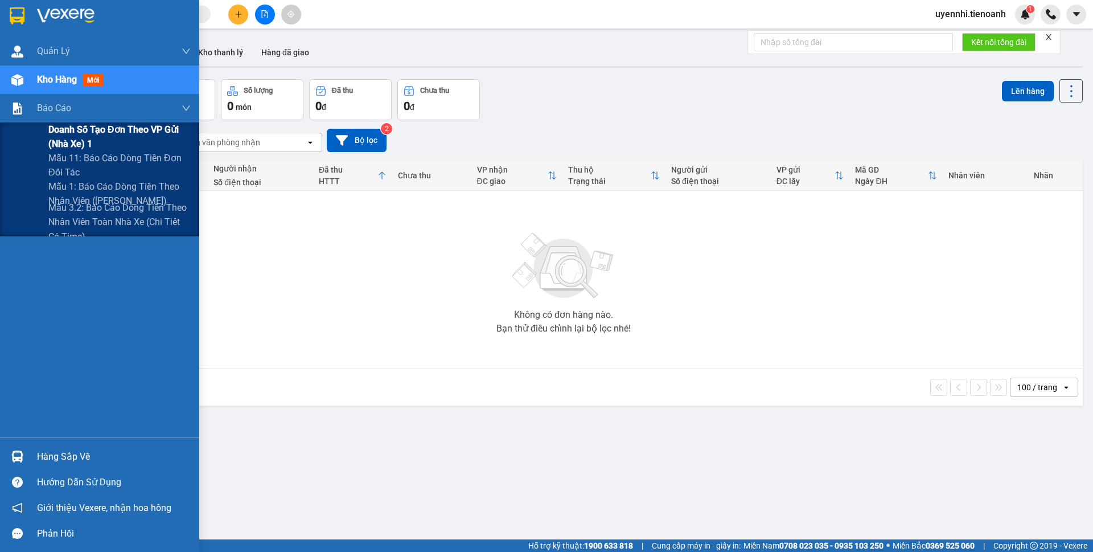
click at [85, 137] on span "Doanh số tạo đơn theo VP gửi (nhà xe) 1" at bounding box center [119, 136] width 142 height 28
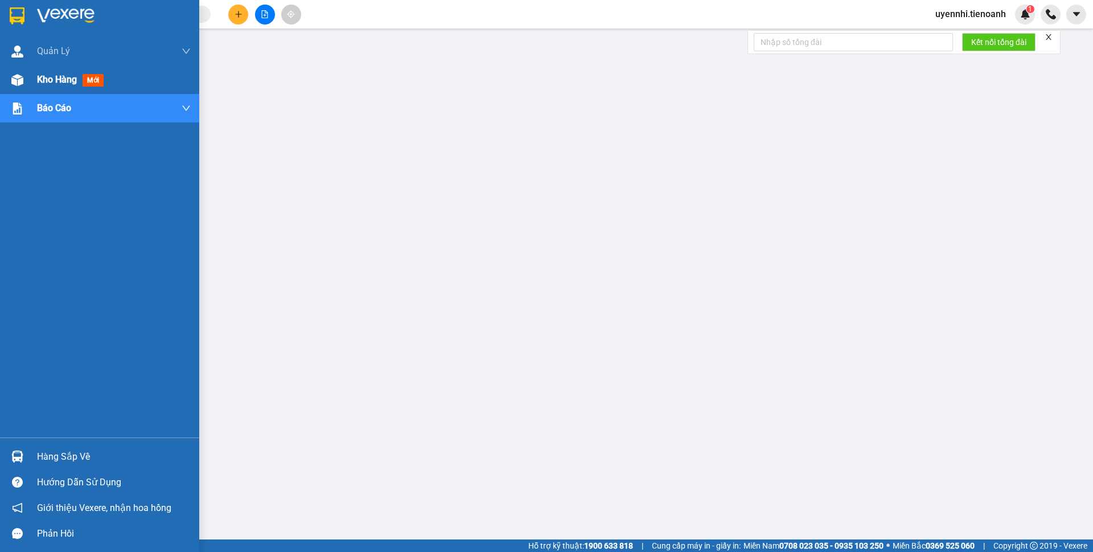
click at [57, 80] on span "Kho hàng" at bounding box center [57, 79] width 40 height 11
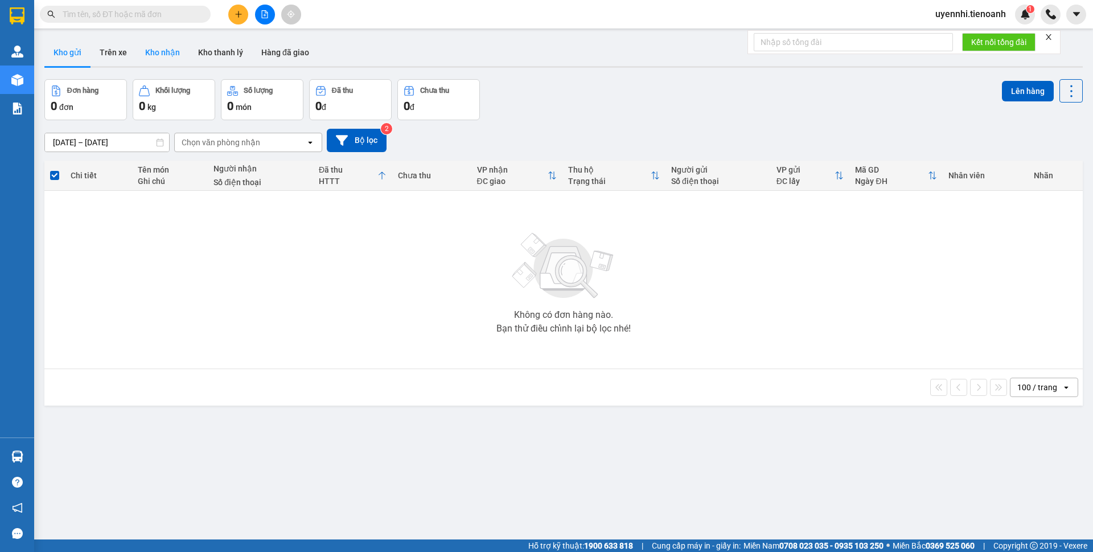
click at [168, 52] on button "Kho nhận" at bounding box center [162, 52] width 53 height 27
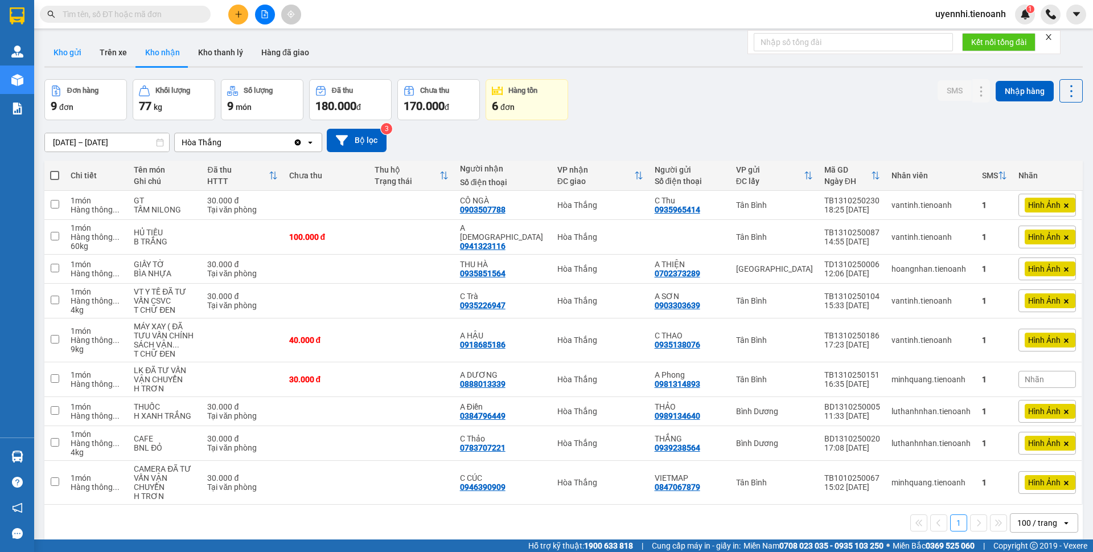
click at [55, 52] on button "Kho gửi" at bounding box center [67, 52] width 46 height 27
